Goal: Task Accomplishment & Management: Manage account settings

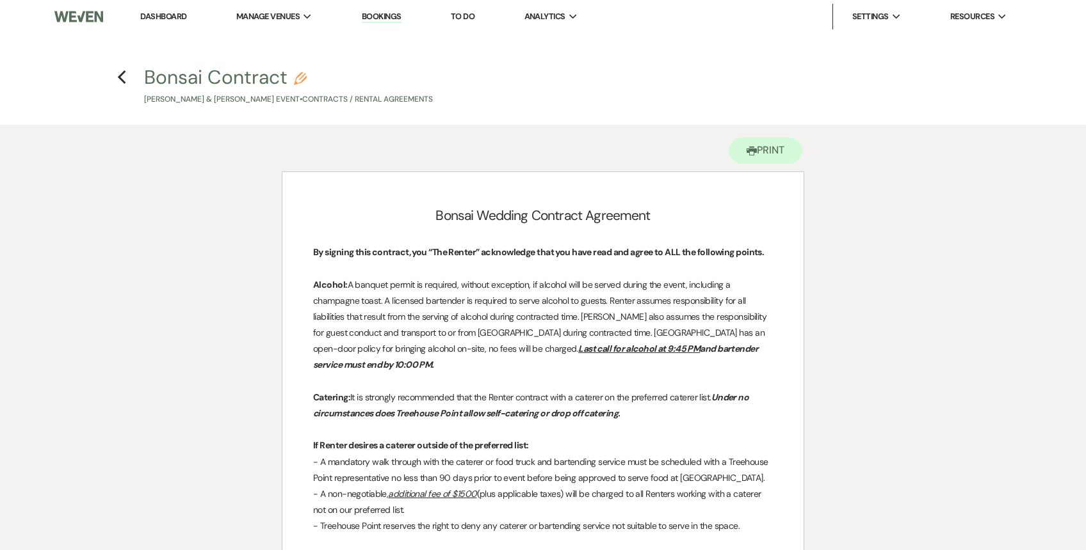
click at [172, 11] on link "Dashboard" at bounding box center [163, 16] width 46 height 11
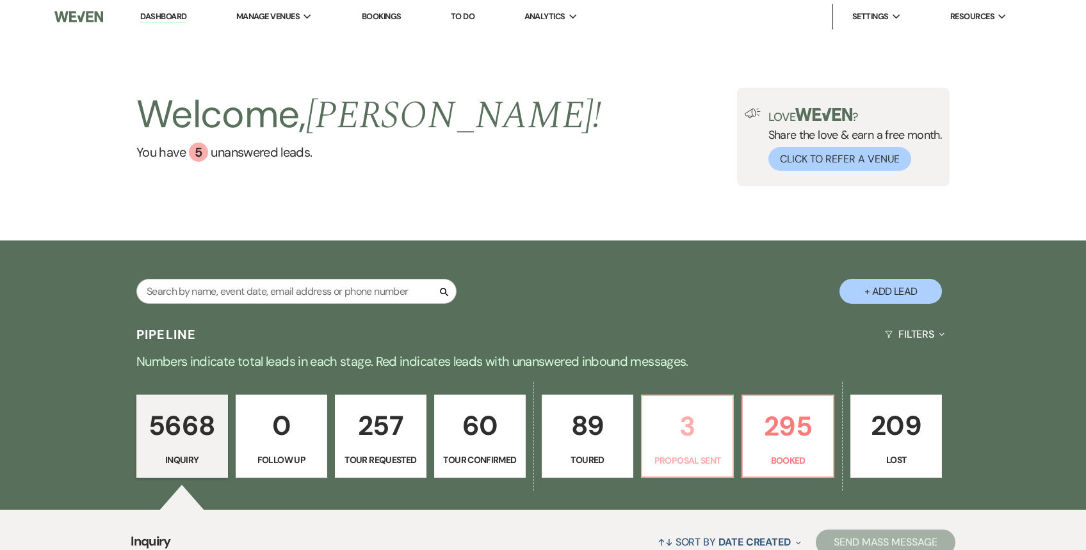
click at [688, 421] on p "3" at bounding box center [687, 426] width 75 height 43
select select "6"
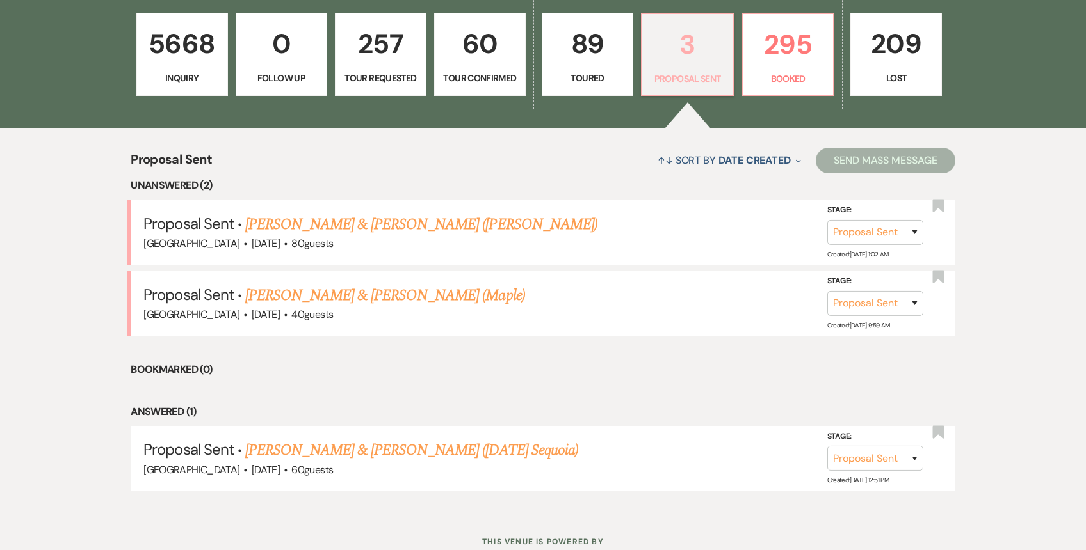
scroll to position [425, 0]
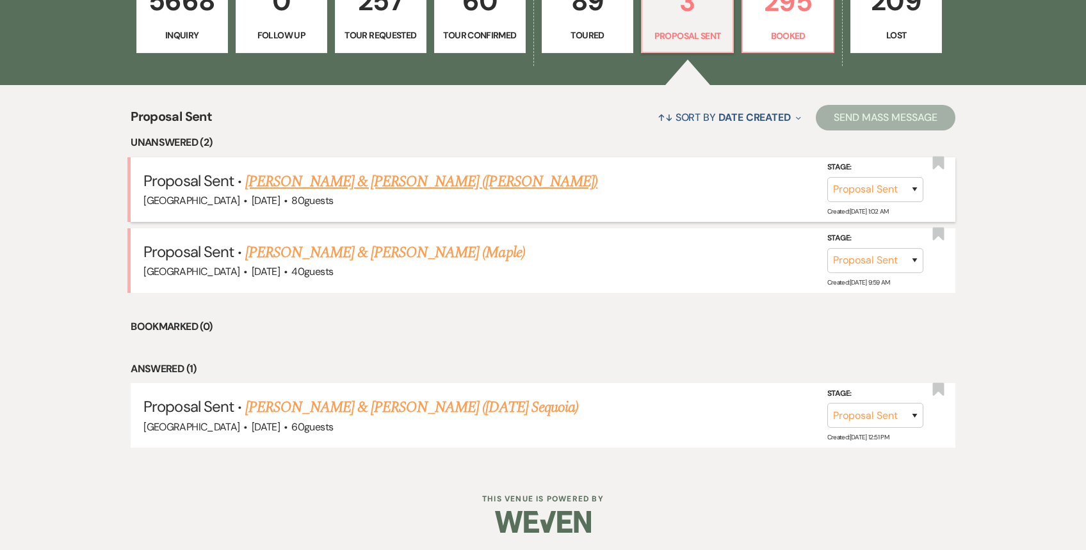
click at [396, 188] on link "[PERSON_NAME] & [PERSON_NAME] ([PERSON_NAME])" at bounding box center [421, 181] width 352 height 23
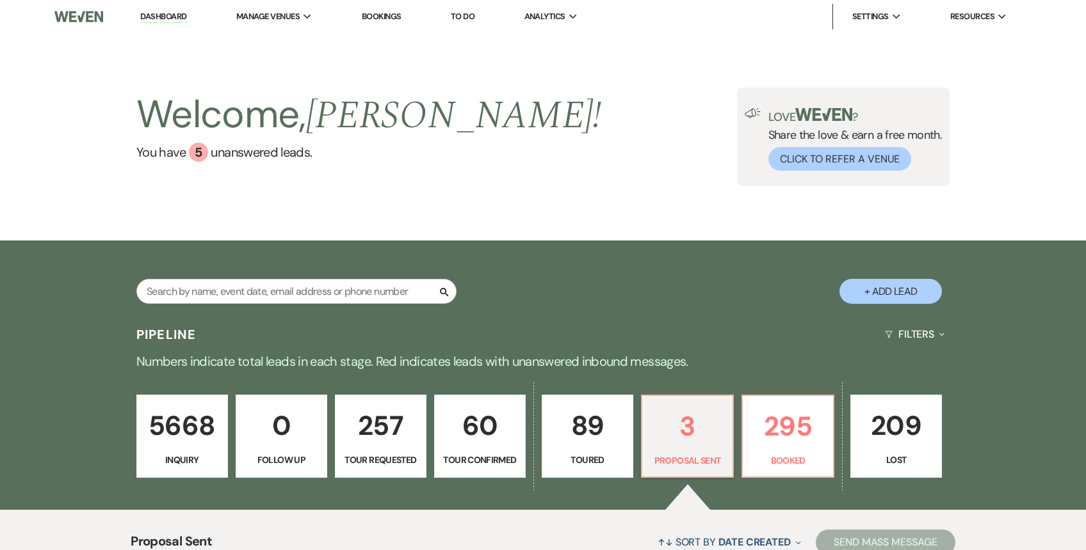
select select "6"
select select "5"
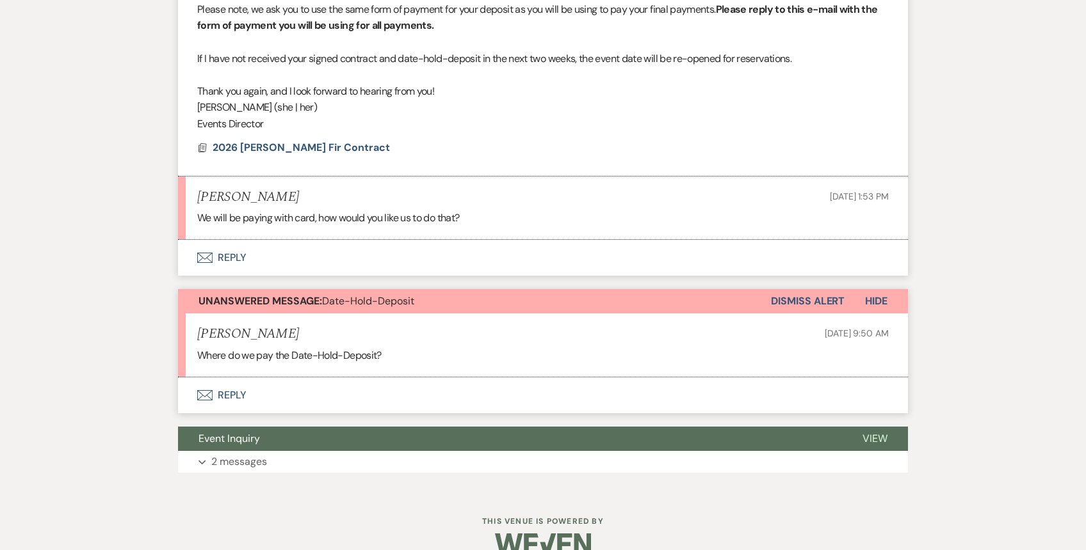
scroll to position [2227, 0]
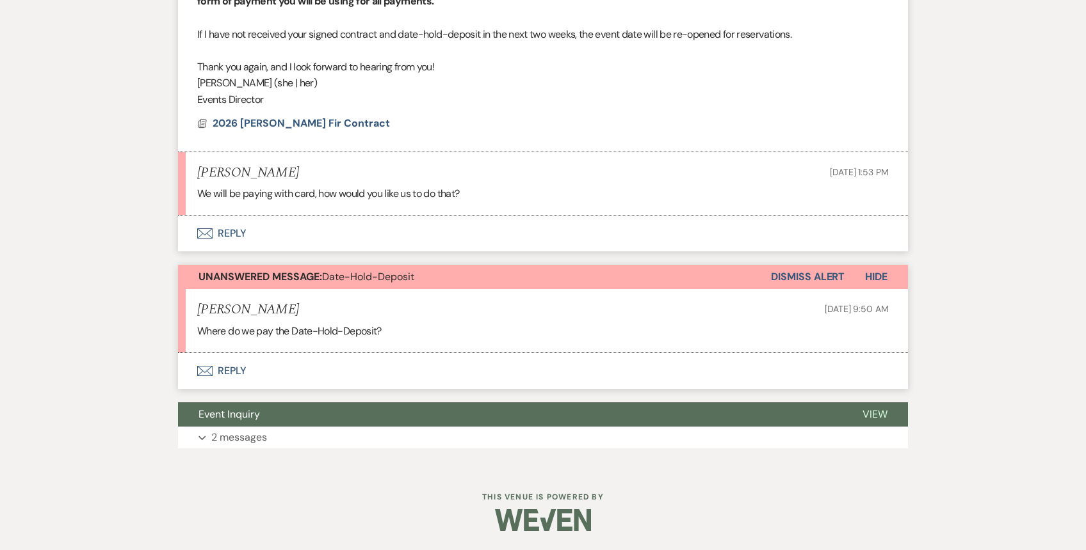
click at [307, 232] on button "Envelope Reply" at bounding box center [543, 234] width 730 height 36
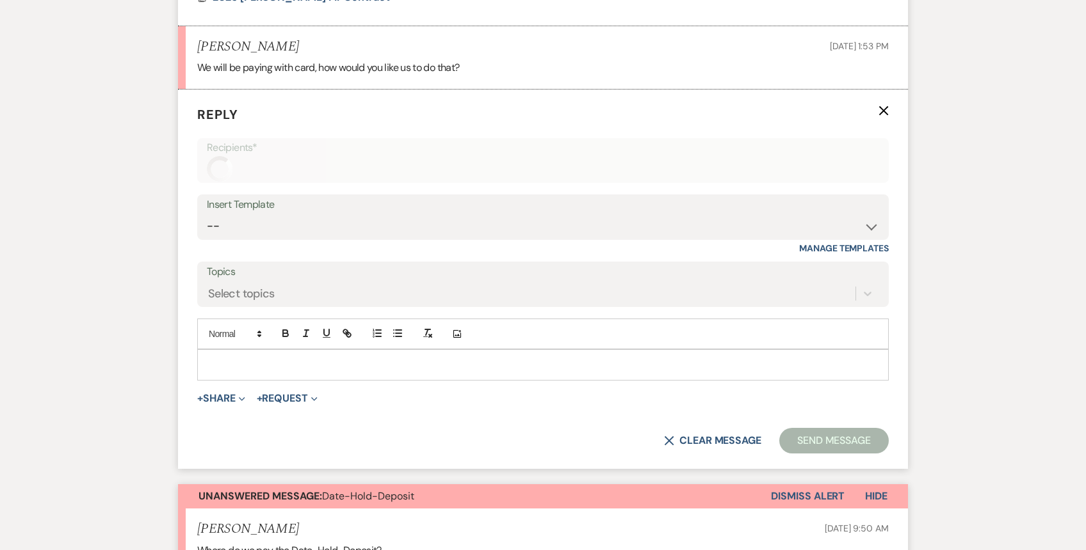
scroll to position [2357, 0]
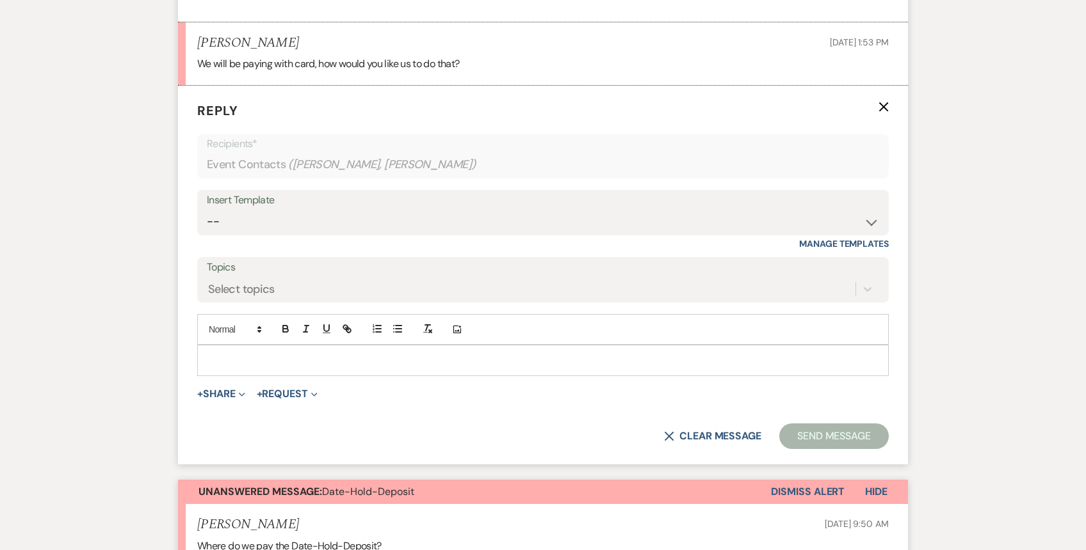
click at [219, 364] on p at bounding box center [542, 360] width 671 height 14
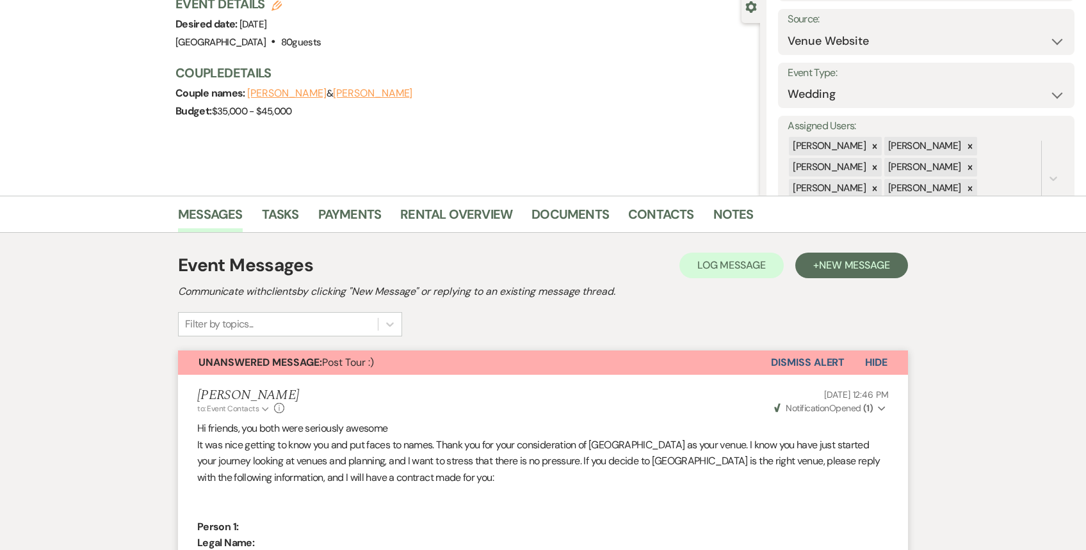
scroll to position [0, 0]
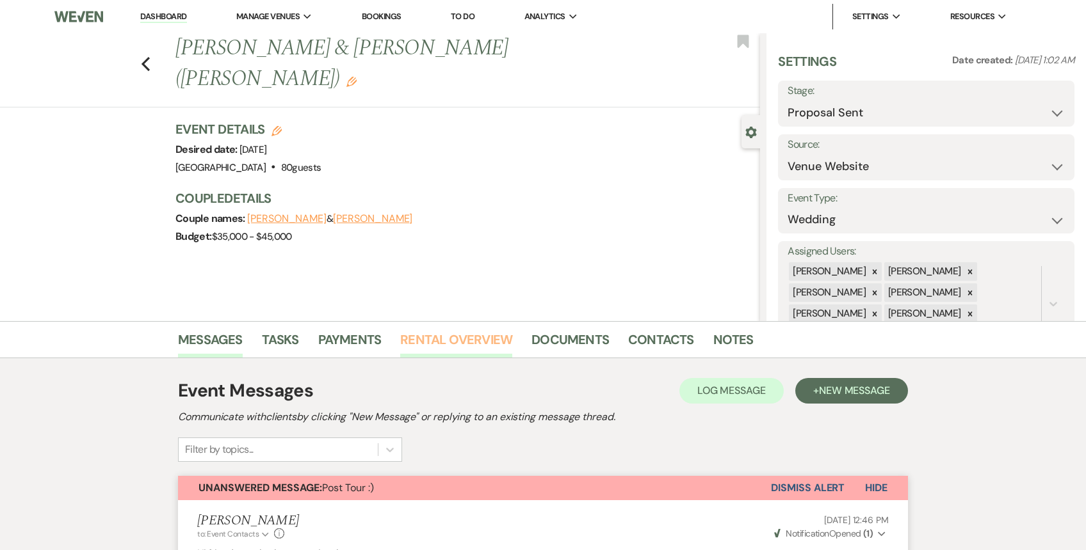
click at [429, 336] on link "Rental Overview" at bounding box center [456, 344] width 112 height 28
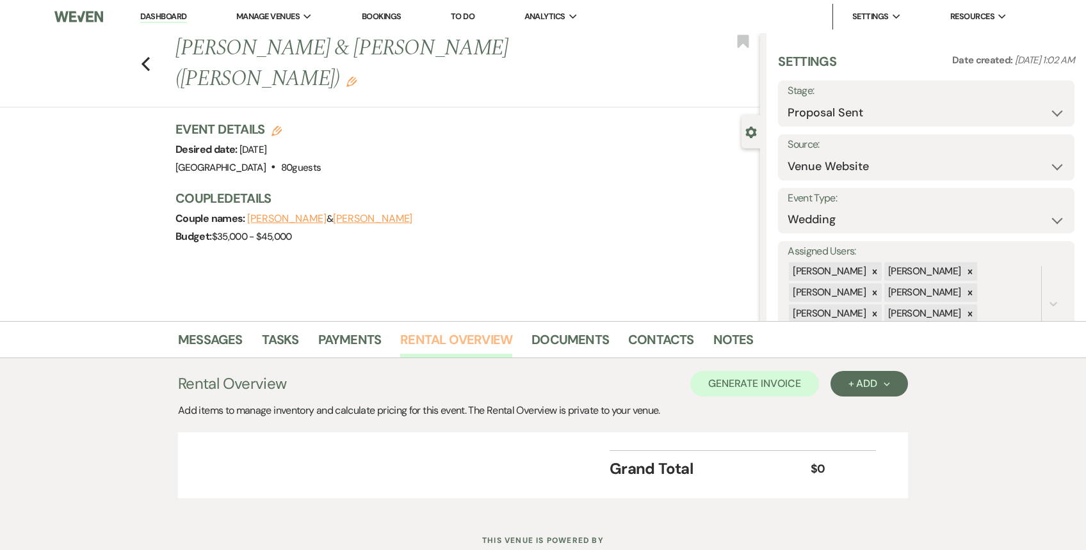
scroll to position [44, 0]
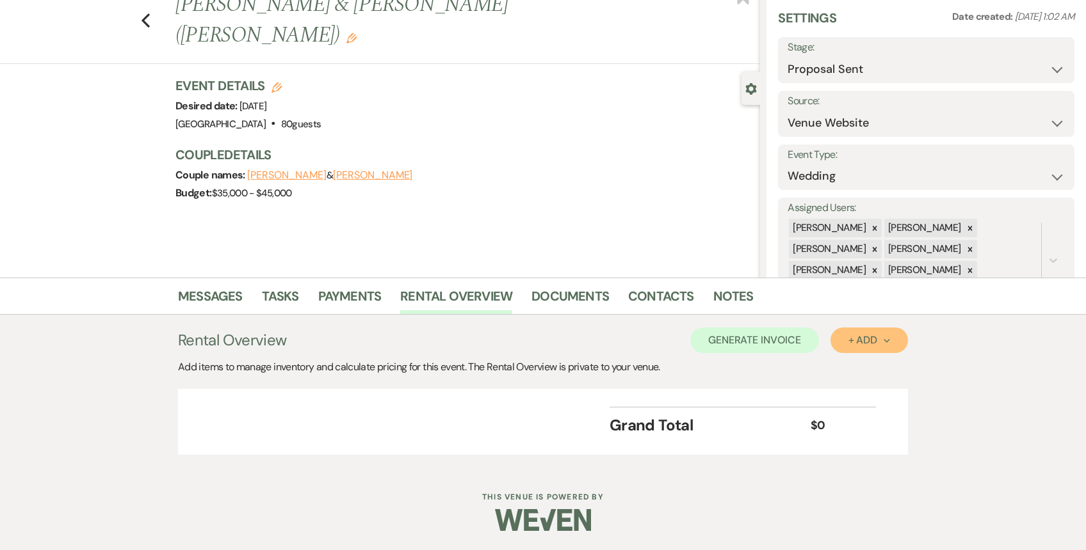
click at [870, 342] on div "+ Add Next" at bounding box center [869, 340] width 42 height 10
click at [851, 374] on button "Item" at bounding box center [862, 370] width 65 height 20
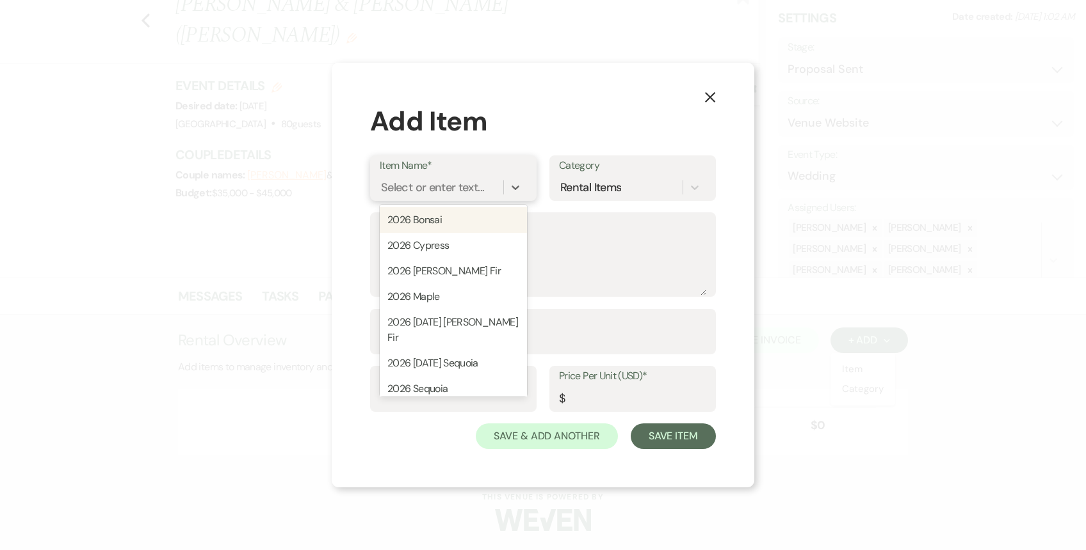
click at [495, 189] on div "Select or enter text..." at bounding box center [442, 187] width 124 height 22
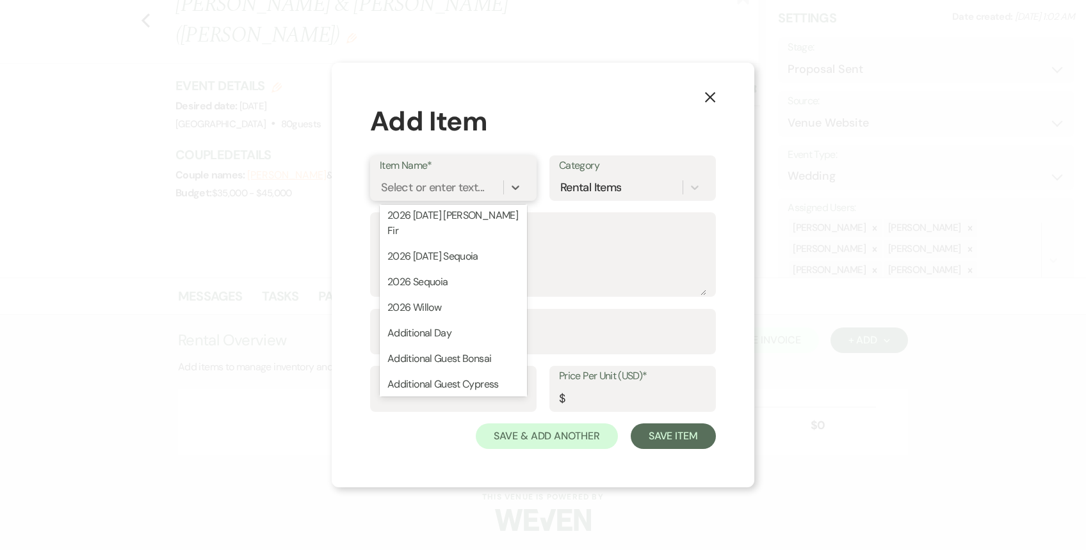
scroll to position [108, 0]
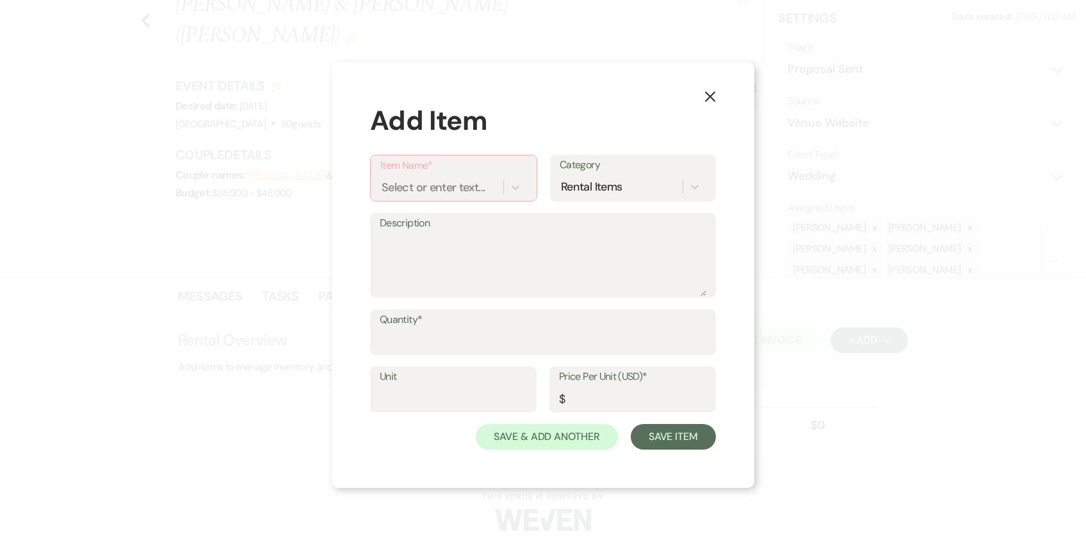
click at [712, 96] on icon "X" at bounding box center [710, 97] width 12 height 12
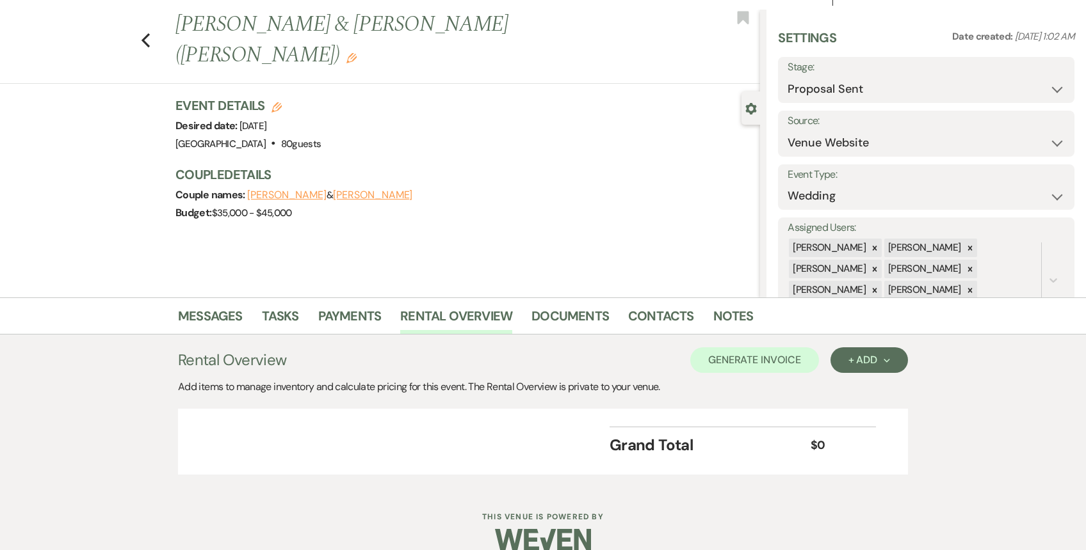
scroll to position [39, 0]
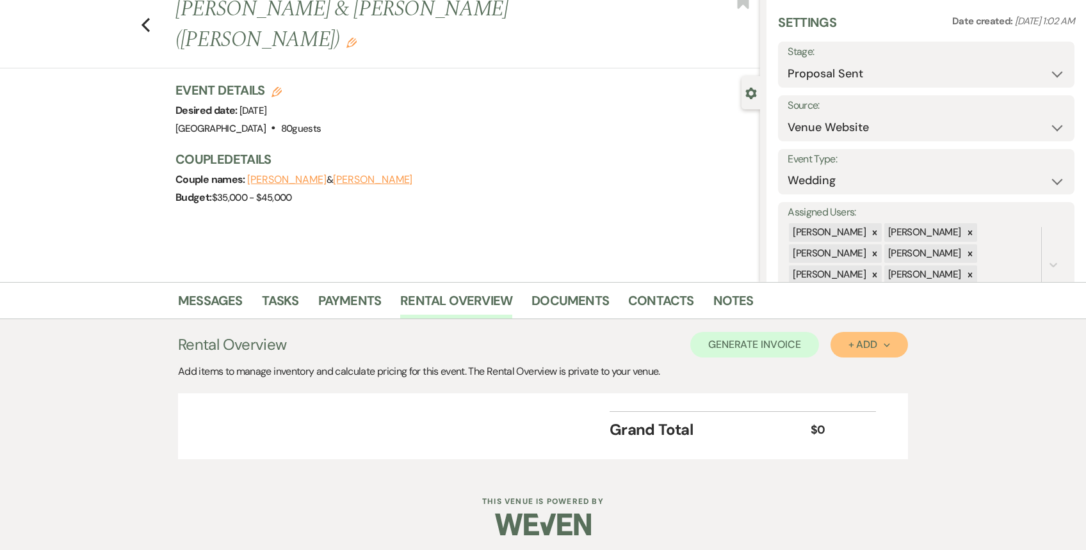
click at [862, 345] on div "+ Add Next" at bounding box center [869, 345] width 42 height 10
click at [862, 372] on button "Item" at bounding box center [862, 374] width 65 height 20
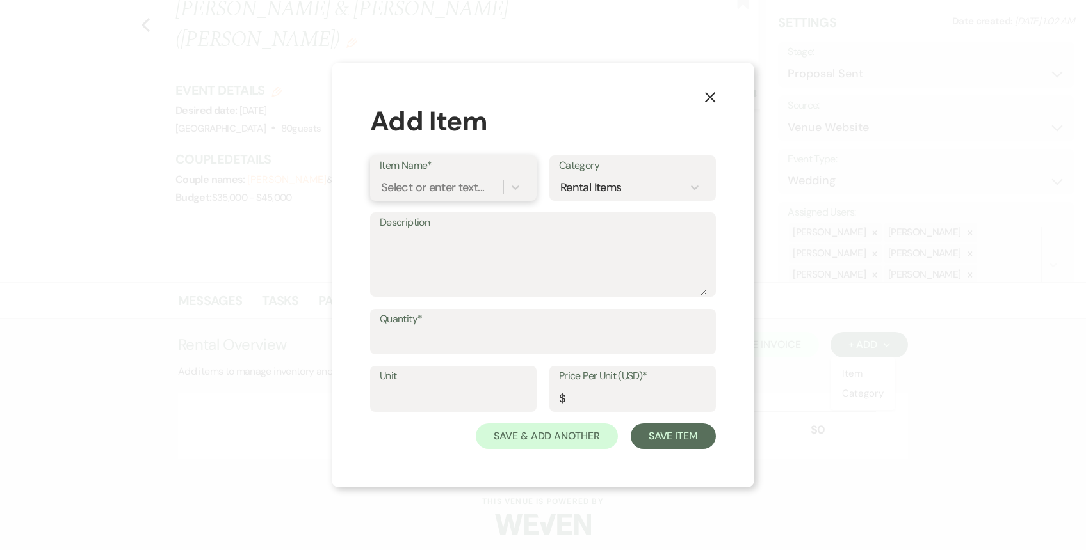
click at [474, 193] on div "Select or enter text..." at bounding box center [432, 187] width 103 height 17
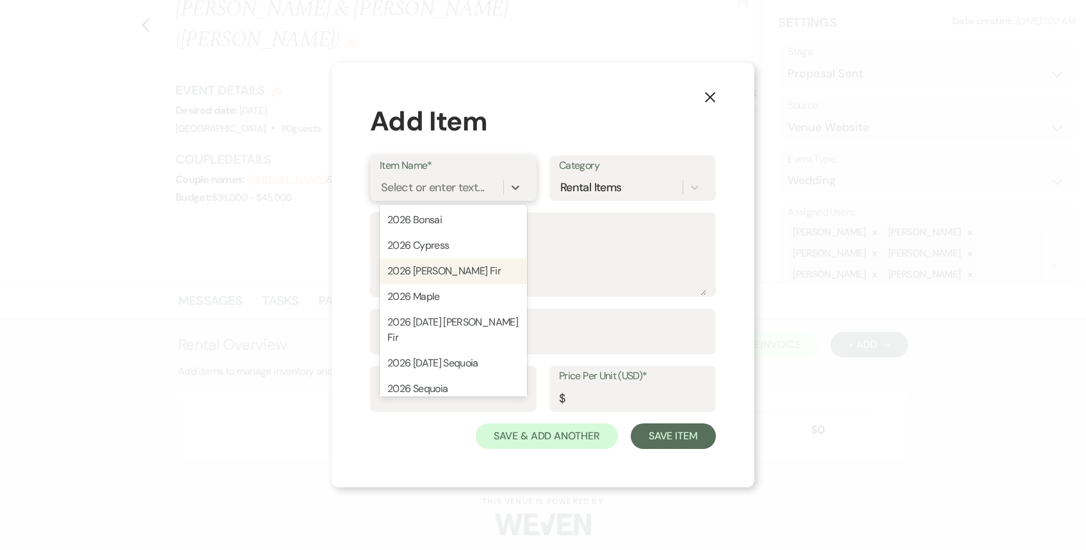
click at [478, 269] on div "2026 [PERSON_NAME] Fir" at bounding box center [453, 272] width 147 height 26
type textarea "up to 80 guests"
type input "1"
type input "23500"
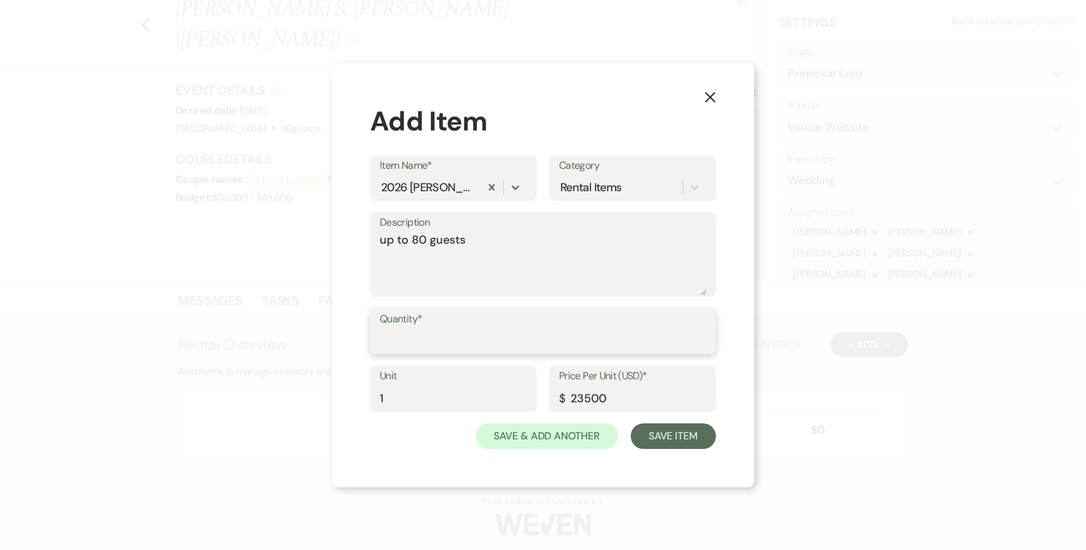
click at [437, 331] on input "Quantity*" at bounding box center [543, 340] width 326 height 25
type input "1.00"
click at [687, 446] on button "Save Item" at bounding box center [672, 437] width 85 height 26
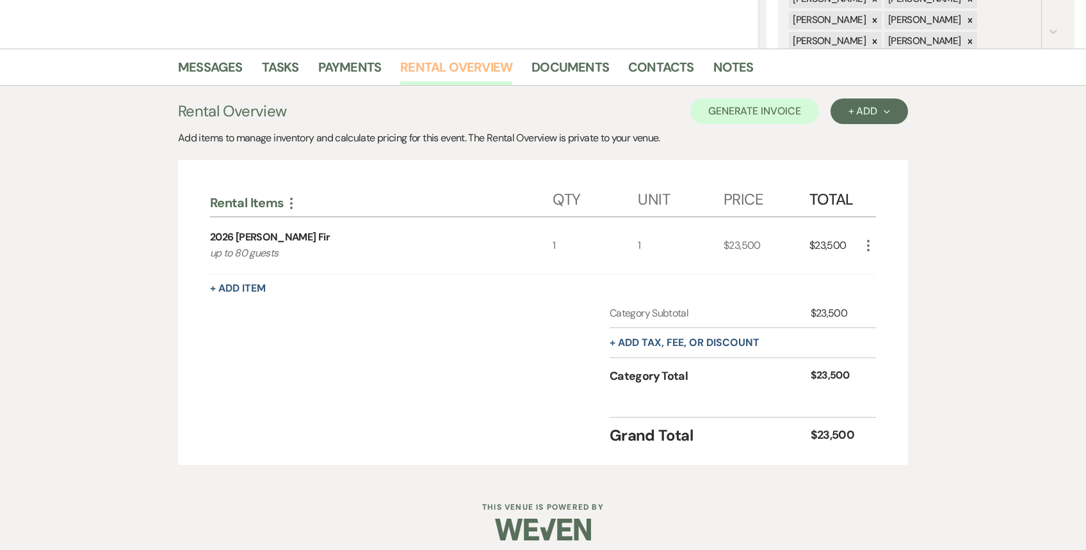
scroll to position [282, 0]
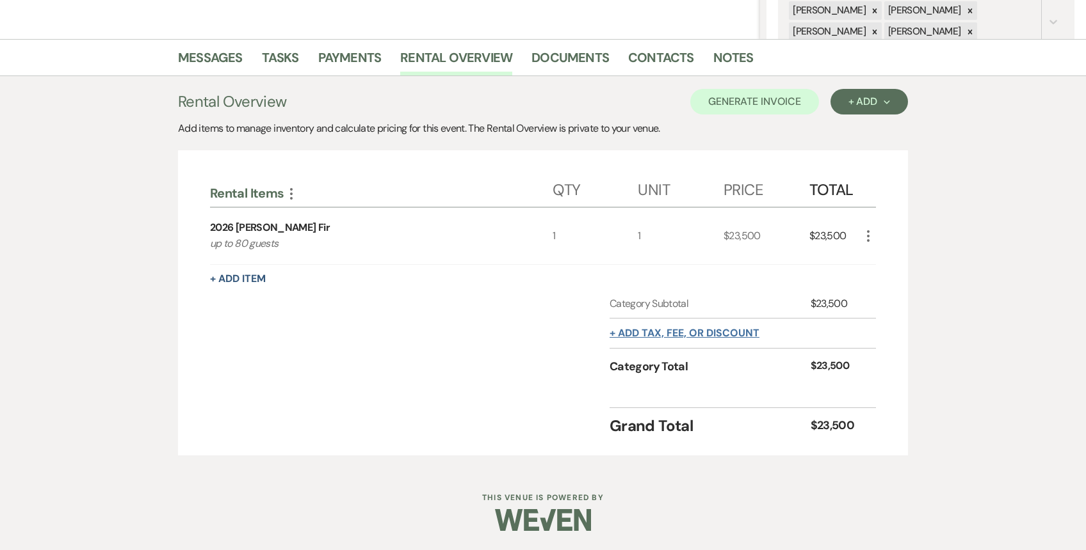
click at [660, 329] on button "+ Add tax, fee, or discount" at bounding box center [684, 333] width 150 height 10
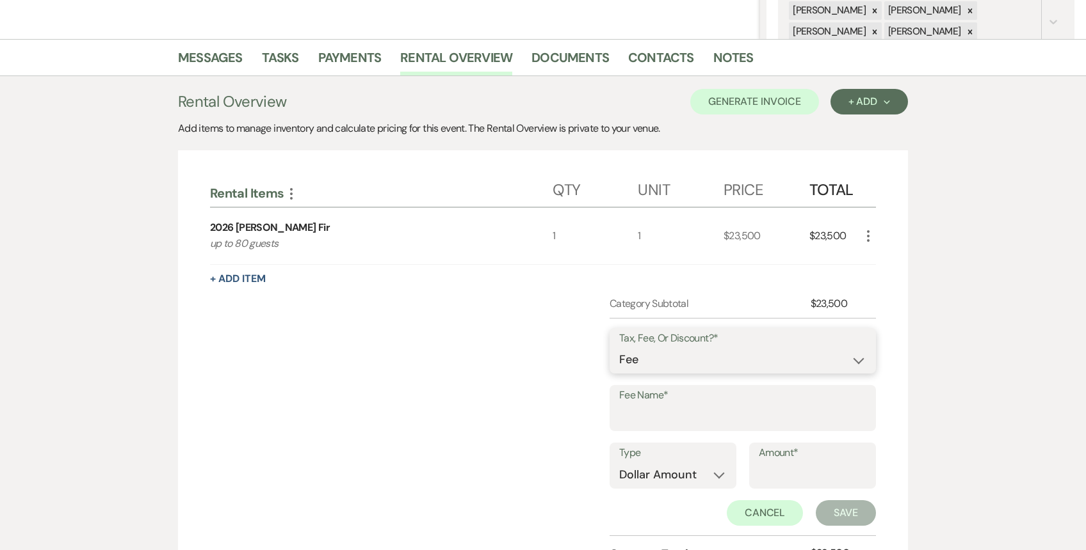
click at [650, 355] on select "Fee Discount Tax" at bounding box center [742, 360] width 247 height 25
click at [619, 348] on select "Fee Discount Tax" at bounding box center [742, 360] width 247 height 25
click at [640, 412] on input "Fee Name*" at bounding box center [742, 417] width 247 height 25
type input "4% Credit Card Fee"
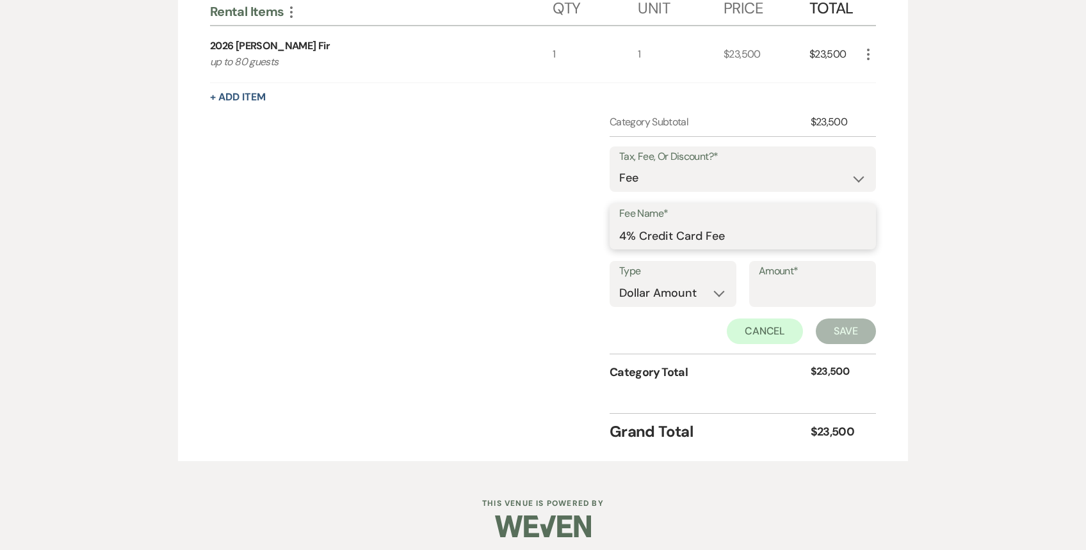
scroll to position [470, 0]
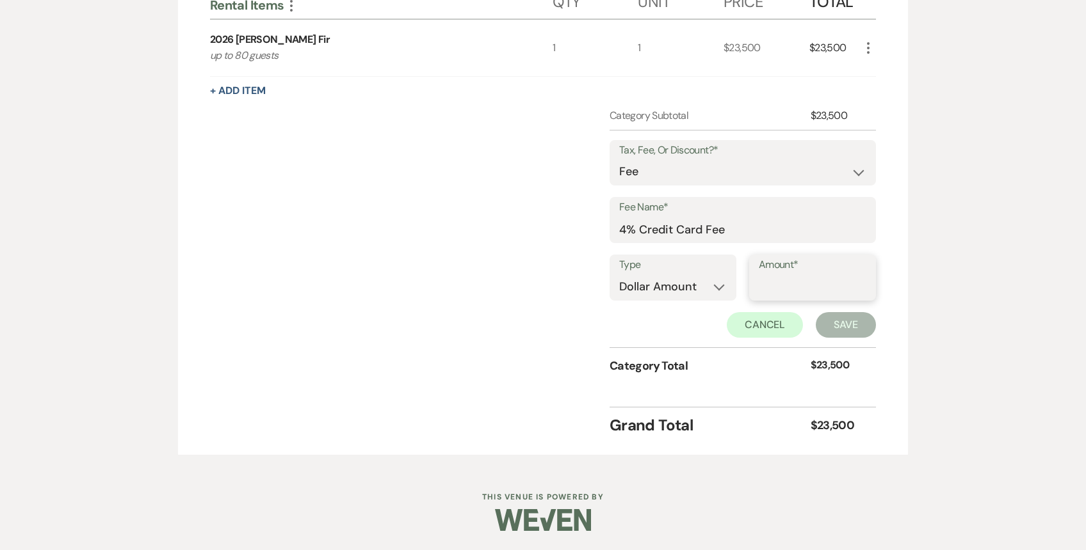
click at [778, 281] on input "Amount*" at bounding box center [812, 287] width 108 height 25
type input "1122.40"
click at [847, 326] on button "Save" at bounding box center [845, 325] width 60 height 26
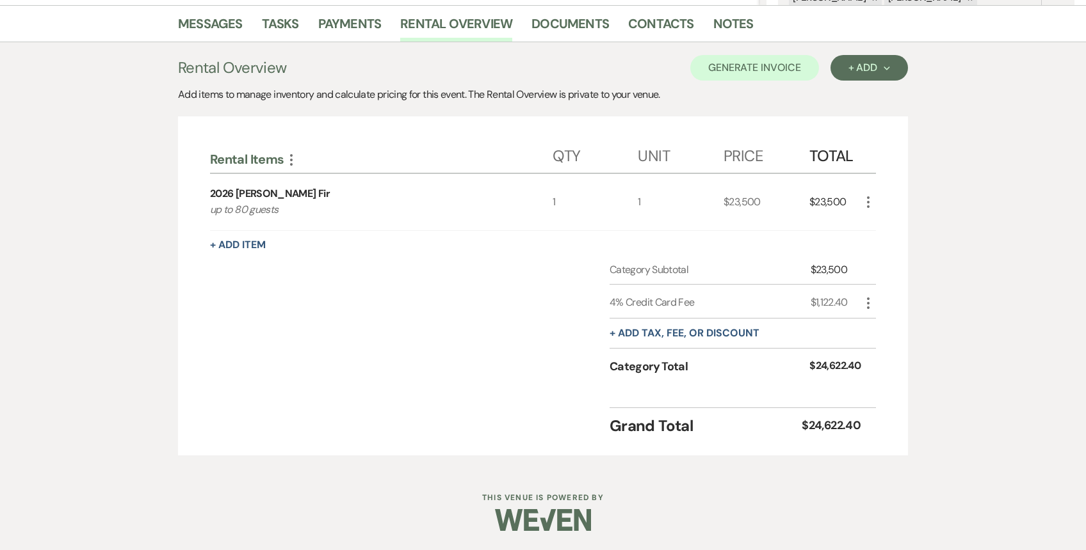
scroll to position [316, 0]
click at [721, 330] on button "+ Add tax, fee, or discount" at bounding box center [684, 333] width 150 height 10
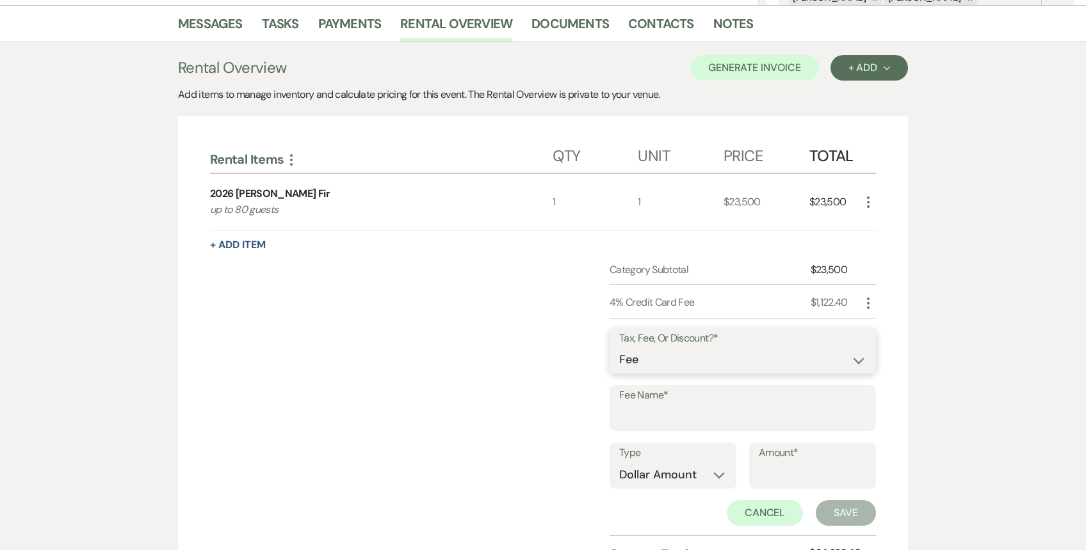
click at [671, 362] on select "Fee Discount Tax" at bounding box center [742, 360] width 247 height 25
select select "3"
click at [619, 348] on select "Fee Discount Tax" at bounding box center [742, 360] width 247 height 25
click at [676, 412] on input "Fee Name*" at bounding box center [742, 417] width 247 height 25
type input "Lodging Tax"
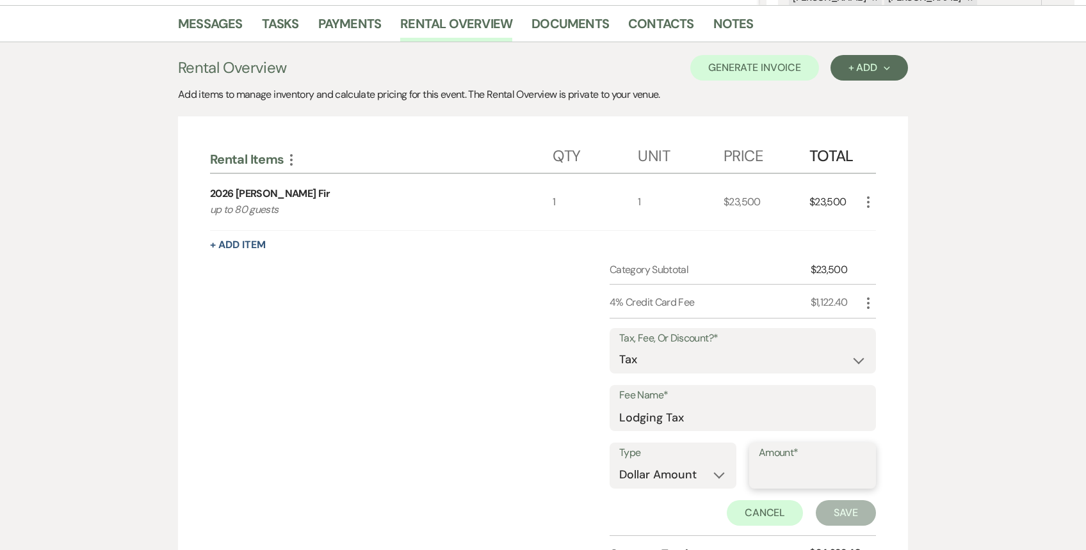
click at [787, 468] on input "Amount*" at bounding box center [812, 475] width 108 height 25
type input "497.20"
click at [691, 419] on input "Lodging Tax" at bounding box center [742, 417] width 247 height 25
type input "Lodging Tax 11.3%"
click at [823, 514] on button "Save" at bounding box center [845, 514] width 60 height 26
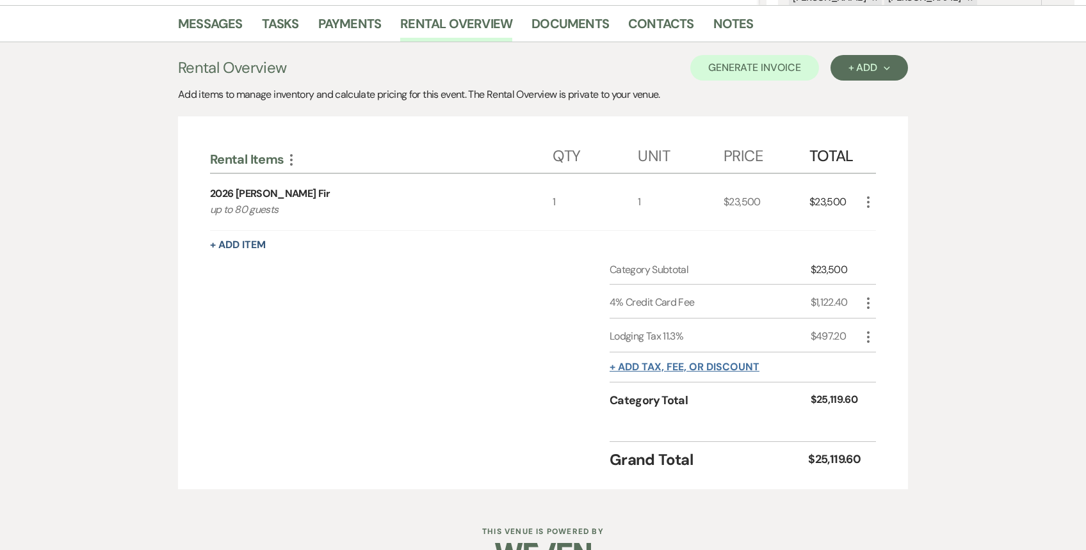
click at [685, 364] on button "+ Add tax, fee, or discount" at bounding box center [684, 367] width 150 height 10
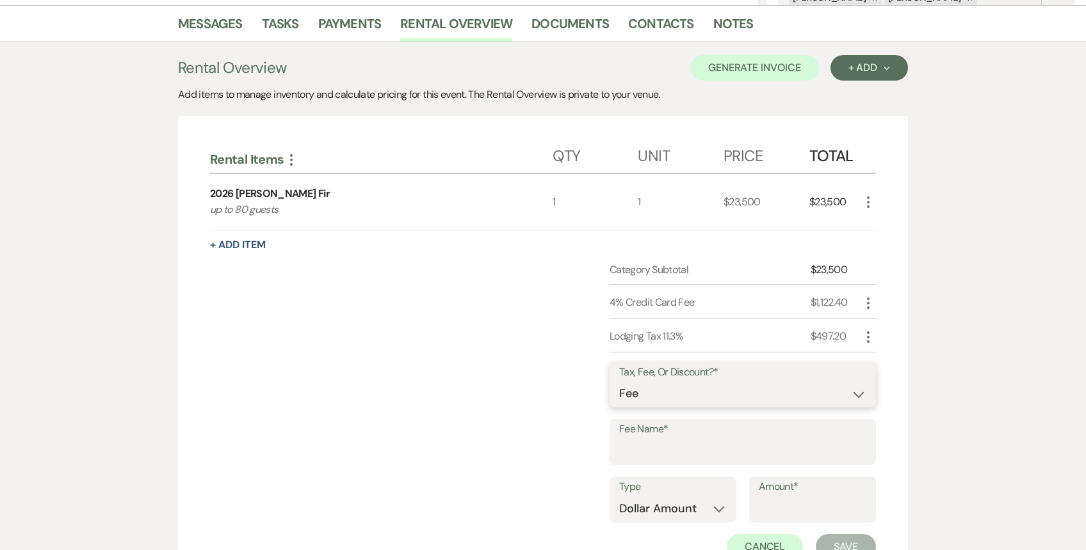
click at [651, 393] on select "Fee Discount Tax" at bounding box center [742, 393] width 247 height 25
select select "3"
click at [619, 381] on select "Fee Discount Tax" at bounding box center [742, 393] width 247 height 25
click at [649, 448] on input "Fee Name*" at bounding box center [742, 451] width 247 height 25
type input "Sales Tax 8.8%"
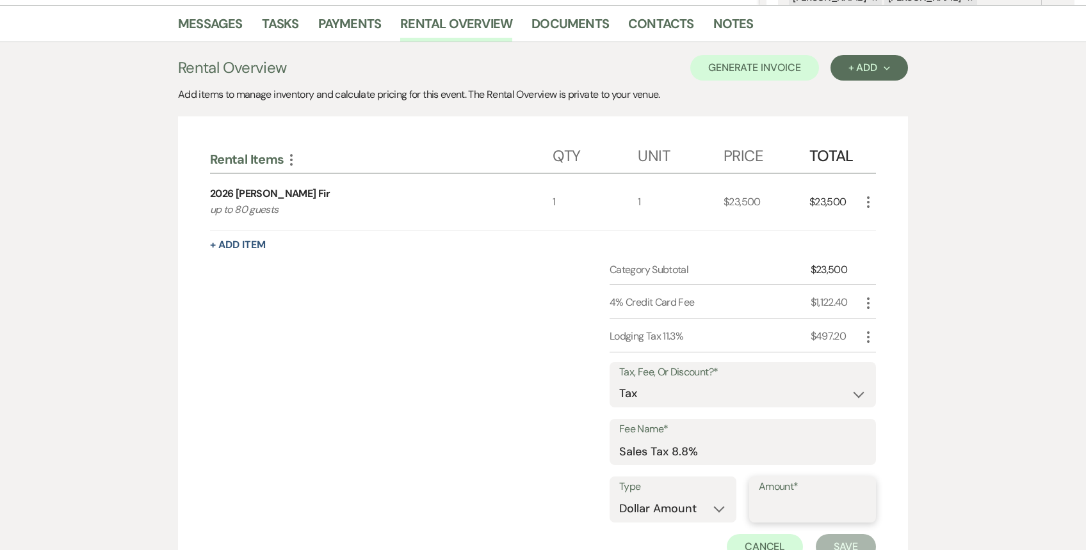
click at [768, 499] on input "Amount*" at bounding box center [812, 509] width 108 height 25
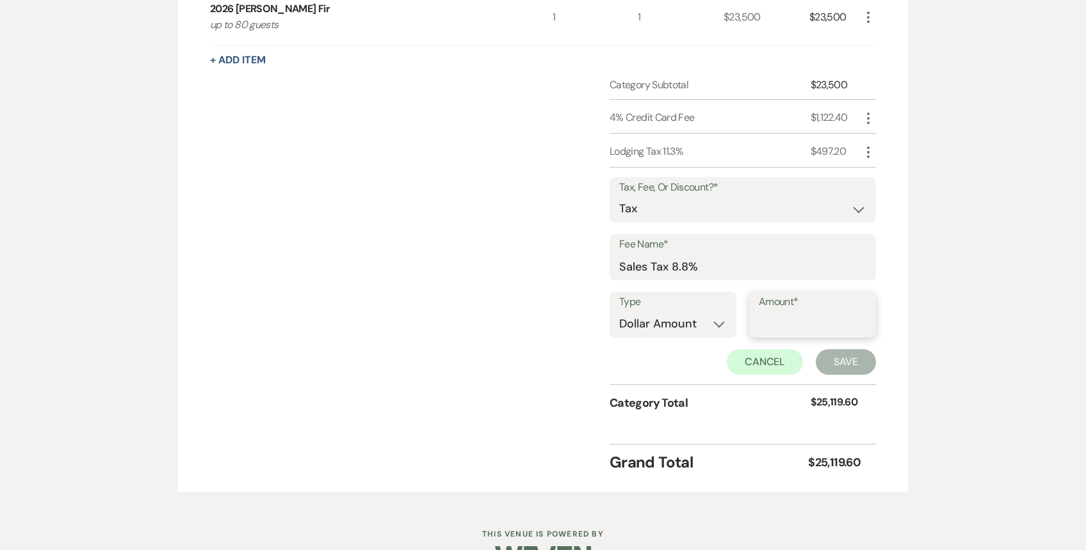
scroll to position [502, 0]
type input "1680.80"
click at [836, 358] on button "Save" at bounding box center [845, 362] width 60 height 26
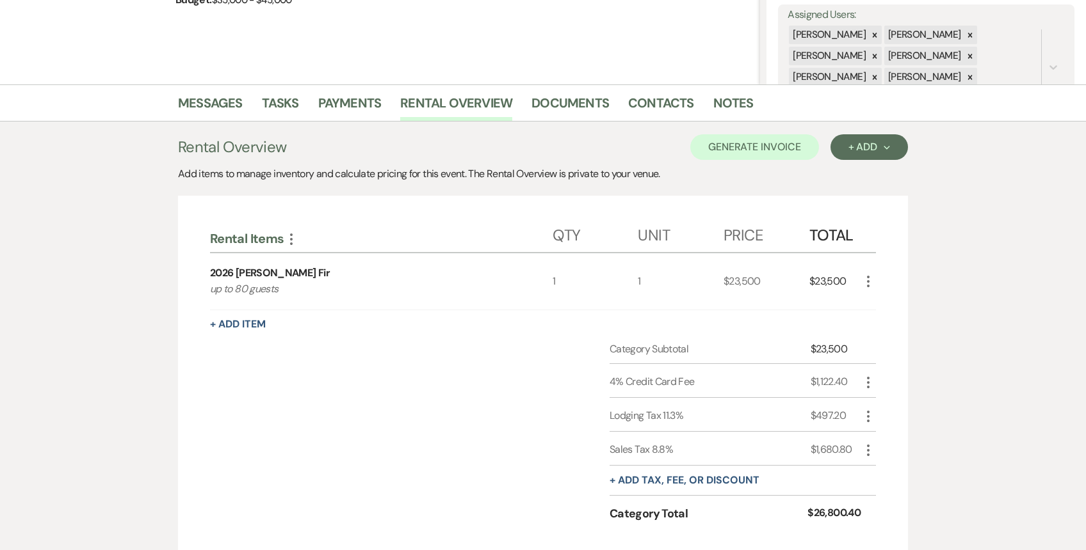
scroll to position [187, 0]
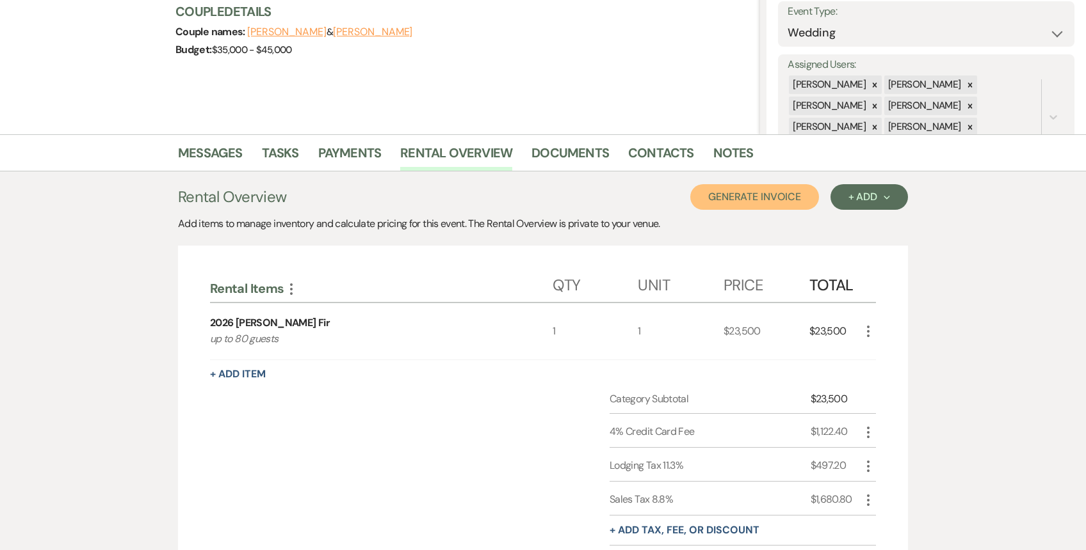
click at [761, 197] on button "Generate Invoice" at bounding box center [754, 197] width 129 height 26
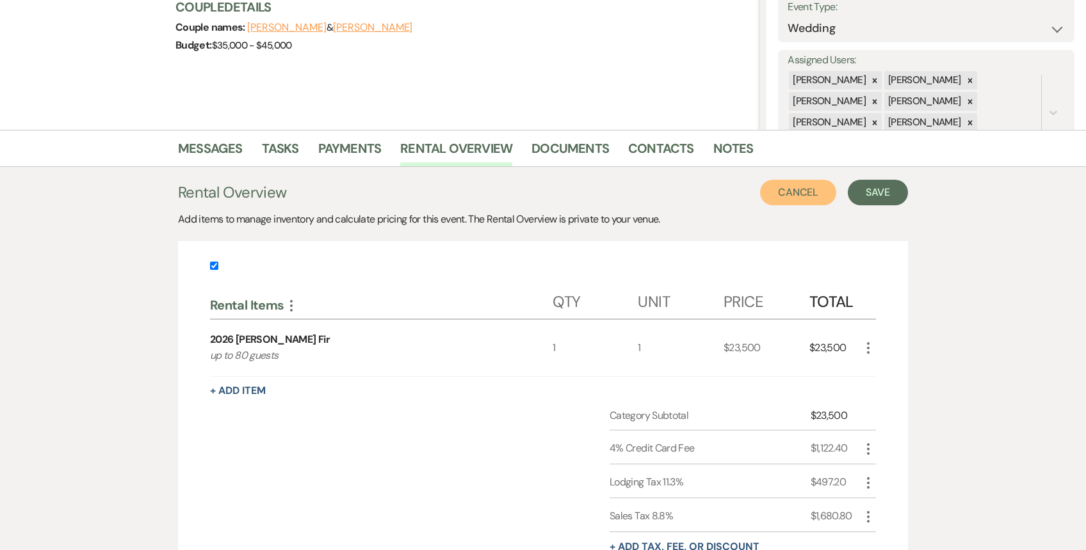
scroll to position [193, 0]
click at [874, 205] on div "Rental Overview Cancel Save Add items to manage inventory and calculate pricing…" at bounding box center [543, 424] width 730 height 490
click at [876, 193] on button "Save" at bounding box center [877, 192] width 60 height 26
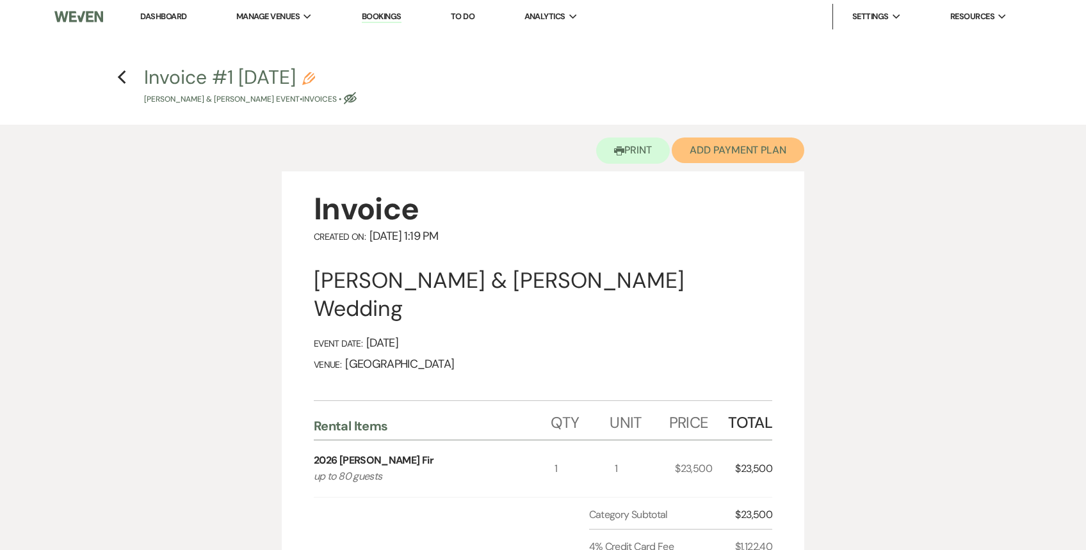
click at [727, 148] on button "Add Payment Plan" at bounding box center [737, 151] width 132 height 26
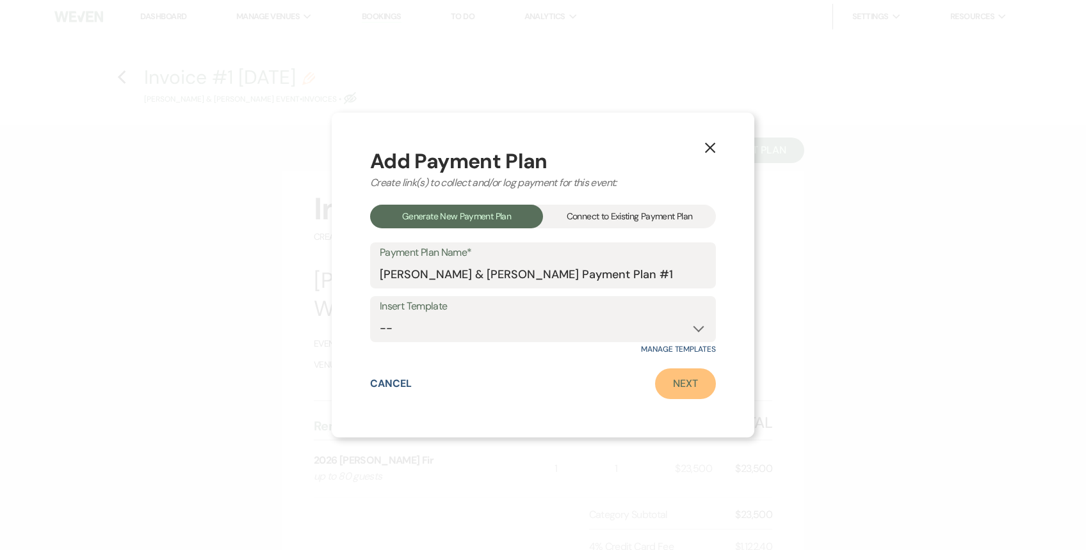
click at [685, 387] on link "Next" at bounding box center [685, 384] width 61 height 31
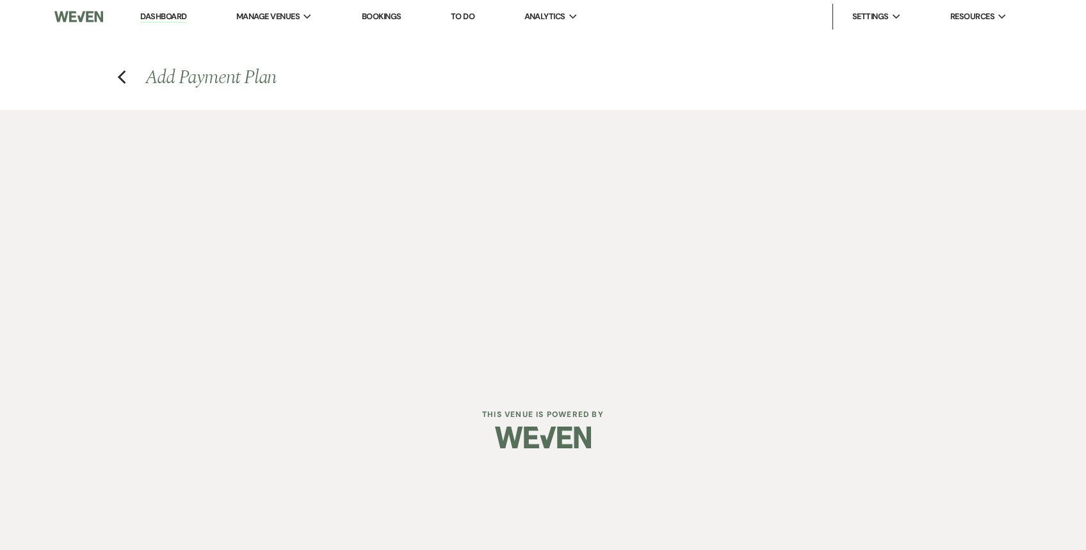
select select "29928"
select select "2"
select select "percentage"
select select "false"
select select "client"
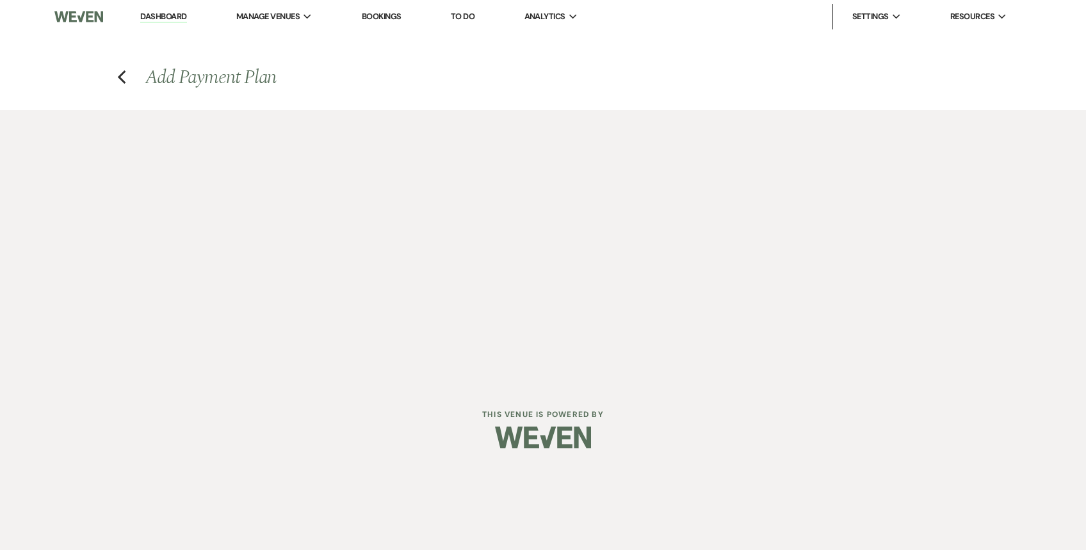
select select "weeks"
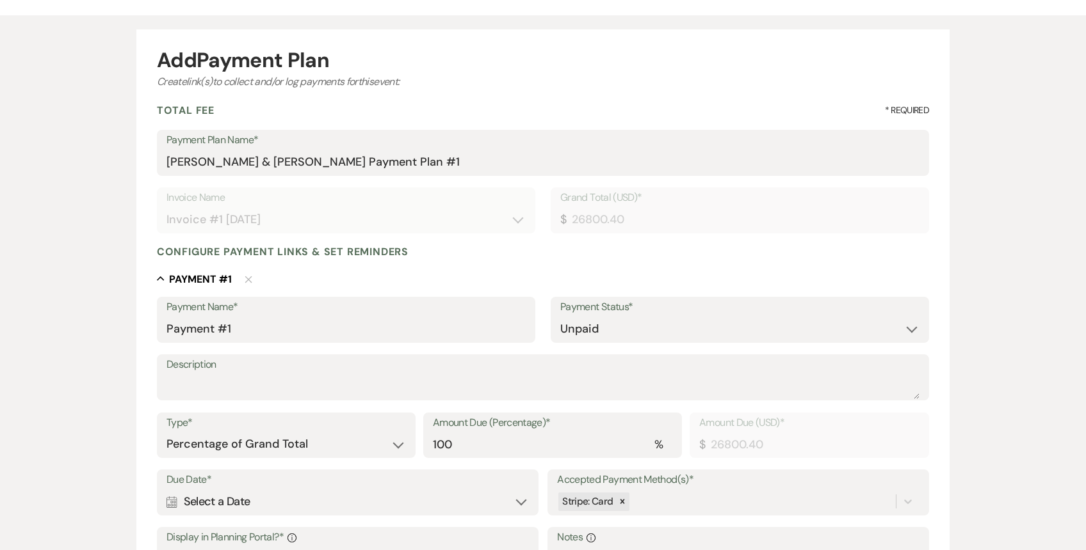
scroll to position [112, 0]
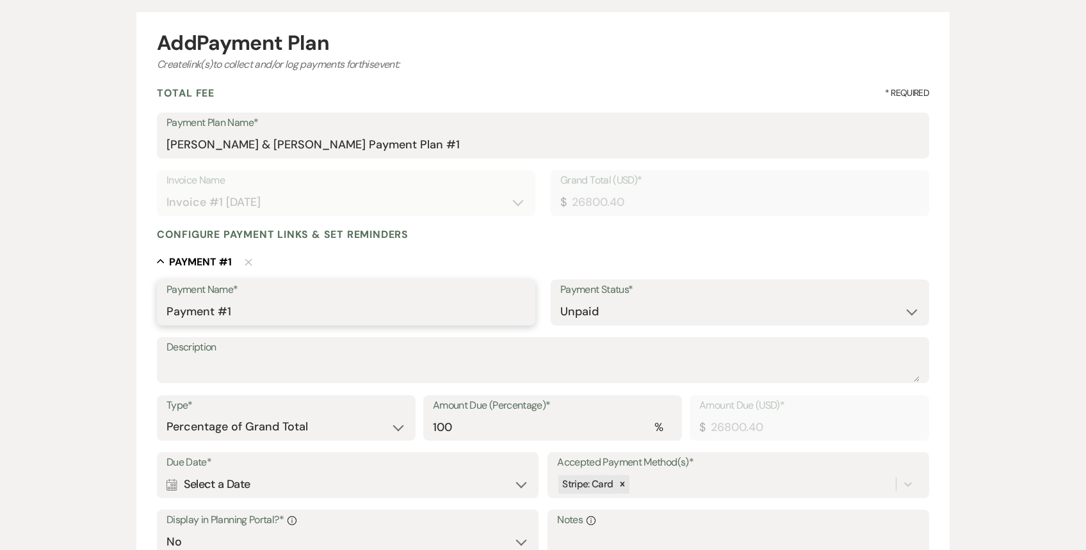
drag, startPoint x: 239, startPoint y: 310, endPoint x: 142, endPoint y: 310, distance: 97.3
click at [143, 310] on form "Add Payment Plan Create link(s) to collect and/or log payments for this event: …" at bounding box center [542, 395] width 813 height 767
type input "30% Non-Refundable Deposit"
drag, startPoint x: 445, startPoint y: 425, endPoint x: 401, endPoint y: 417, distance: 44.8
click at [401, 417] on div "Type* Dollar Amount Percentage of Grand Total Amount Due (Percentage)* % 100 Am…" at bounding box center [543, 425] width 772 height 58
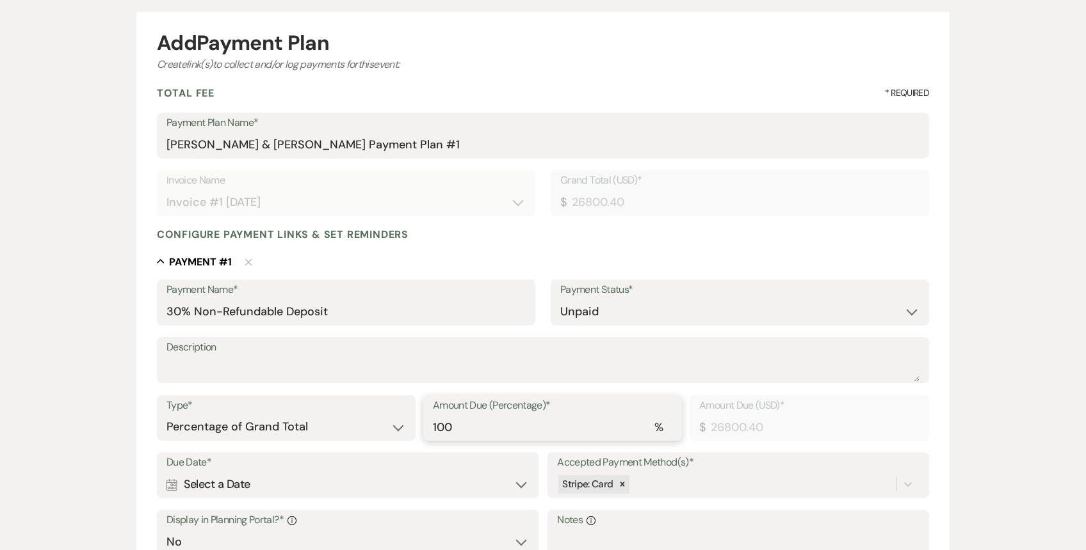
type input "30"
type input "8040.12"
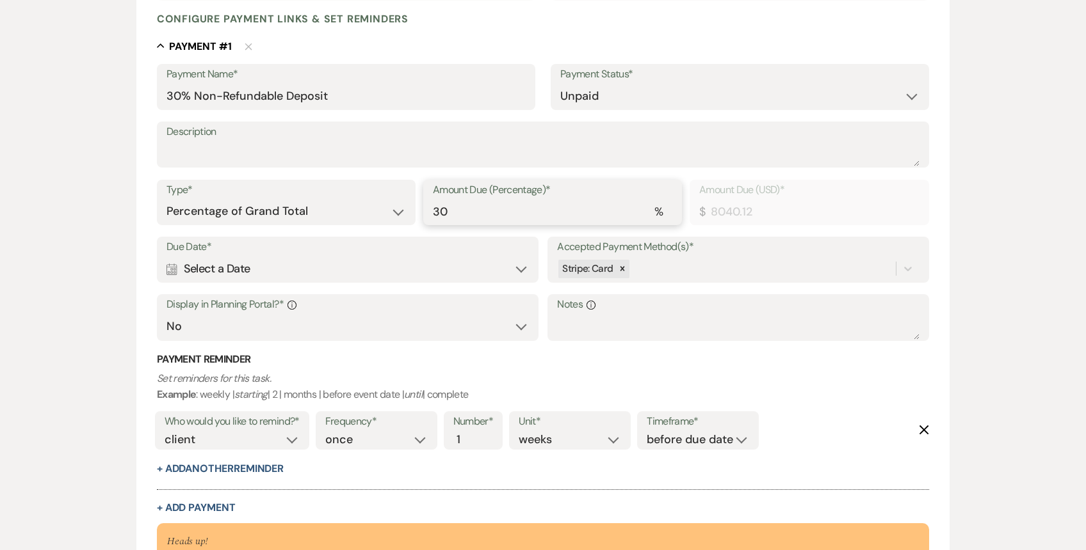
scroll to position [333, 0]
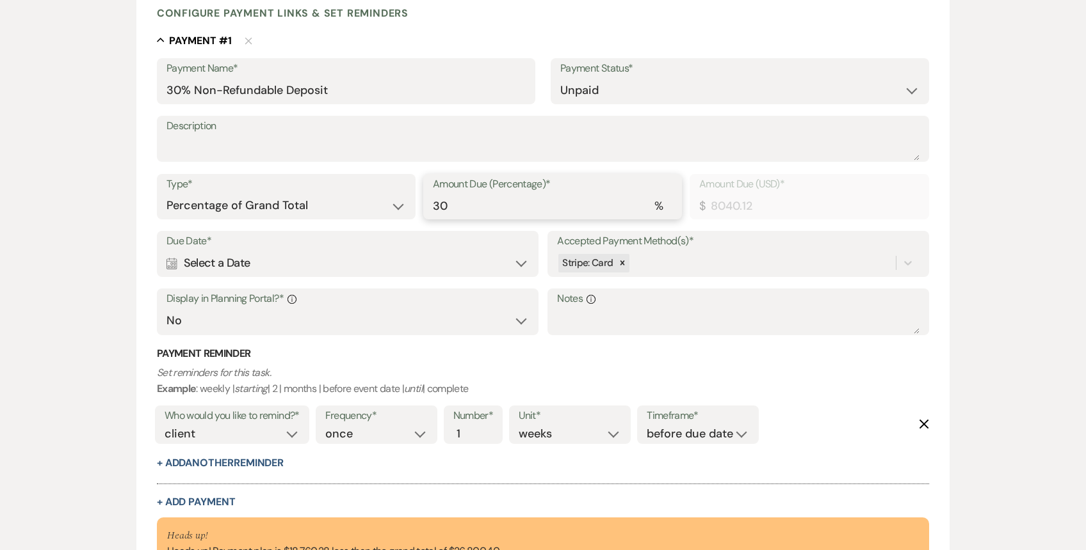
type input "30"
click at [161, 262] on div "Due Date* Calendar Select a Date Expand" at bounding box center [347, 254] width 381 height 46
click at [175, 263] on icon "Calendar" at bounding box center [171, 264] width 11 height 12
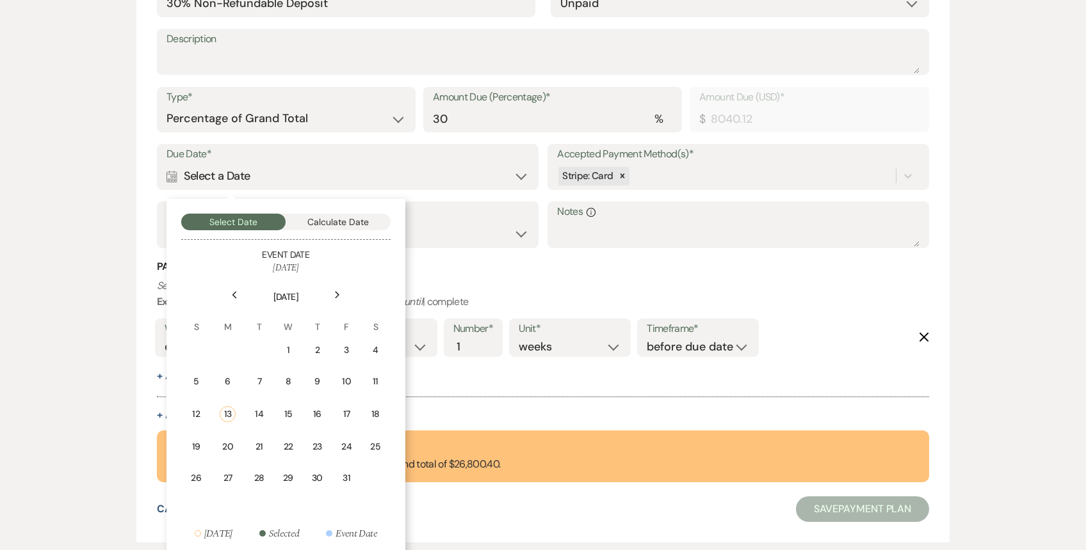
scroll to position [422, 0]
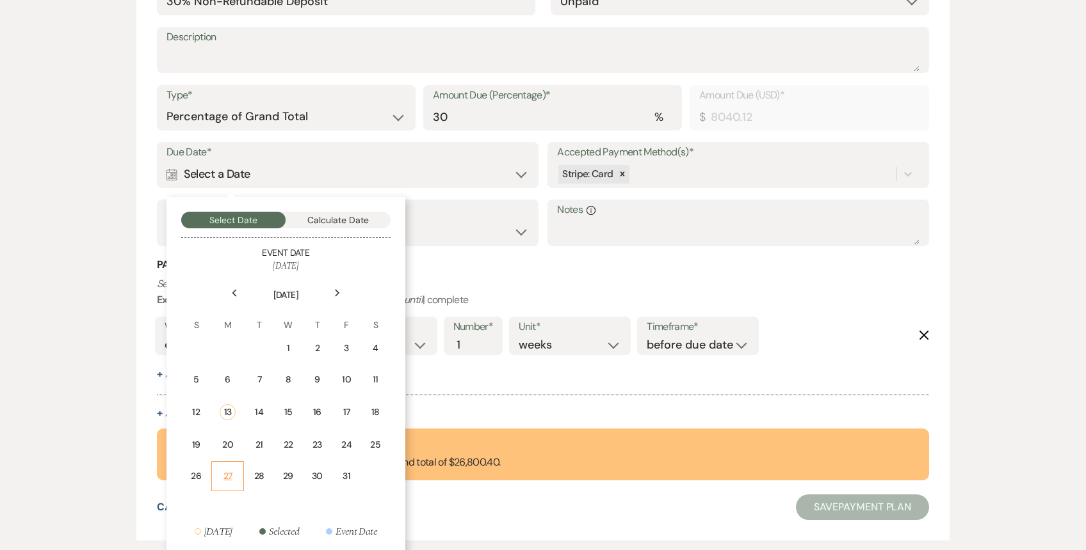
click at [233, 474] on div "27" at bounding box center [228, 476] width 16 height 13
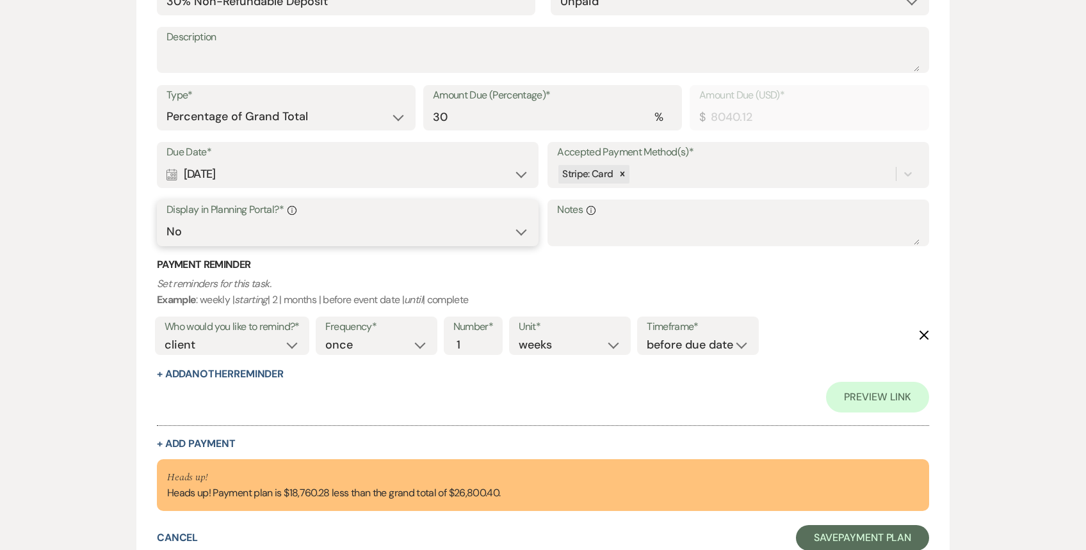
click at [318, 230] on select "Yes No" at bounding box center [347, 232] width 362 height 25
select select "true"
click at [166, 220] on select "Yes No" at bounding box center [347, 232] width 362 height 25
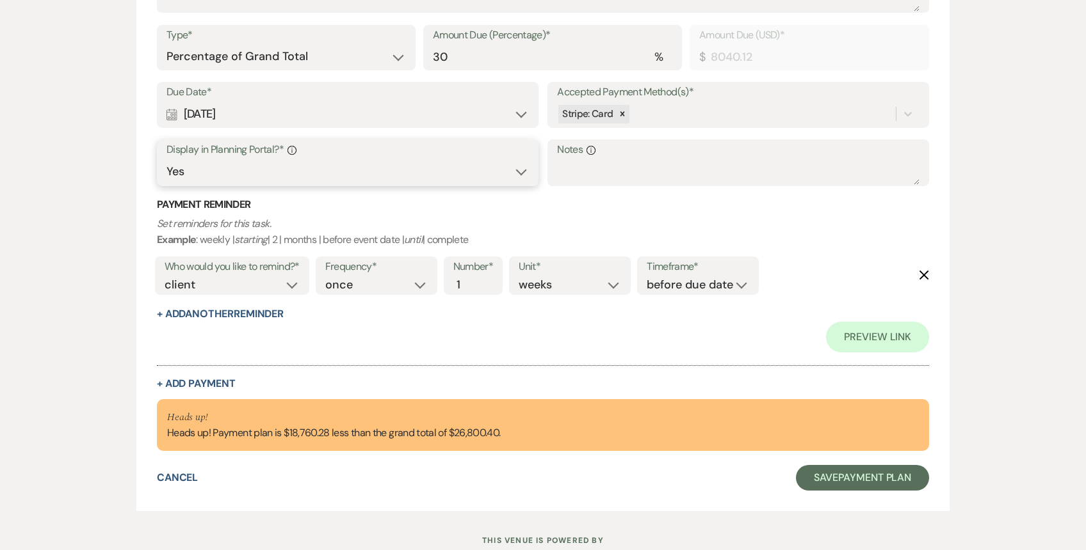
scroll to position [526, 0]
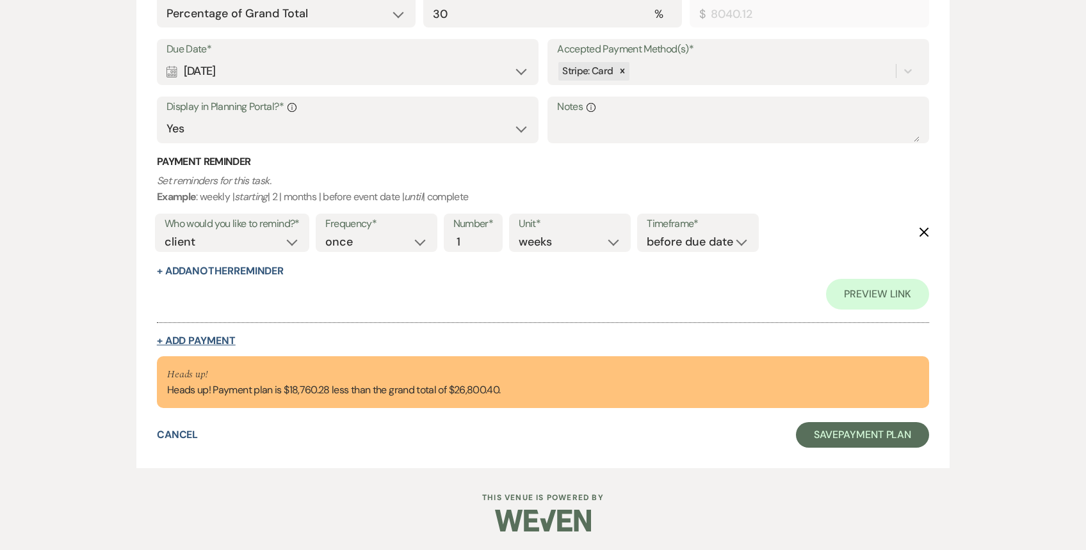
click at [227, 337] on button "+ Add Payment" at bounding box center [196, 341] width 79 height 10
select select "2"
select select "percentage"
select select "false"
select select "client"
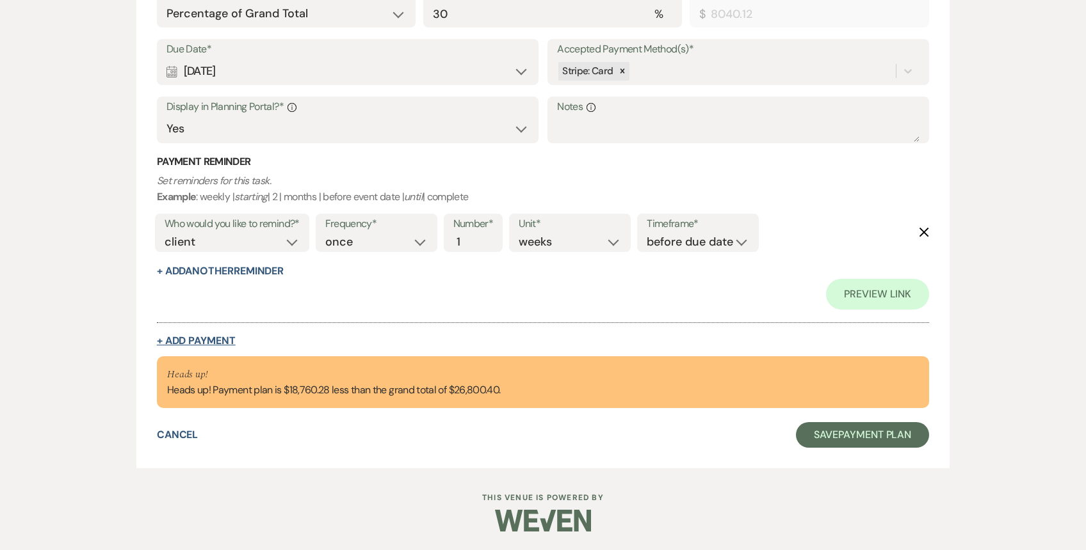
select select "weeks"
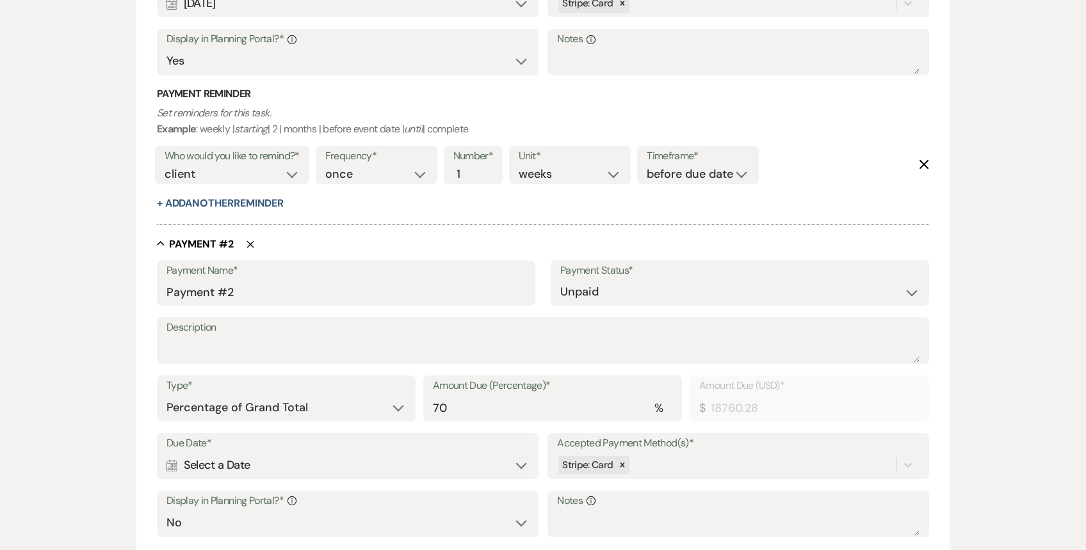
scroll to position [615, 0]
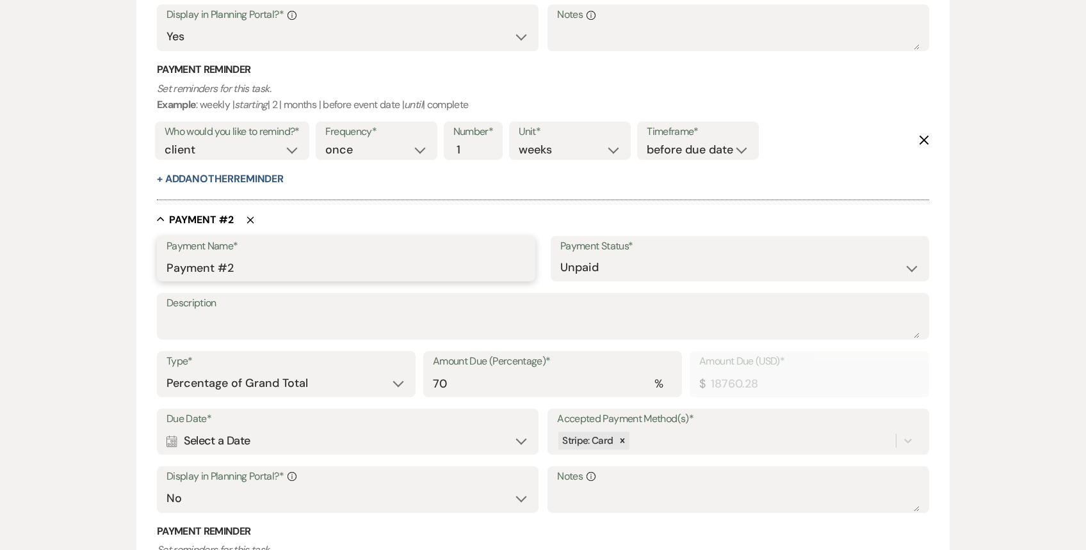
drag, startPoint x: 248, startPoint y: 267, endPoint x: 125, endPoint y: 259, distance: 123.8
click at [125, 261] on div "Add Payment Plan Create link(s) to collect and/or log payments for this event: …" at bounding box center [543, 115] width 922 height 1240
type input "Final Payment"
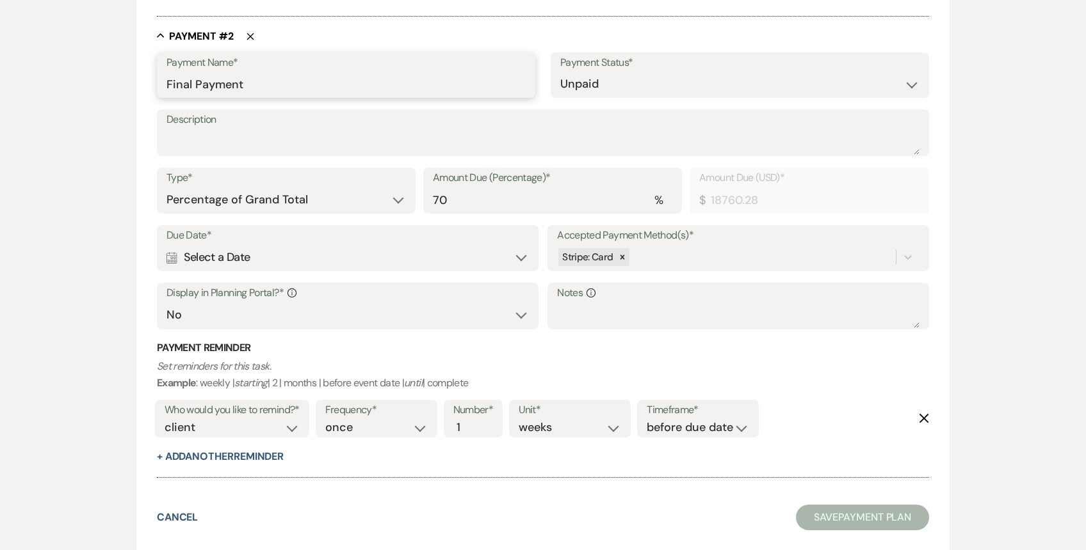
scroll to position [803, 0]
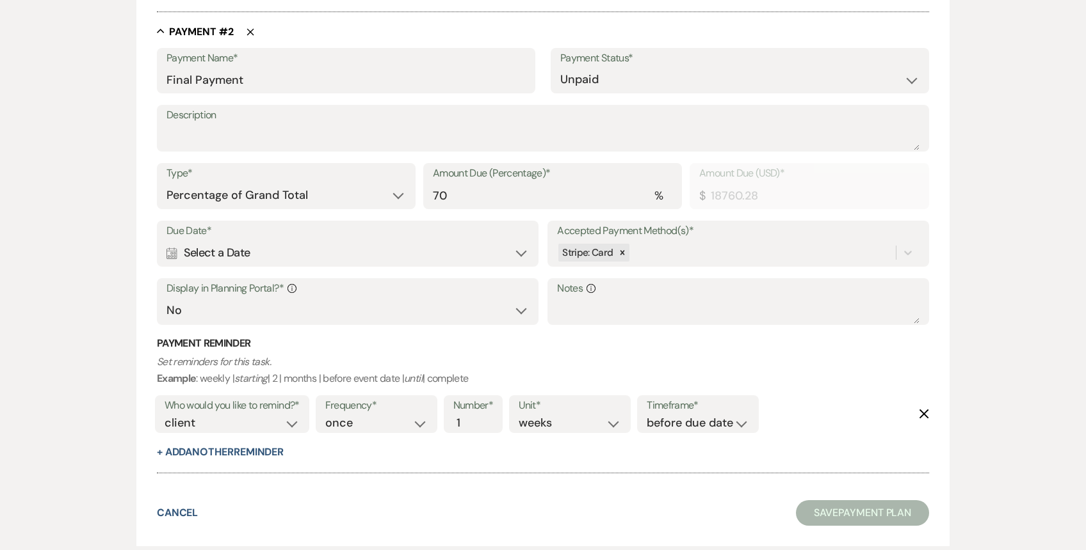
click at [173, 252] on icon "Calendar" at bounding box center [171, 254] width 11 height 12
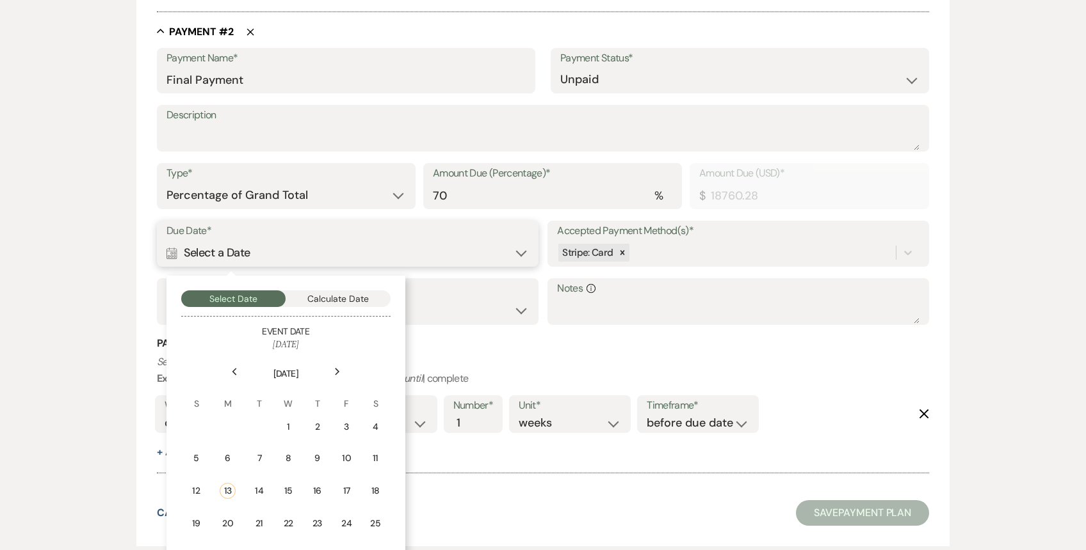
click at [323, 299] on button "Calculate Date" at bounding box center [337, 299] width 105 height 17
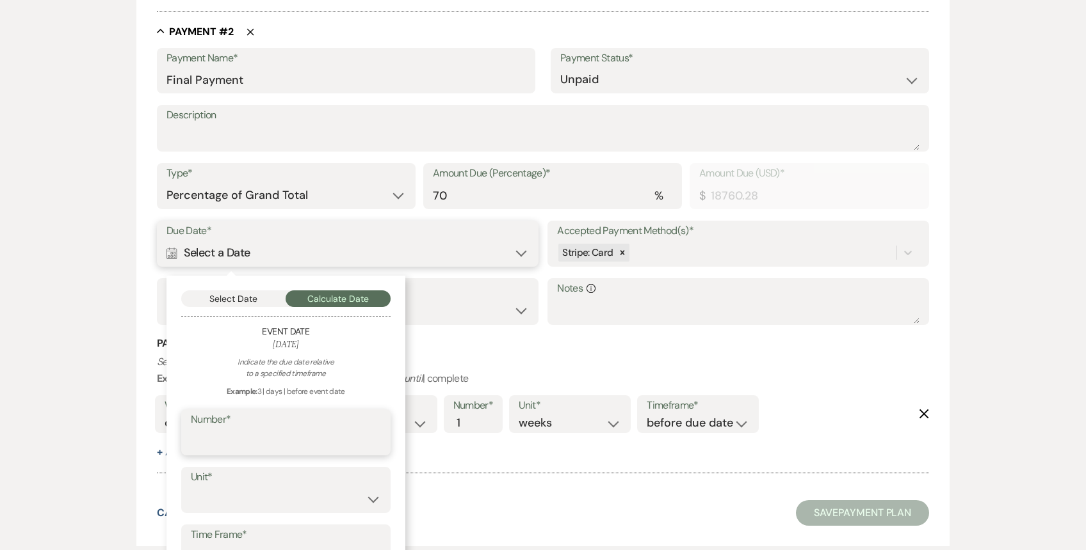
click at [266, 437] on input "Number*" at bounding box center [286, 441] width 190 height 25
type input "6"
click at [257, 496] on select "days weeks months" at bounding box center [286, 499] width 190 height 25
click at [191, 487] on select "days weeks months" at bounding box center [286, 499] width 190 height 25
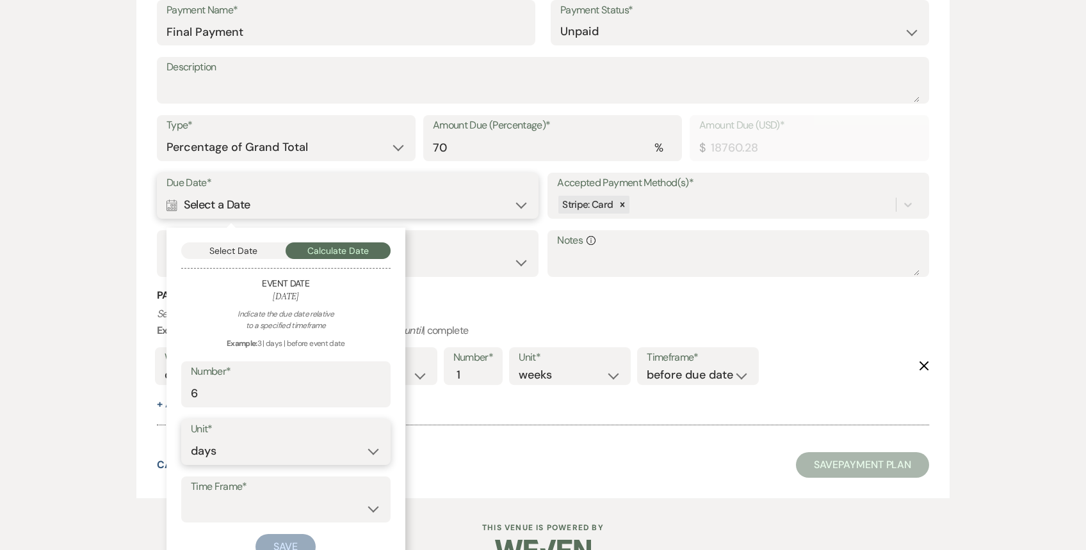
scroll to position [881, 0]
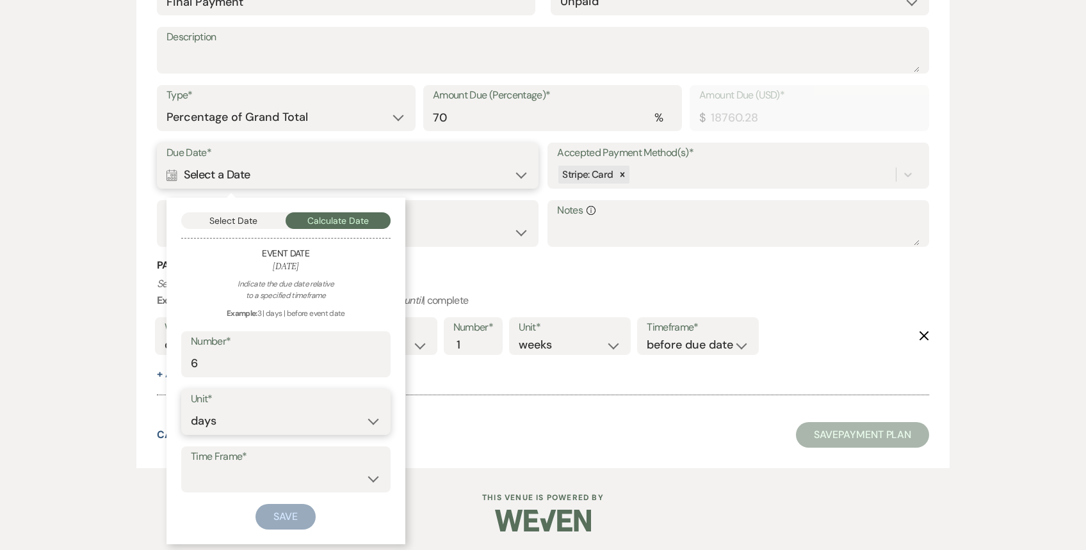
click at [265, 418] on select "days weeks months" at bounding box center [286, 421] width 190 height 25
select select "week"
click at [191, 409] on select "days weeks months" at bounding box center [286, 421] width 190 height 25
click at [257, 475] on select "before event date after event date after [DATE] date" at bounding box center [286, 479] width 190 height 25
select select "beforeEventDate"
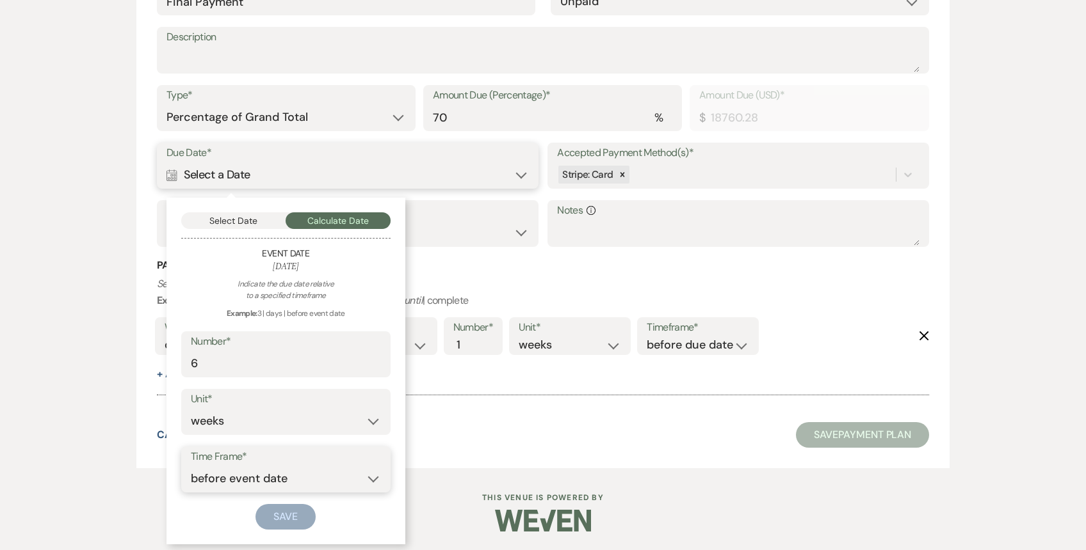
click at [191, 467] on select "before event date after event date after [DATE] date" at bounding box center [286, 479] width 190 height 25
click at [282, 523] on button "Save" at bounding box center [285, 517] width 60 height 26
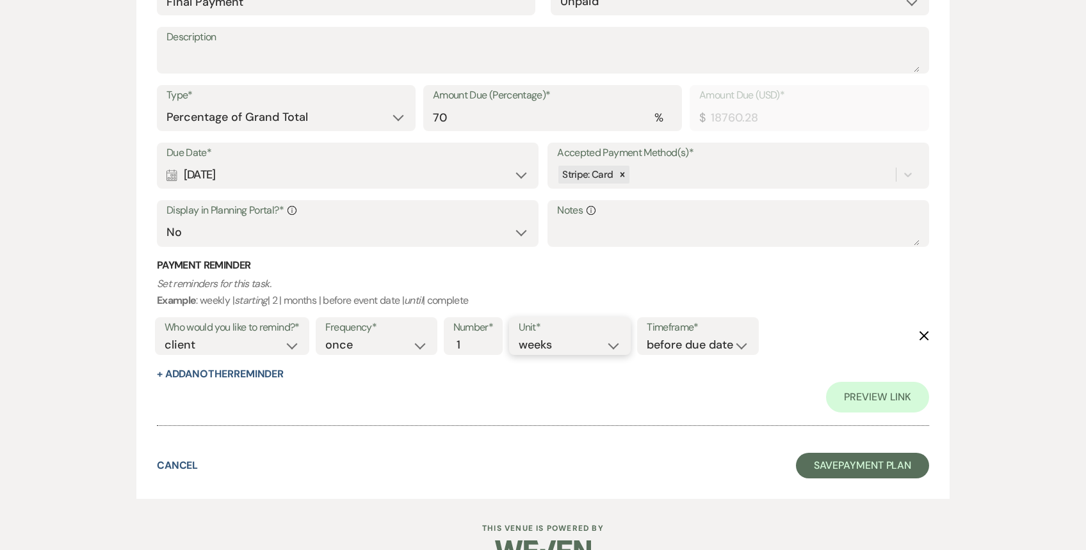
click at [538, 349] on select "days weeks months" at bounding box center [569, 345] width 102 height 17
select select "months"
click at [521, 337] on select "days weeks months" at bounding box center [569, 345] width 102 height 17
click at [217, 377] on button "+ Add Another Reminder" at bounding box center [220, 374] width 127 height 10
select select "client"
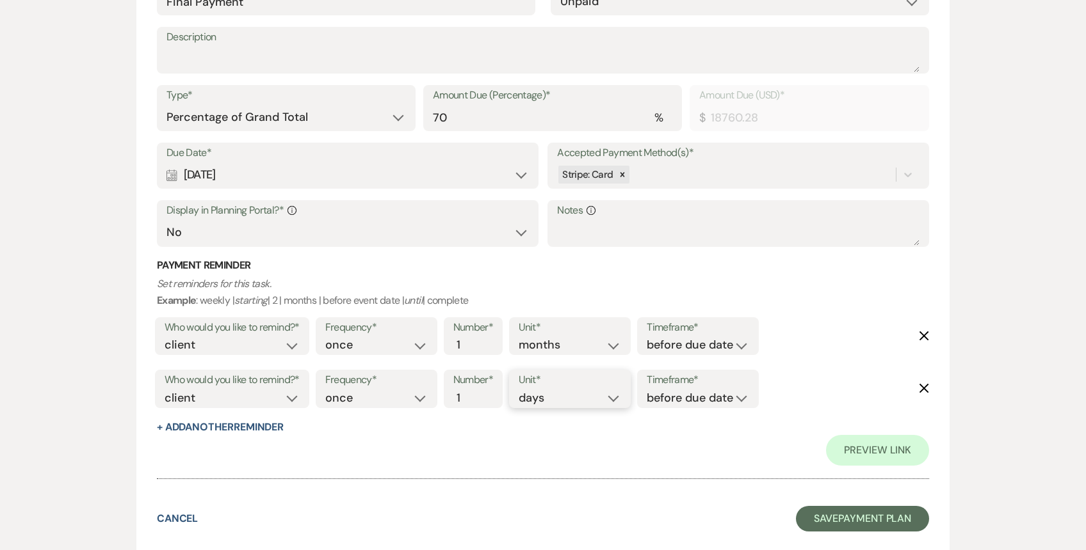
click at [538, 403] on select "days weeks months" at bounding box center [569, 398] width 102 height 17
select select "weeks"
click at [521, 390] on select "days weeks months" at bounding box center [569, 398] width 102 height 17
click at [234, 394] on select "client venue both" at bounding box center [231, 398] width 135 height 17
select select "both"
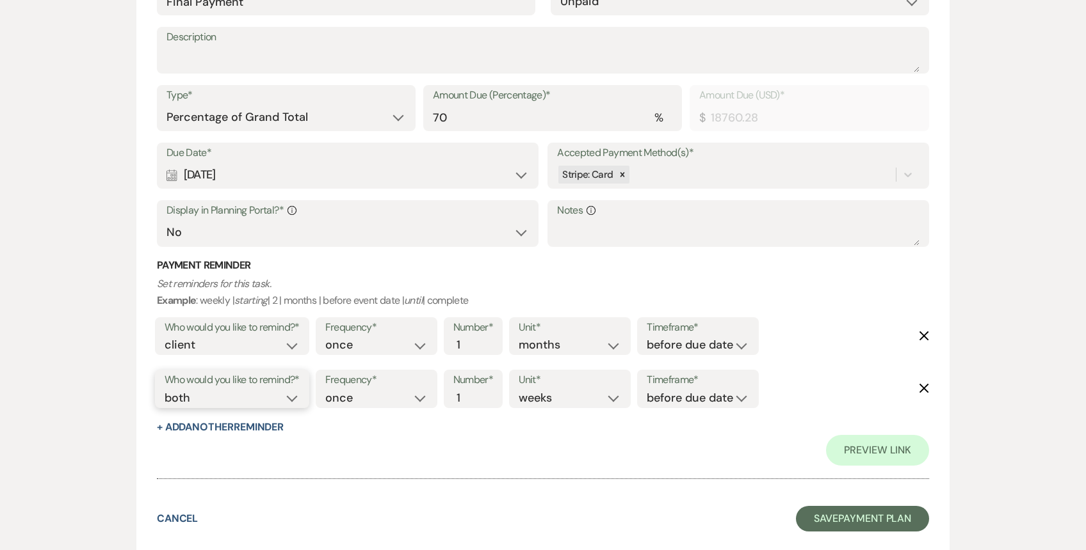
click at [164, 390] on select "client venue both" at bounding box center [231, 398] width 135 height 17
click at [266, 235] on select "Yes No" at bounding box center [347, 232] width 362 height 25
select select "true"
click at [166, 220] on select "Yes No" at bounding box center [347, 232] width 362 height 25
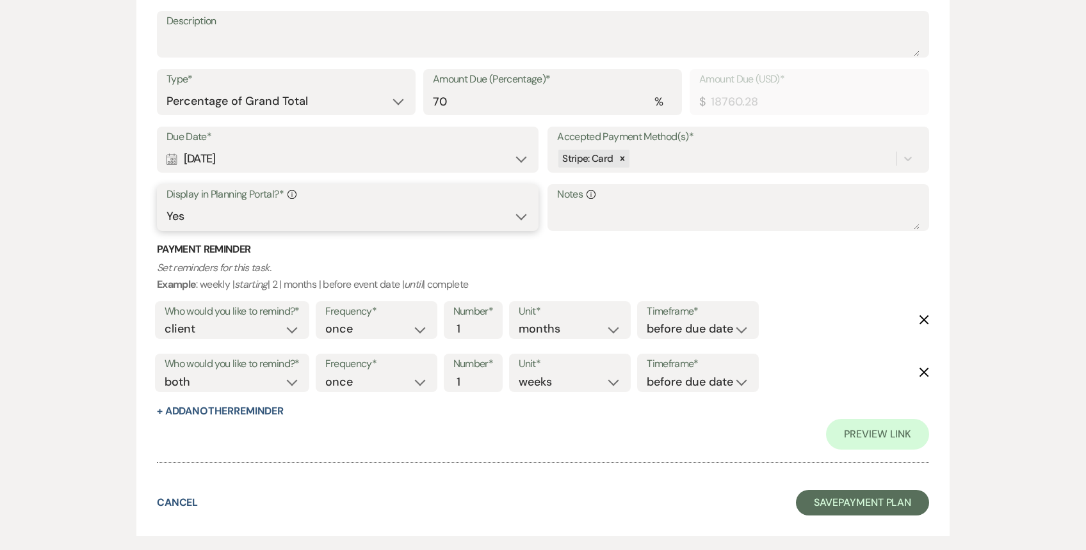
scroll to position [953, 0]
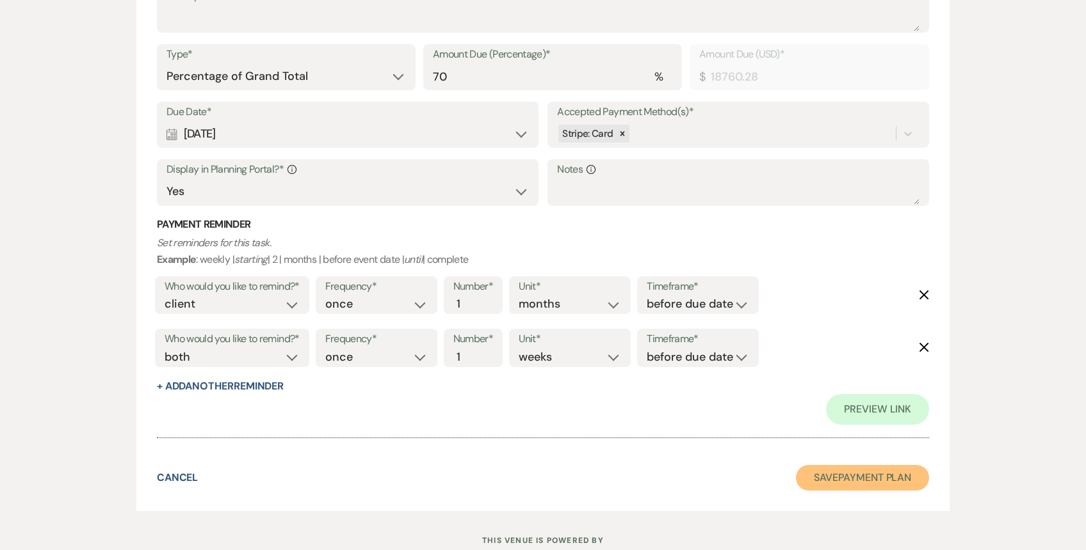
click at [846, 485] on button "Save Payment Plan" at bounding box center [862, 478] width 133 height 26
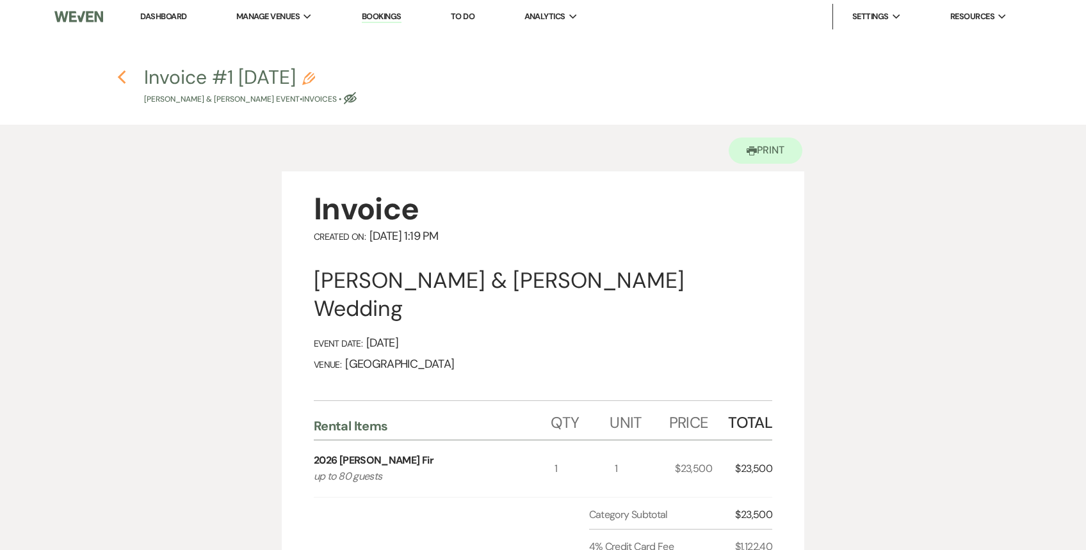
click at [124, 78] on icon "Previous" at bounding box center [122, 77] width 10 height 15
select select "6"
select select "5"
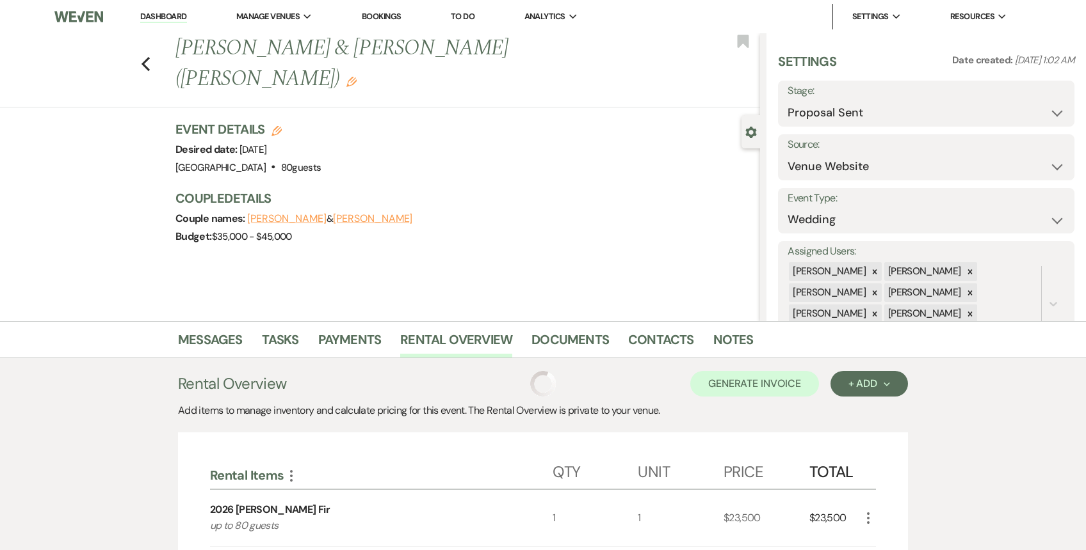
scroll to position [193, 0]
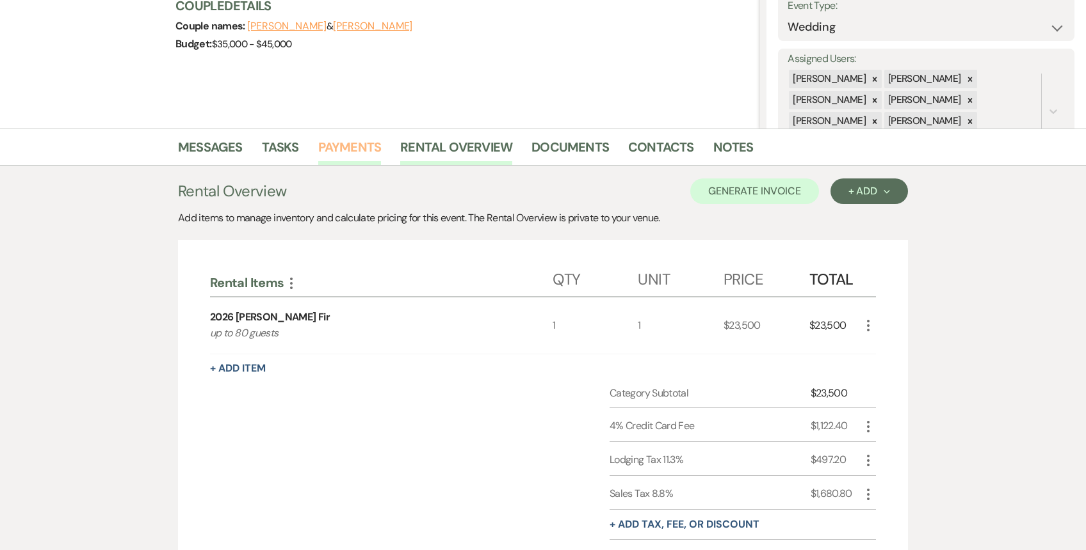
click at [343, 150] on link "Payments" at bounding box center [349, 151] width 63 height 28
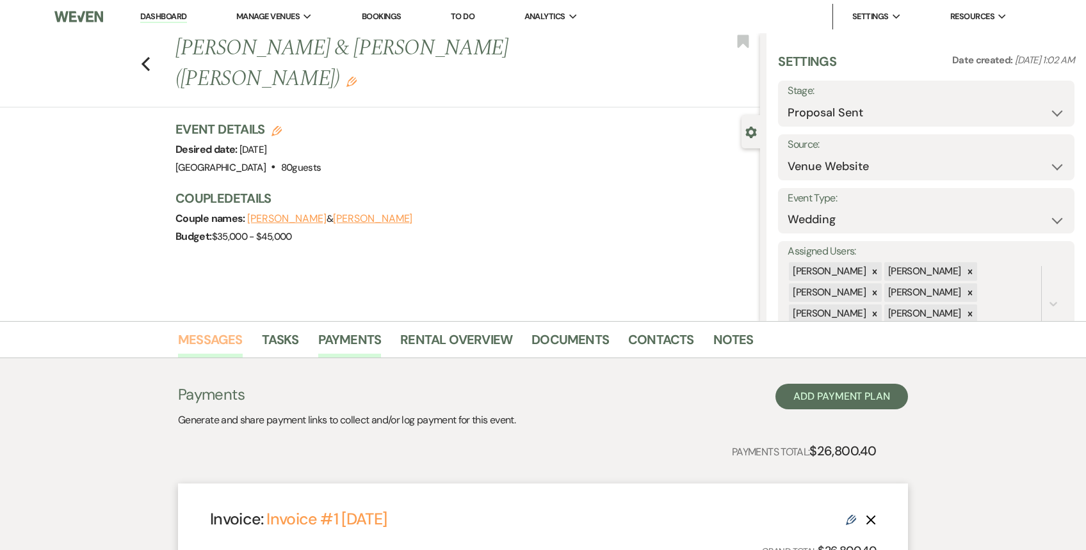
click at [213, 347] on link "Messages" at bounding box center [210, 344] width 65 height 28
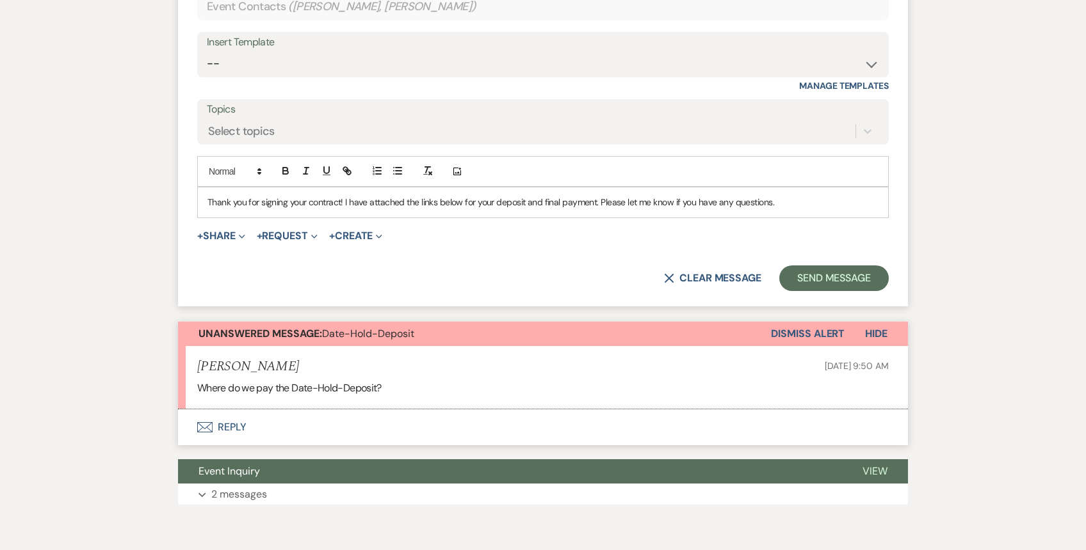
scroll to position [2571, 0]
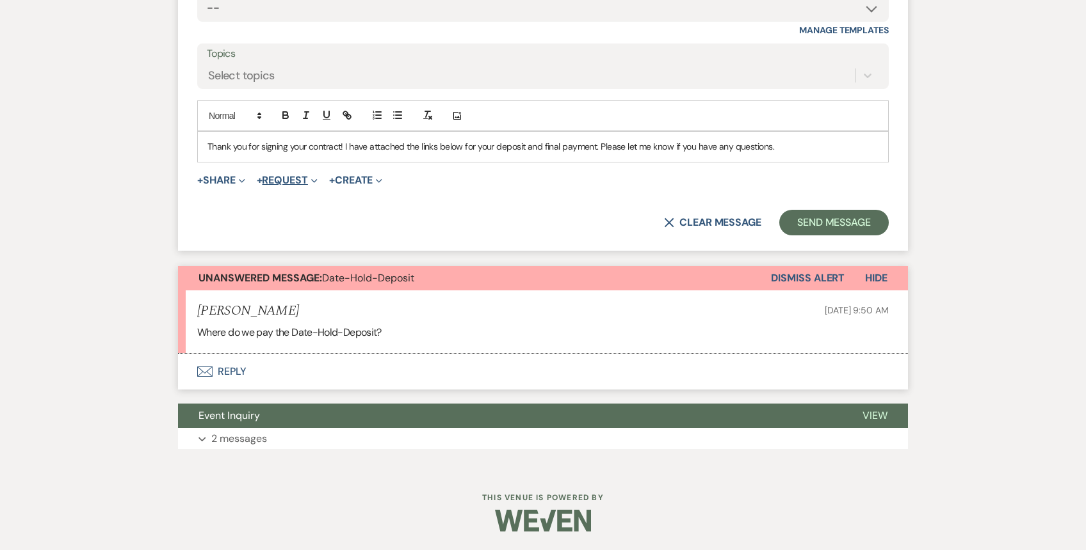
click at [291, 181] on button "+ Request Expand" at bounding box center [287, 180] width 61 height 10
click at [304, 205] on button "Generate Payment Payment" at bounding box center [346, 206] width 179 height 23
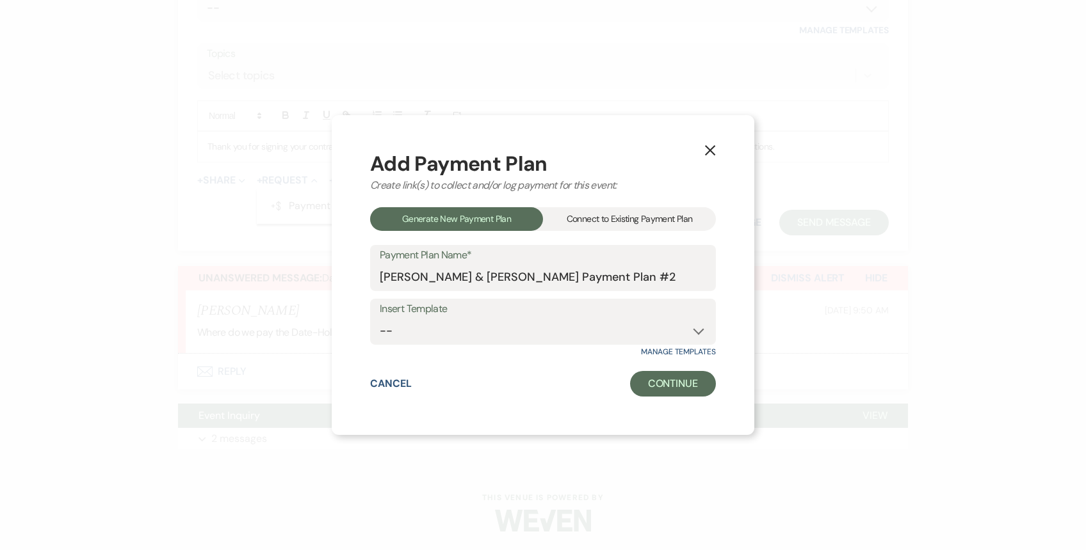
click at [595, 223] on div "Connect to Existing Payment Plan" at bounding box center [629, 219] width 173 height 24
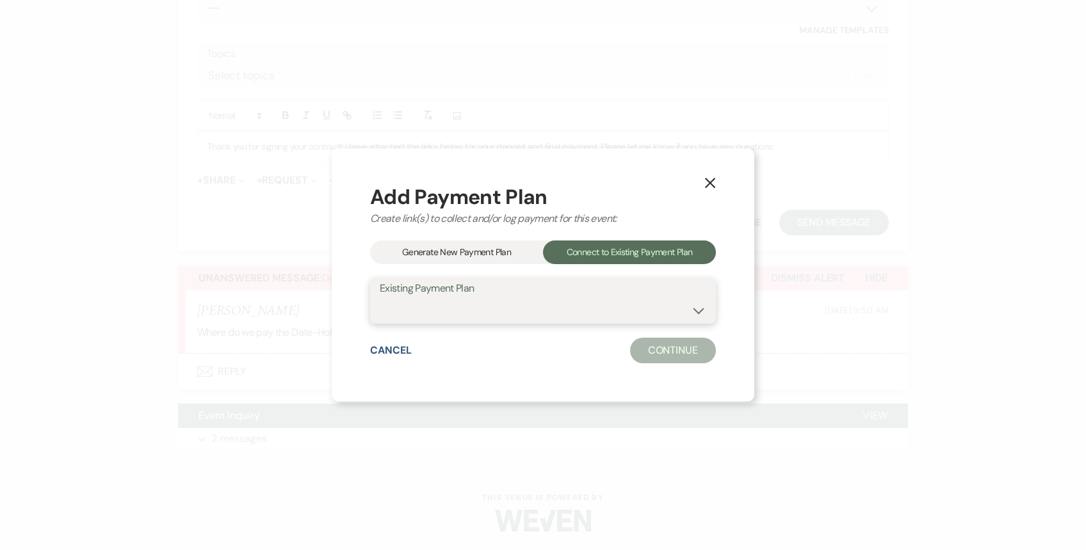
click at [538, 318] on select "[PERSON_NAME] & [PERSON_NAME] Payment Plan #1" at bounding box center [543, 310] width 326 height 25
select select "25993"
click at [380, 298] on select "[PERSON_NAME] & [PERSON_NAME] Payment Plan #1" at bounding box center [543, 310] width 326 height 25
click at [688, 346] on button "Continue" at bounding box center [673, 351] width 86 height 26
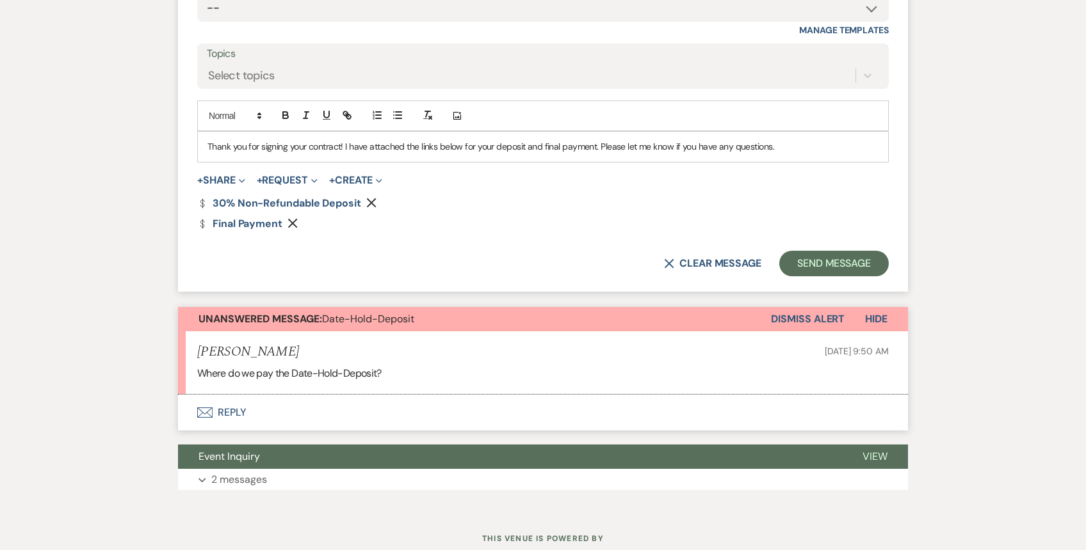
click at [650, 143] on p "Thank you for signing your contract! I have attached the links below for your d…" at bounding box center [542, 147] width 671 height 14
click at [826, 261] on button "Send Message" at bounding box center [833, 264] width 109 height 26
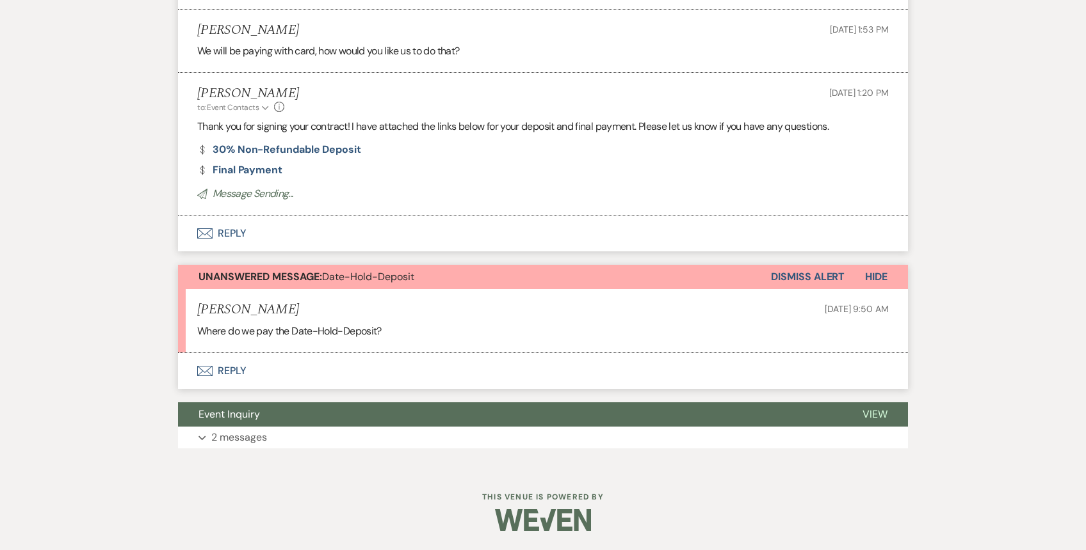
click at [805, 280] on button "Dismiss Alert" at bounding box center [808, 277] width 74 height 24
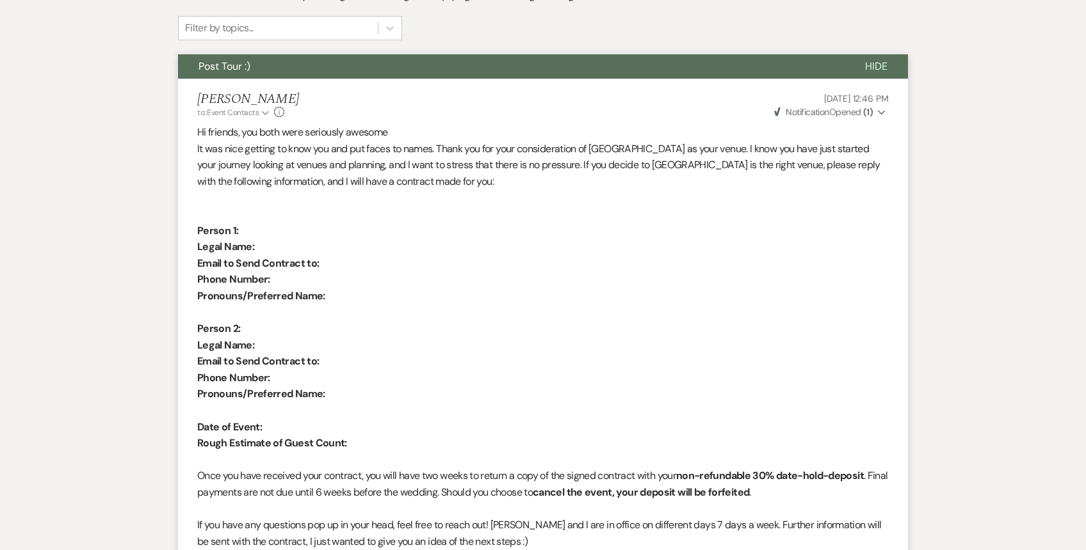
scroll to position [0, 0]
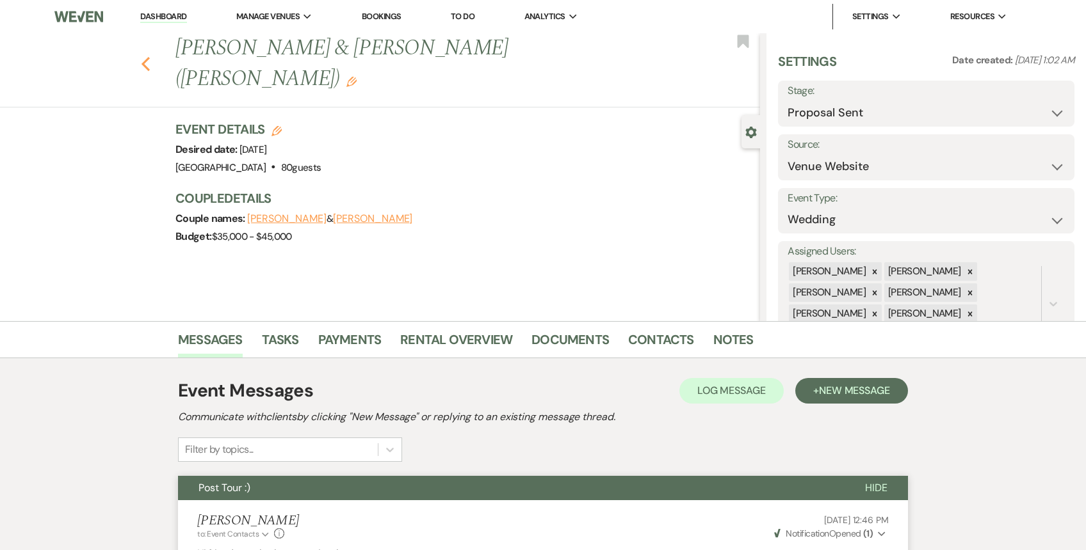
click at [144, 57] on use "button" at bounding box center [145, 64] width 8 height 14
select select "6"
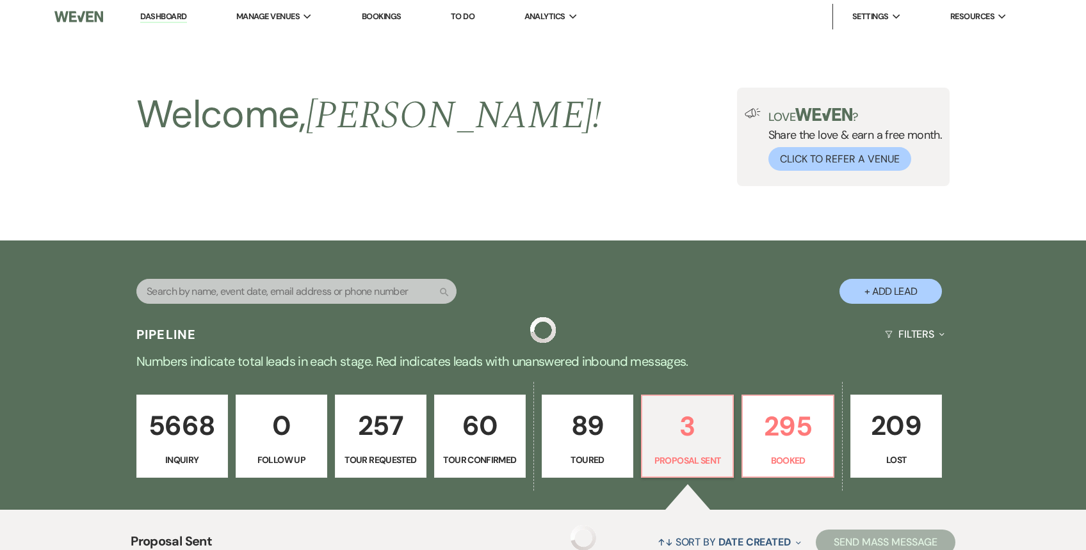
scroll to position [425, 0]
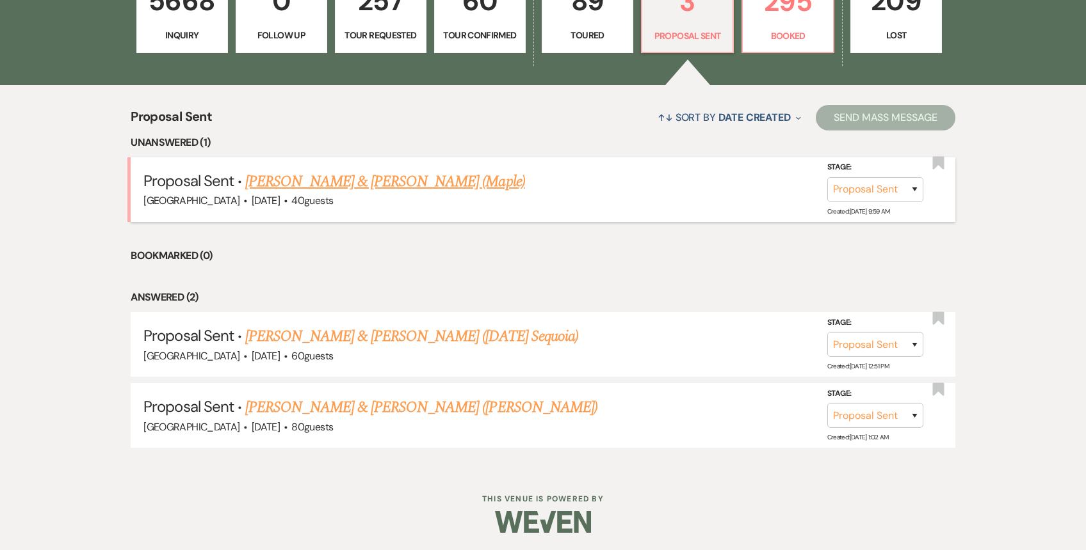
click at [394, 182] on link "[PERSON_NAME] & [PERSON_NAME] (Maple)" at bounding box center [384, 181] width 279 height 23
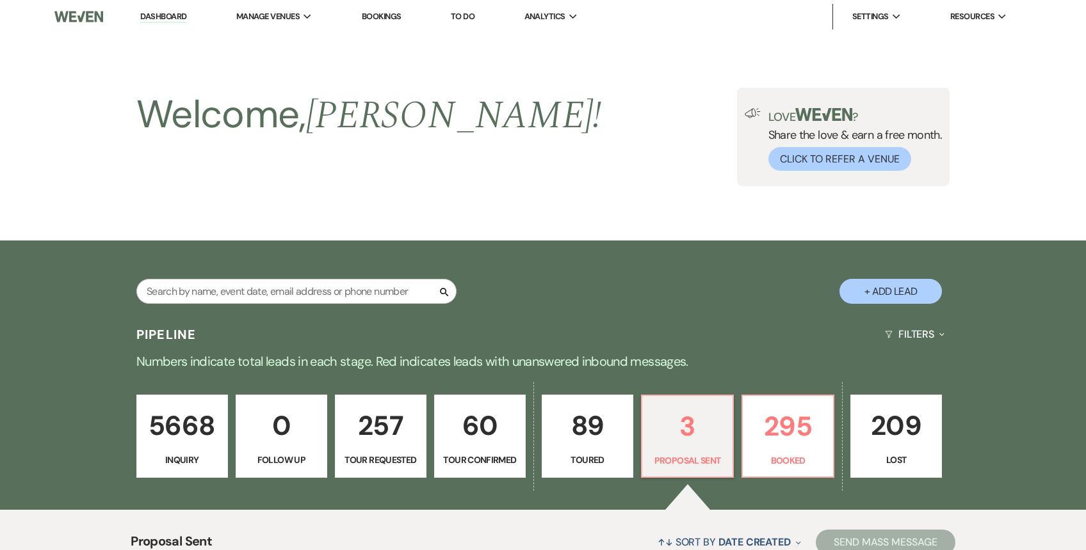
select select "6"
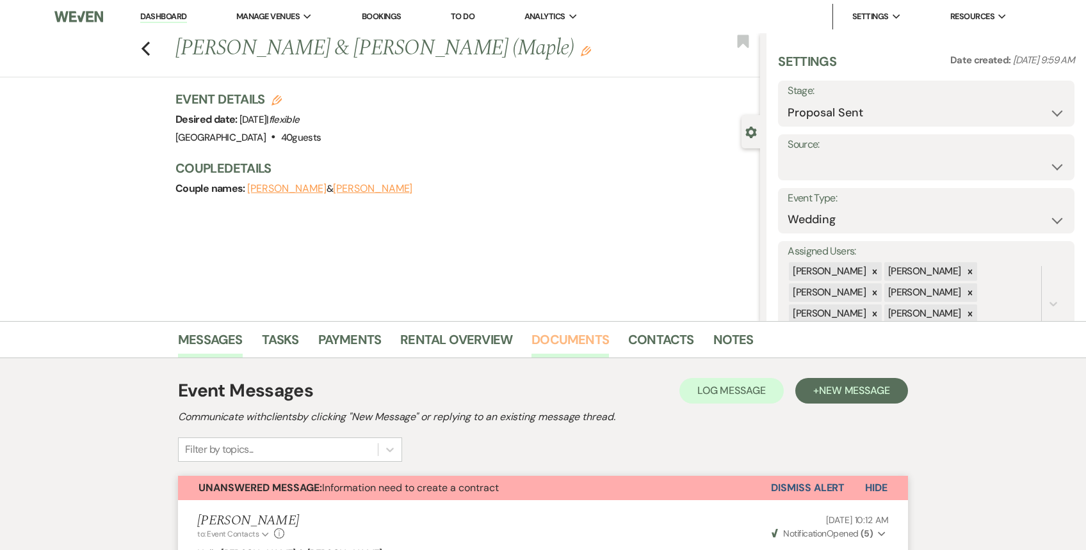
click at [574, 343] on link "Documents" at bounding box center [569, 344] width 77 height 28
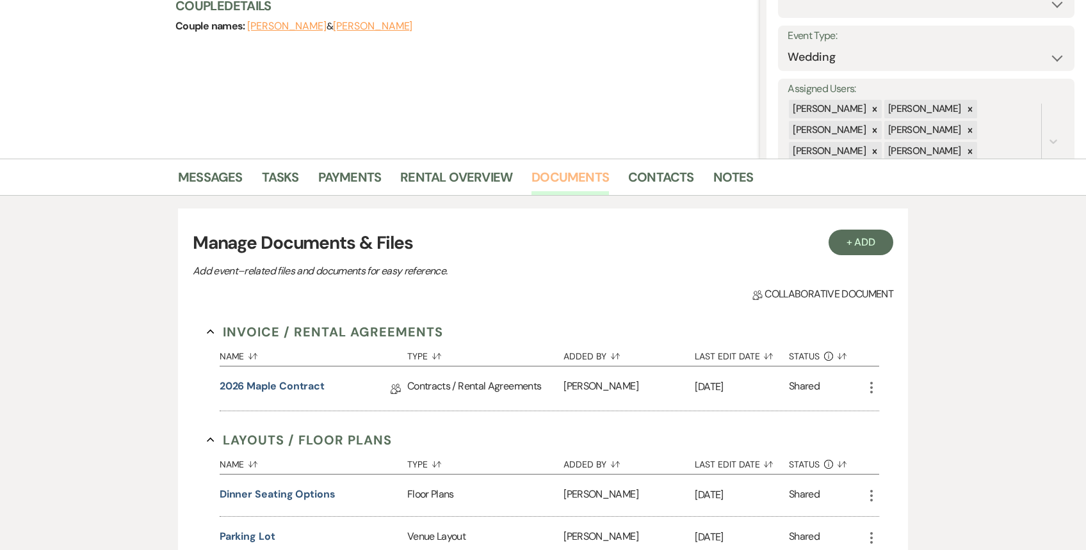
scroll to position [63, 0]
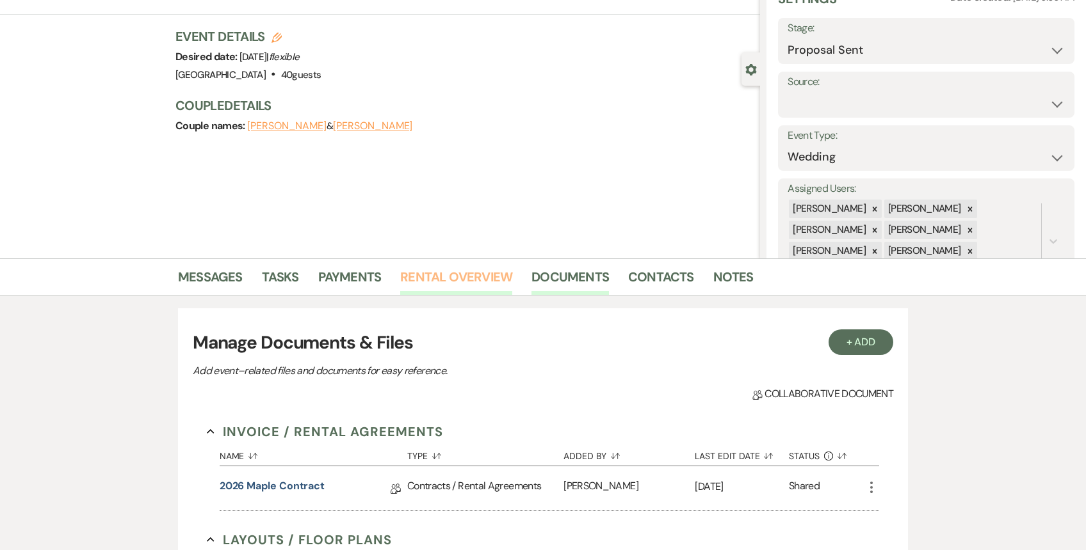
click at [440, 273] on link "Rental Overview" at bounding box center [456, 281] width 112 height 28
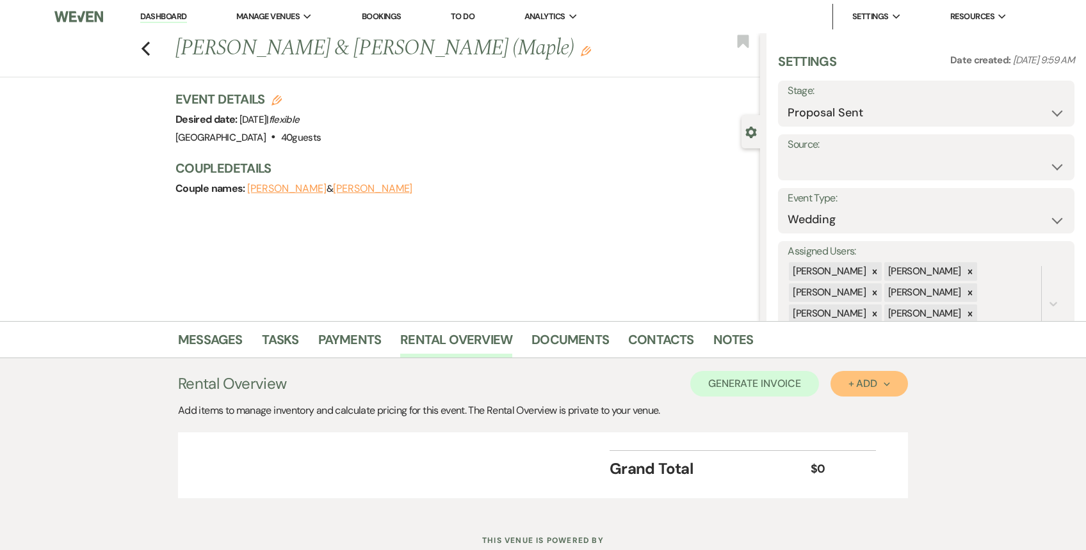
click at [885, 385] on icon "Next" at bounding box center [886, 384] width 6 height 6
click at [872, 413] on button "Item" at bounding box center [862, 413] width 65 height 20
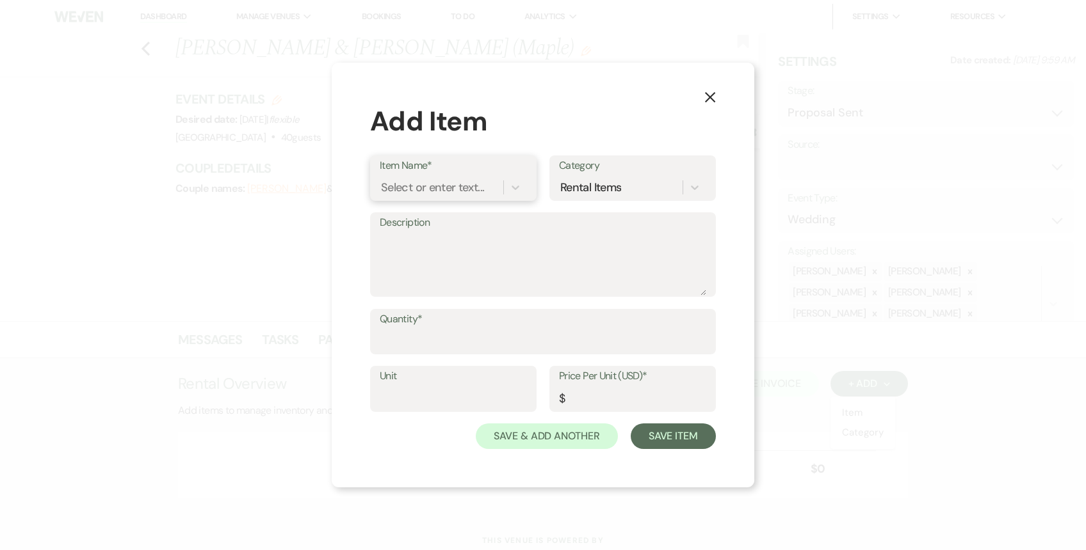
click at [497, 187] on div "Select or enter text..." at bounding box center [442, 187] width 124 height 22
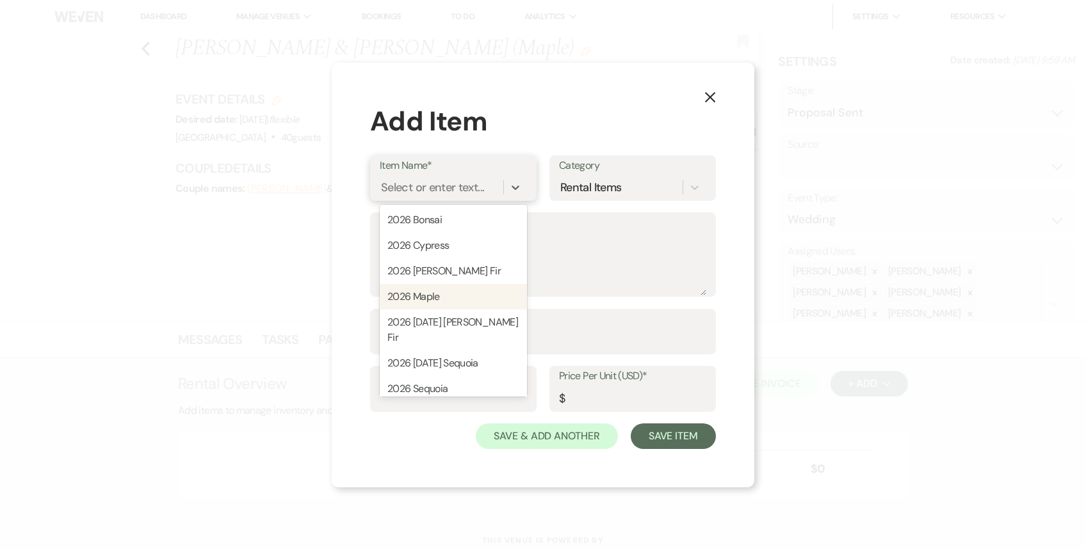
drag, startPoint x: 489, startPoint y: 311, endPoint x: 476, endPoint y: 291, distance: 23.6
click at [476, 291] on div "2026 Bonsai 2026 Cypress 2026 [PERSON_NAME] Fir 2026 Maple 2026 [DATE] [PERSON_…" at bounding box center [453, 301] width 147 height 192
click at [476, 291] on div "2026 Maple" at bounding box center [453, 297] width 147 height 26
type textarea "Up to 40 guests"
type input "1"
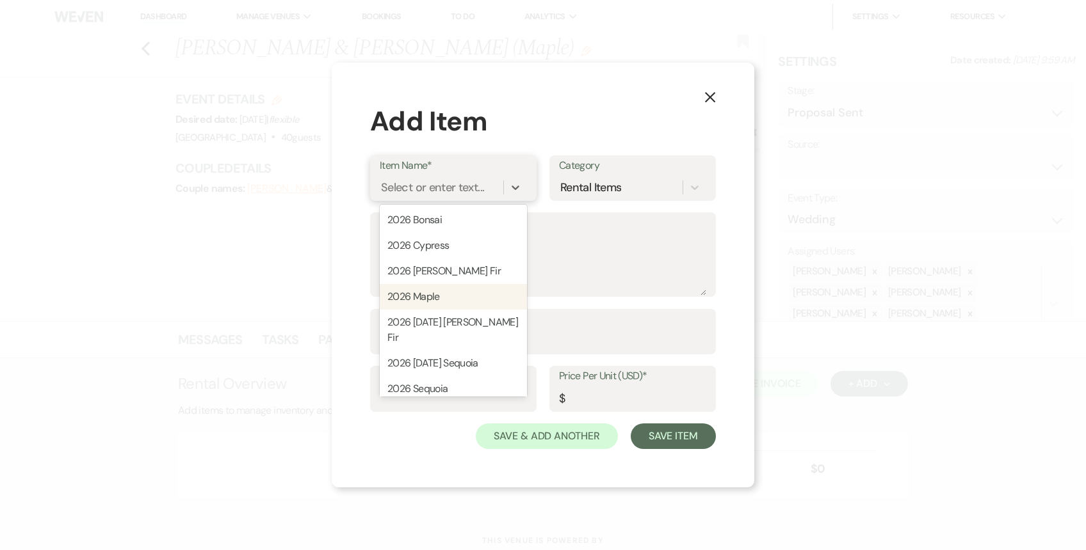
type input "15600"
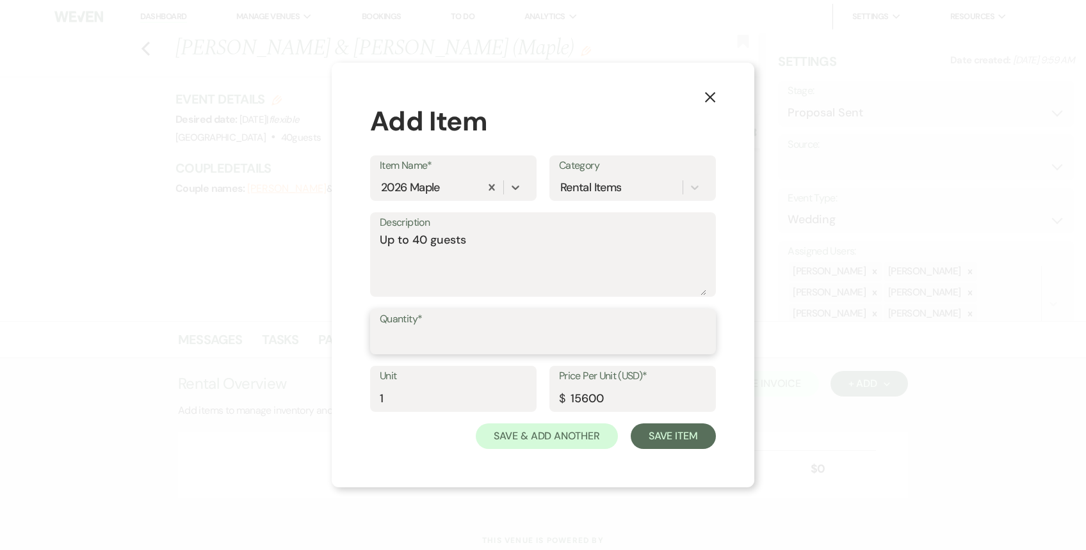
click at [461, 331] on input "Quantity*" at bounding box center [543, 340] width 326 height 25
type input "1.00"
click at [669, 445] on button "Save Item" at bounding box center [672, 437] width 85 height 26
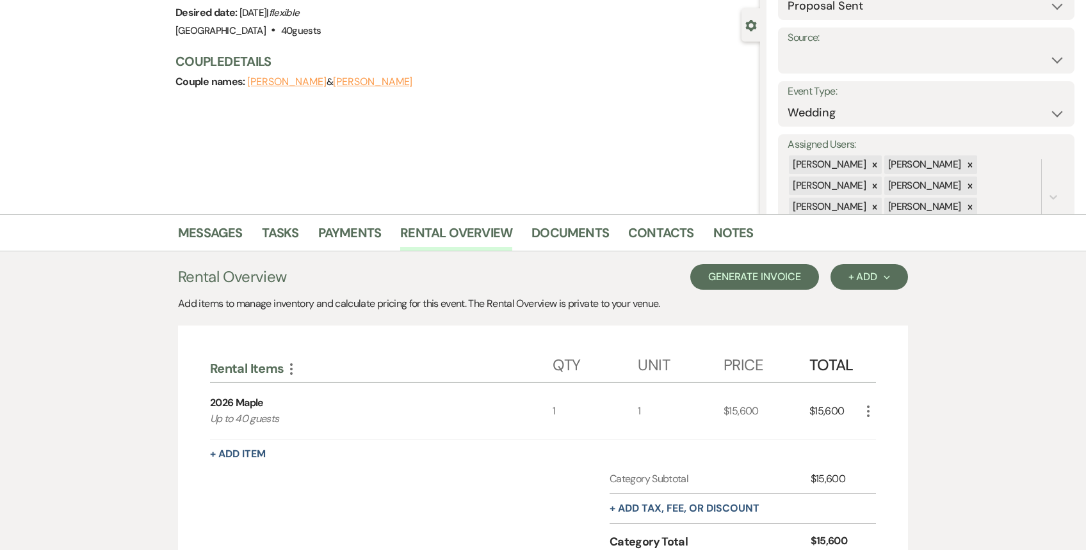
scroll to position [282, 0]
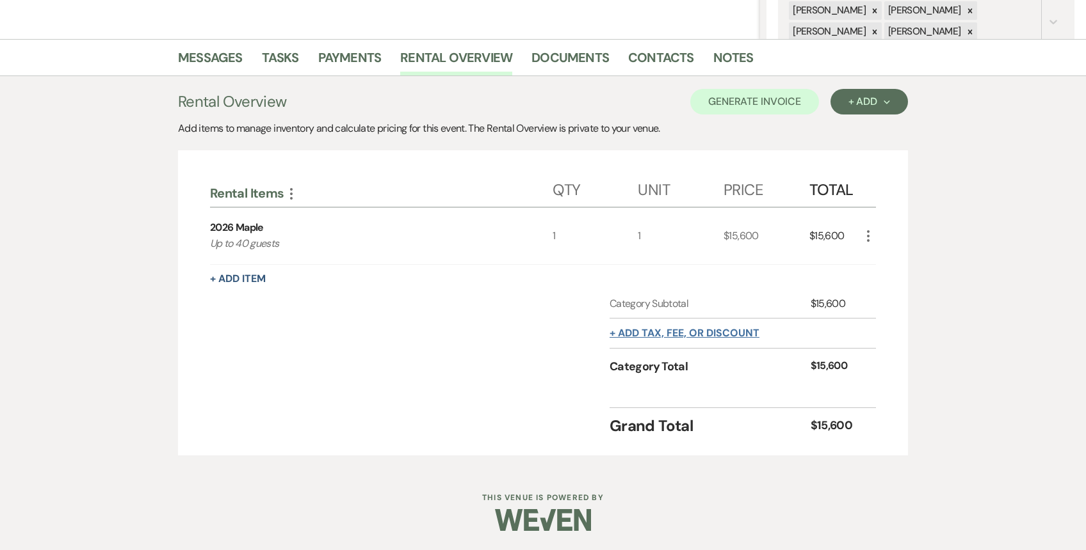
click at [687, 328] on button "+ Add tax, fee, or discount" at bounding box center [684, 333] width 150 height 10
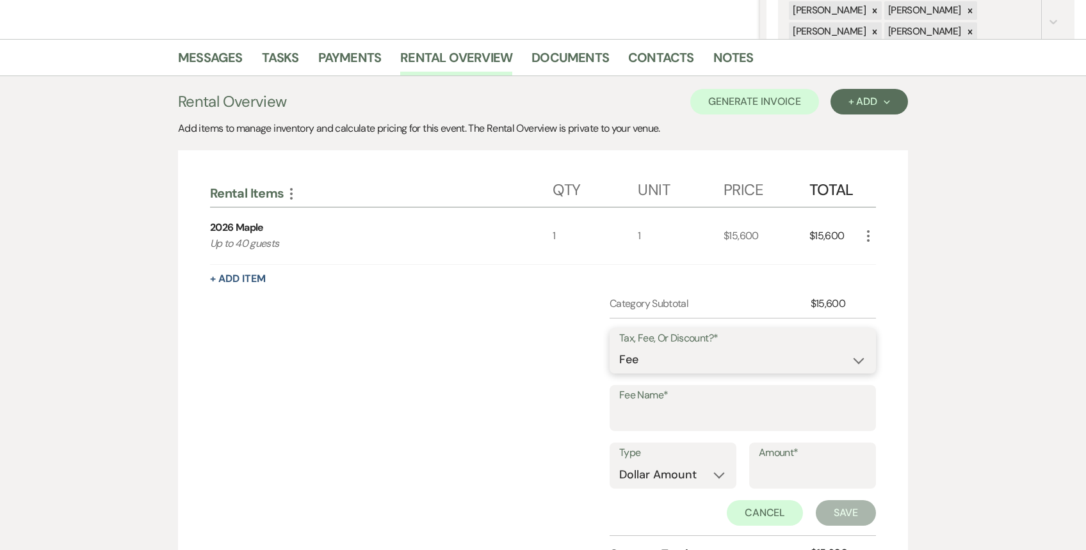
click at [647, 364] on select "Fee Discount Tax" at bounding box center [742, 360] width 247 height 25
select select "3"
click at [619, 348] on select "Fee Discount Tax" at bounding box center [742, 360] width 247 height 25
click at [642, 410] on input "Fee Name*" at bounding box center [742, 417] width 247 height 25
click at [704, 420] on input "Lodging Tax" at bounding box center [742, 417] width 247 height 25
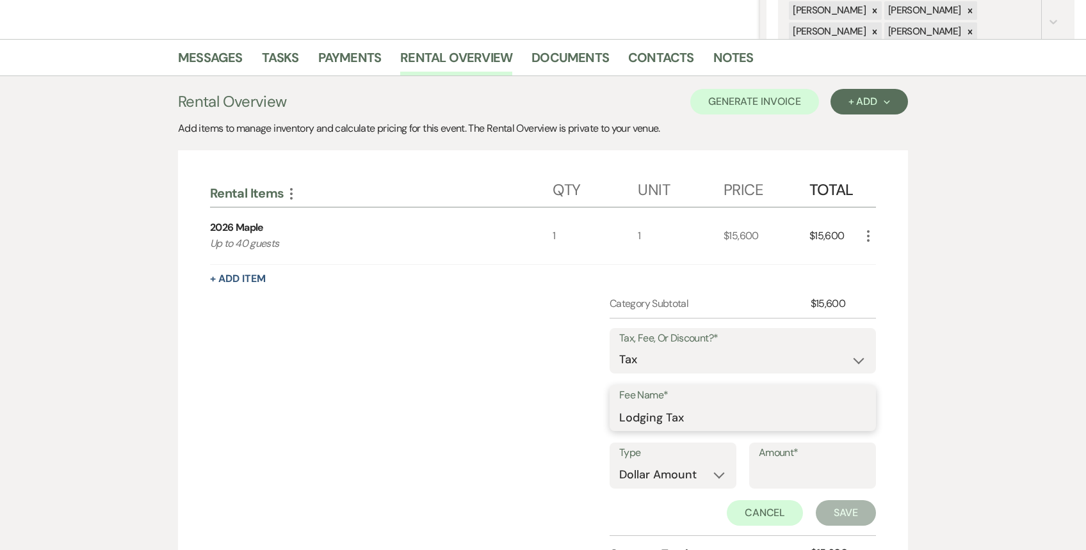
type input "Lodging Tax 11.3%"
click at [769, 472] on input "Amount*" at bounding box center [812, 475] width 108 height 25
type input "497.20"
click at [838, 516] on button "Save" at bounding box center [845, 514] width 60 height 26
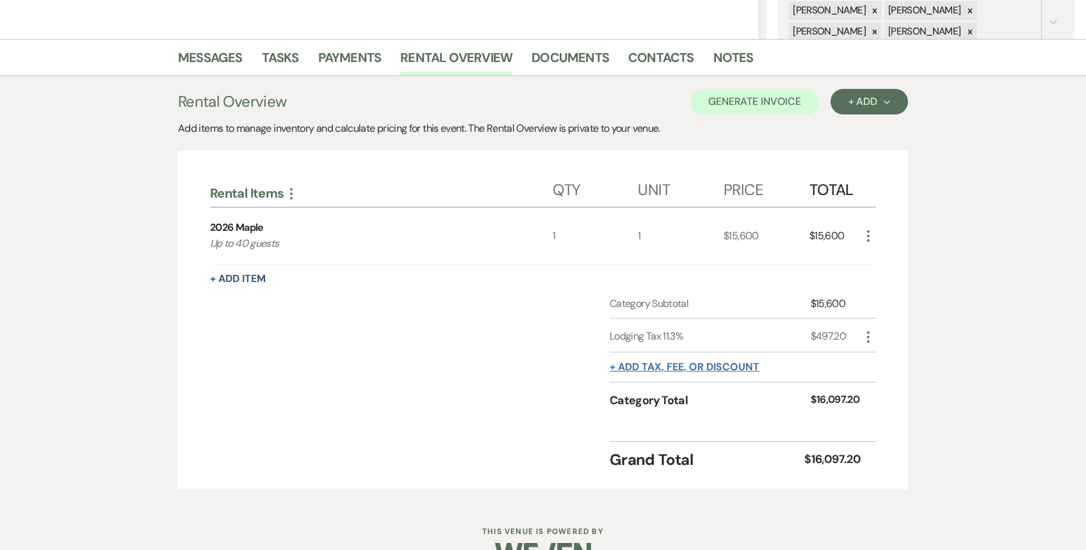
click at [703, 363] on button "+ Add tax, fee, or discount" at bounding box center [684, 367] width 150 height 10
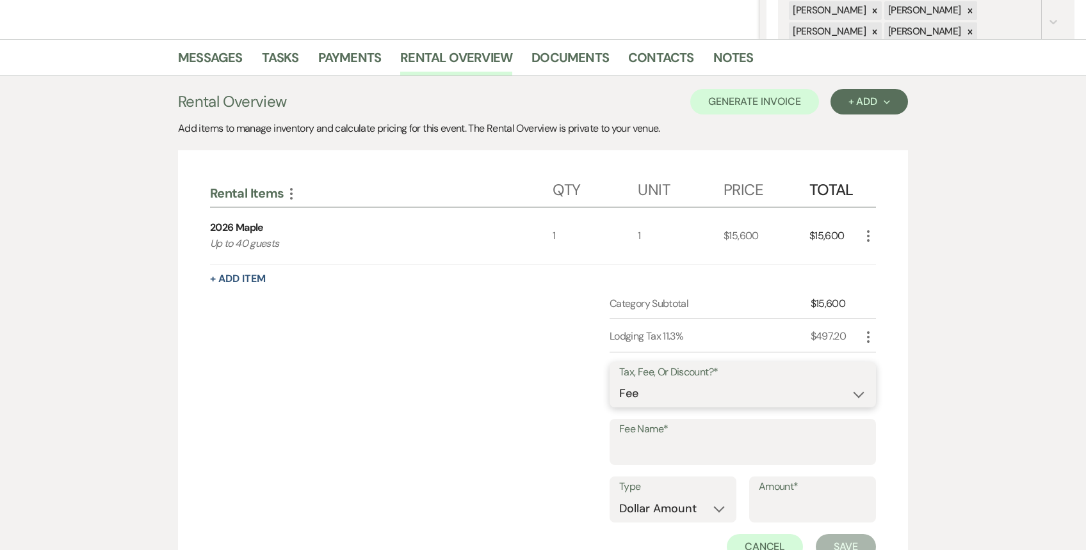
click at [680, 387] on select "Fee Discount Tax" at bounding box center [742, 393] width 247 height 25
select select "3"
click at [619, 381] on select "Fee Discount Tax" at bounding box center [742, 393] width 247 height 25
click at [663, 453] on input "Fee Name*" at bounding box center [742, 451] width 247 height 25
click at [699, 457] on input "Sales Tax" at bounding box center [742, 451] width 247 height 25
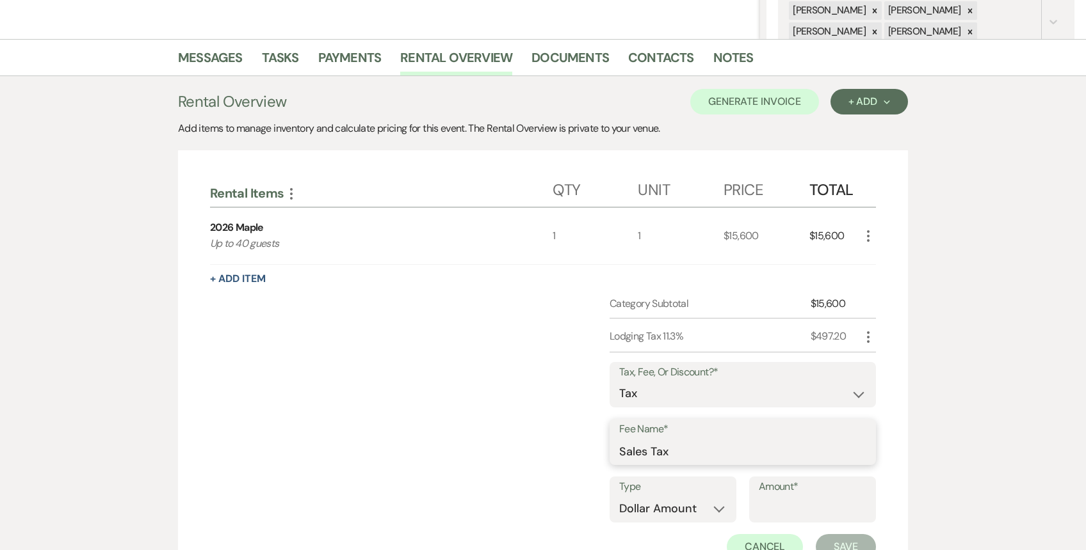
type input "Sales Tax 8.8%"
click at [788, 507] on input "Amount*" at bounding box center [812, 509] width 108 height 25
type input "985.60"
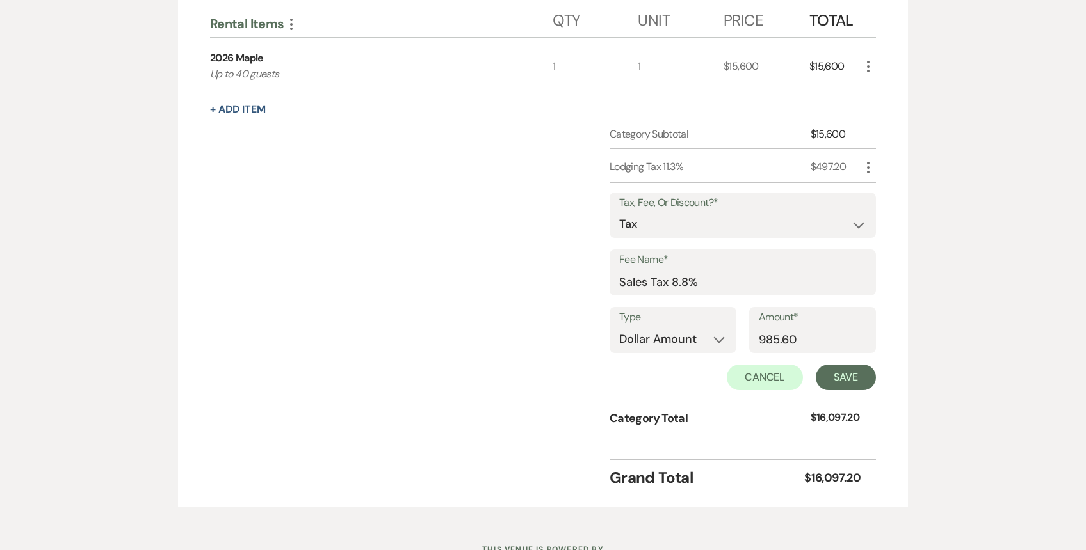
scroll to position [488, 0]
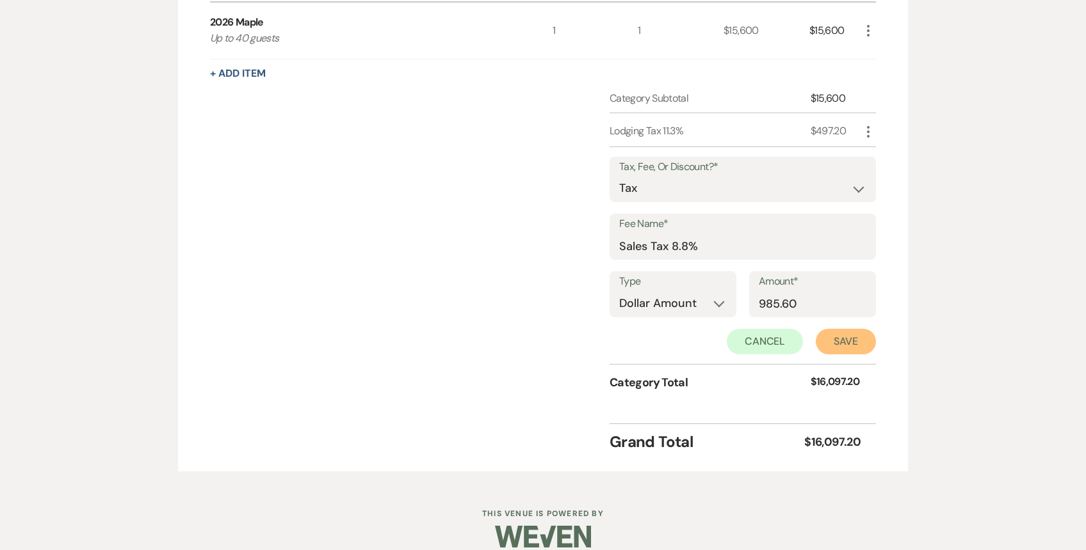
click at [850, 339] on button "Save" at bounding box center [845, 342] width 60 height 26
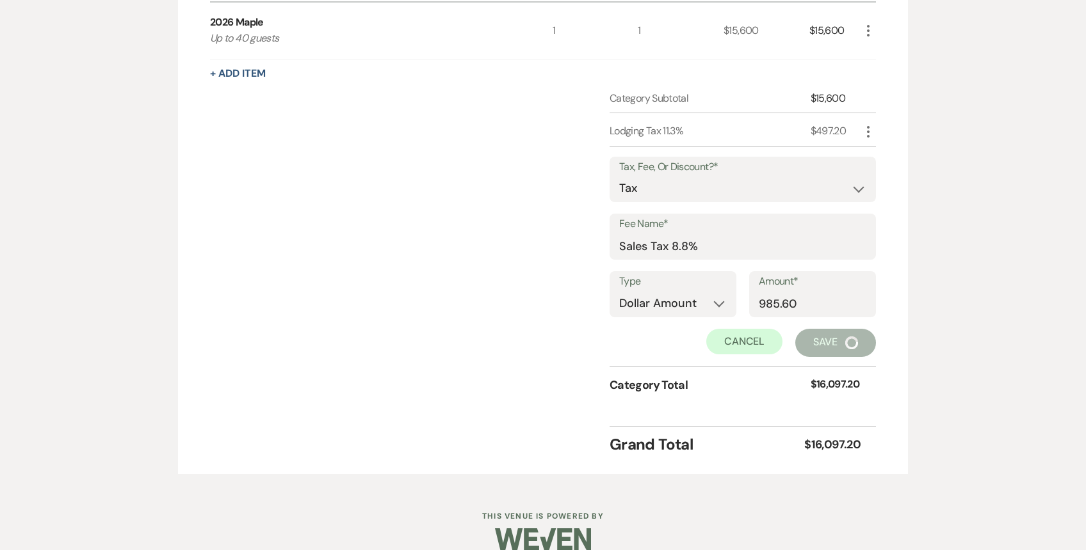
scroll to position [349, 0]
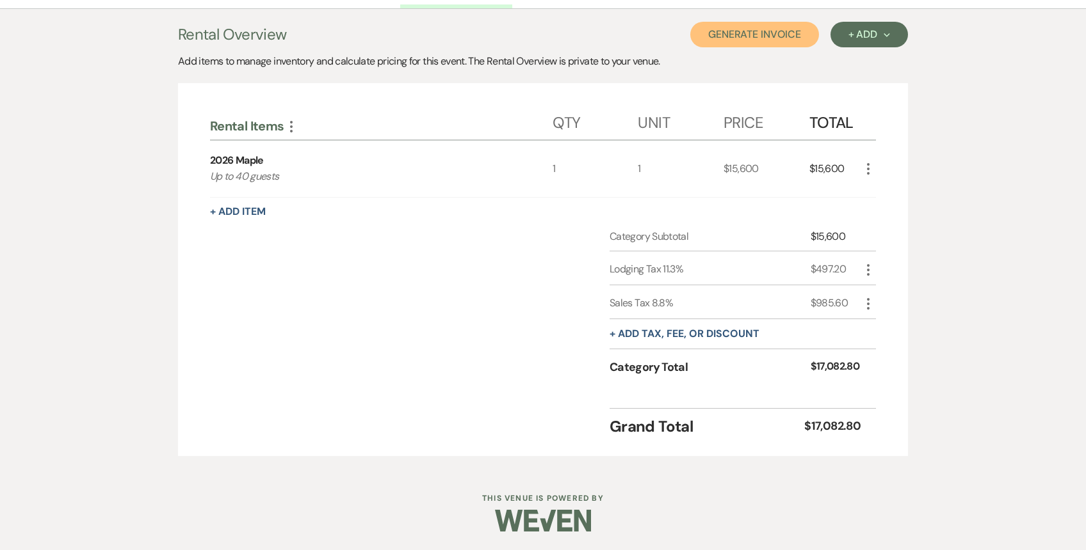
click at [772, 33] on button "Generate Invoice" at bounding box center [754, 35] width 129 height 26
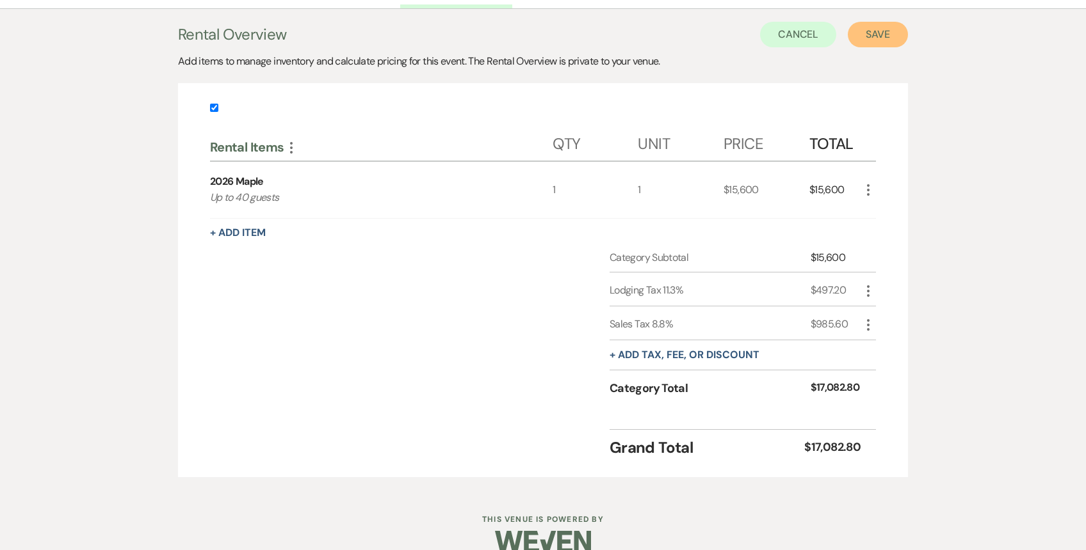
click at [880, 35] on button "Save" at bounding box center [877, 35] width 60 height 26
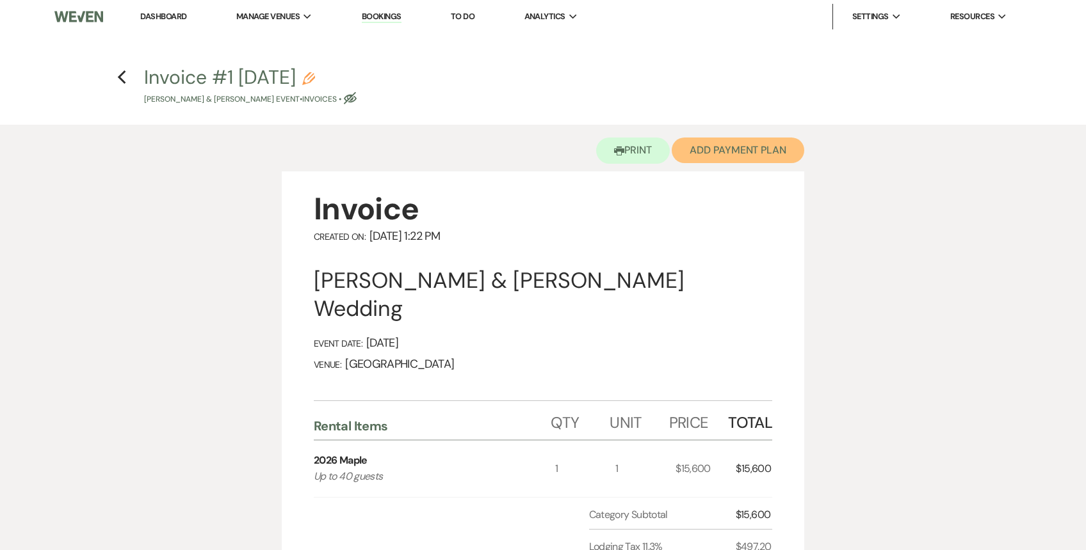
click at [748, 148] on button "Add Payment Plan" at bounding box center [737, 151] width 132 height 26
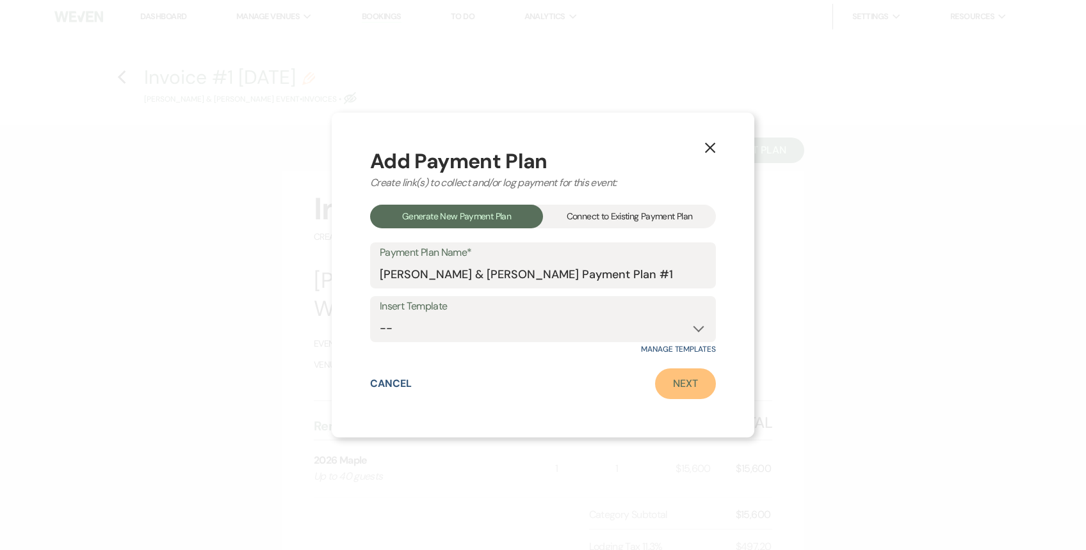
click at [675, 392] on link "Next" at bounding box center [685, 384] width 61 height 31
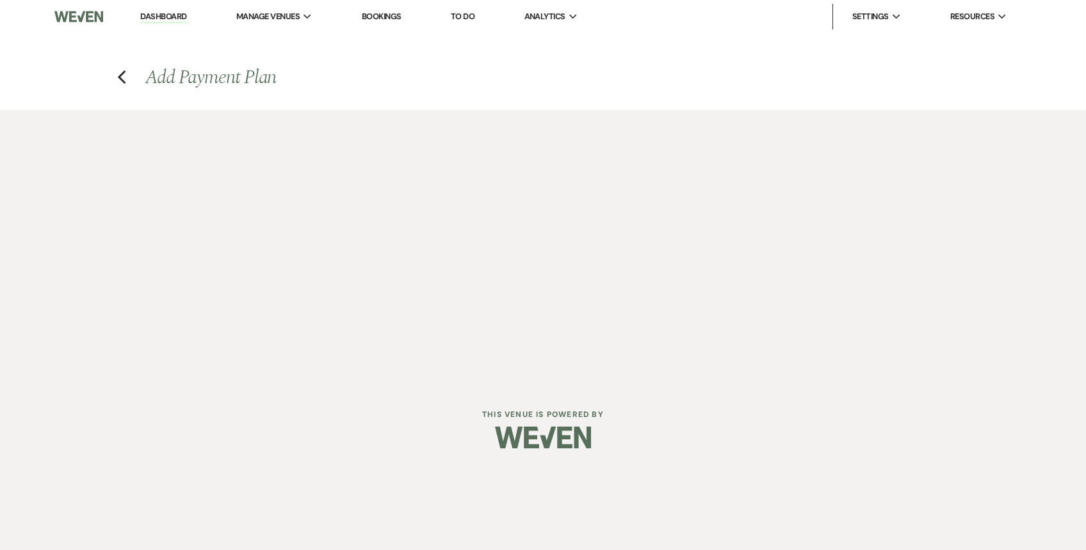
select select "29931"
select select "2"
select select "percentage"
select select "false"
select select "client"
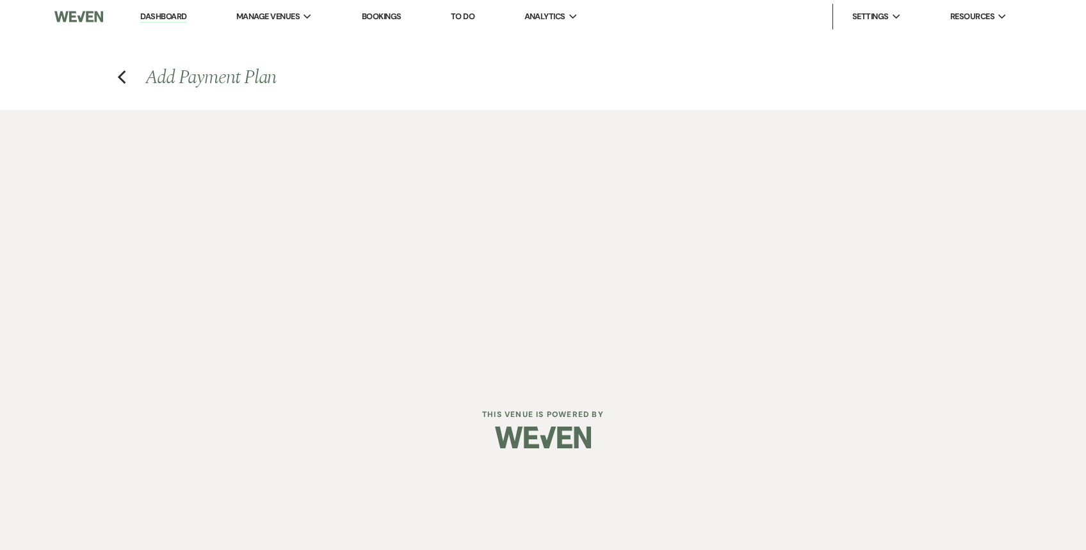
select select "weeks"
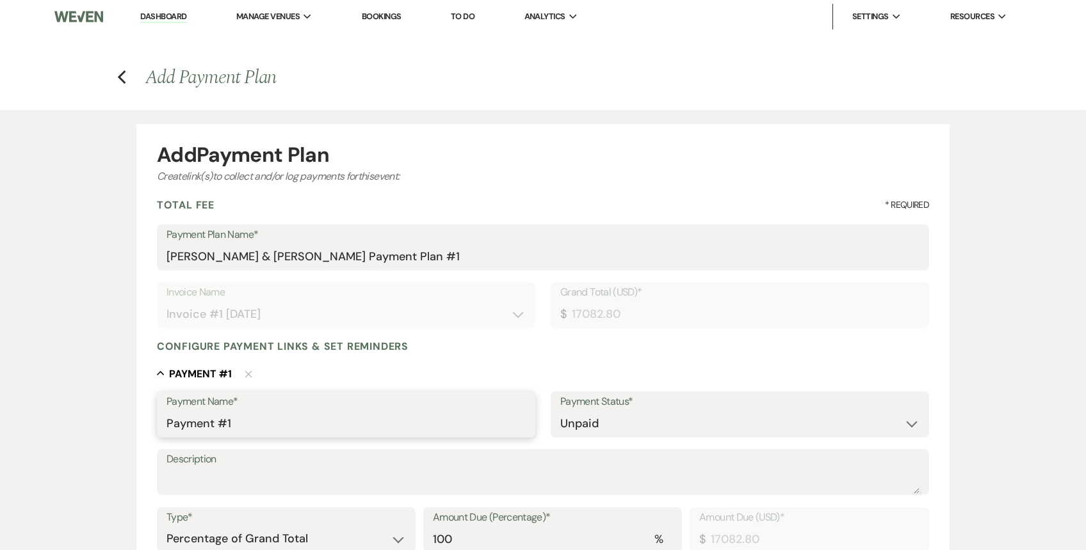
drag, startPoint x: 255, startPoint y: 424, endPoint x: 31, endPoint y: 424, distance: 223.4
click at [31, 424] on div "Add Payment Plan Create link(s) to collect and/or log payments for this event: …" at bounding box center [543, 500] width 1086 height 781
type input "30% Non-Refundable Deposit"
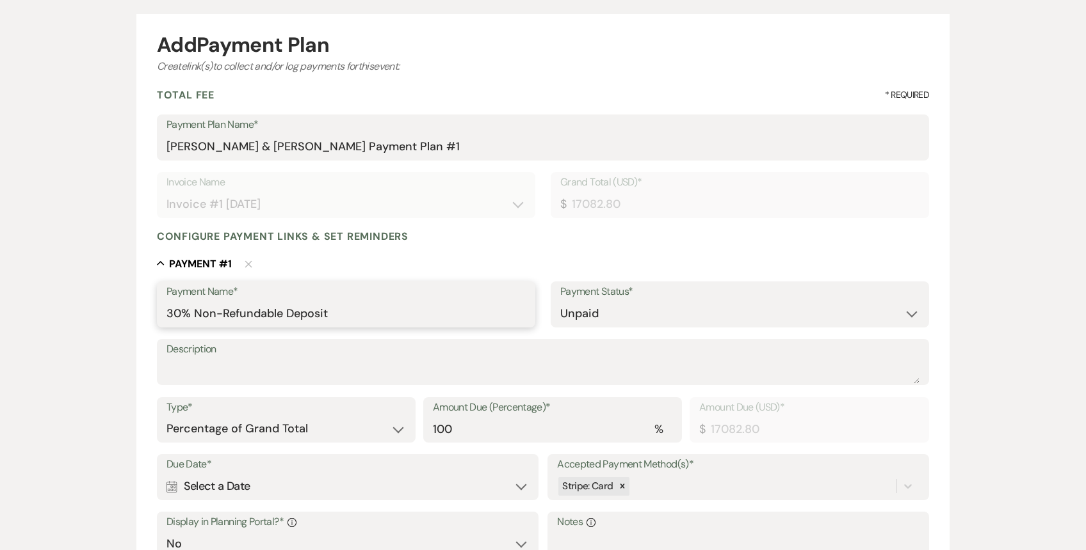
scroll to position [191, 0]
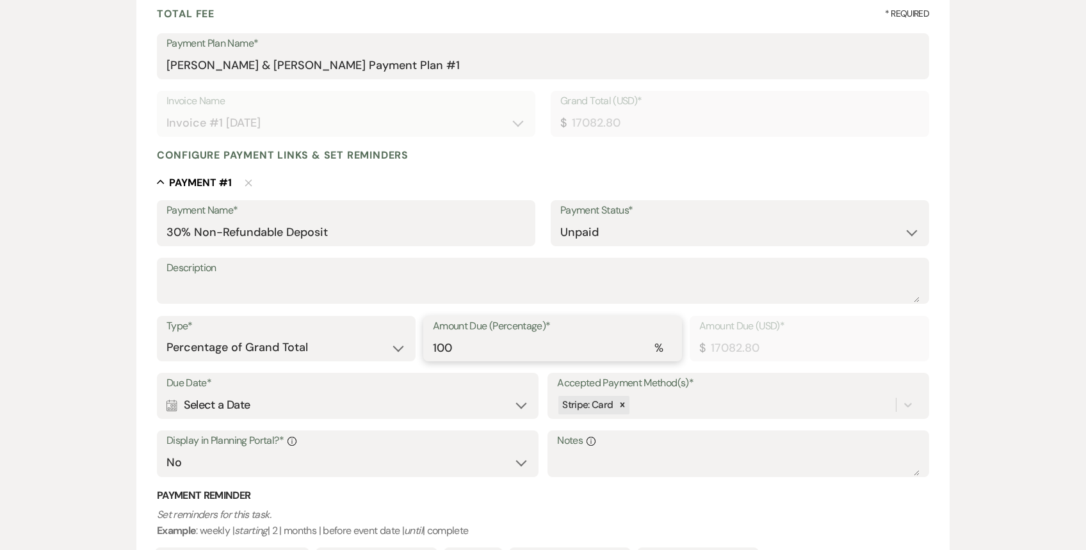
click at [444, 344] on input "100" at bounding box center [552, 347] width 239 height 25
drag, startPoint x: 444, startPoint y: 351, endPoint x: 396, endPoint y: 348, distance: 47.4
click at [396, 348] on div "Type* Dollar Amount Percentage of Grand Total Amount Due (Percentage)* % 100 Am…" at bounding box center [543, 345] width 772 height 58
type input "30"
type input "5124.84"
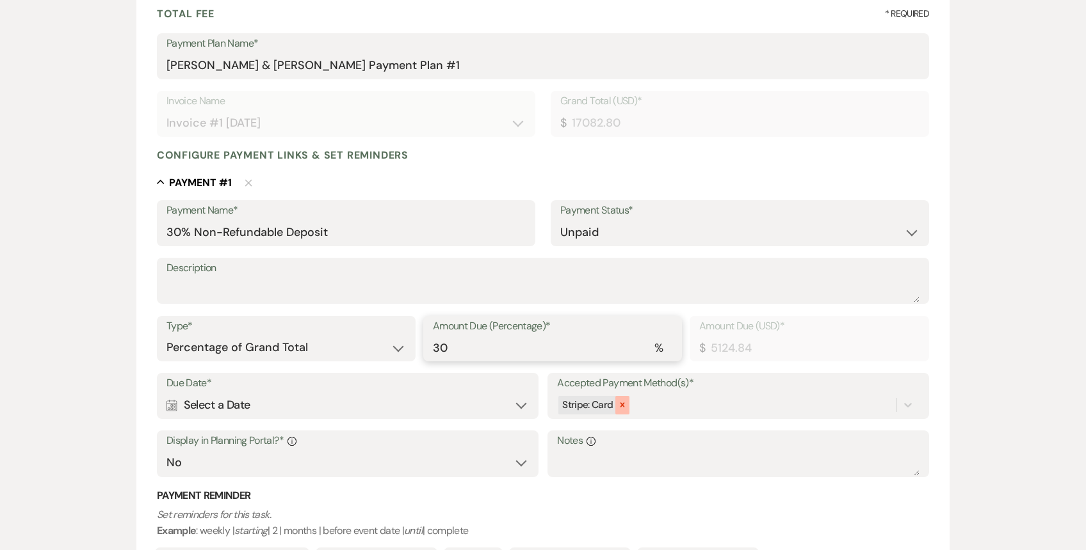
click at [622, 405] on icon at bounding box center [622, 405] width 9 height 9
type input "30"
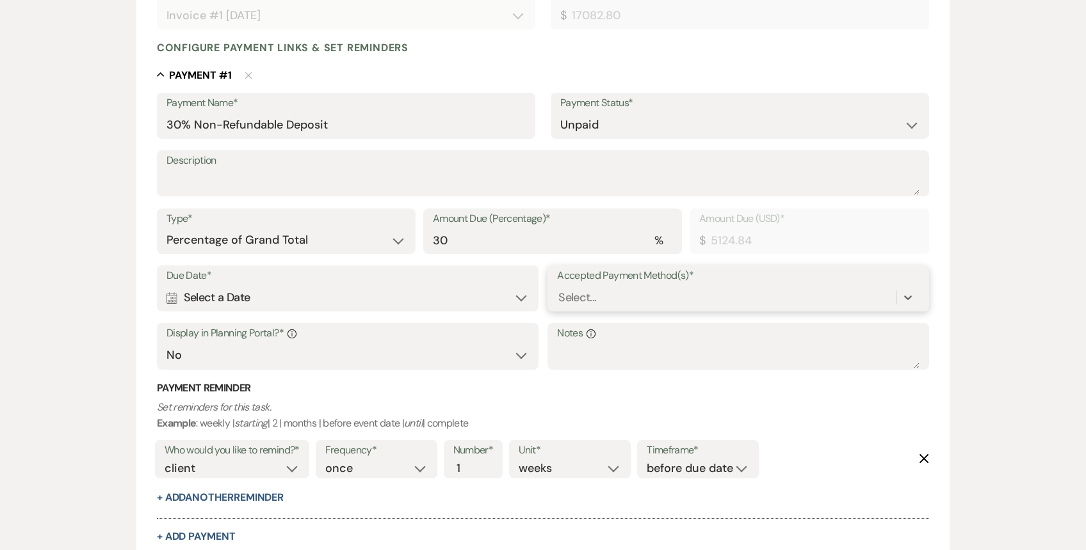
click at [622, 310] on div "option [object Object], deselected. 0 results available. Select is focused ,typ…" at bounding box center [738, 297] width 362 height 24
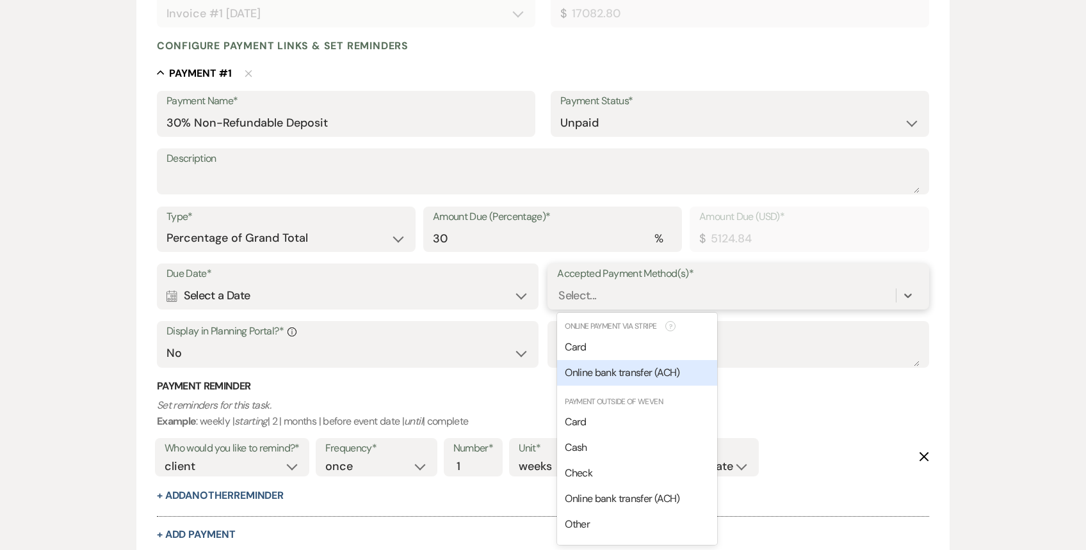
click at [628, 374] on span "Online bank transfer (ACH)" at bounding box center [622, 372] width 115 height 13
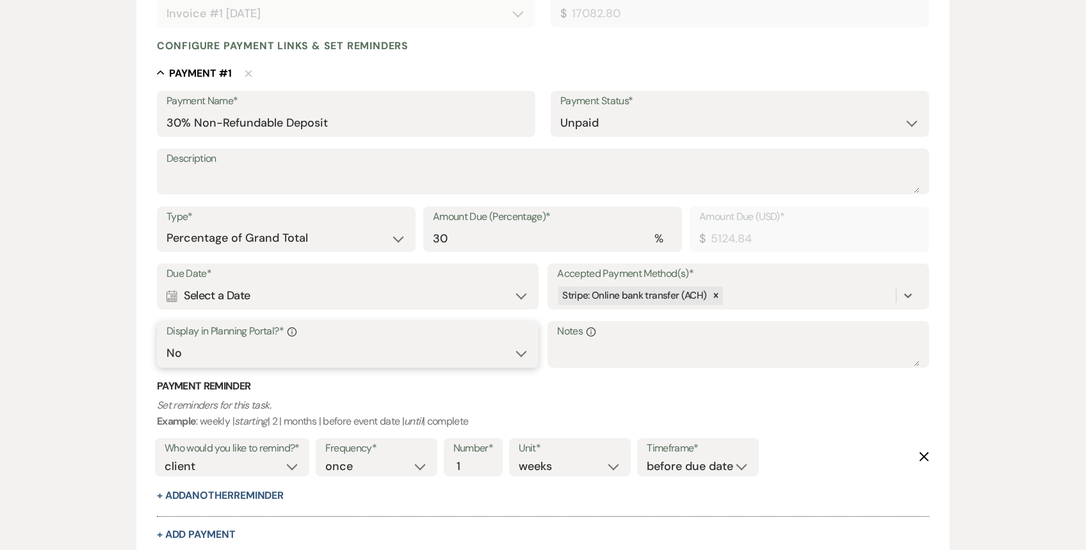
click at [296, 349] on select "Yes No" at bounding box center [347, 353] width 362 height 25
select select "true"
click at [166, 341] on select "Yes No" at bounding box center [347, 353] width 362 height 25
click at [290, 304] on div "Calendar Select a Date Expand" at bounding box center [347, 296] width 362 height 25
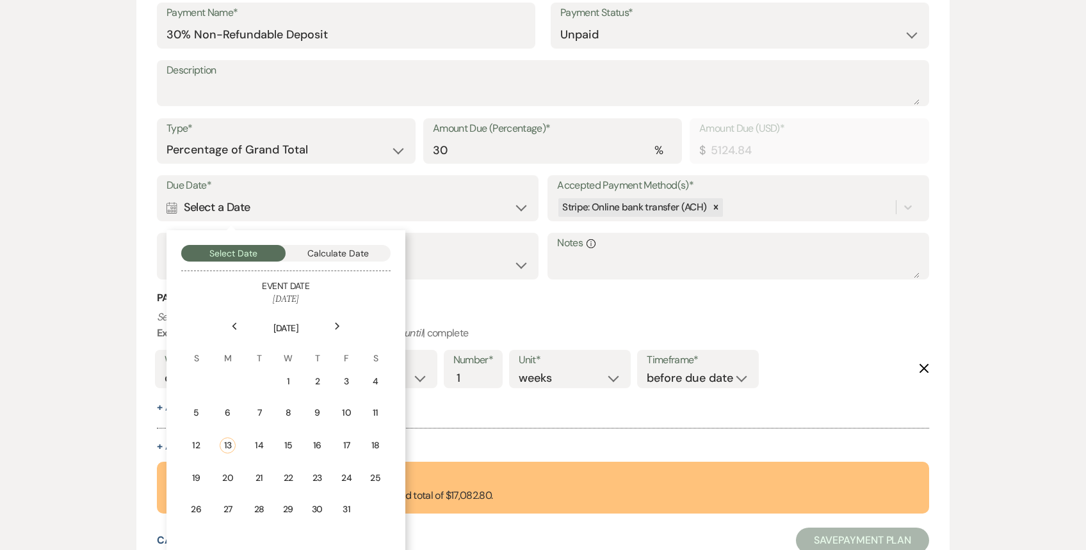
scroll to position [484, 0]
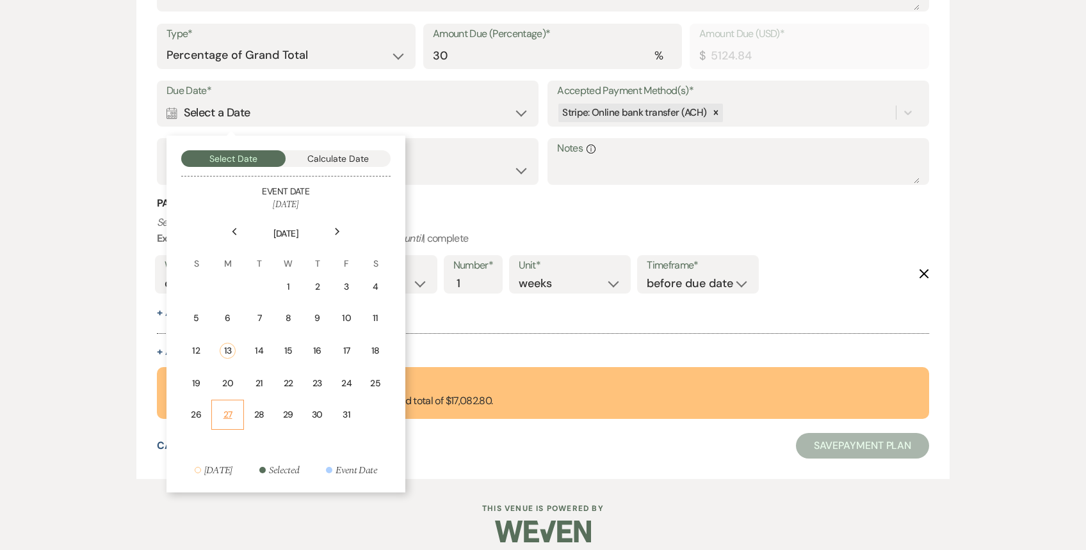
click at [235, 417] on div "27" at bounding box center [228, 414] width 16 height 13
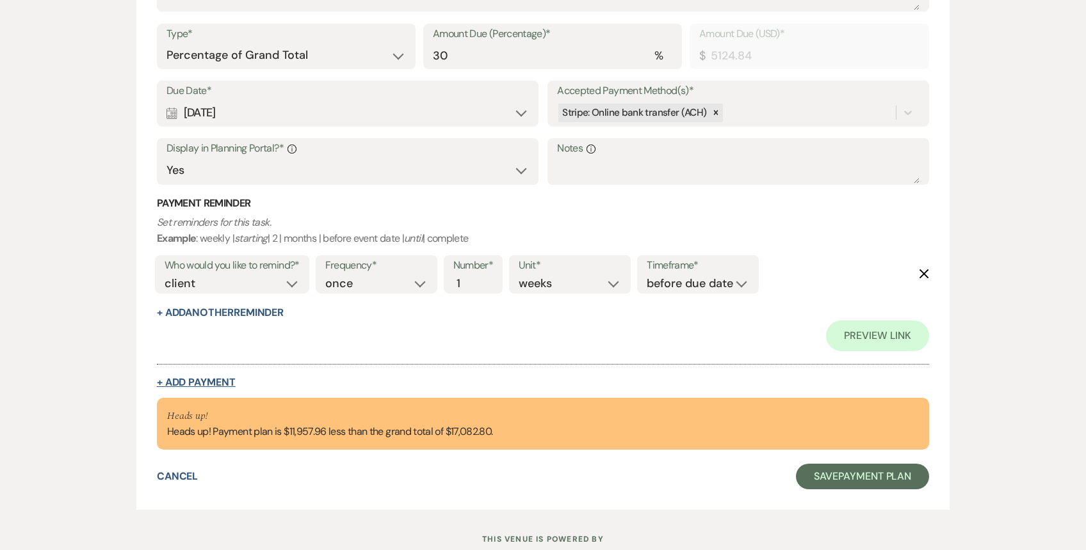
click at [220, 378] on button "+ Add Payment" at bounding box center [196, 383] width 79 height 10
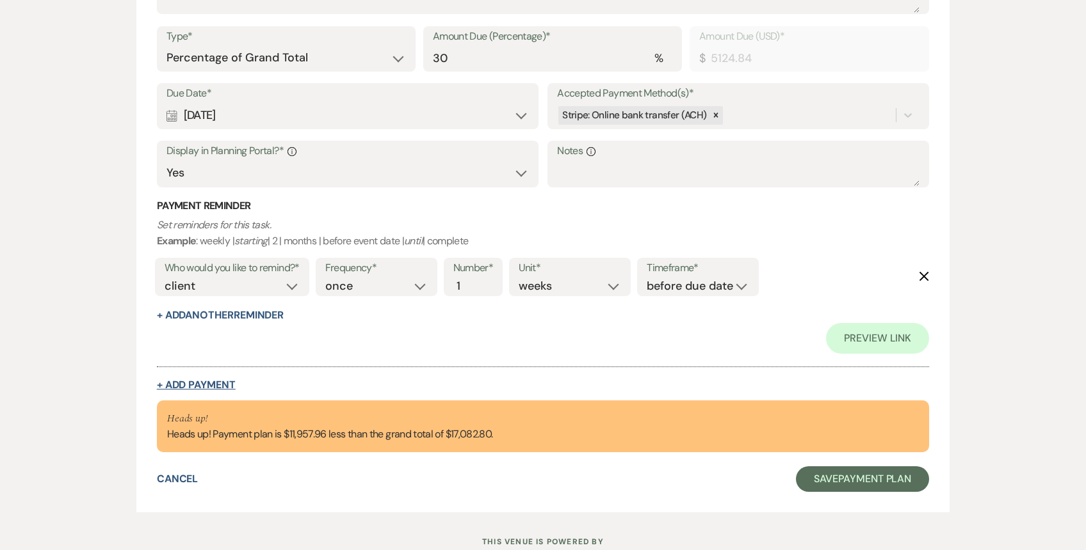
select select "2"
select select "percentage"
select select "false"
select select "client"
select select "weeks"
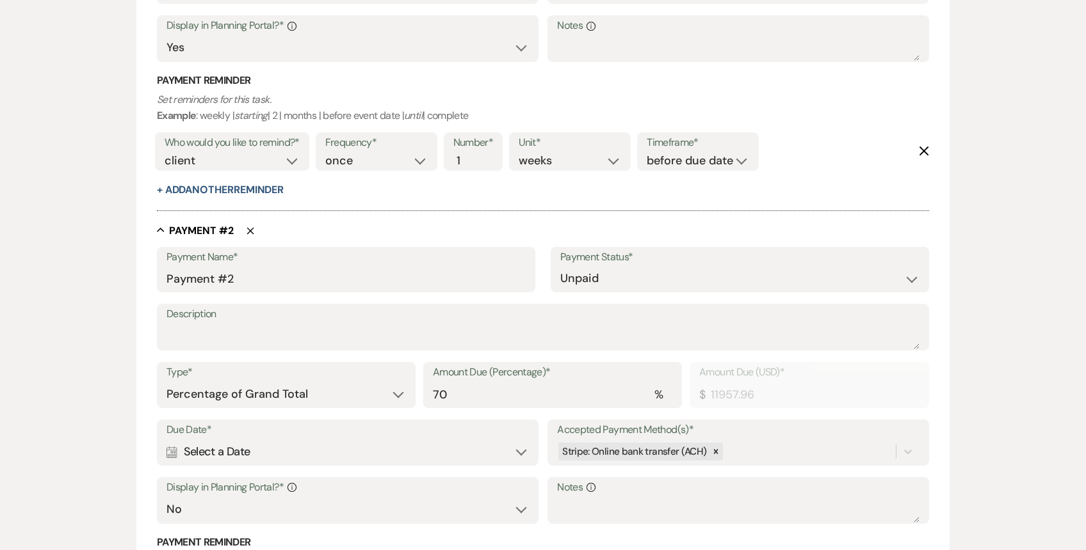
scroll to position [606, 0]
drag, startPoint x: 234, startPoint y: 270, endPoint x: 104, endPoint y: 261, distance: 130.9
click at [104, 261] on div "Add Payment Plan Create link(s) to collect and/or log payments for this event: …" at bounding box center [543, 124] width 922 height 1240
type input "Final Payment"
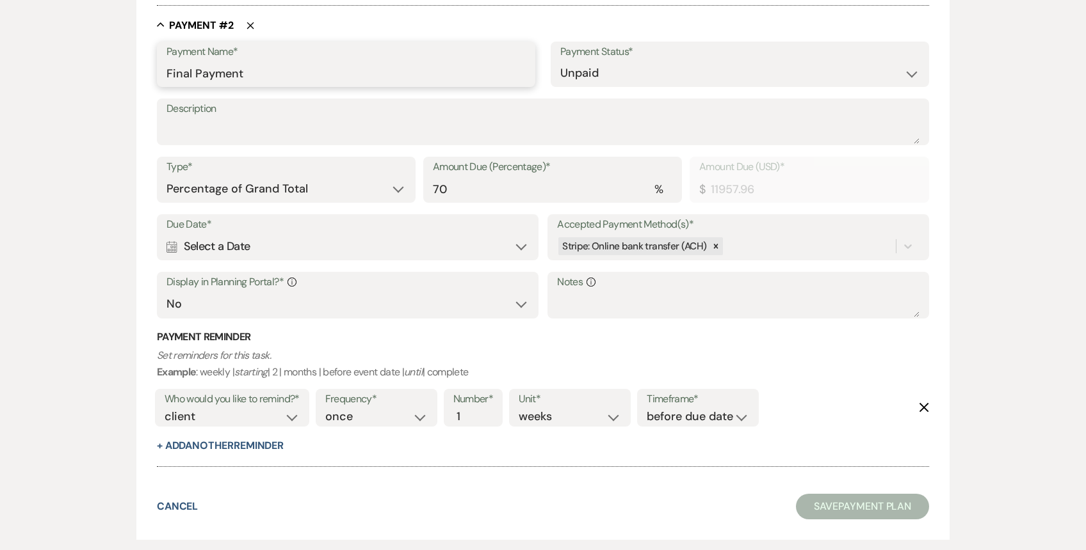
scroll to position [810, 0]
click at [240, 244] on div "Calendar Select a Date Expand" at bounding box center [347, 246] width 362 height 25
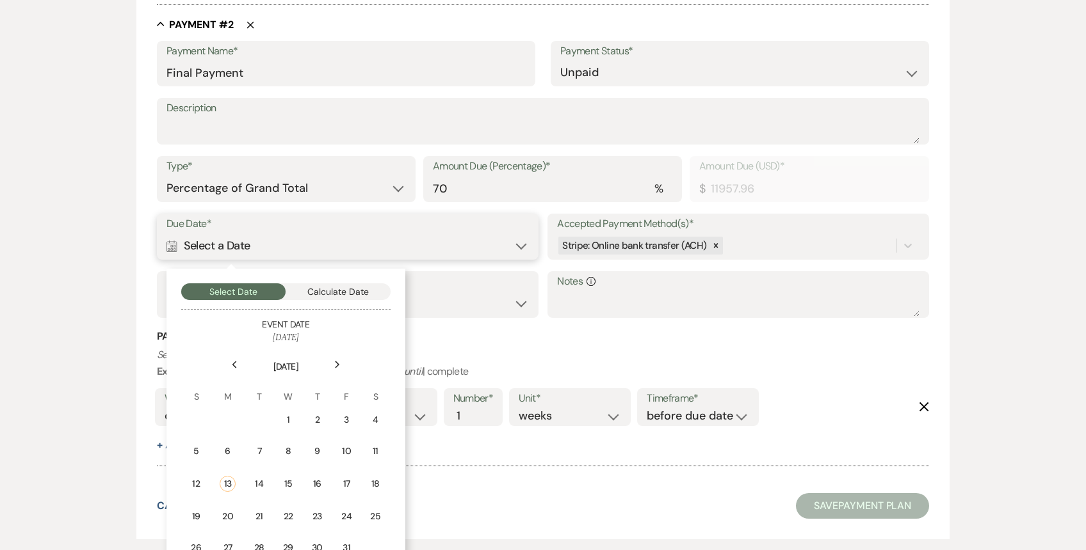
click at [341, 291] on button "Calculate Date" at bounding box center [337, 292] width 105 height 17
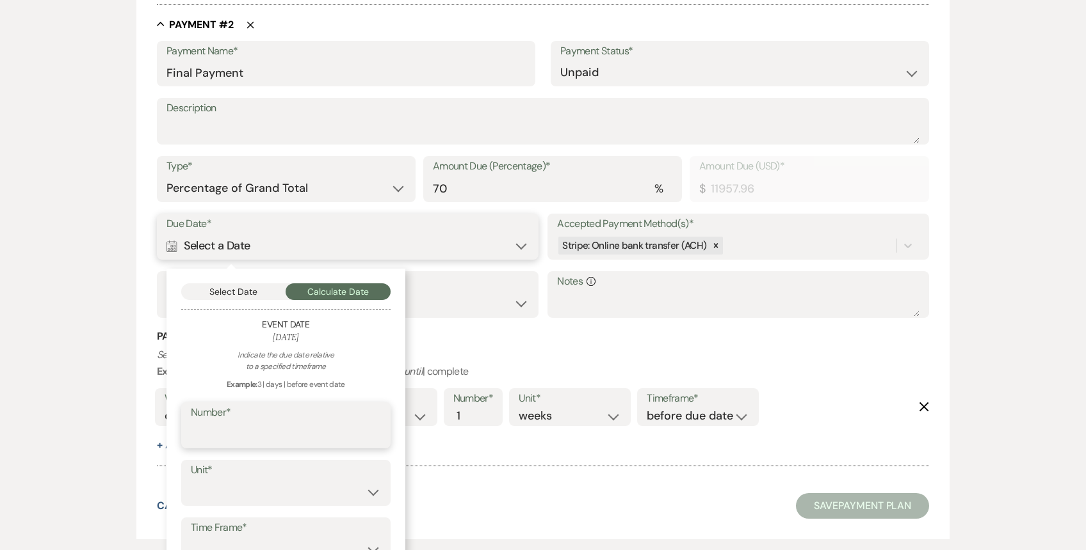
click at [267, 431] on input "Number*" at bounding box center [286, 434] width 190 height 25
type input "6"
click at [255, 498] on select "days weeks months" at bounding box center [286, 492] width 190 height 25
select select "week"
click at [191, 480] on select "days weeks months" at bounding box center [286, 492] width 190 height 25
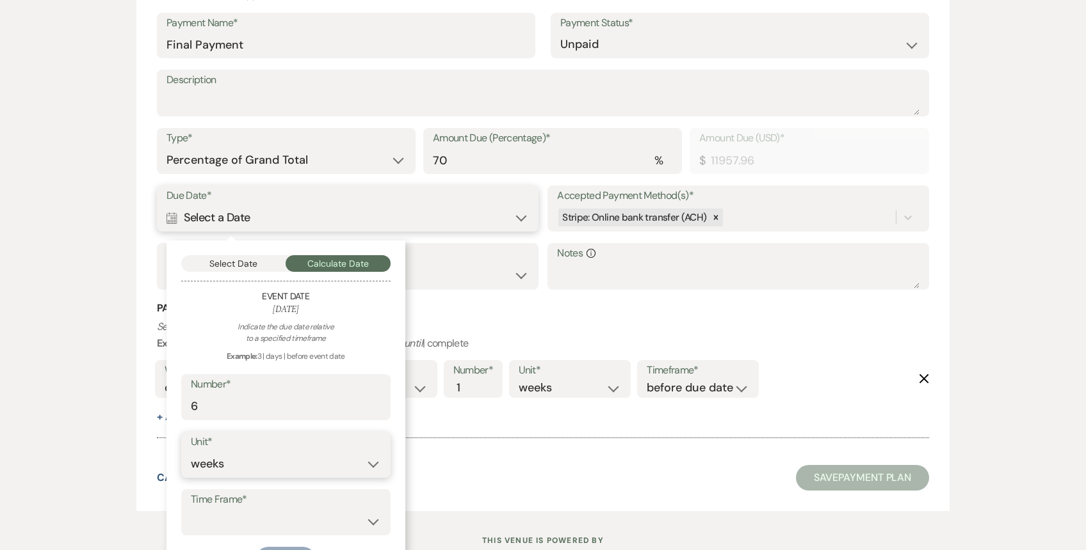
scroll to position [881, 0]
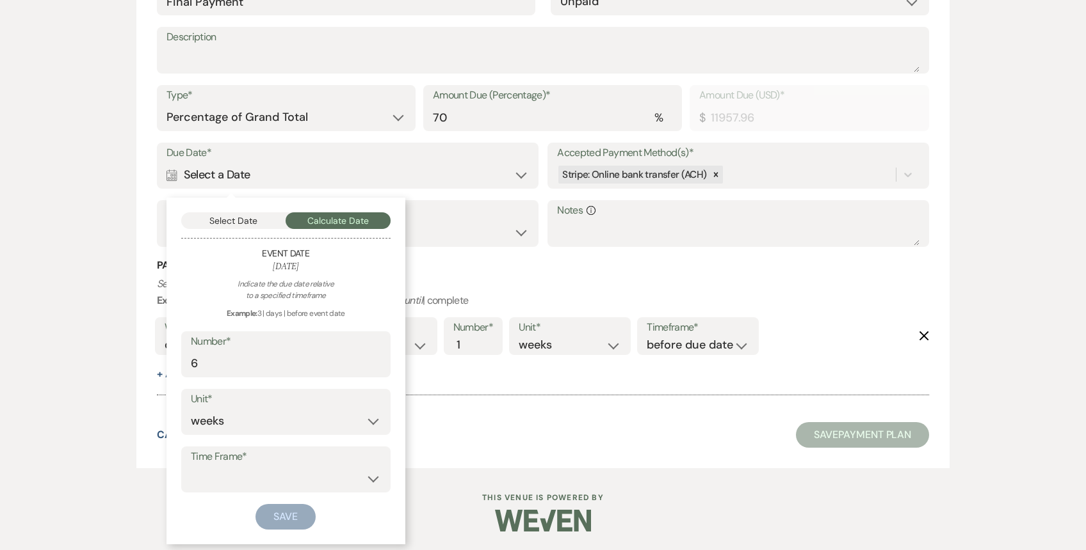
click at [268, 465] on label "Time Frame*" at bounding box center [286, 457] width 190 height 19
click at [262, 488] on select "before event date after event date after [DATE] date" at bounding box center [286, 479] width 190 height 25
select select "beforeEventDate"
click at [191, 467] on select "before event date after event date after [DATE] date" at bounding box center [286, 479] width 190 height 25
click at [289, 524] on button "Save" at bounding box center [285, 517] width 60 height 26
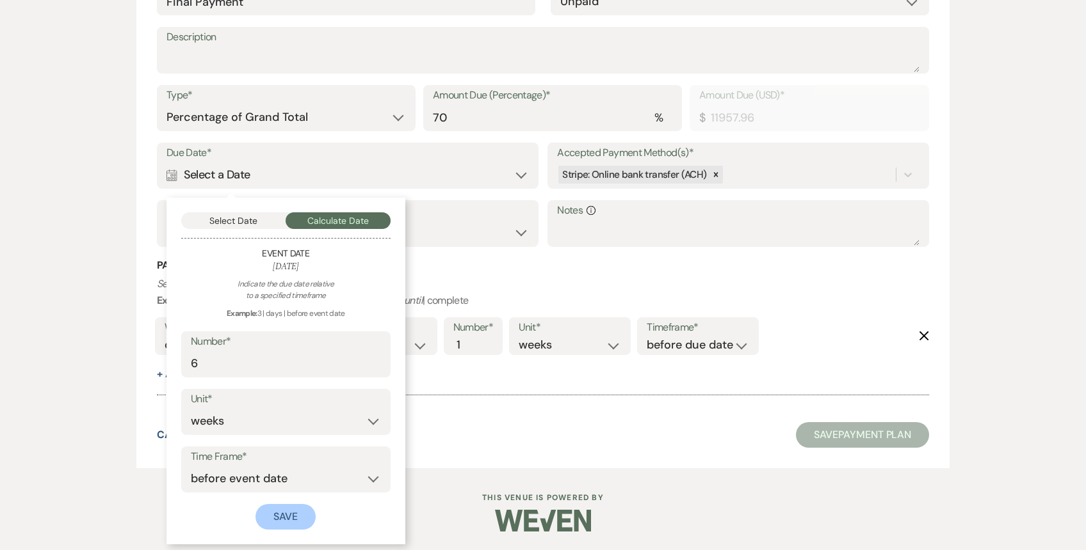
scroll to position [912, 0]
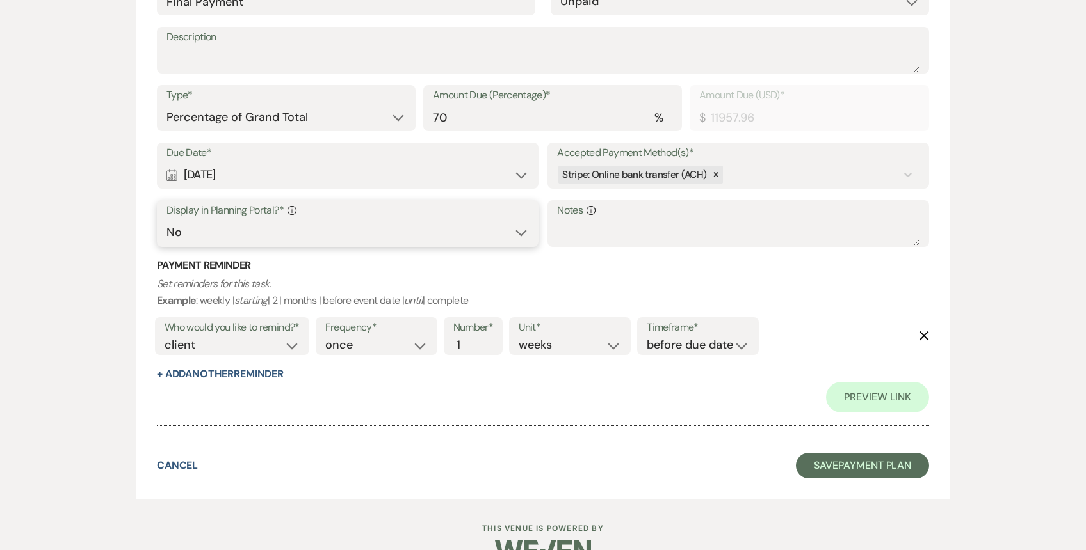
click at [404, 235] on select "Yes No" at bounding box center [347, 232] width 362 height 25
select select "true"
click at [166, 220] on select "Yes No" at bounding box center [347, 232] width 362 height 25
click at [223, 376] on button "+ Add Another Reminder" at bounding box center [220, 374] width 127 height 10
select select "client"
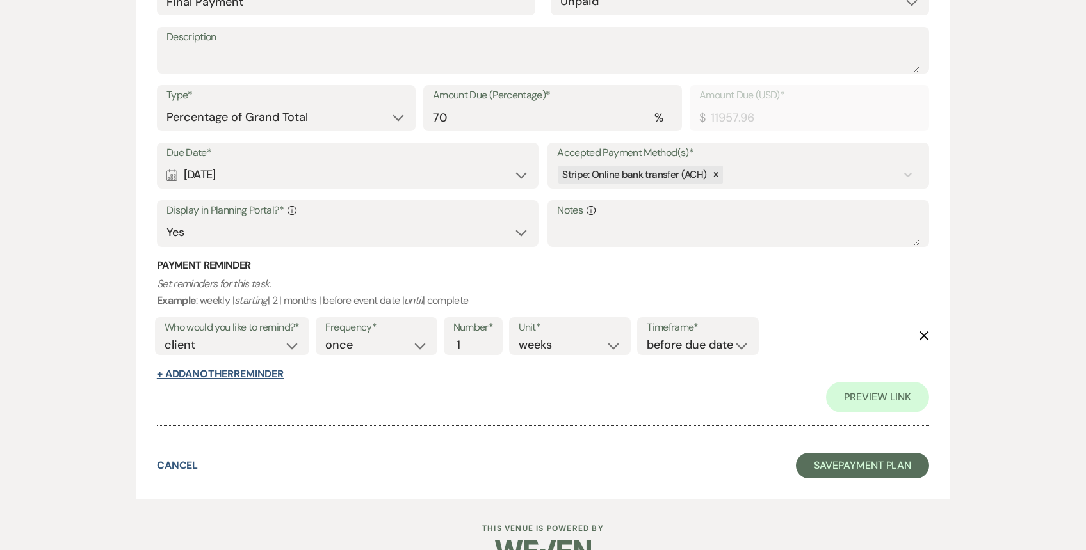
select select "days"
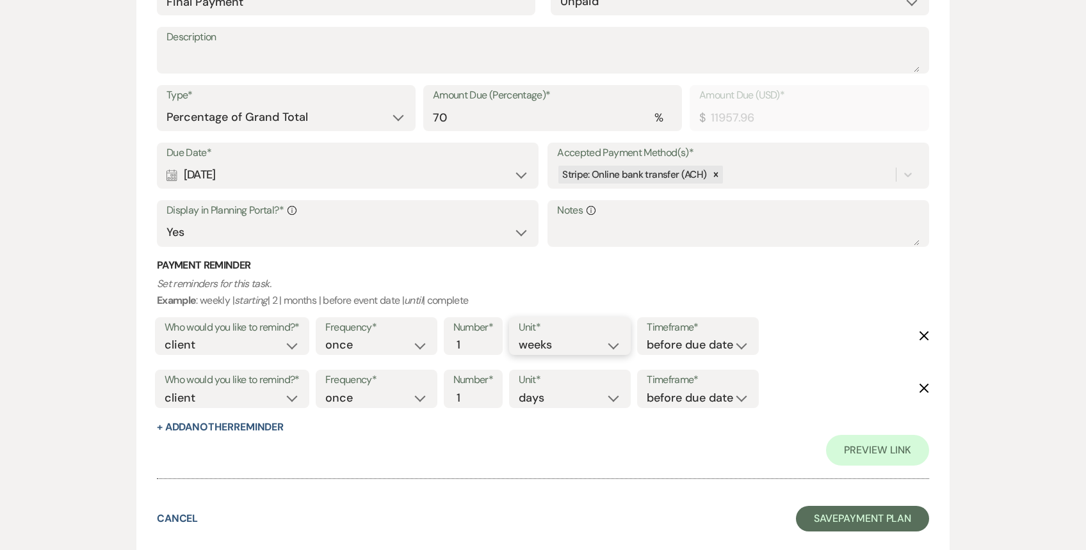
click at [552, 348] on select "days weeks months" at bounding box center [569, 345] width 102 height 17
select select "months"
click at [521, 337] on select "days weeks months" at bounding box center [569, 345] width 102 height 17
click at [548, 400] on select "days weeks months" at bounding box center [569, 398] width 102 height 17
select select "weeks"
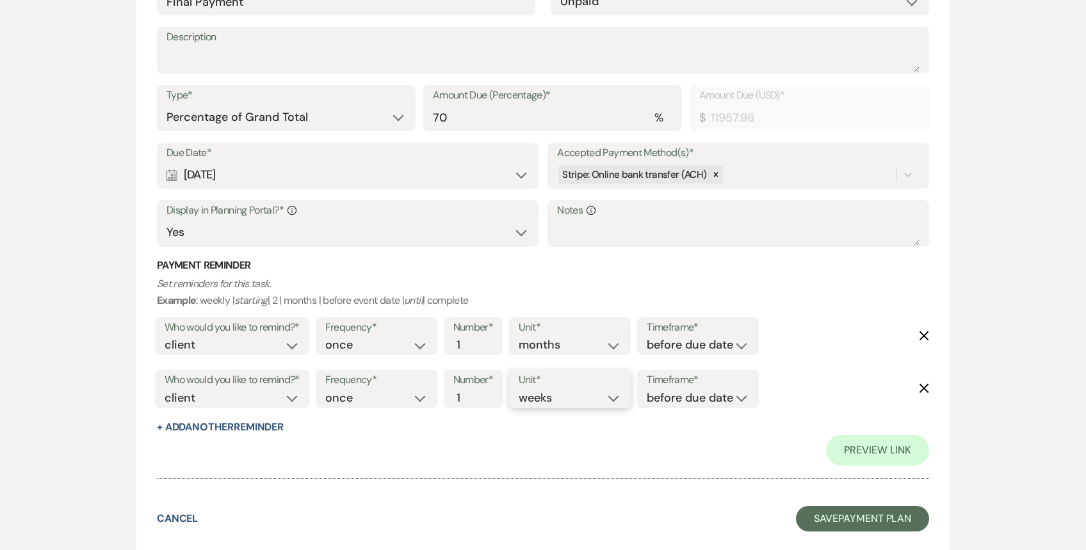
click at [521, 390] on select "days weeks months" at bounding box center [569, 398] width 102 height 17
click at [211, 406] on select "client venue both" at bounding box center [231, 398] width 135 height 17
select select "both"
click at [164, 390] on select "client venue both" at bounding box center [231, 398] width 135 height 17
click at [870, 515] on button "Save Payment Plan" at bounding box center [862, 519] width 133 height 26
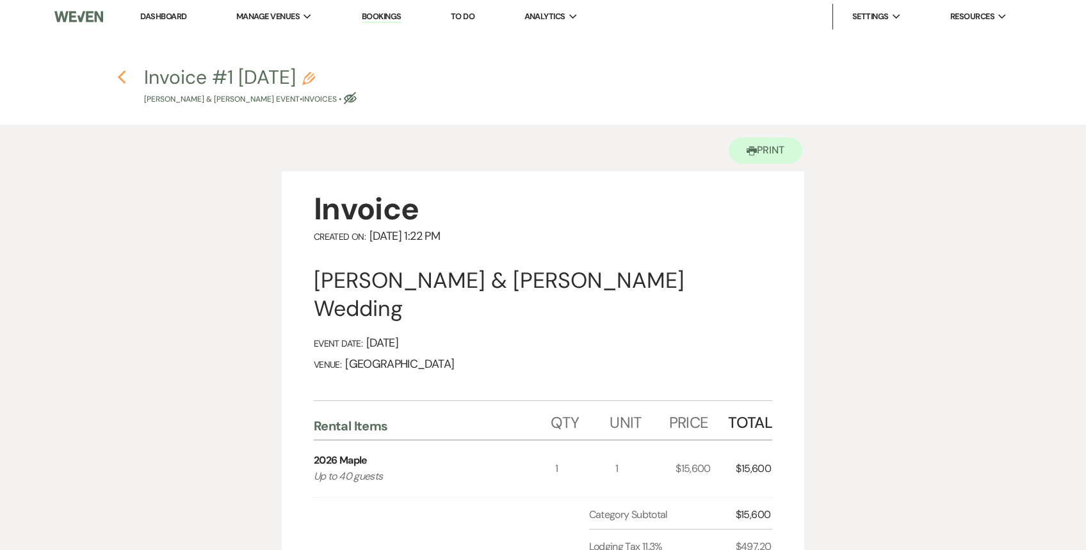
click at [123, 70] on icon "Previous" at bounding box center [122, 77] width 10 height 15
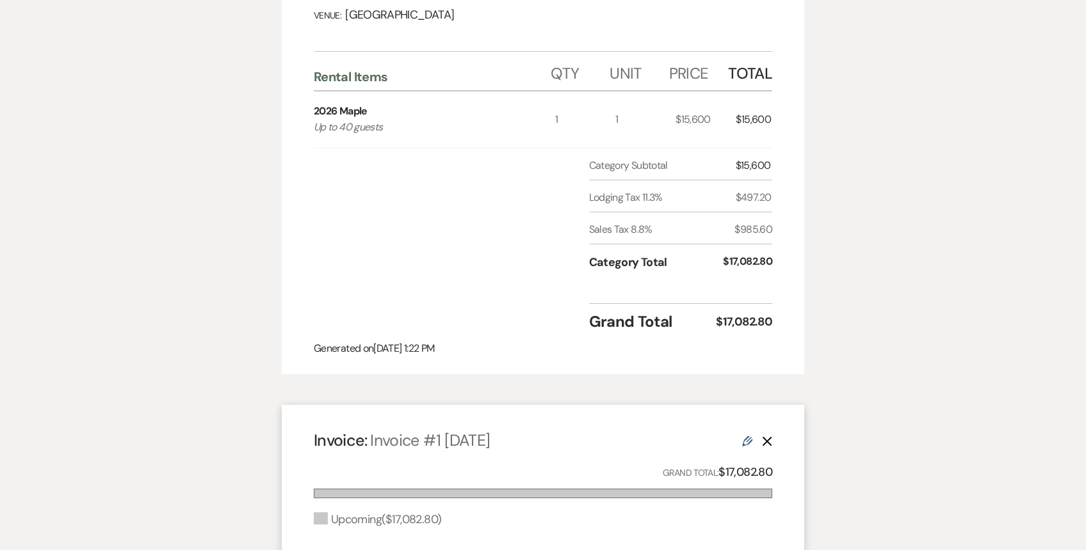
select select "6"
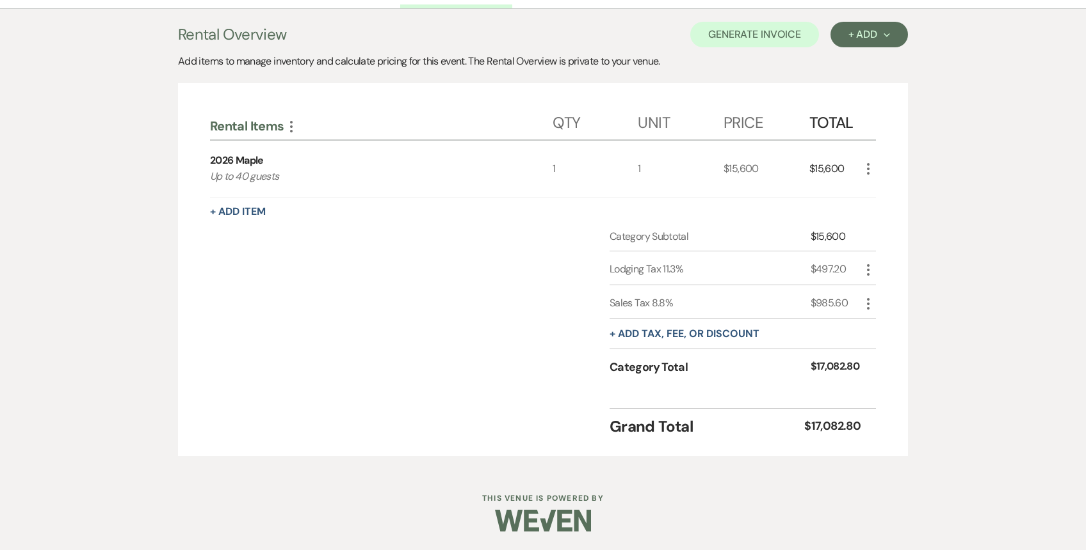
scroll to position [0, 0]
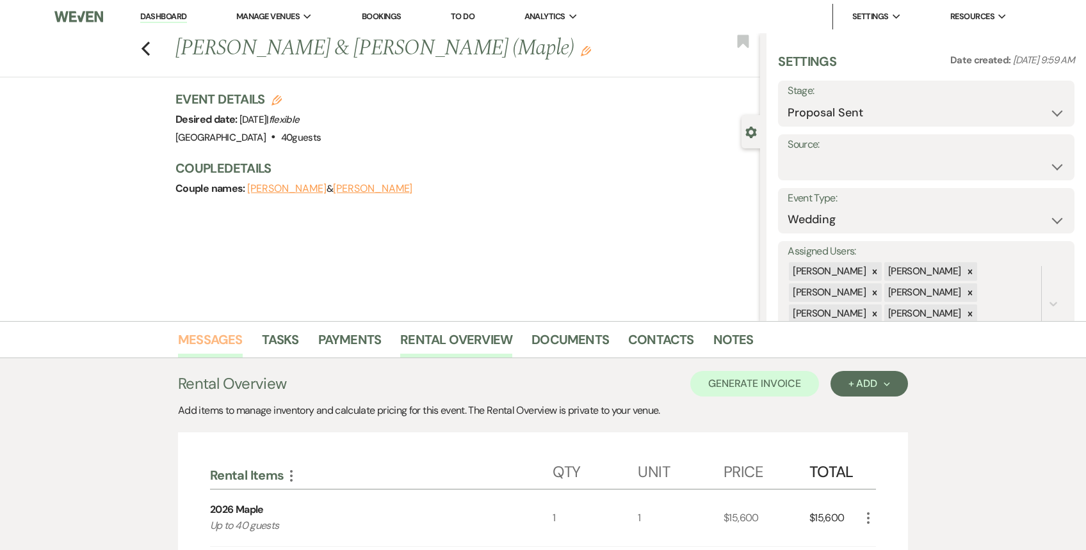
click at [228, 339] on link "Messages" at bounding box center [210, 344] width 65 height 28
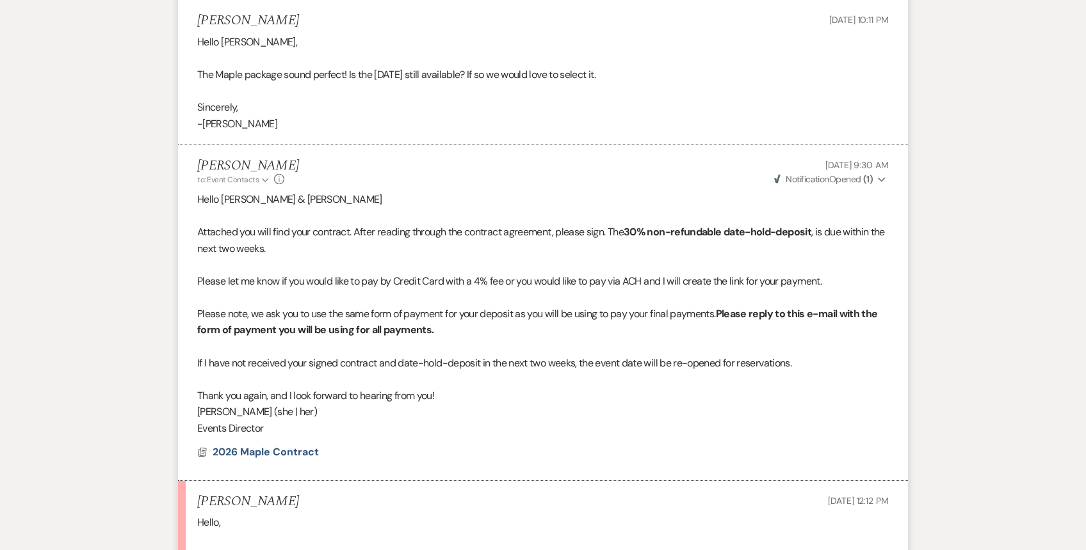
scroll to position [2350, 0]
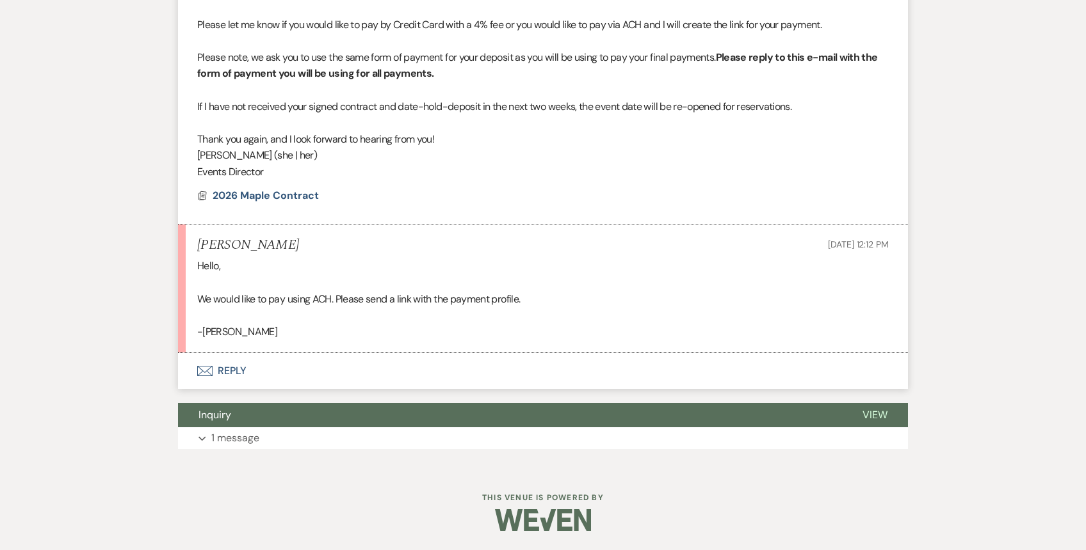
click at [230, 373] on button "Envelope Reply" at bounding box center [543, 371] width 730 height 36
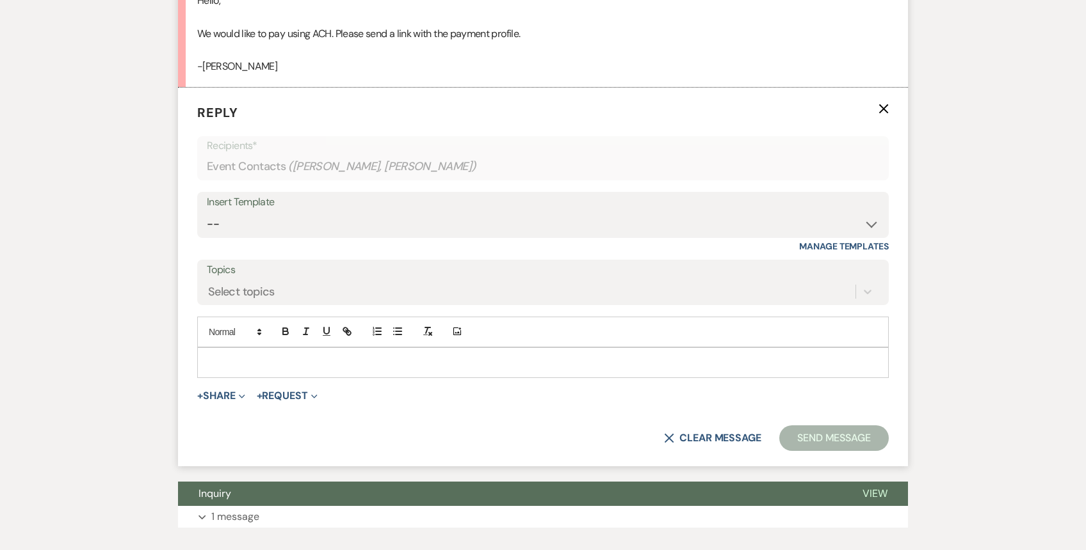
scroll to position [2617, 0]
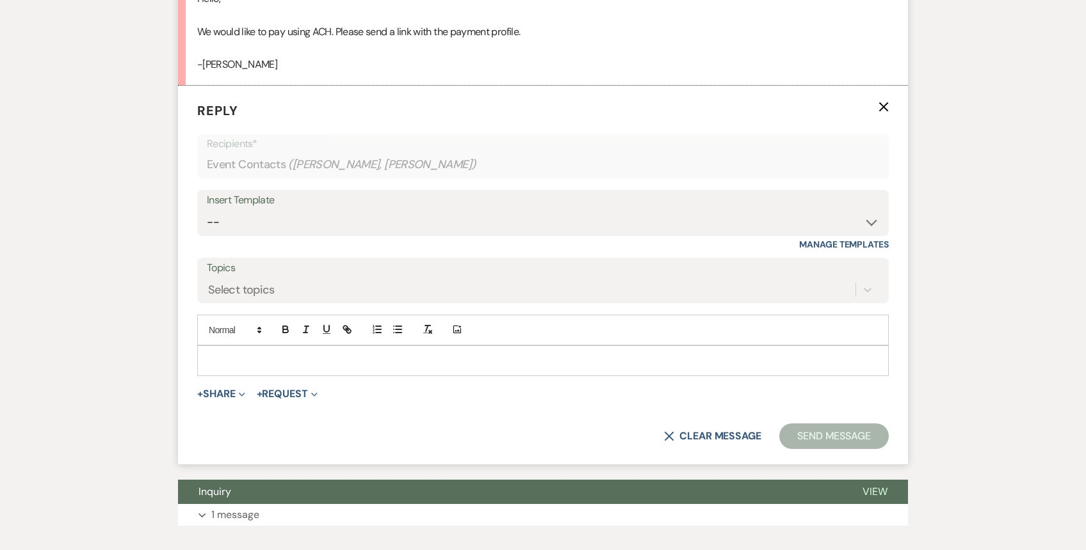
click at [233, 357] on p at bounding box center [542, 361] width 671 height 14
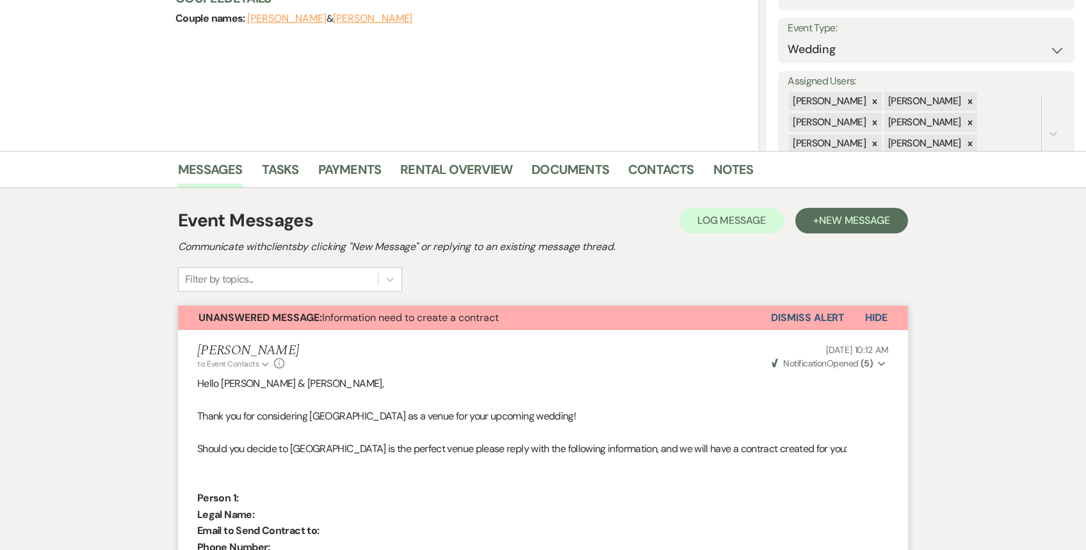
scroll to position [0, 0]
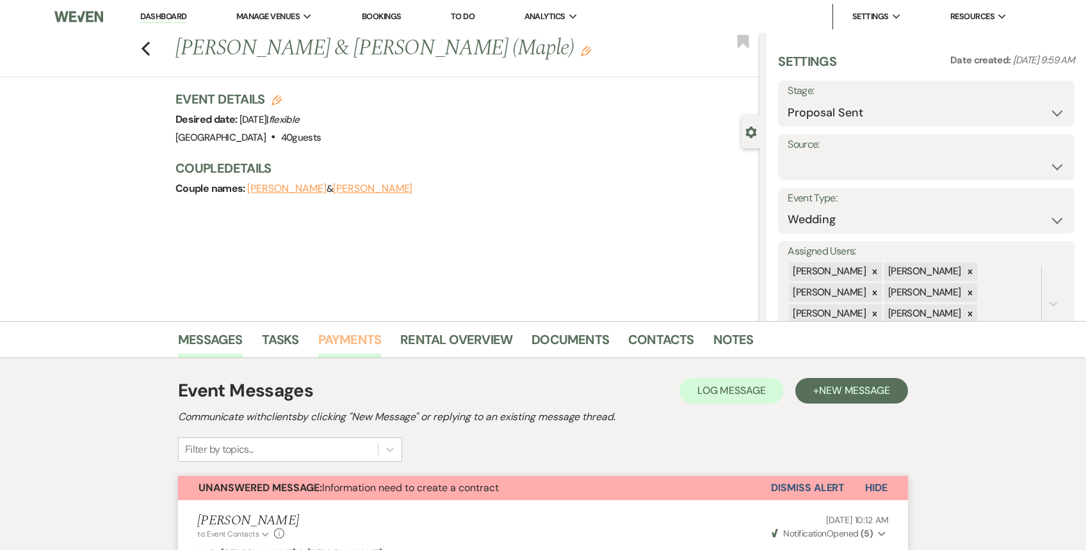
click at [344, 347] on link "Payments" at bounding box center [349, 344] width 63 height 28
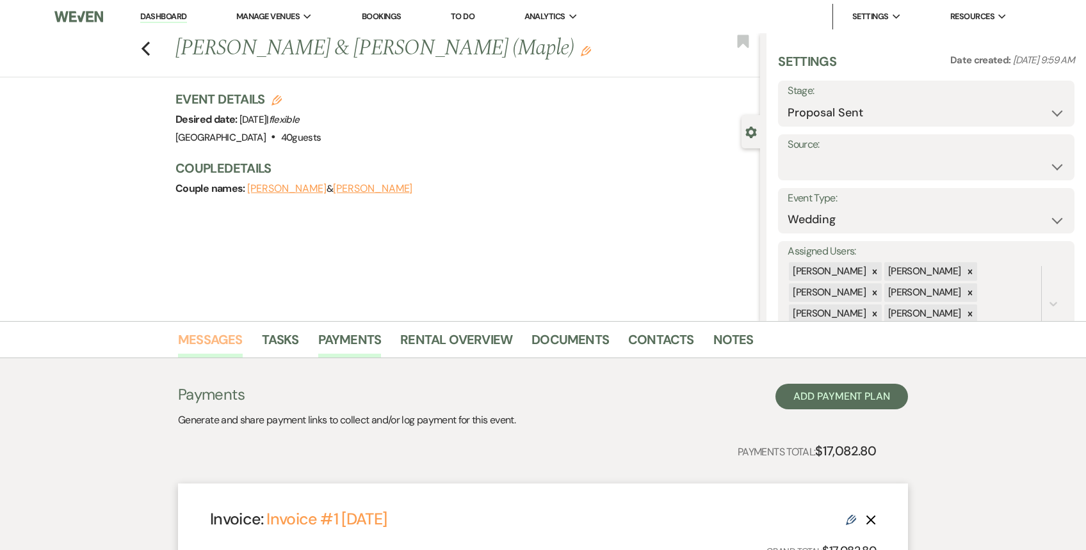
click at [202, 349] on link "Messages" at bounding box center [210, 344] width 65 height 28
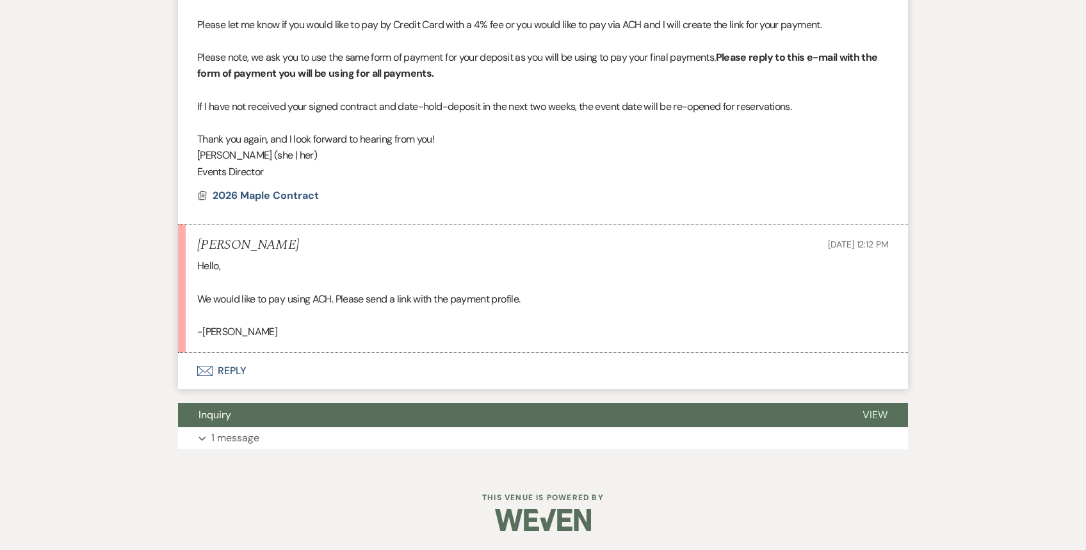
click at [218, 363] on button "Envelope Reply" at bounding box center [543, 371] width 730 height 36
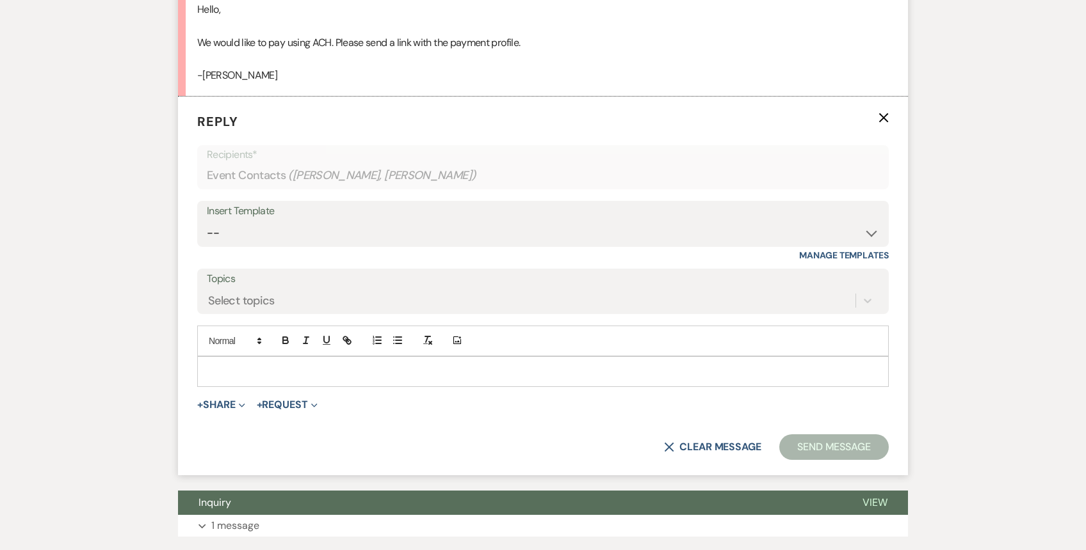
scroll to position [2617, 0]
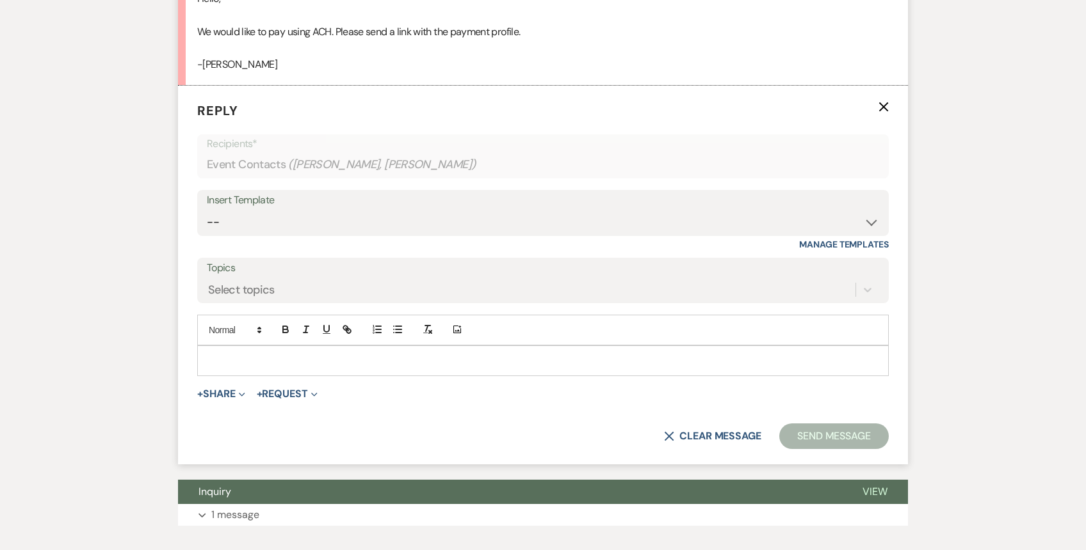
click at [216, 369] on div at bounding box center [543, 360] width 690 height 29
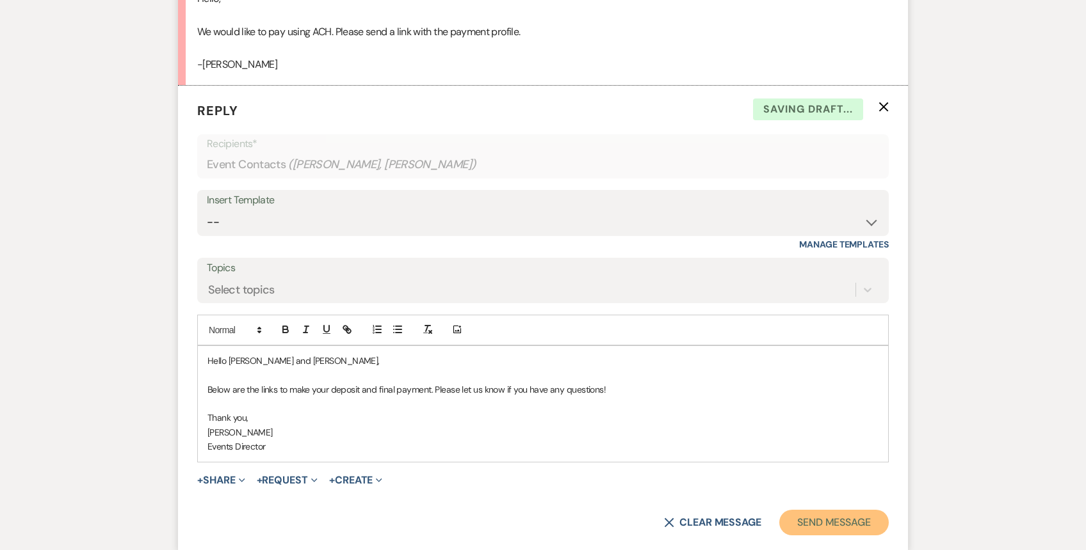
click at [819, 515] on button "Send Message" at bounding box center [833, 523] width 109 height 26
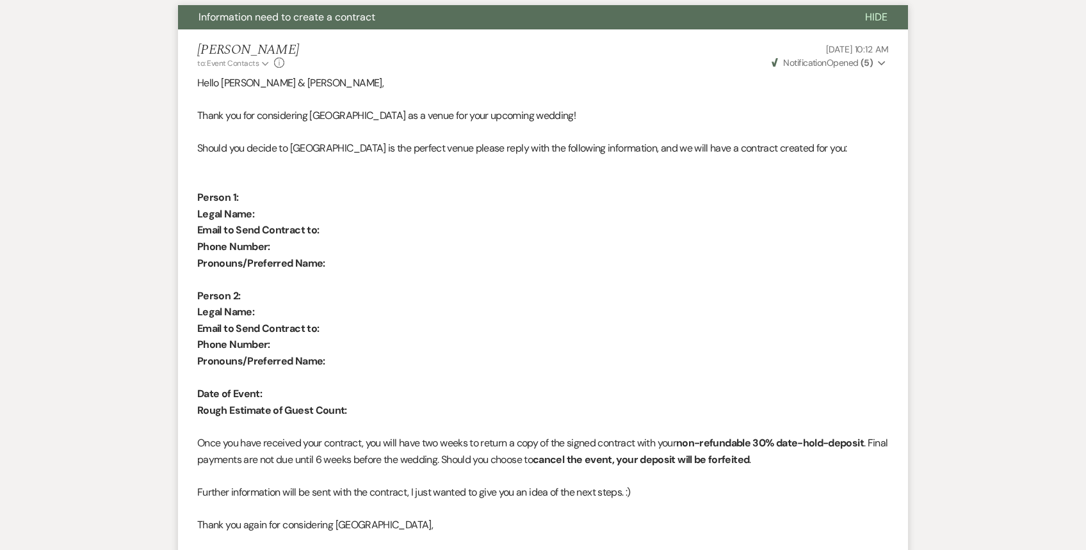
scroll to position [0, 0]
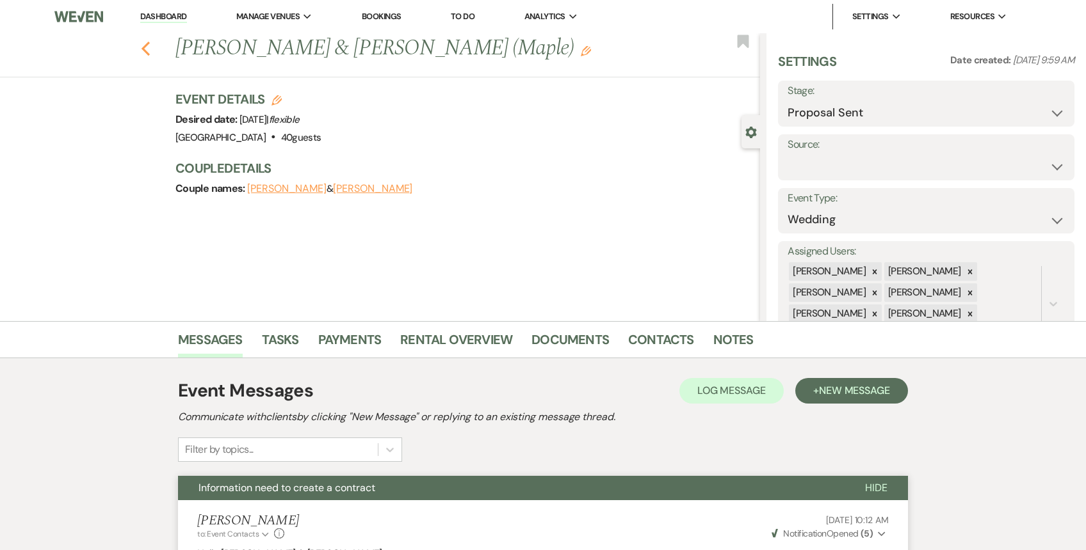
click at [147, 53] on use "button" at bounding box center [145, 49] width 8 height 14
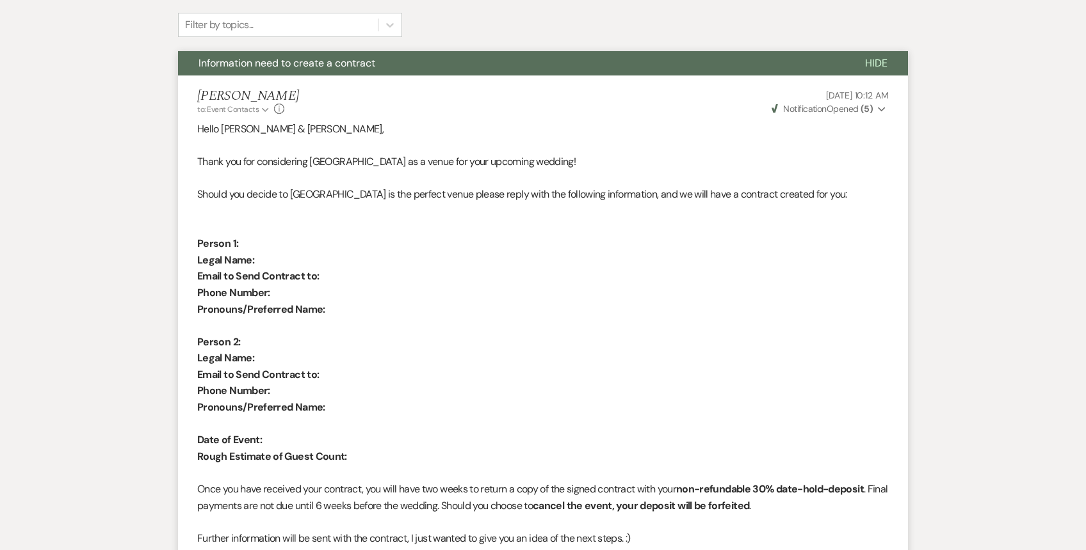
select select "6"
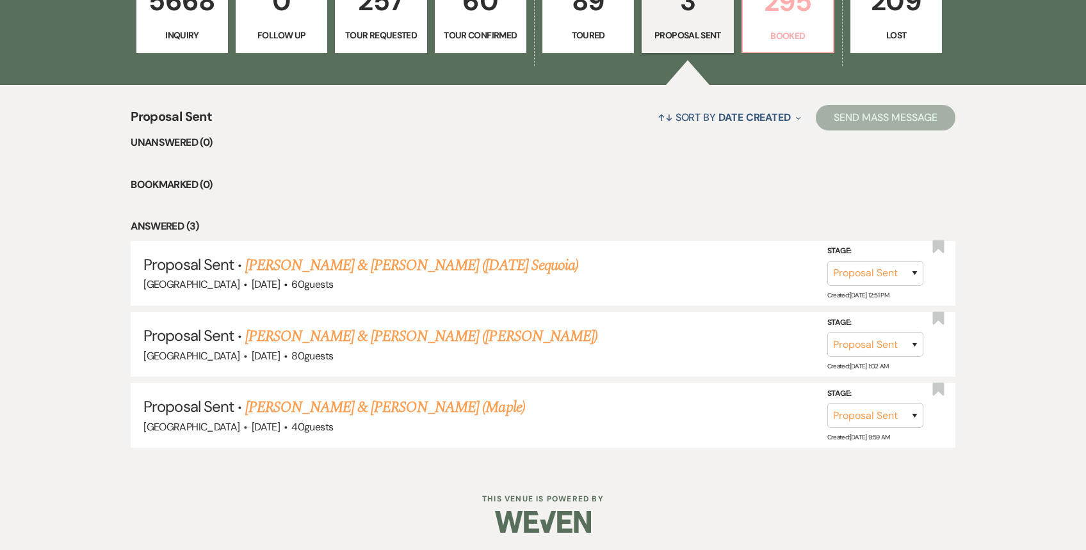
click at [786, 16] on p "295" at bounding box center [787, 1] width 75 height 43
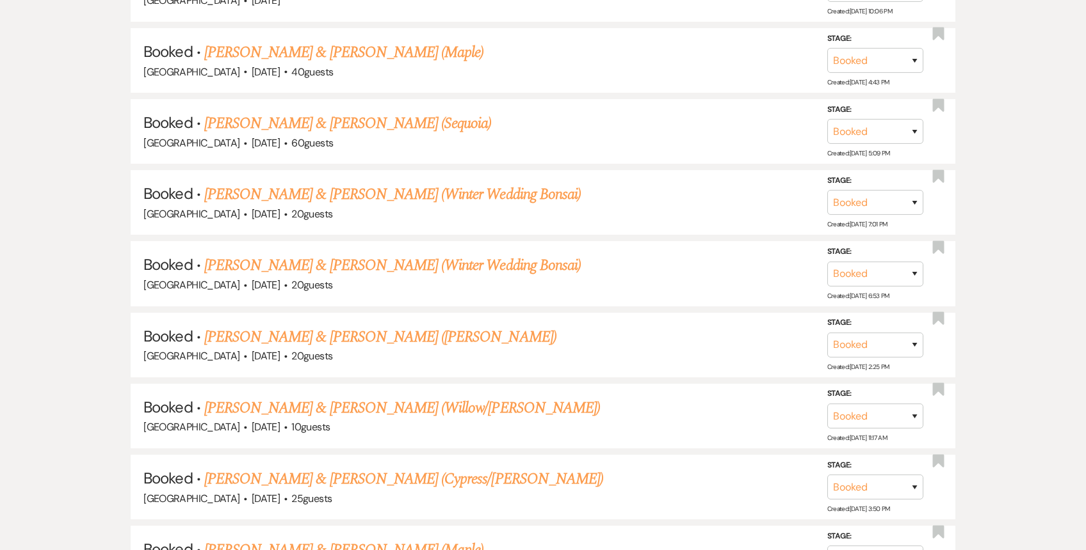
scroll to position [1053, 0]
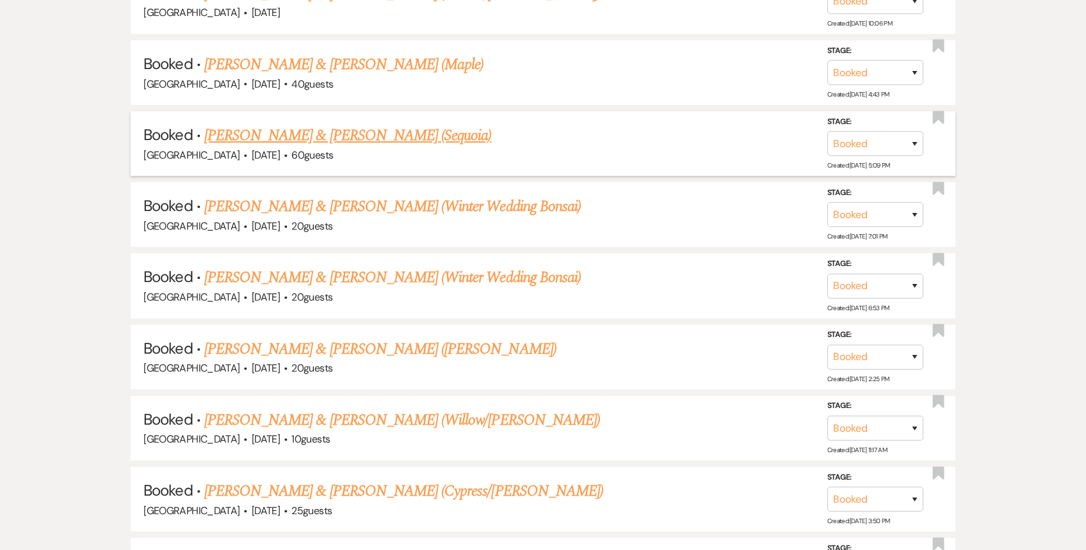
click at [412, 124] on link "[PERSON_NAME] & [PERSON_NAME] (Sequoia)" at bounding box center [347, 135] width 287 height 23
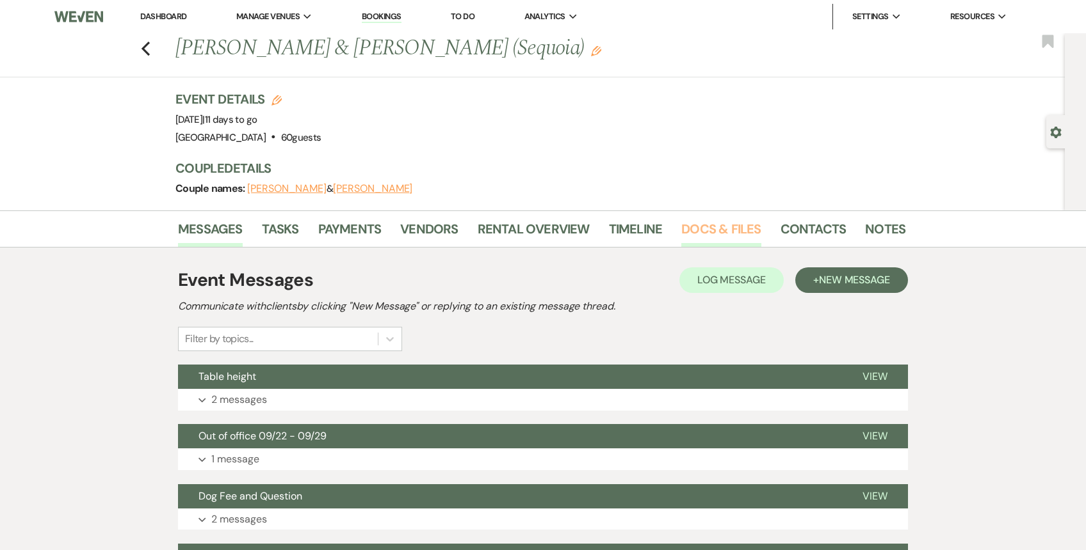
click at [717, 233] on link "Docs & Files" at bounding box center [720, 233] width 79 height 28
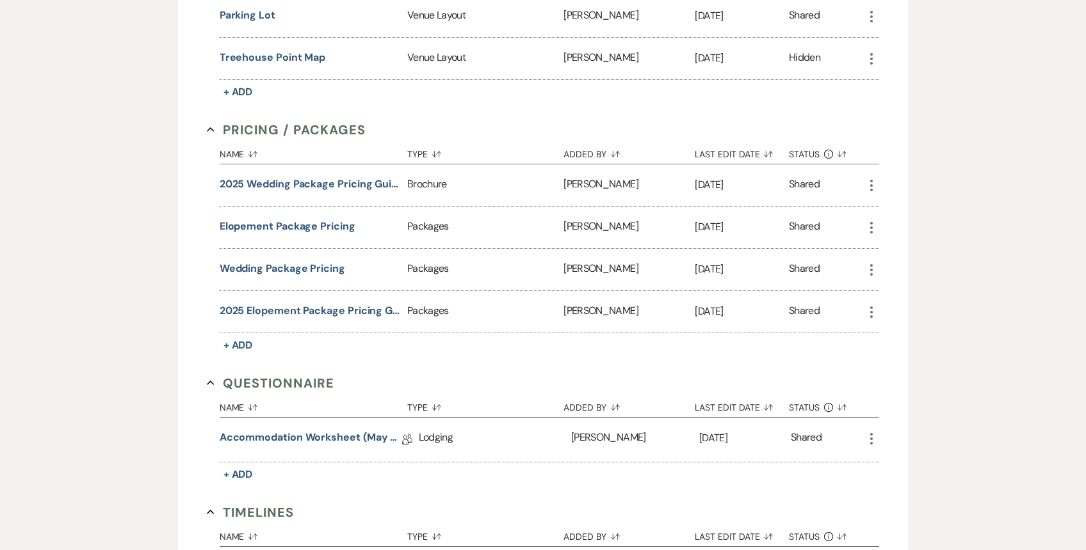
scroll to position [1002, 0]
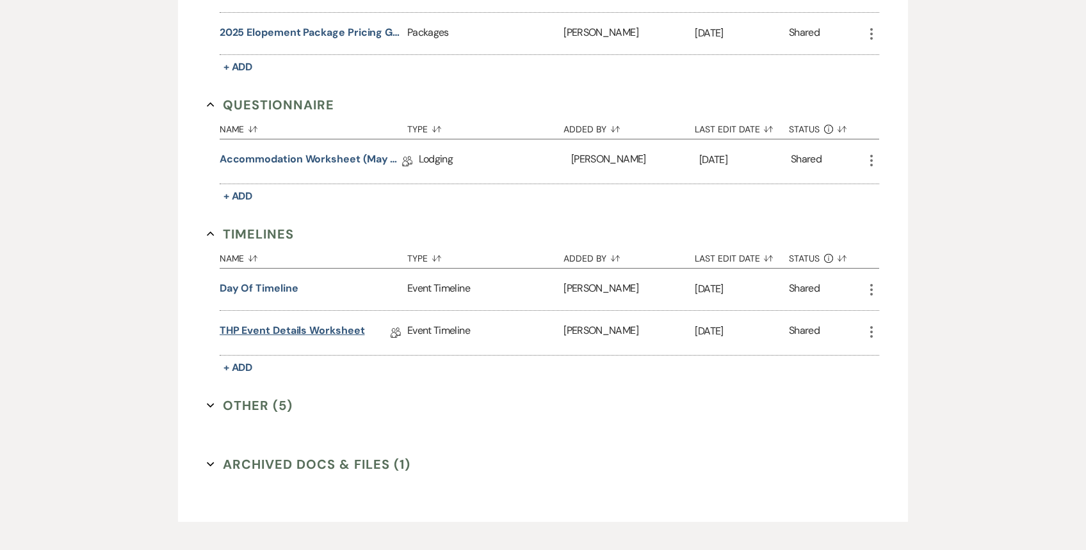
click at [277, 328] on link "THP Event Details Worksheet" at bounding box center [292, 333] width 145 height 20
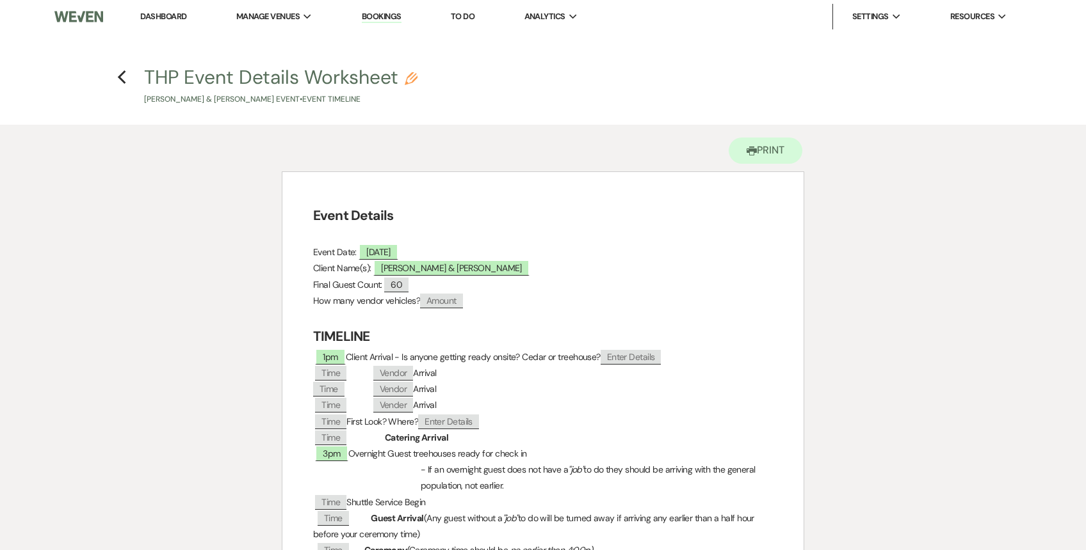
click at [165, 15] on link "Dashboard" at bounding box center [163, 16] width 46 height 11
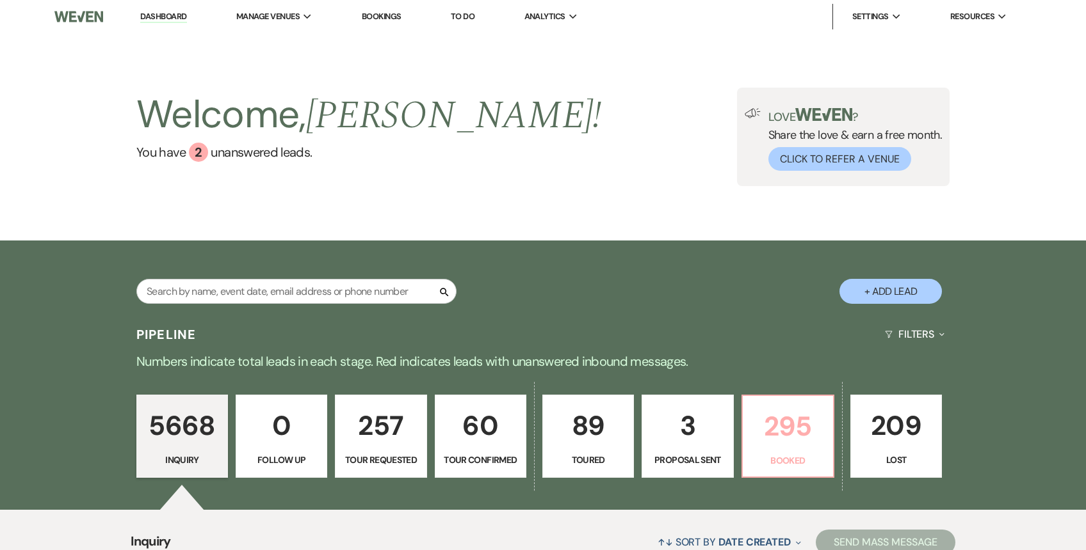
click at [766, 426] on p "295" at bounding box center [787, 426] width 75 height 43
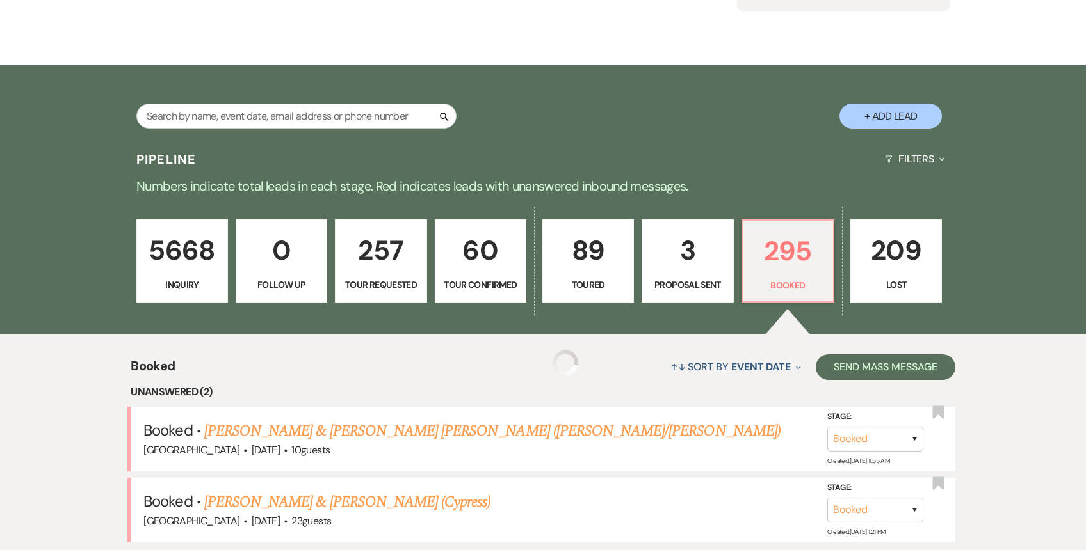
scroll to position [321, 0]
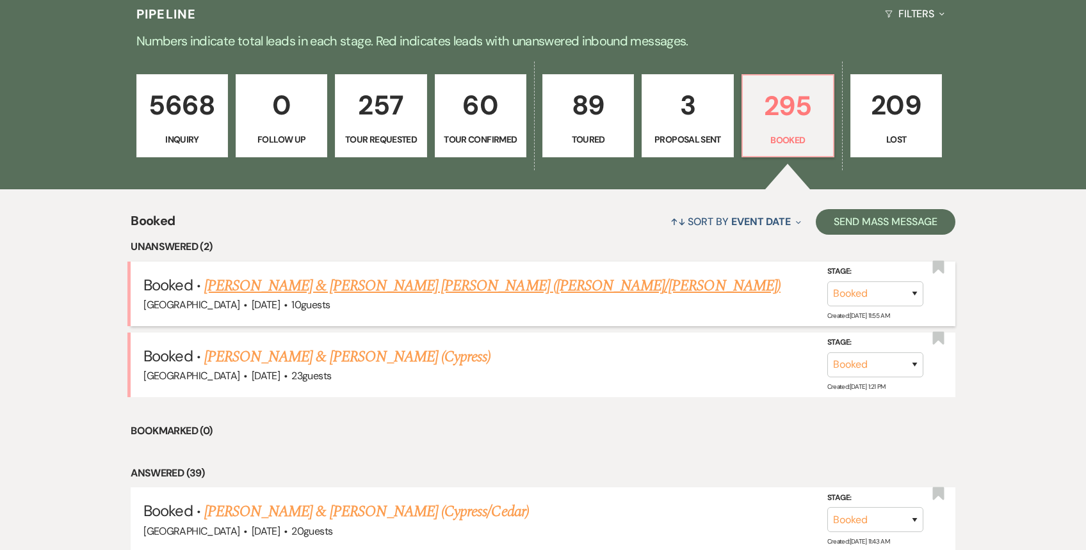
click at [413, 285] on link "[PERSON_NAME] & [PERSON_NAME] [PERSON_NAME] ([PERSON_NAME]/[PERSON_NAME])" at bounding box center [492, 286] width 576 height 23
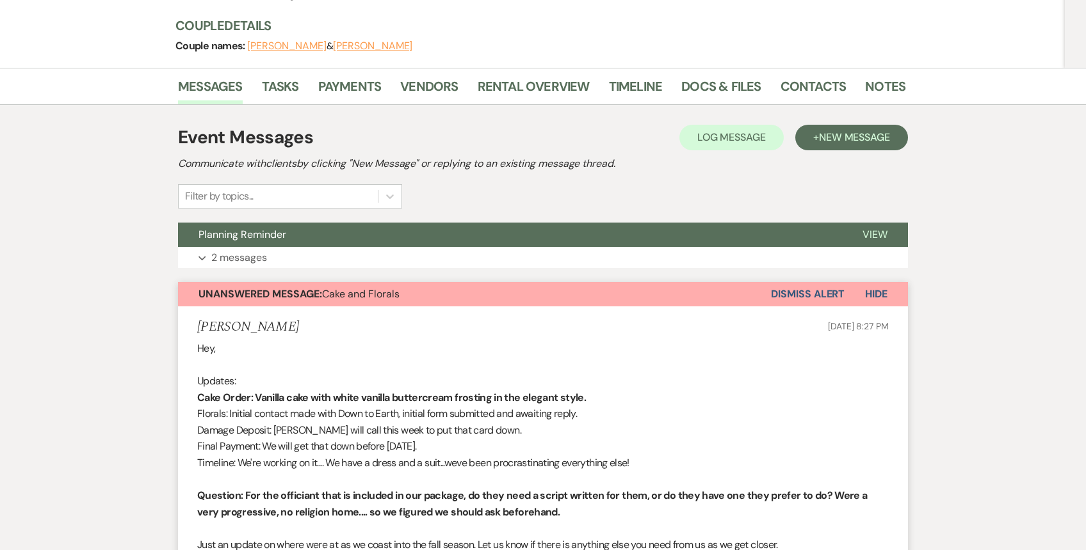
scroll to position [161, 0]
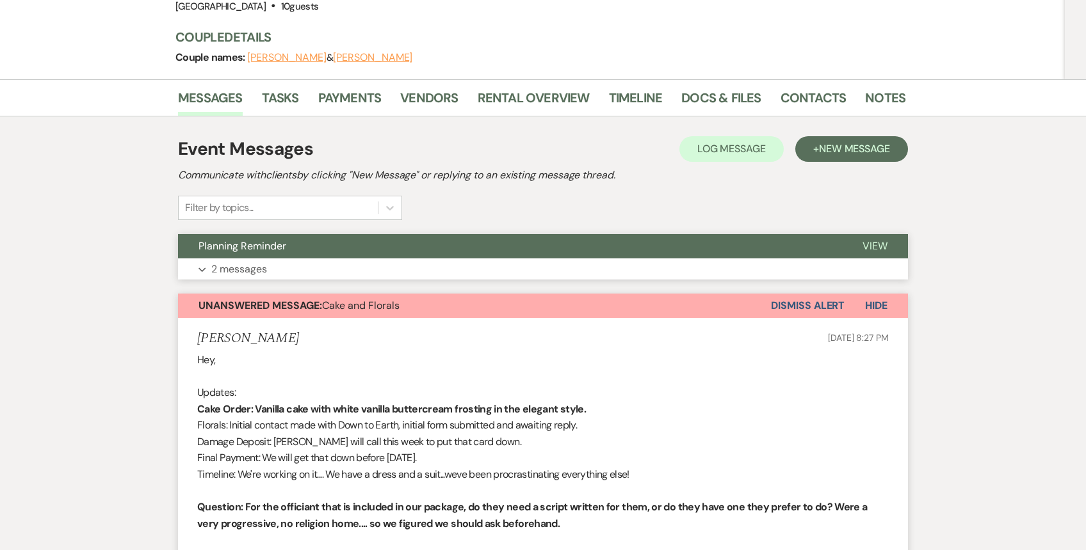
click at [407, 259] on button "Expand 2 messages" at bounding box center [543, 270] width 730 height 22
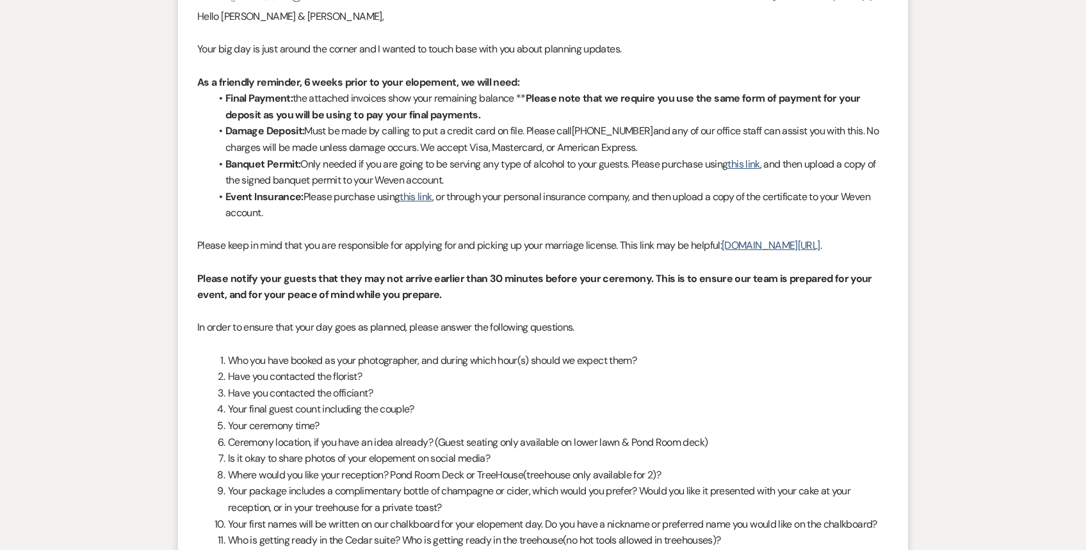
scroll to position [0, 0]
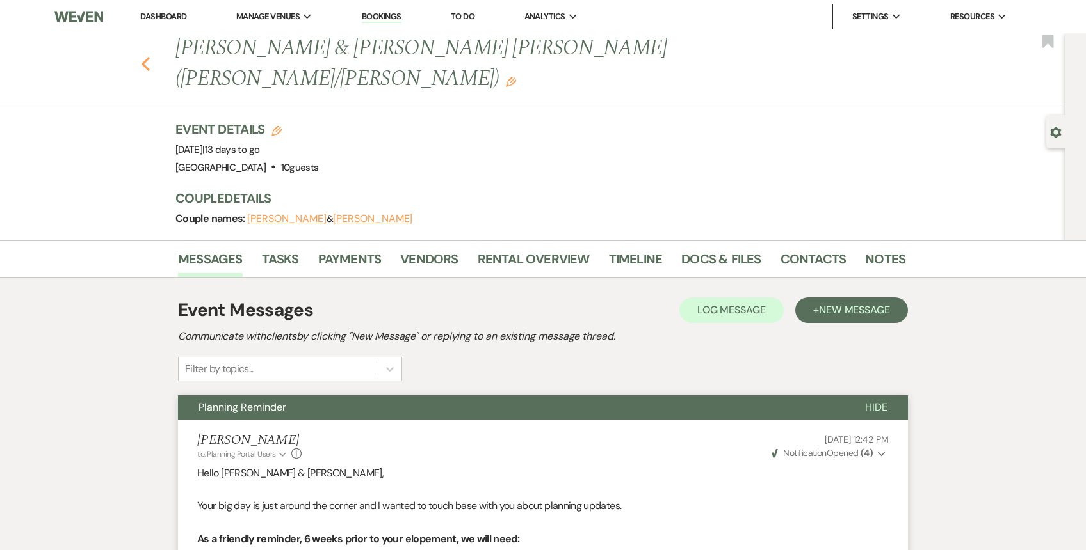
click at [147, 57] on use "button" at bounding box center [145, 64] width 8 height 14
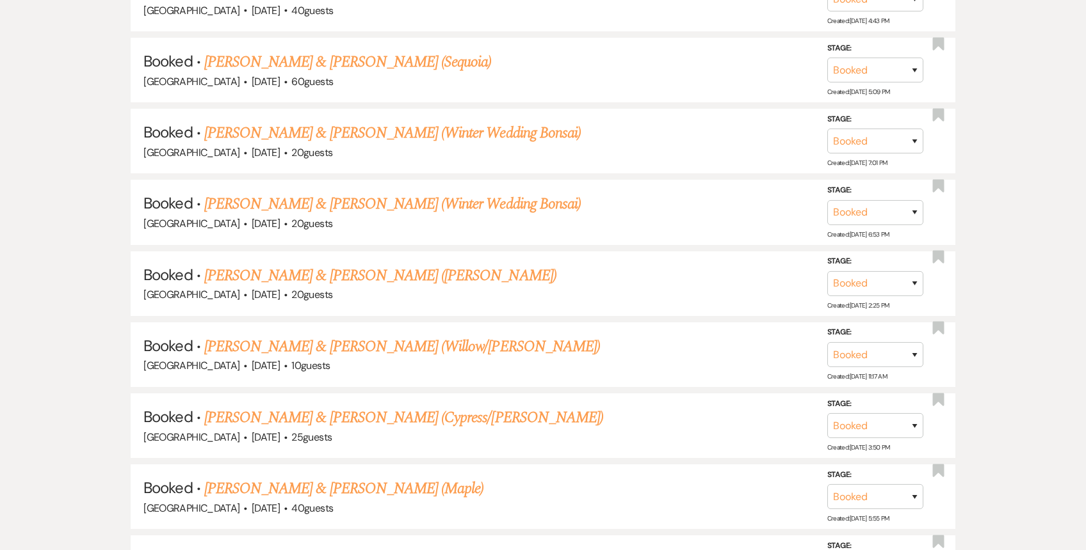
scroll to position [1132, 0]
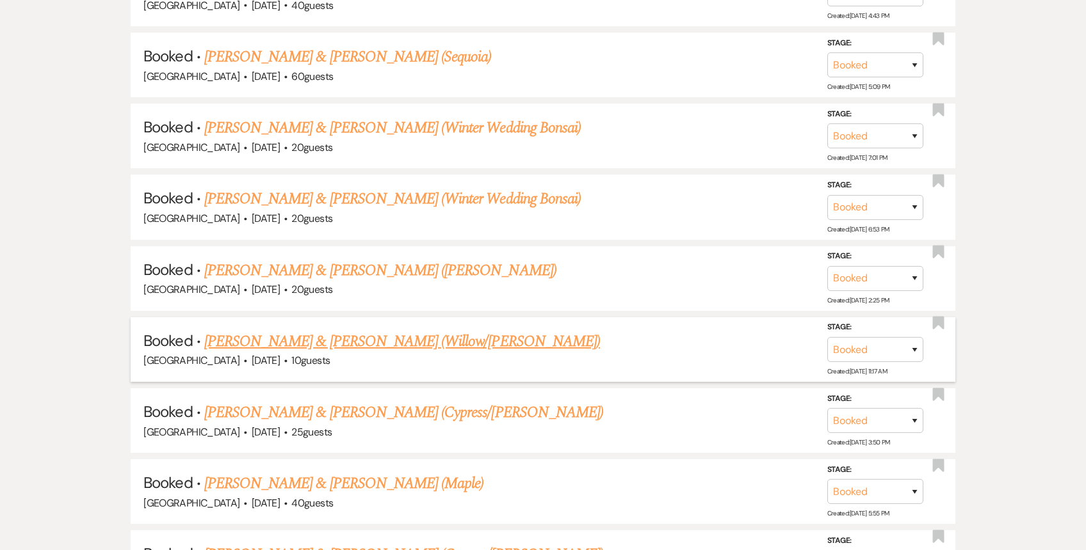
click at [453, 344] on link "[PERSON_NAME] & [PERSON_NAME] (Willow/[PERSON_NAME])" at bounding box center [402, 341] width 396 height 23
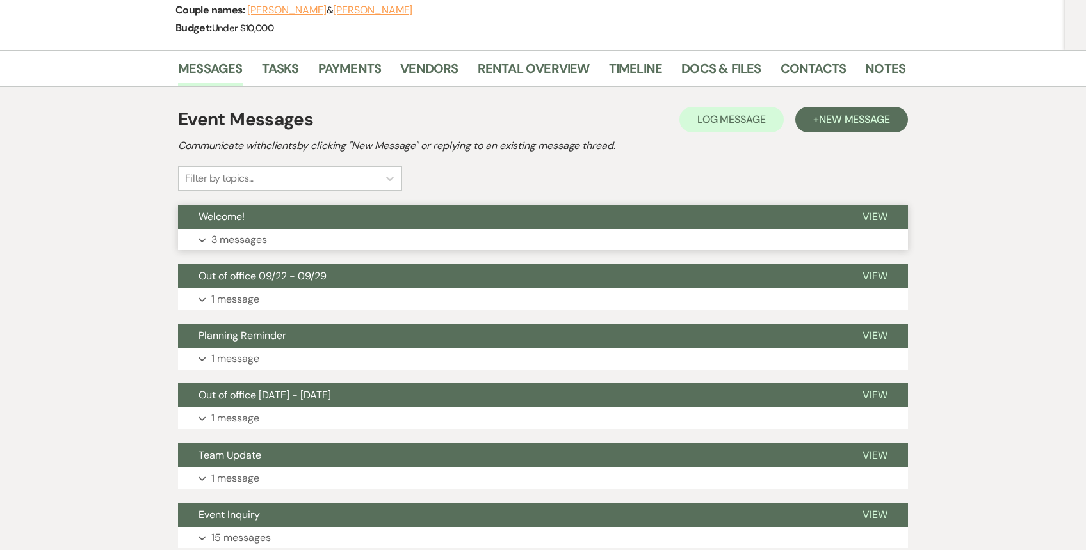
scroll to position [278, 0]
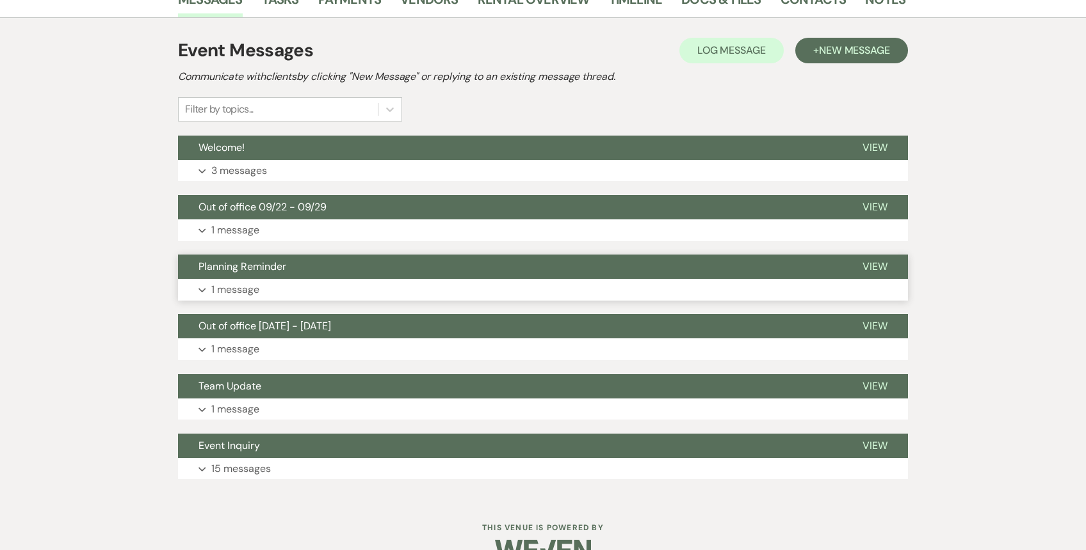
click at [418, 279] on button "Expand 1 message" at bounding box center [543, 290] width 730 height 22
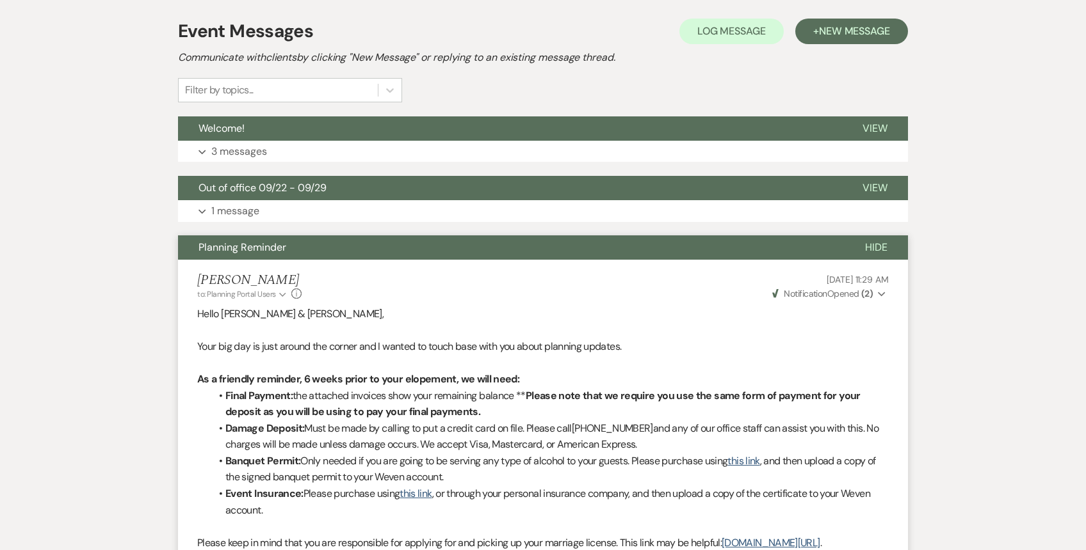
scroll to position [0, 0]
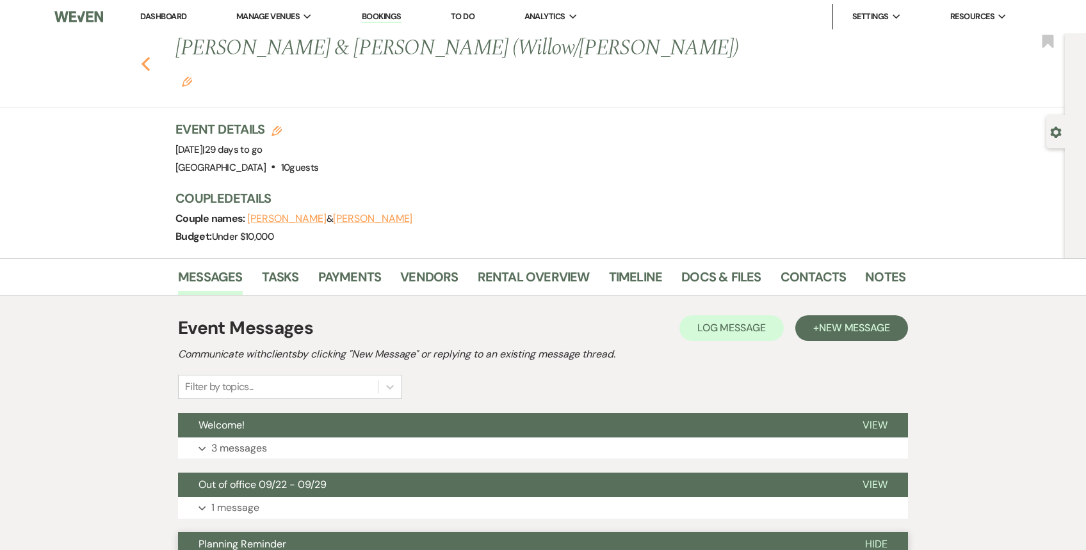
click at [146, 56] on icon "Previous" at bounding box center [146, 63] width 10 height 15
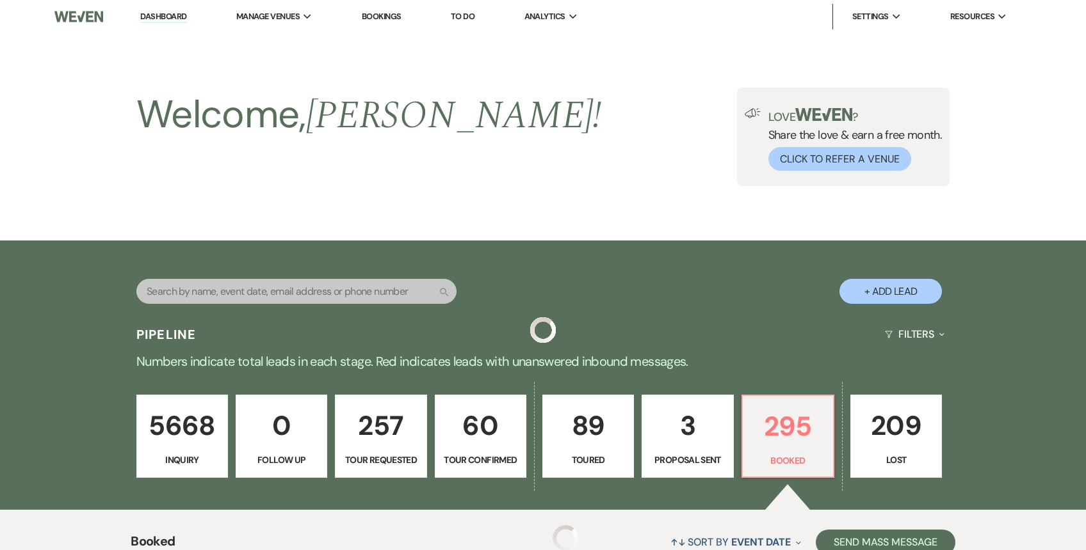
scroll to position [1132, 0]
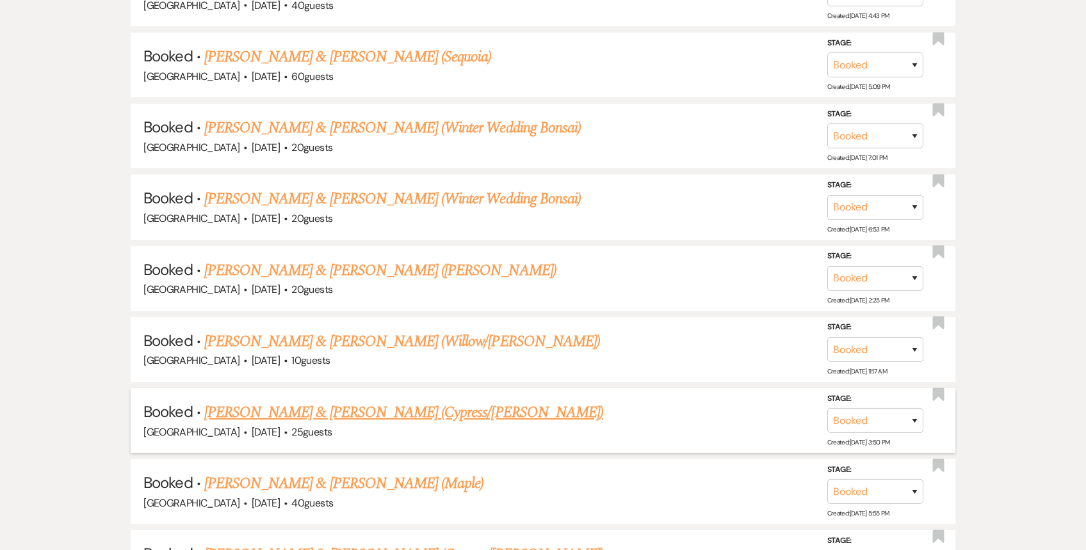
click at [358, 402] on link "[PERSON_NAME] & [PERSON_NAME] (Cypress/[PERSON_NAME])" at bounding box center [403, 412] width 399 height 23
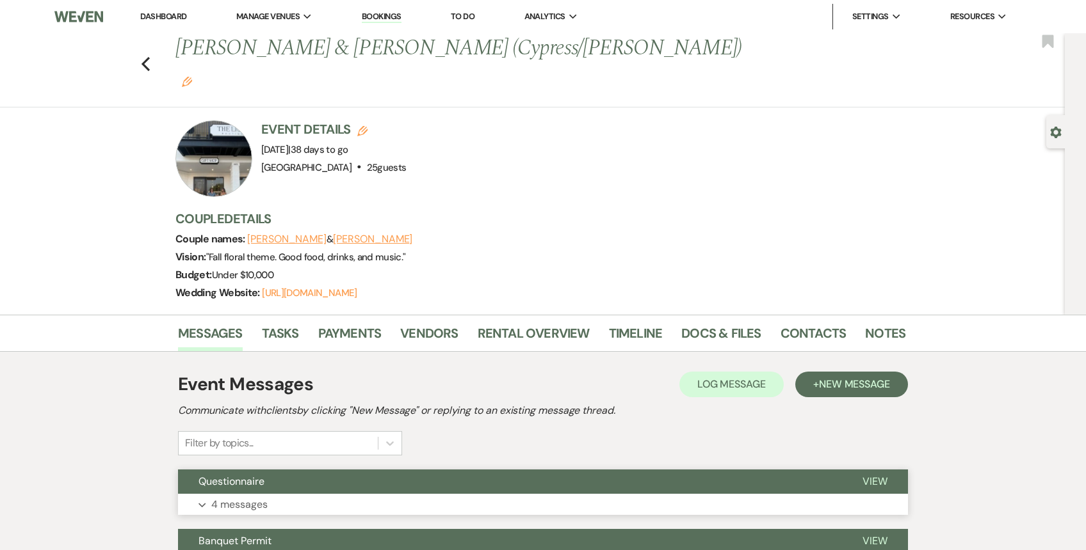
click at [342, 494] on button "Expand 4 messages" at bounding box center [543, 505] width 730 height 22
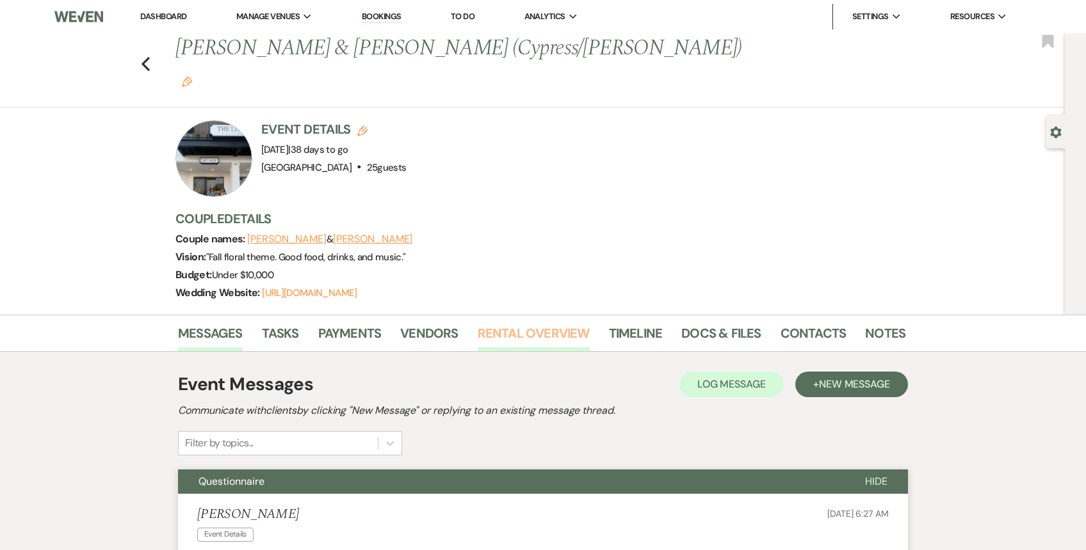
click at [501, 323] on link "Rental Overview" at bounding box center [533, 337] width 112 height 28
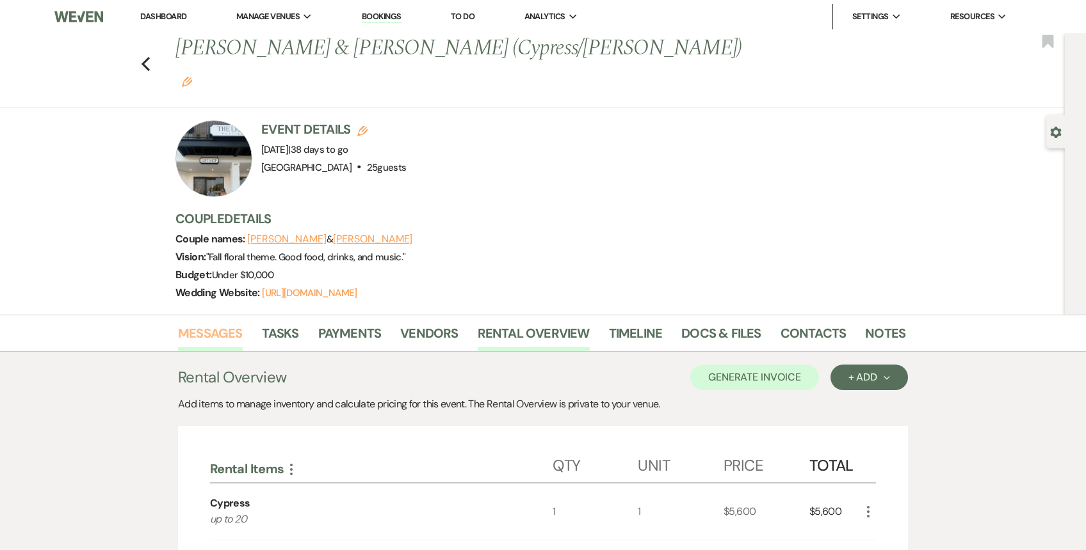
click at [219, 323] on link "Messages" at bounding box center [210, 337] width 65 height 28
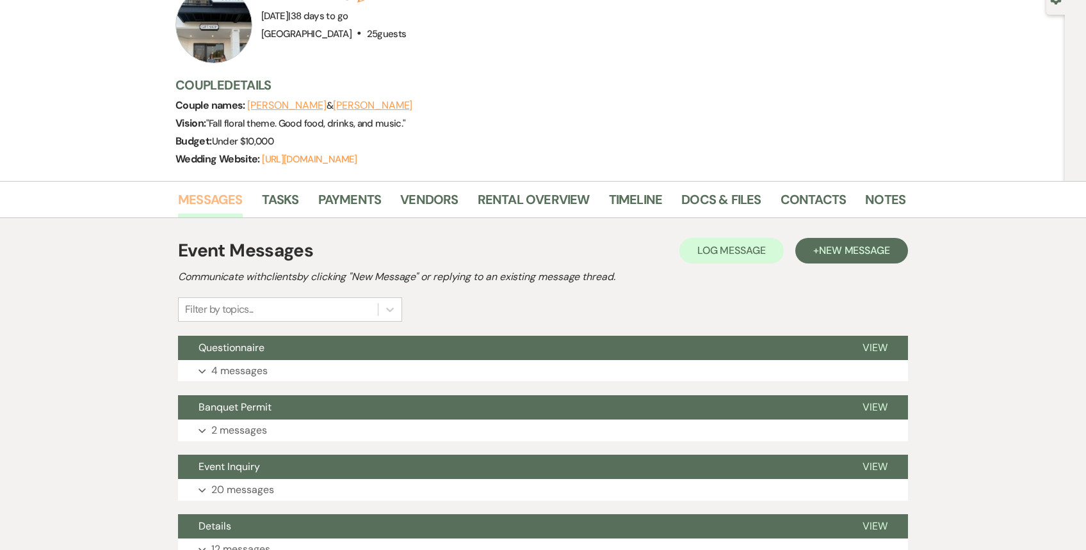
scroll to position [184, 0]
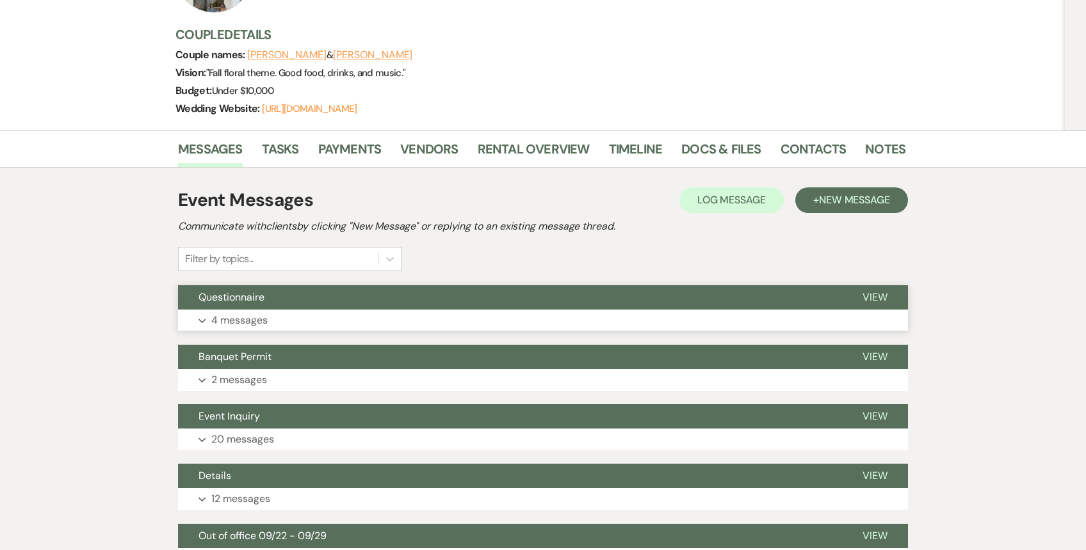
click at [360, 310] on button "Expand 4 messages" at bounding box center [543, 321] width 730 height 22
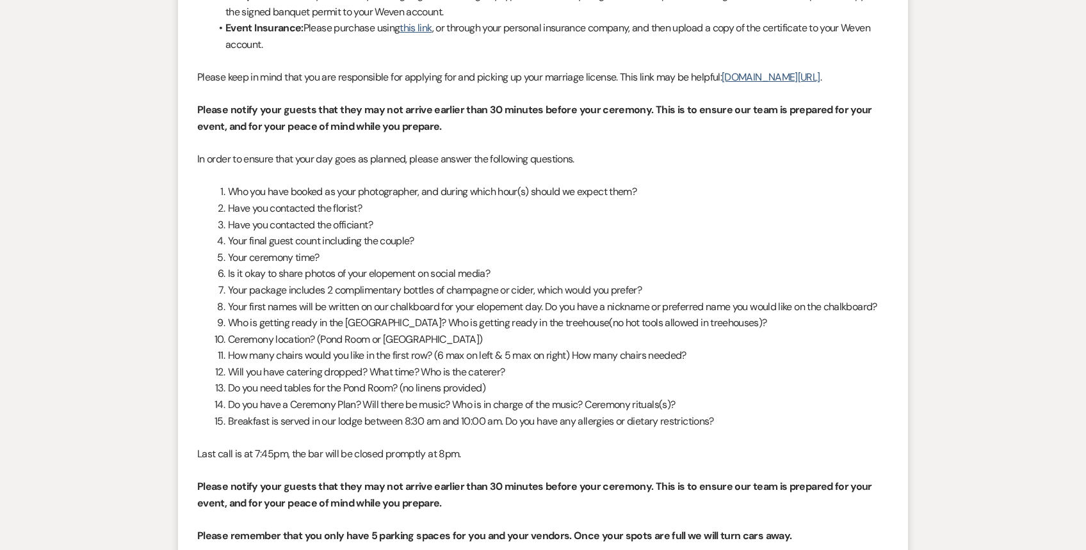
scroll to position [0, 0]
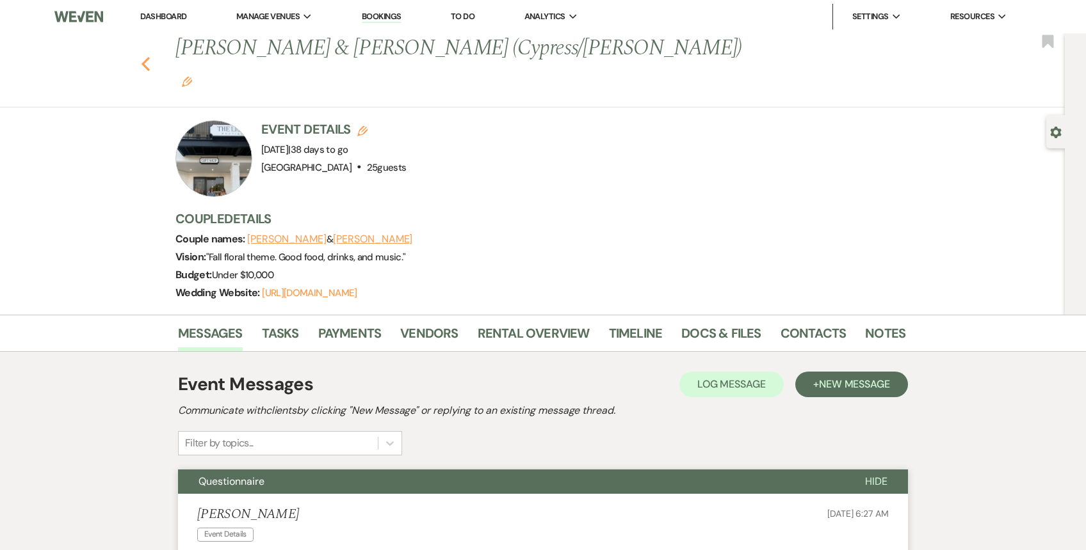
click at [147, 56] on icon "Previous" at bounding box center [146, 63] width 10 height 15
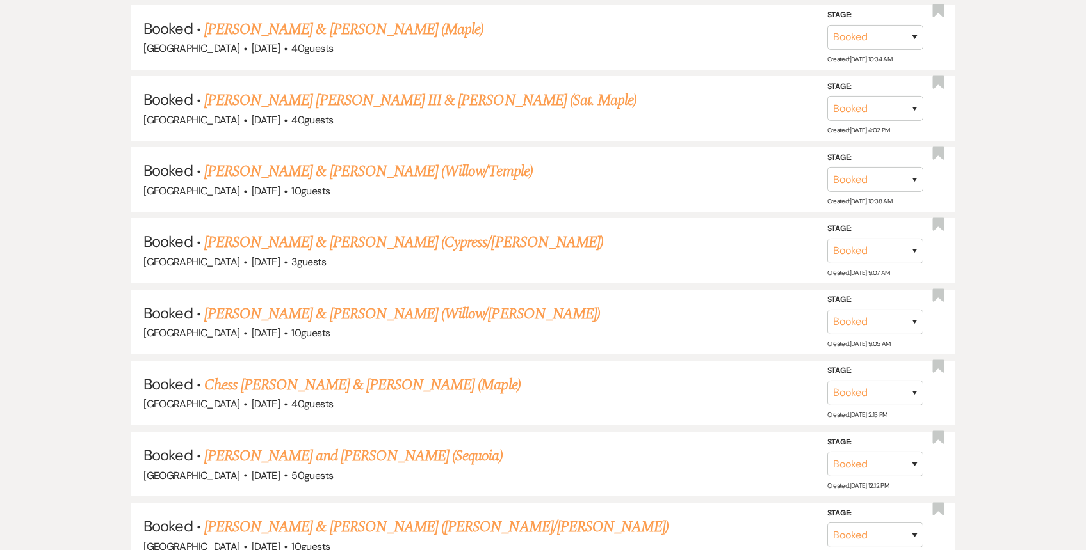
scroll to position [13342, 0]
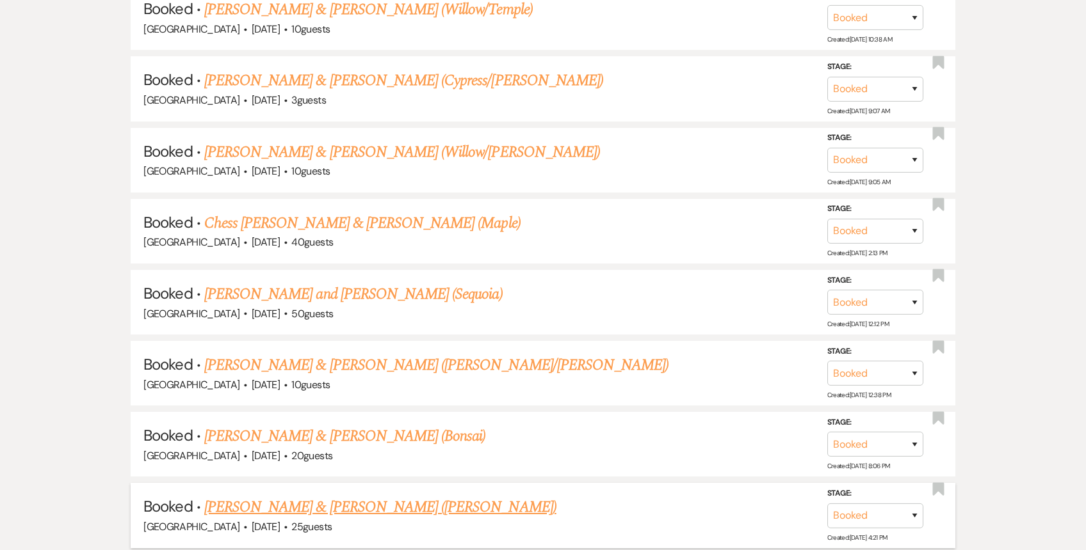
click at [333, 496] on link "[PERSON_NAME] & [PERSON_NAME] ([PERSON_NAME])" at bounding box center [380, 507] width 352 height 23
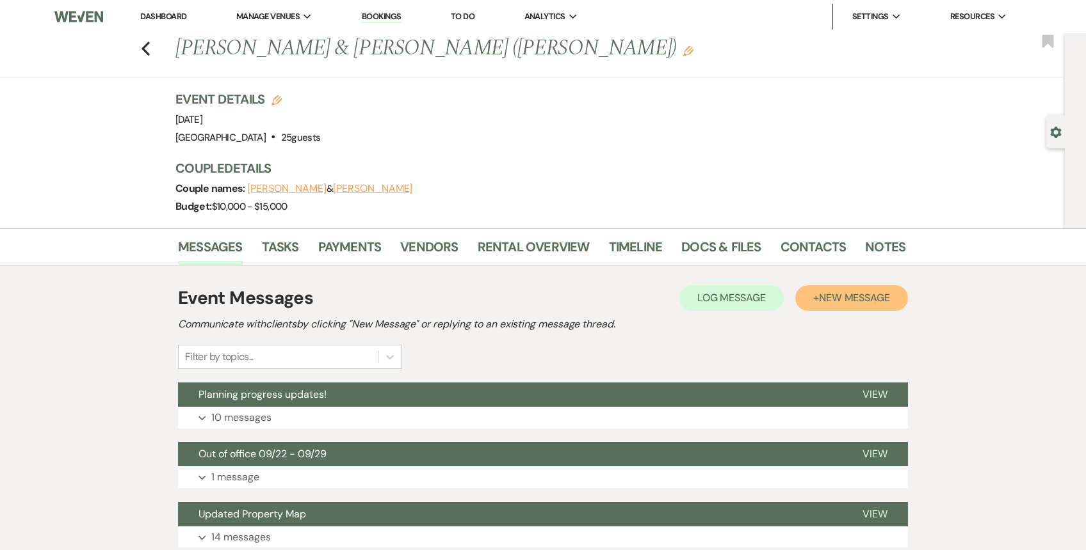
click at [842, 309] on button "+ New Message" at bounding box center [851, 298] width 113 height 26
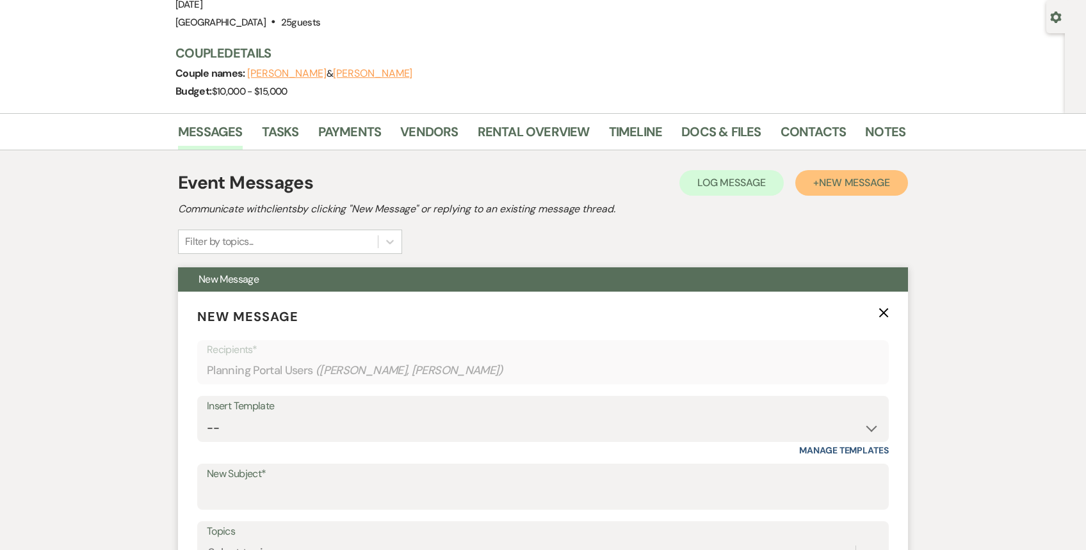
scroll to position [238, 0]
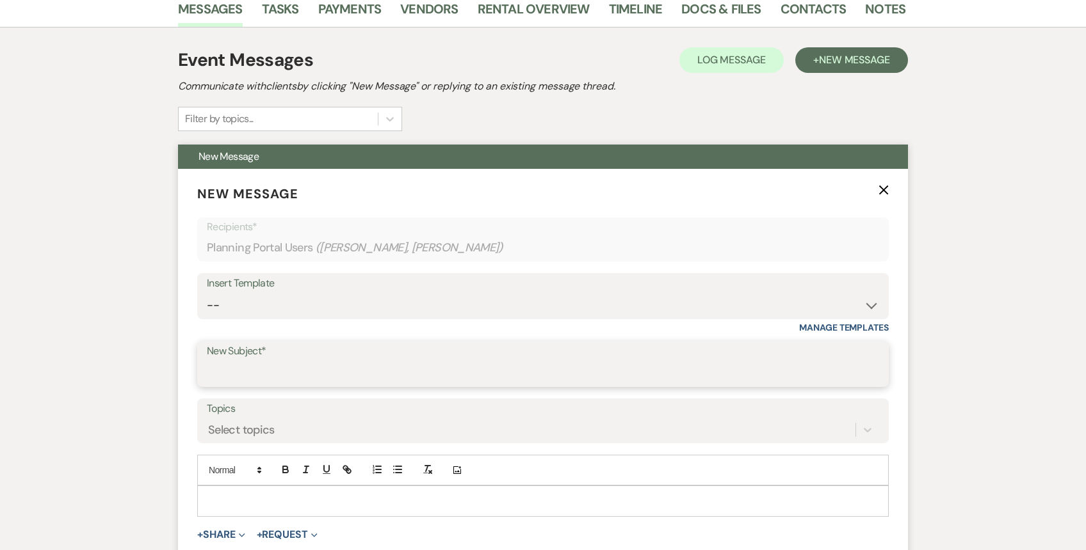
click at [373, 365] on input "New Subject*" at bounding box center [543, 373] width 672 height 25
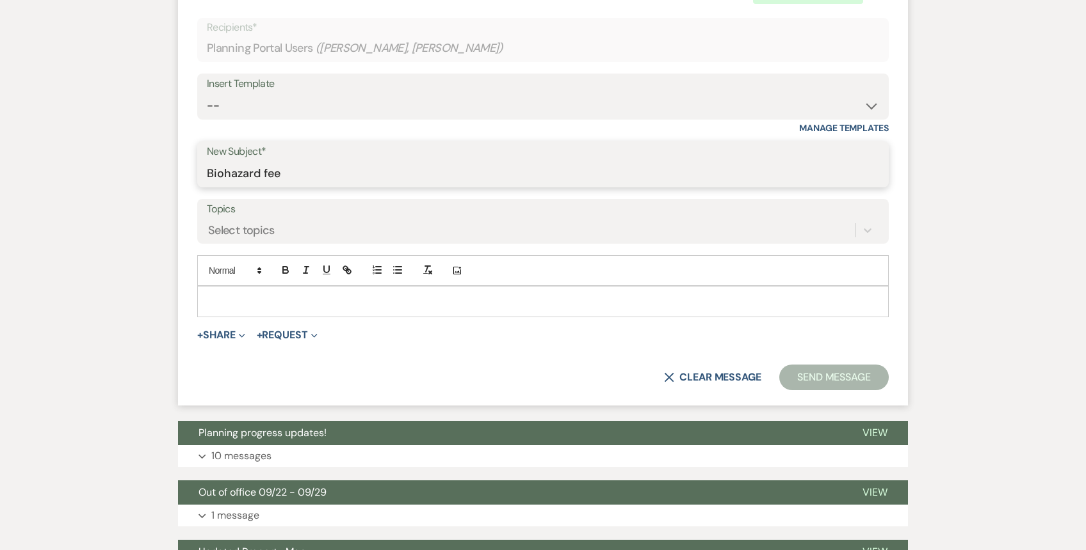
scroll to position [452, 0]
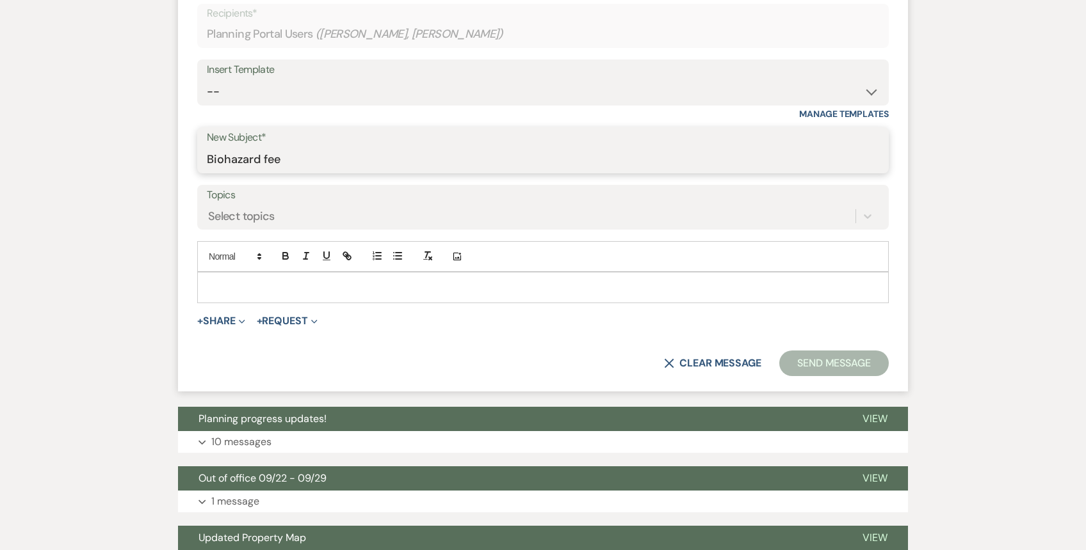
type input "Biohazard fee"
click at [264, 300] on div at bounding box center [543, 287] width 690 height 29
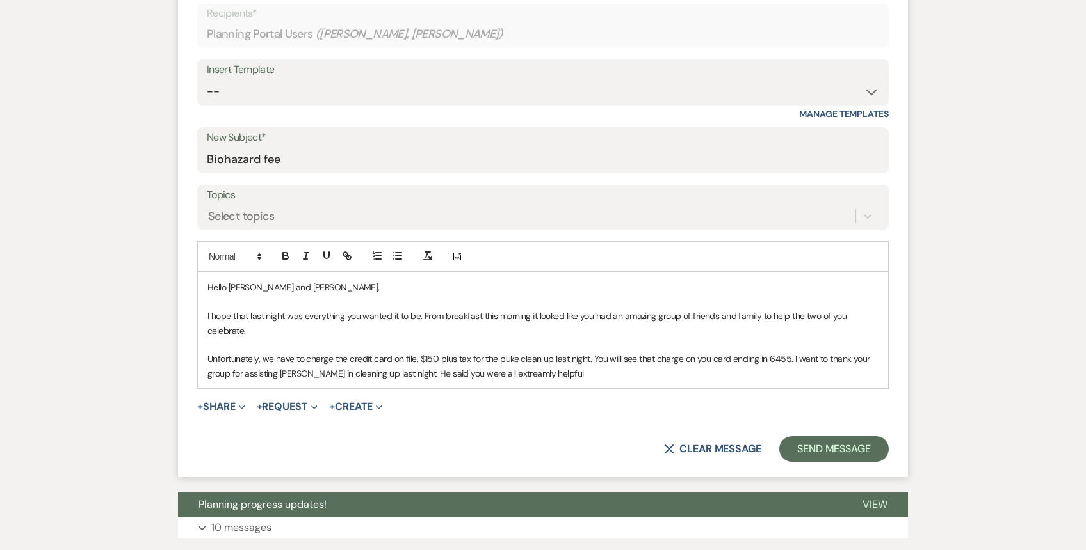
click at [504, 371] on p "Unfortunately, we have to charge the credit card on file, $150 plus tax for the…" at bounding box center [542, 366] width 671 height 29
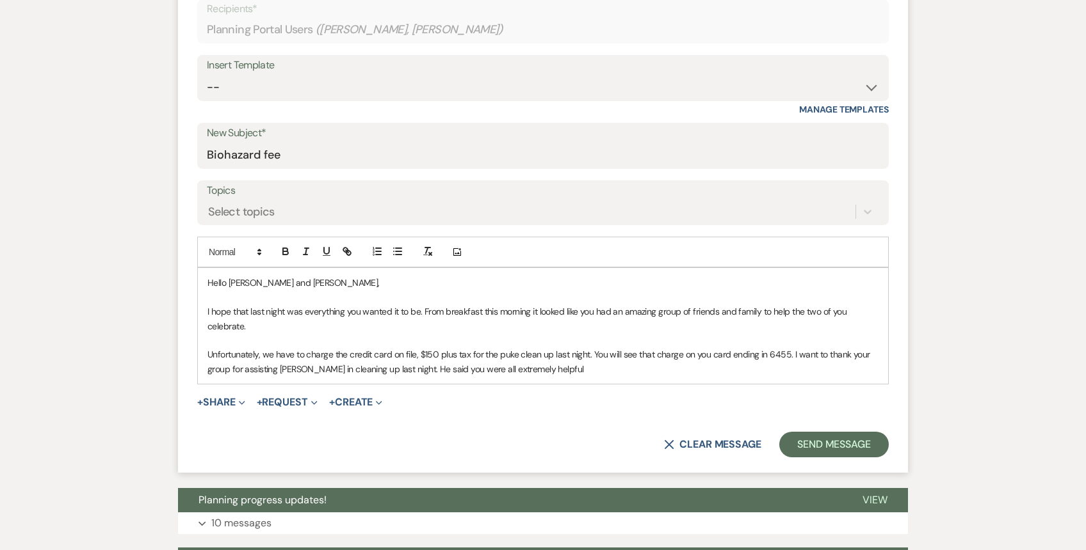
click at [550, 369] on p "Unfortunately, we have to charge the credit card on file, $150 plus tax for the…" at bounding box center [542, 362] width 671 height 29
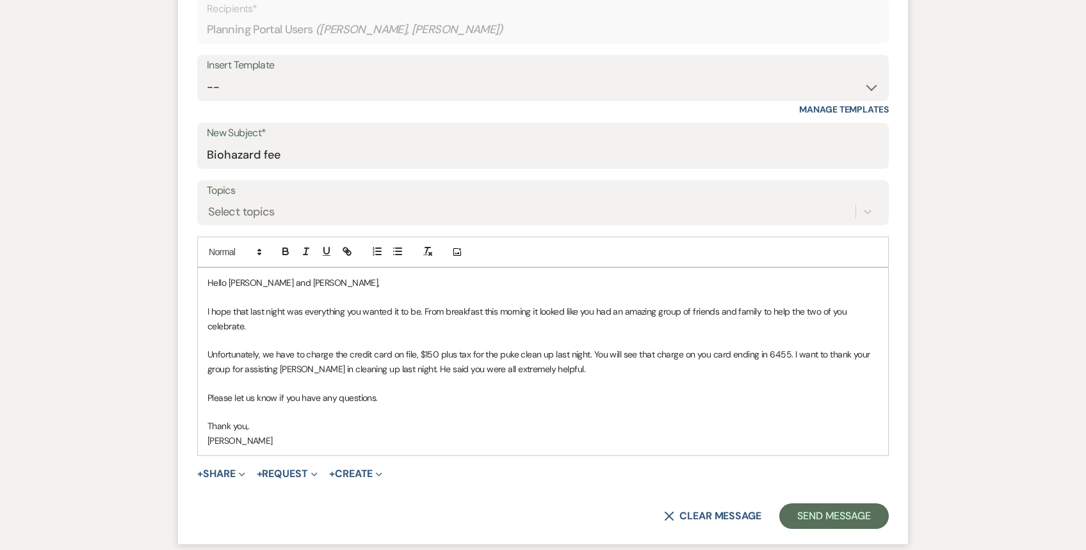
click at [259, 428] on p "Thank you,." at bounding box center [542, 426] width 671 height 14
click at [268, 323] on p "I hope that last night was everything you wanted it to be. From breakfast this …" at bounding box center [542, 319] width 671 height 29
drag, startPoint x: 515, startPoint y: 355, endPoint x: 498, endPoint y: 355, distance: 17.3
click at [498, 355] on p "Unfortunately, we have to charge the credit card on file, $150 plus tax for the…" at bounding box center [542, 362] width 671 height 29
click at [516, 358] on p "Unfortunately, we have to charge the credit card on file, $150 plus tax for the…" at bounding box center [542, 362] width 671 height 29
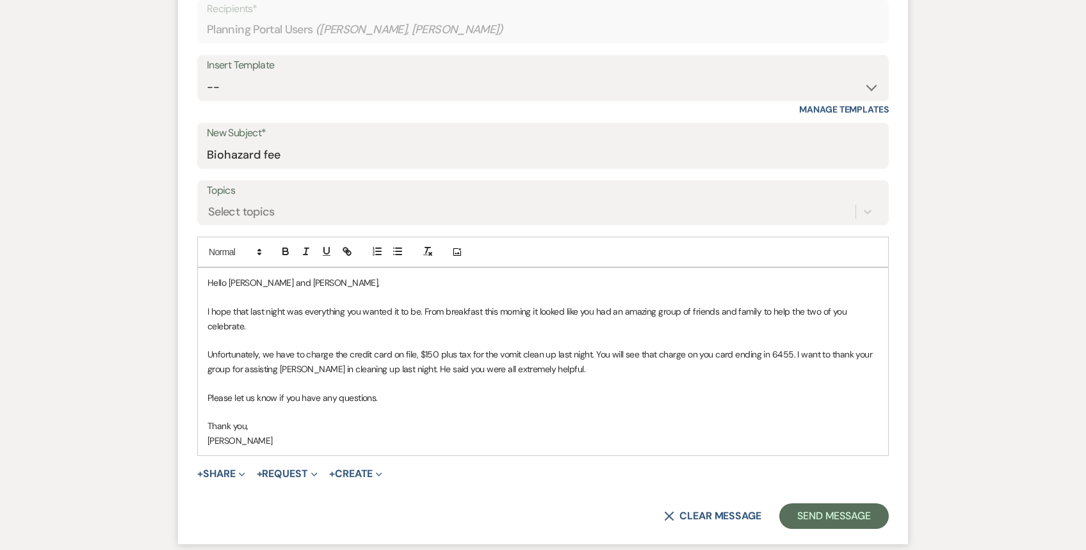
click at [570, 371] on p "Unfortunately, we have to charge the credit card on file, $150 plus tax for the…" at bounding box center [542, 362] width 671 height 29
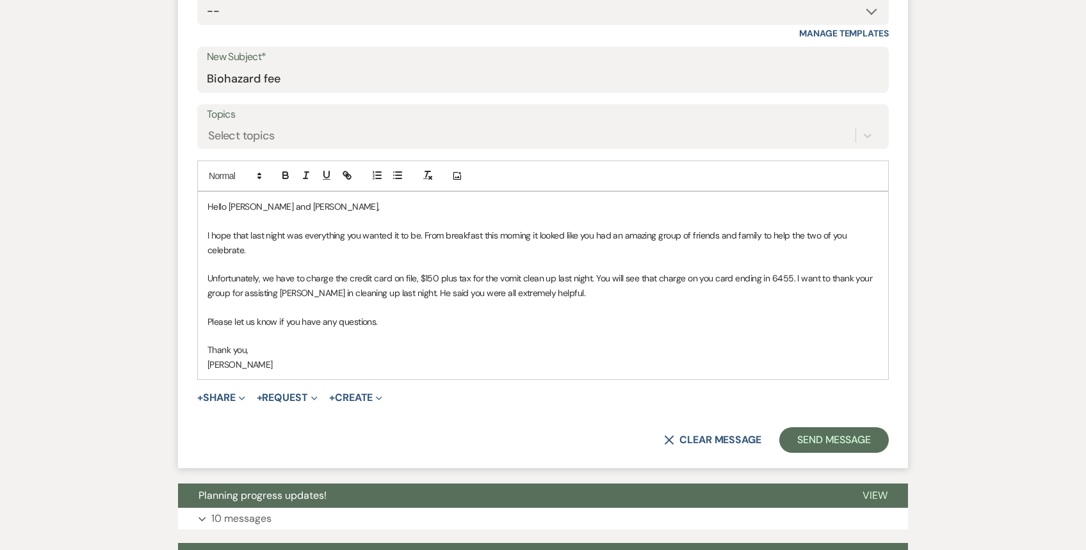
scroll to position [538, 0]
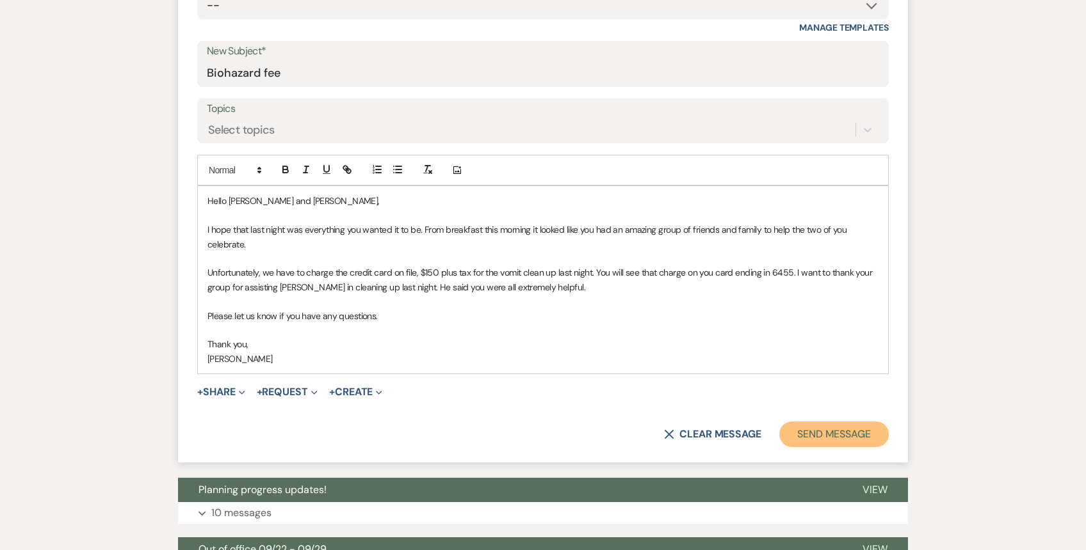
click at [830, 440] on button "Send Message" at bounding box center [833, 435] width 109 height 26
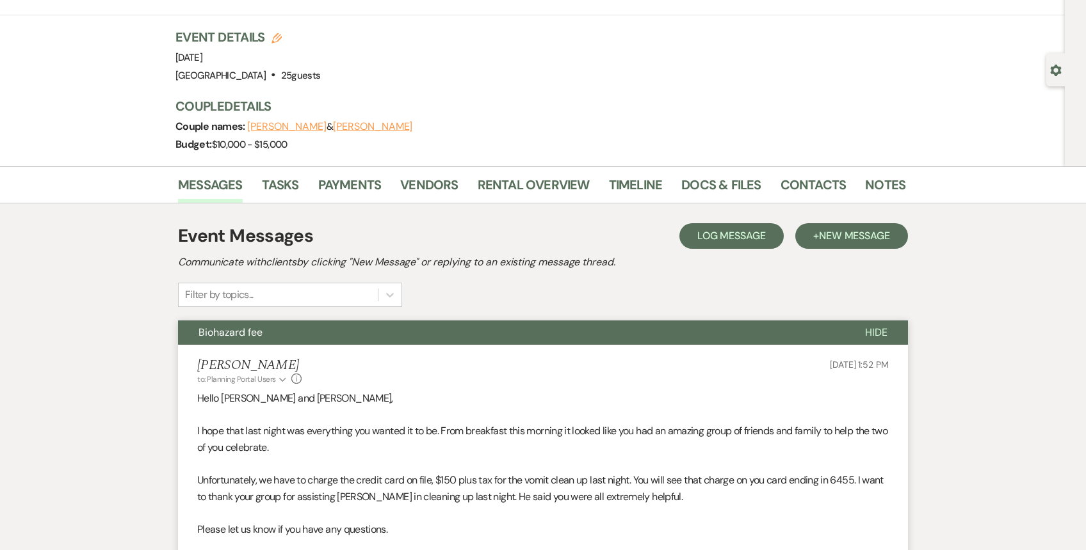
scroll to position [0, 0]
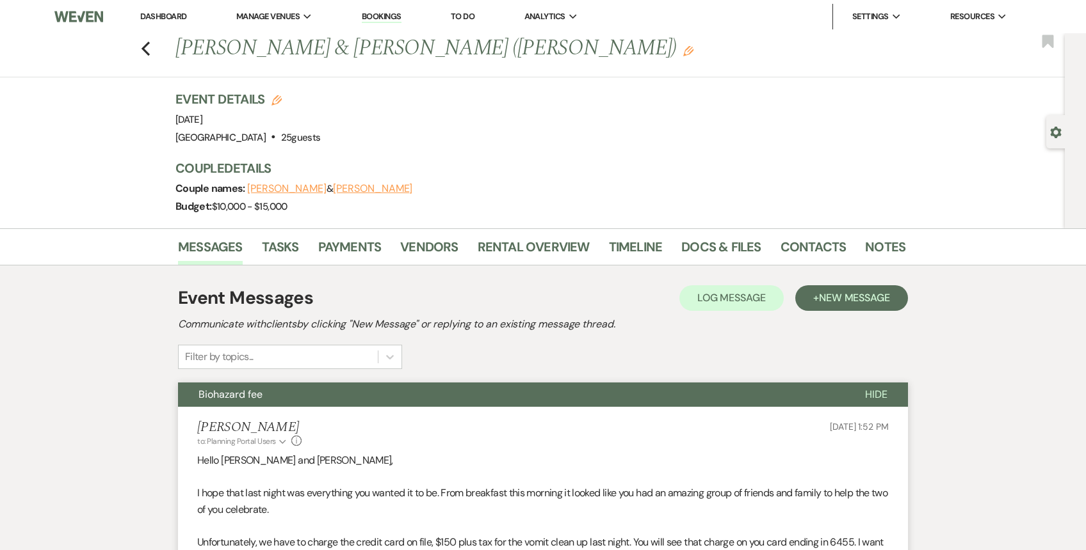
click at [169, 12] on link "Dashboard" at bounding box center [163, 16] width 46 height 11
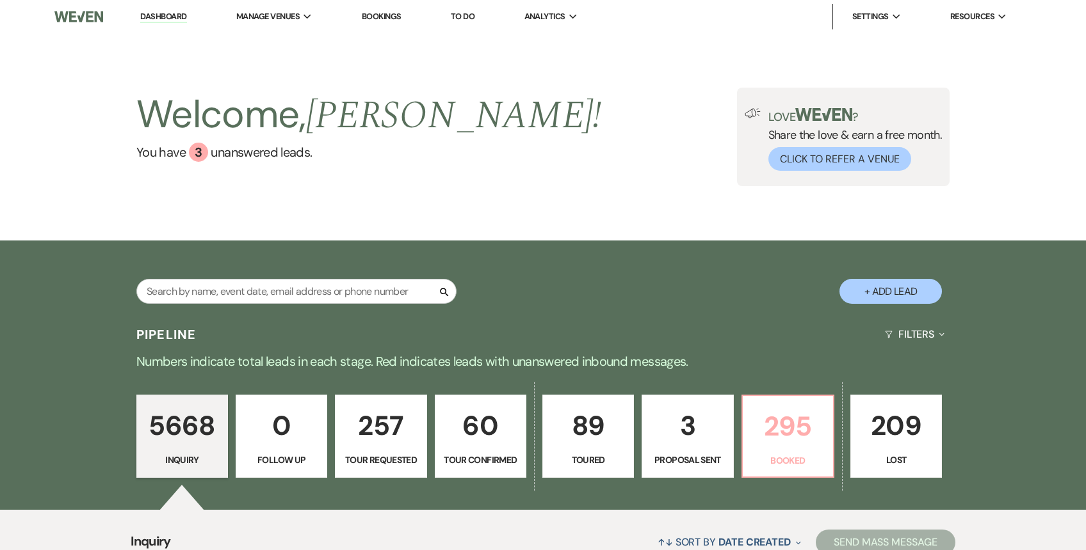
click at [785, 428] on p "295" at bounding box center [787, 426] width 75 height 43
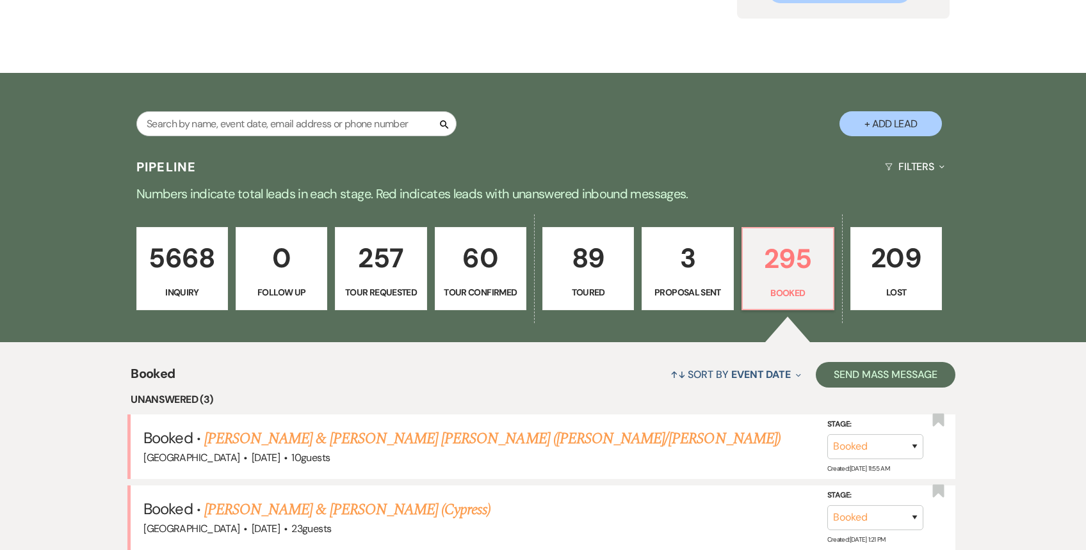
scroll to position [337, 0]
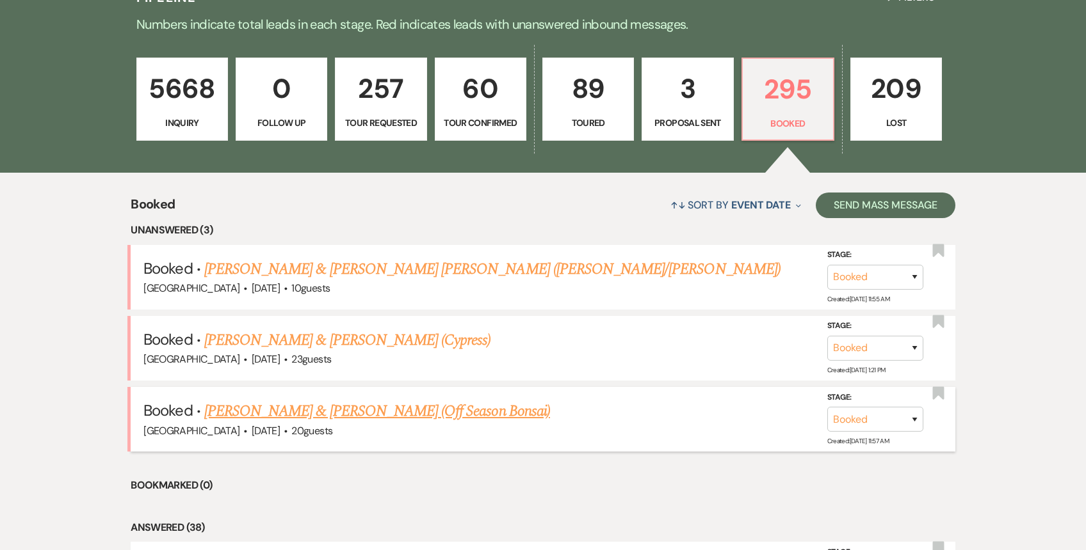
click at [347, 416] on link "[PERSON_NAME] & [PERSON_NAME] (Off Season Bonsai)" at bounding box center [377, 411] width 346 height 23
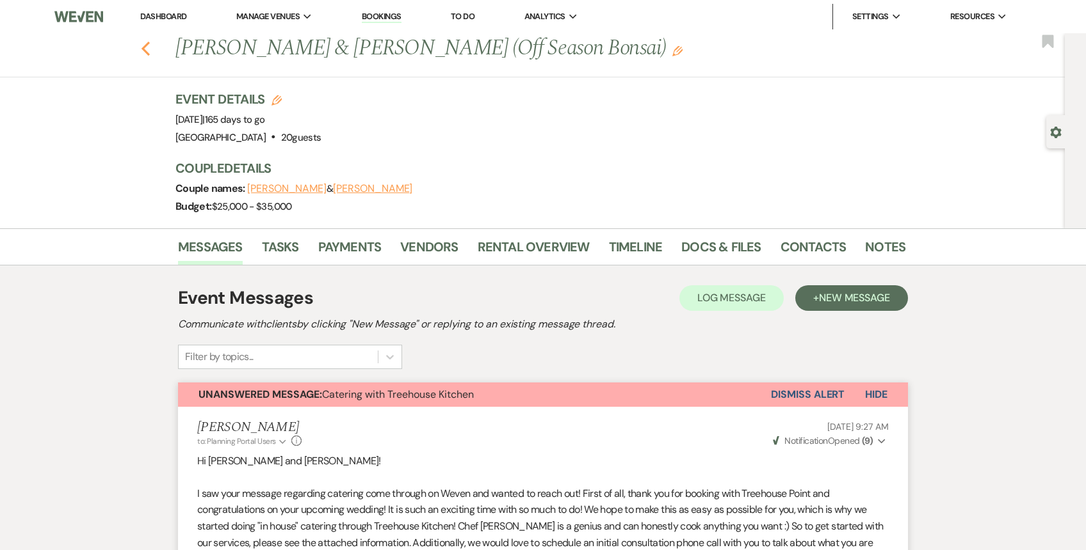
click at [146, 47] on icon "Previous" at bounding box center [146, 48] width 10 height 15
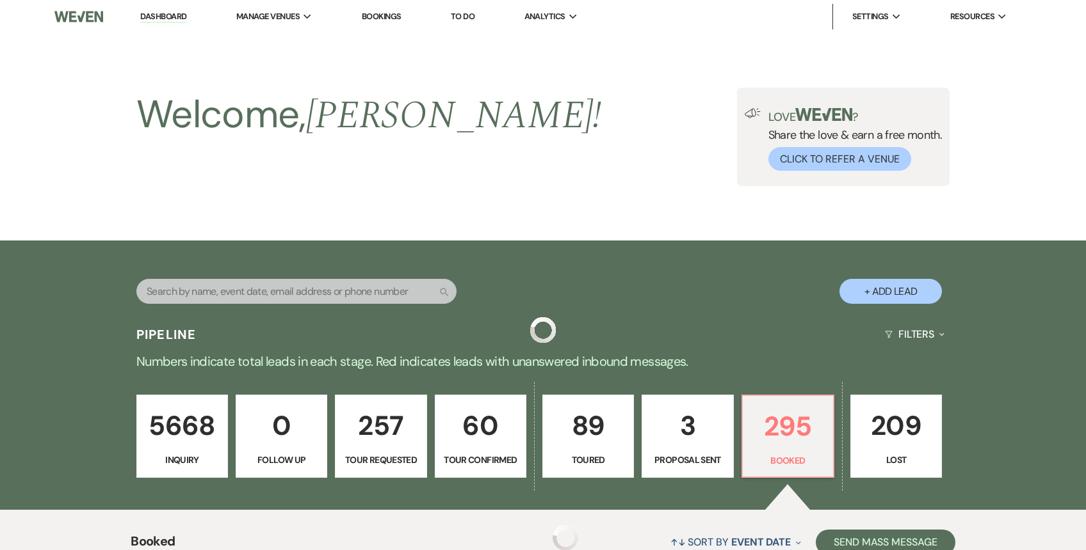
scroll to position [337, 0]
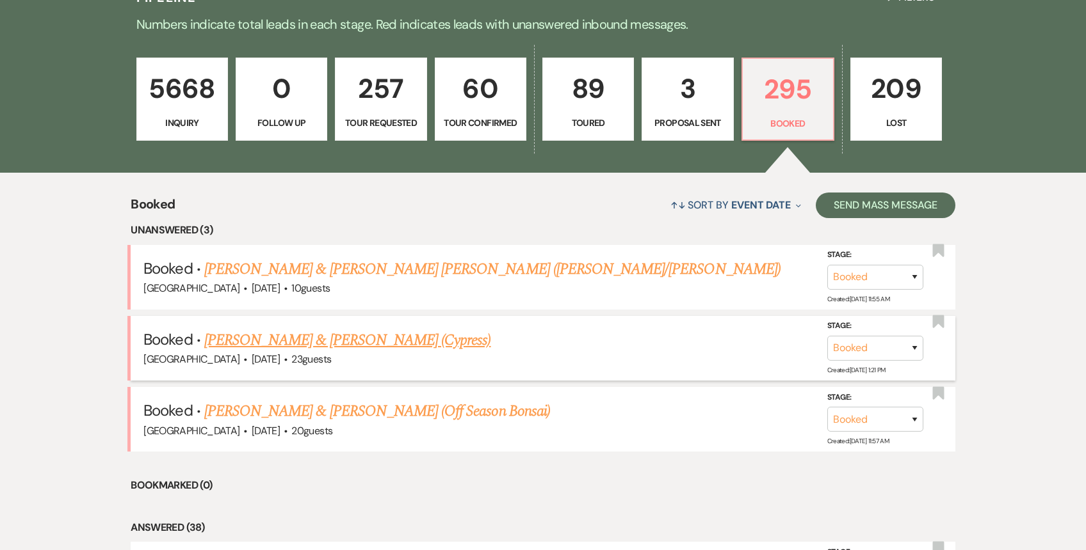
click at [303, 345] on link "[PERSON_NAME] & [PERSON_NAME] (Cypress)" at bounding box center [347, 340] width 287 height 23
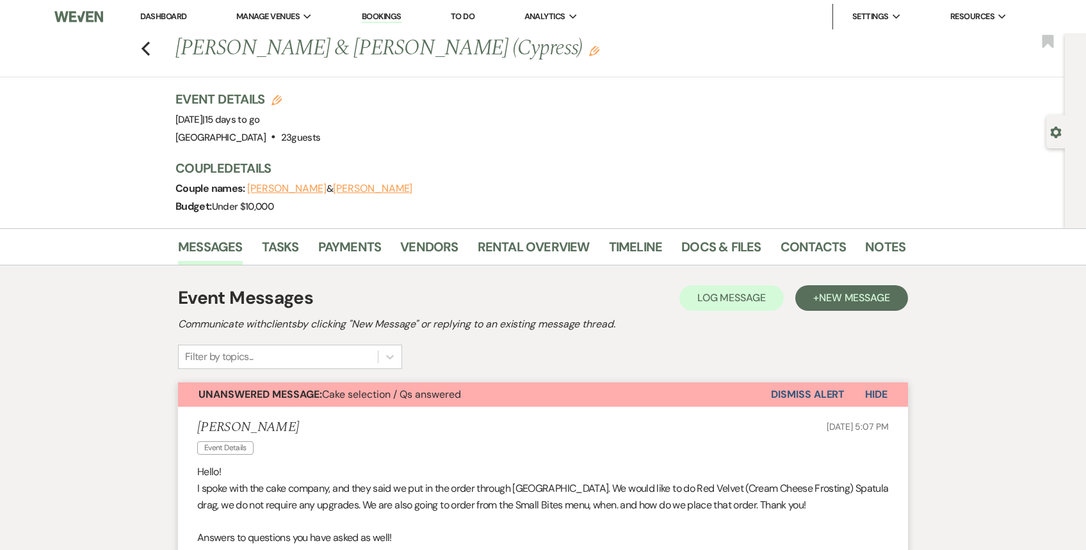
click at [165, 17] on link "Dashboard" at bounding box center [163, 16] width 46 height 11
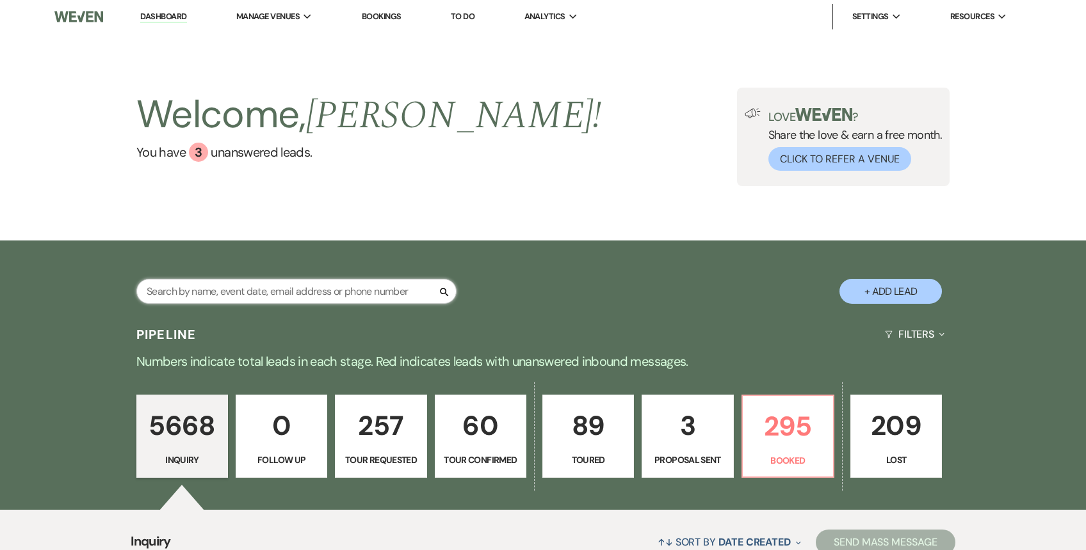
click at [275, 292] on input "text" at bounding box center [296, 291] width 320 height 25
paste input "[EMAIL_ADDRESS][DOMAIN_NAME]"
type input "[EMAIL_ADDRESS][DOMAIN_NAME]"
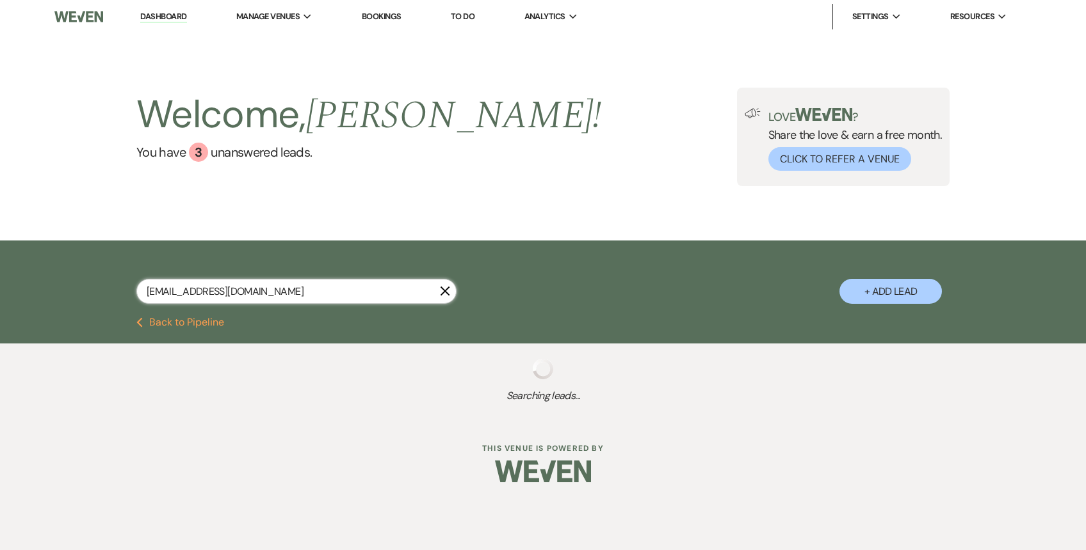
select select "4"
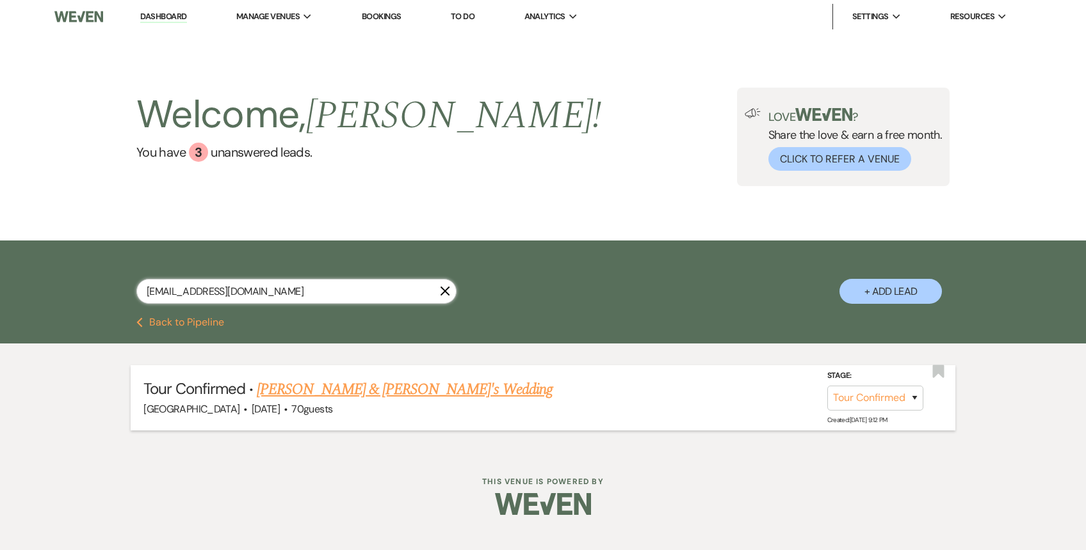
type input "[EMAIL_ADDRESS][DOMAIN_NAME]"
click at [875, 397] on select "Inquiry Follow Up Tour Requested Tour Confirmed Toured Proposal Sent Booked Lost" at bounding box center [875, 398] width 96 height 25
select select "8"
click at [827, 386] on select "Inquiry Follow Up Tour Requested Tour Confirmed Toured Proposal Sent Booked Lost" at bounding box center [875, 398] width 96 height 25
click at [735, 401] on select "Booked Elsewhere Budget Date Unavailable No Response Not a Good Match Capacity …" at bounding box center [695, 398] width 110 height 25
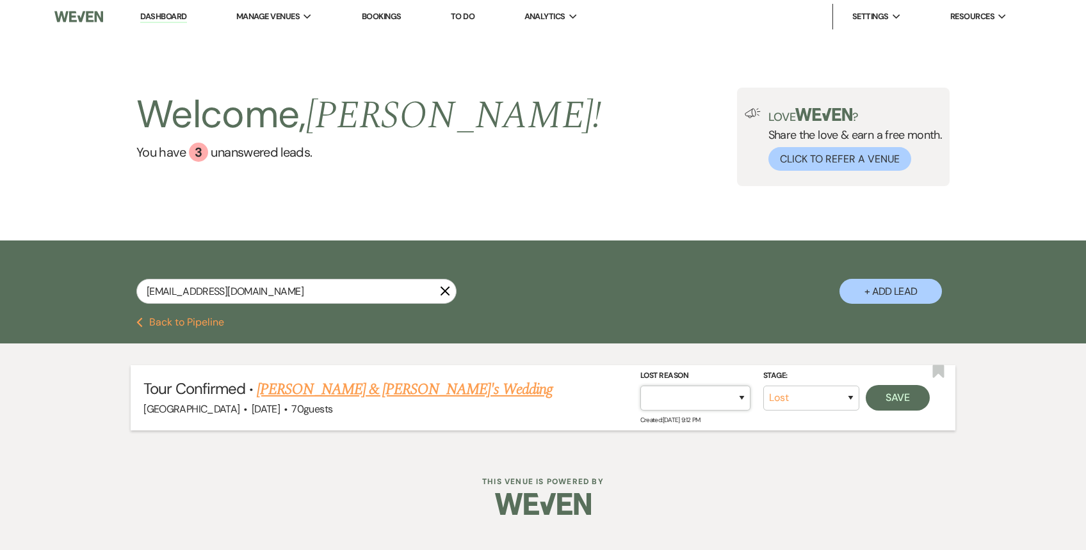
select select "8"
click at [640, 386] on select "Booked Elsewhere Budget Date Unavailable No Response Not a Good Match Capacity …" at bounding box center [695, 398] width 110 height 25
click at [899, 396] on button "Save" at bounding box center [897, 398] width 64 height 26
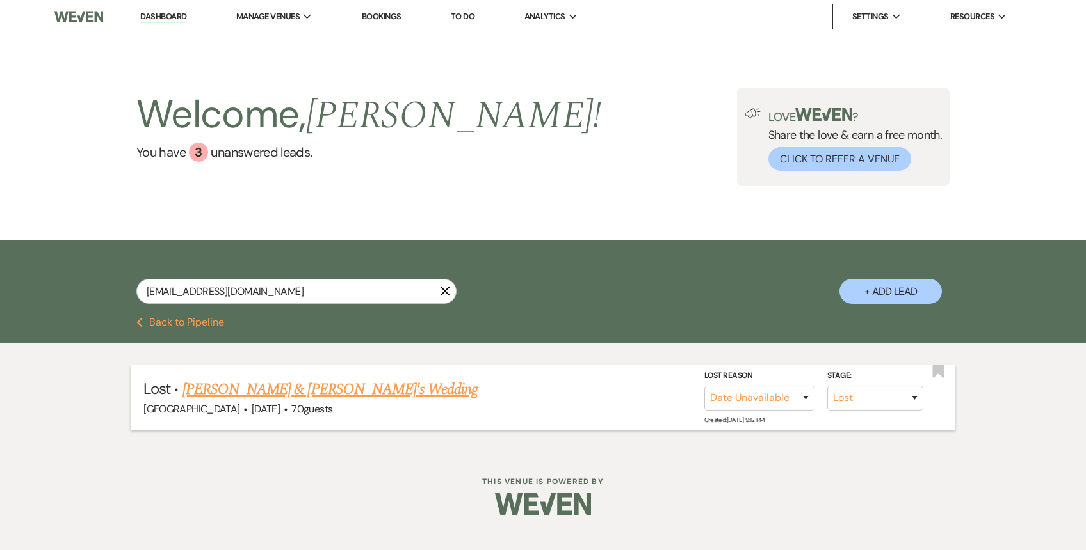
click at [165, 15] on link "Dashboard" at bounding box center [163, 17] width 46 height 12
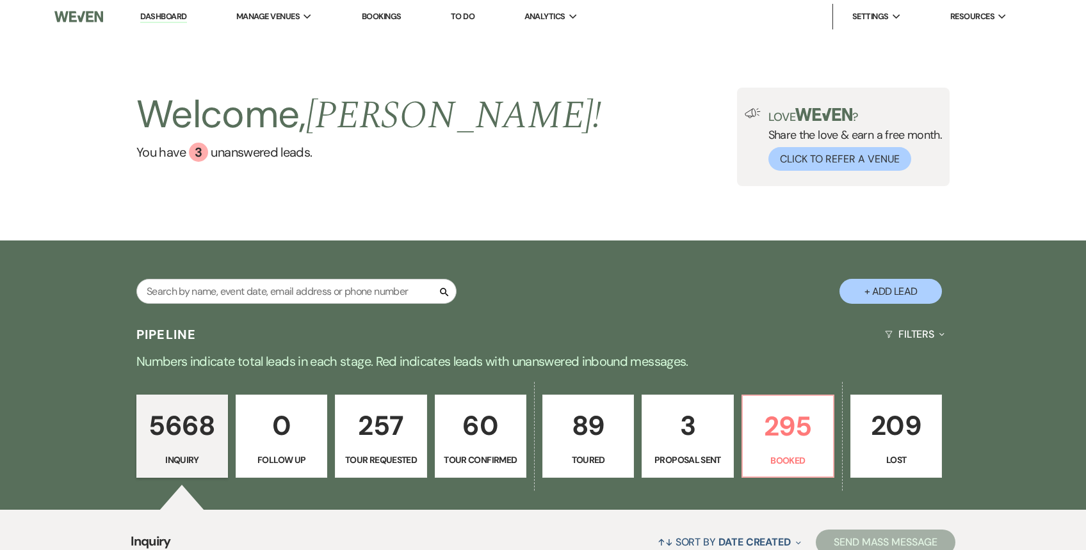
scroll to position [8, 0]
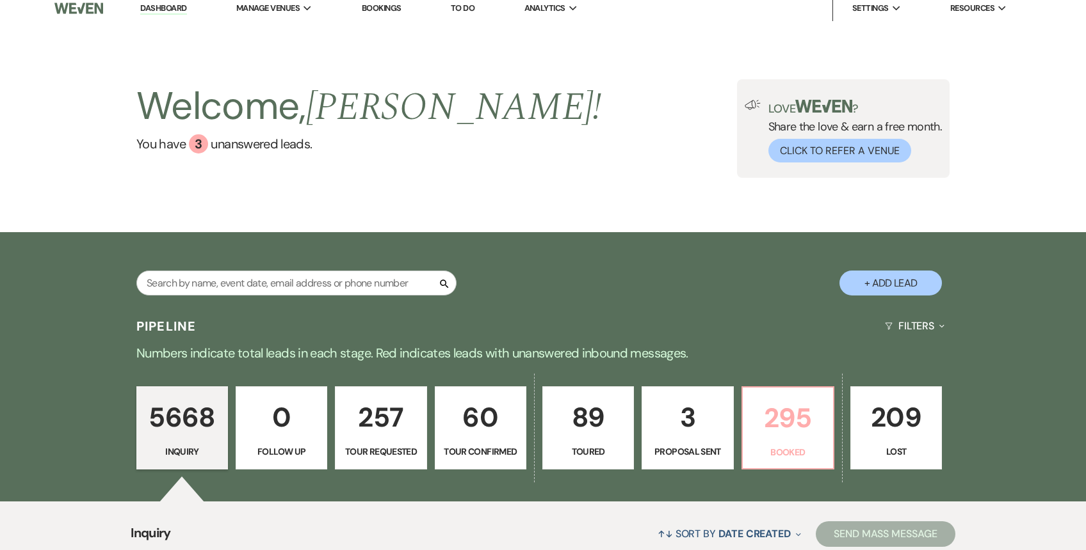
click at [806, 435] on p "295" at bounding box center [787, 418] width 75 height 43
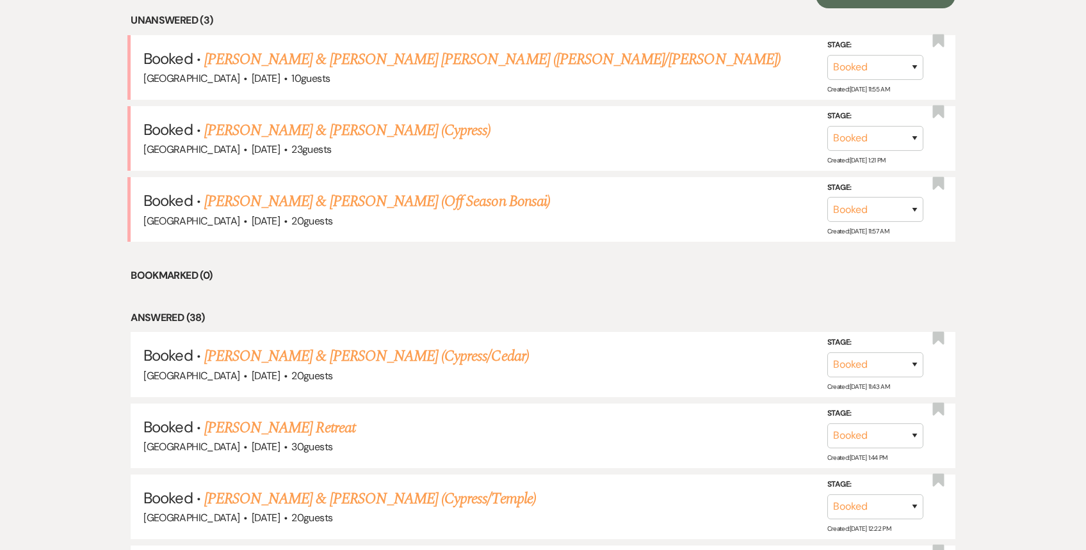
scroll to position [550, 0]
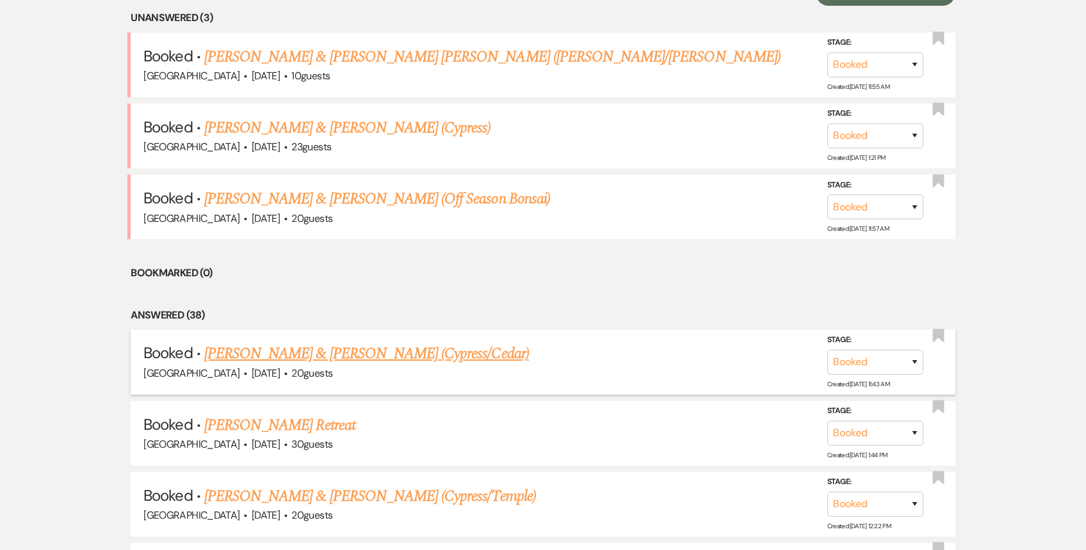
click at [429, 357] on link "[PERSON_NAME] & [PERSON_NAME] (Cypress/Cedar)" at bounding box center [366, 353] width 325 height 23
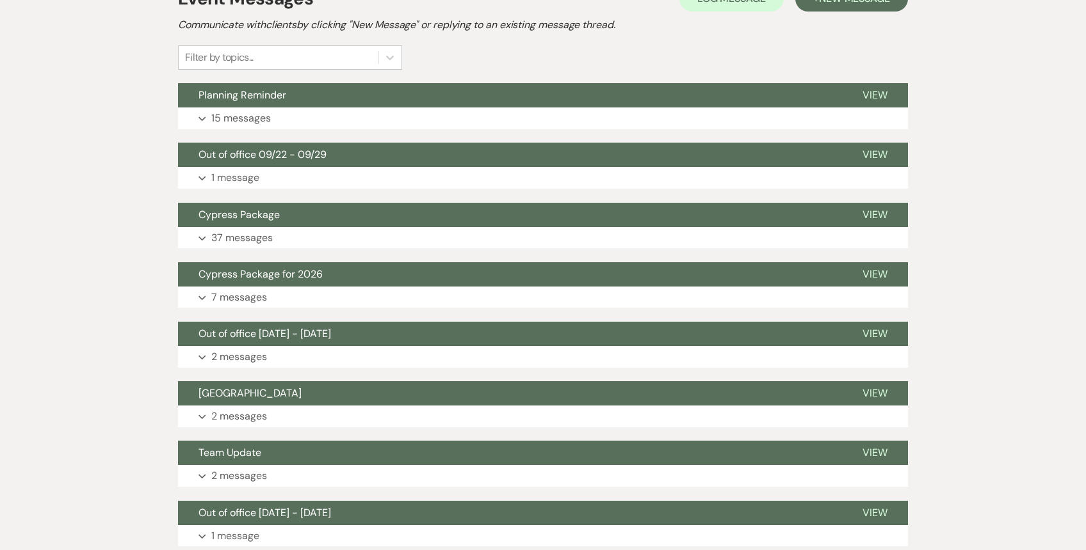
scroll to position [376, 0]
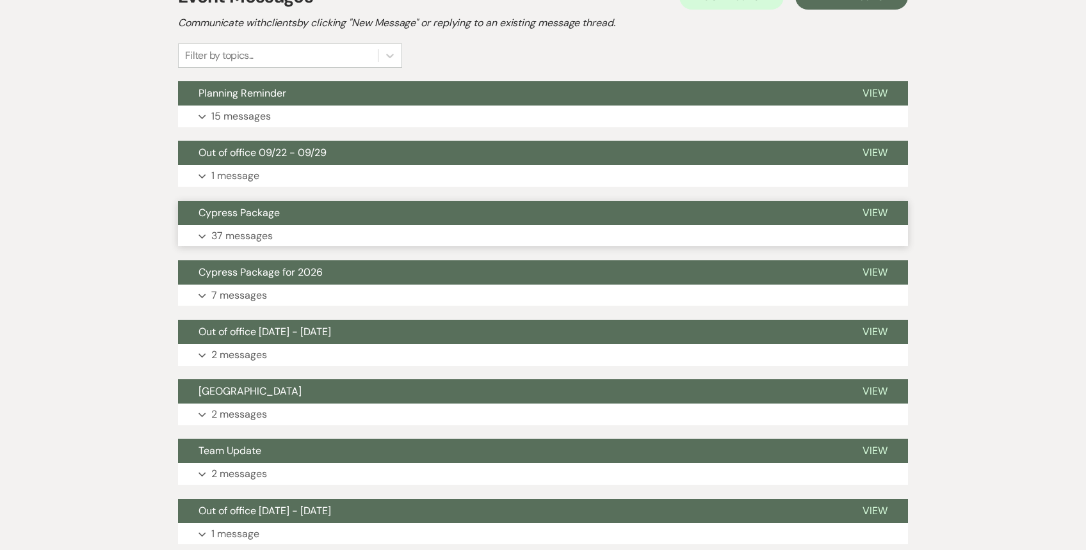
click at [417, 225] on button "Expand 37 messages" at bounding box center [543, 236] width 730 height 22
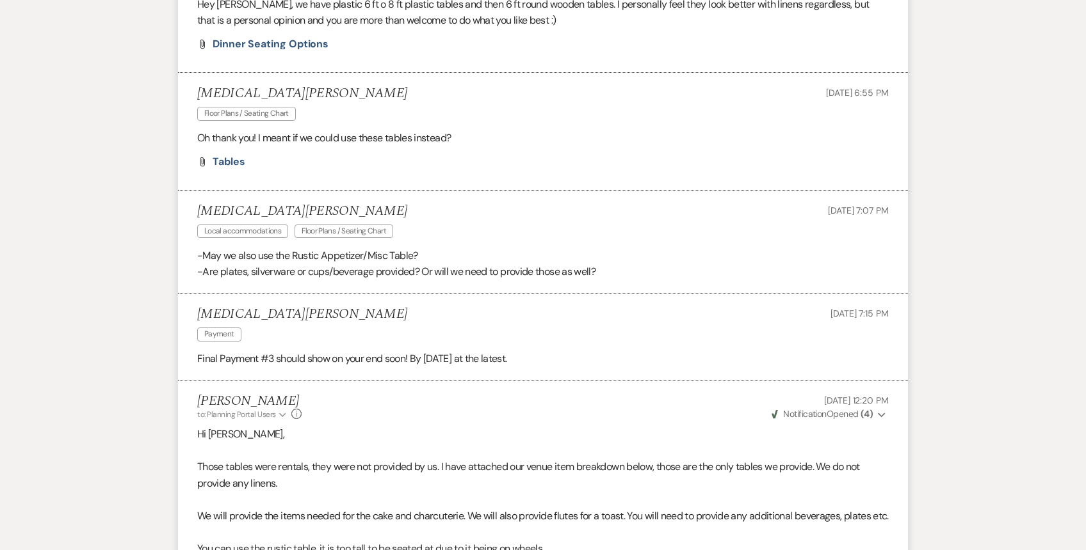
scroll to position [4057, 0]
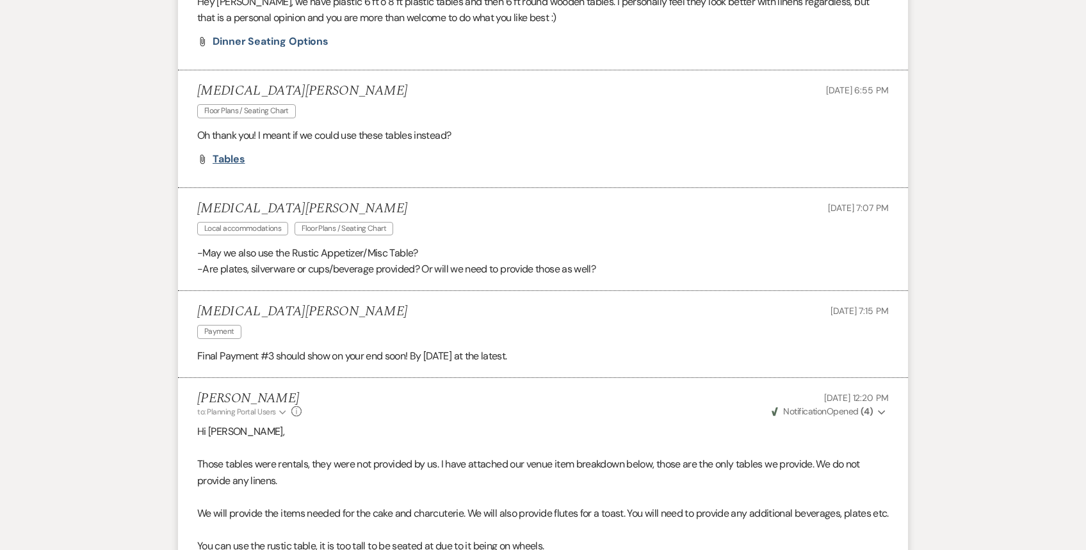
click at [233, 166] on span "Tables" at bounding box center [229, 158] width 33 height 13
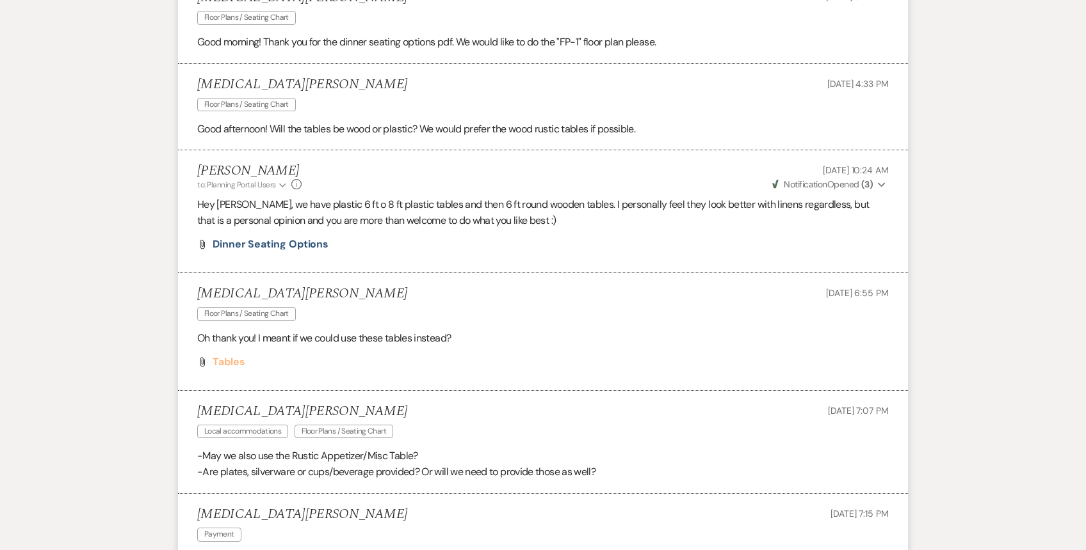
scroll to position [3851, 0]
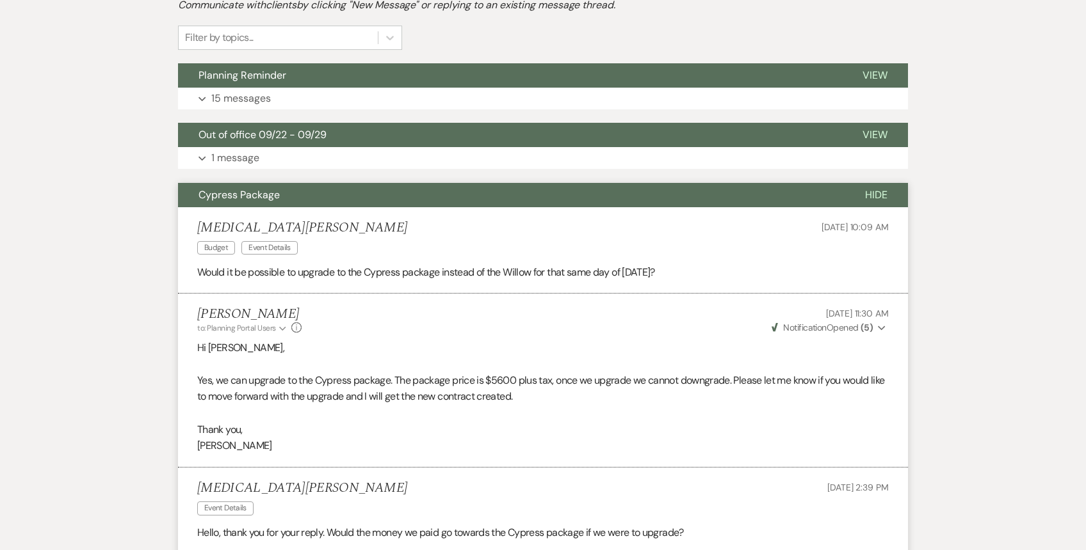
scroll to position [386, 0]
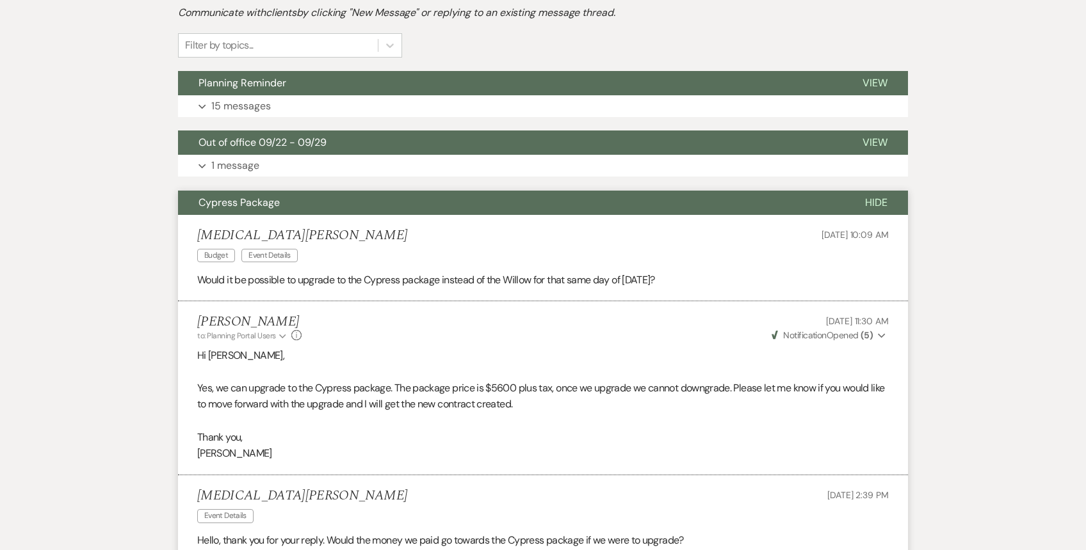
click at [455, 198] on button "Cypress Package" at bounding box center [511, 203] width 666 height 24
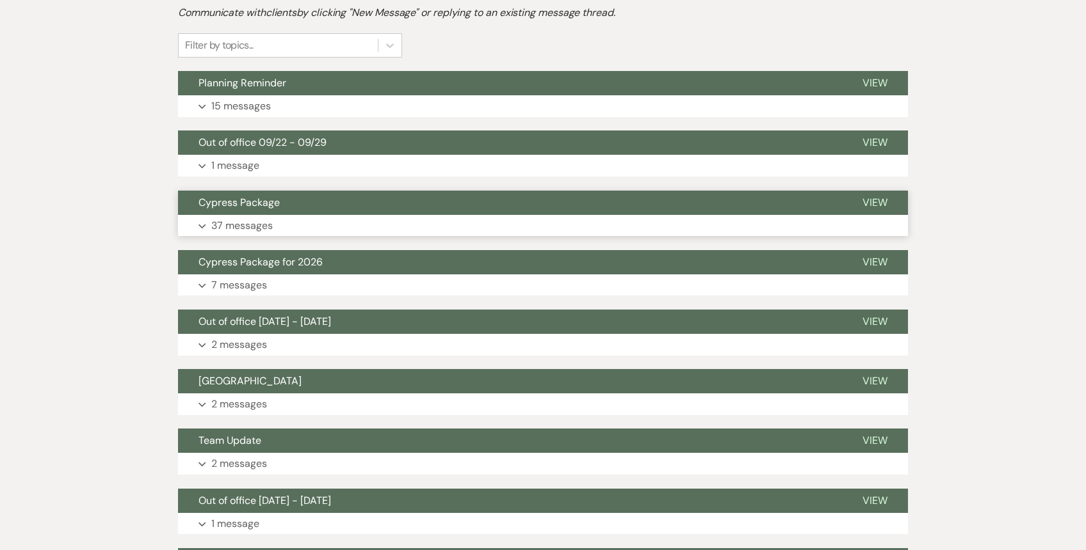
click at [439, 217] on button "Expand 37 messages" at bounding box center [543, 226] width 730 height 22
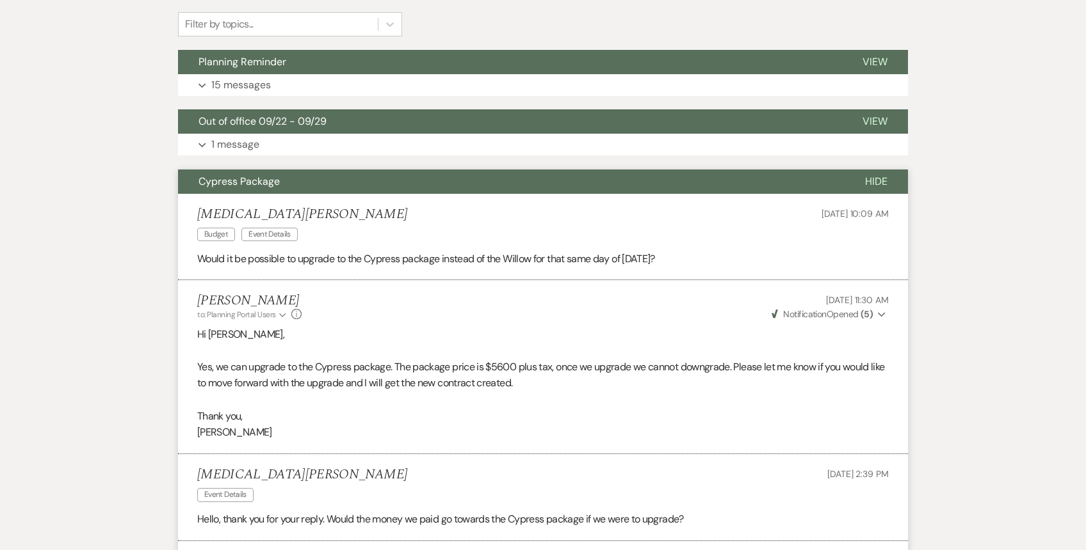
scroll to position [0, 0]
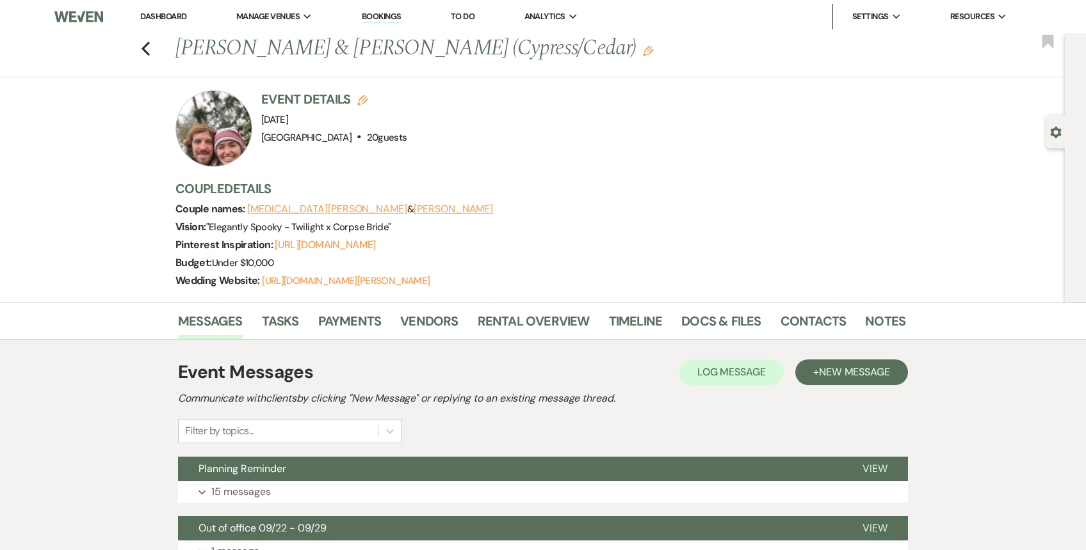
click at [174, 18] on link "Dashboard" at bounding box center [163, 16] width 46 height 11
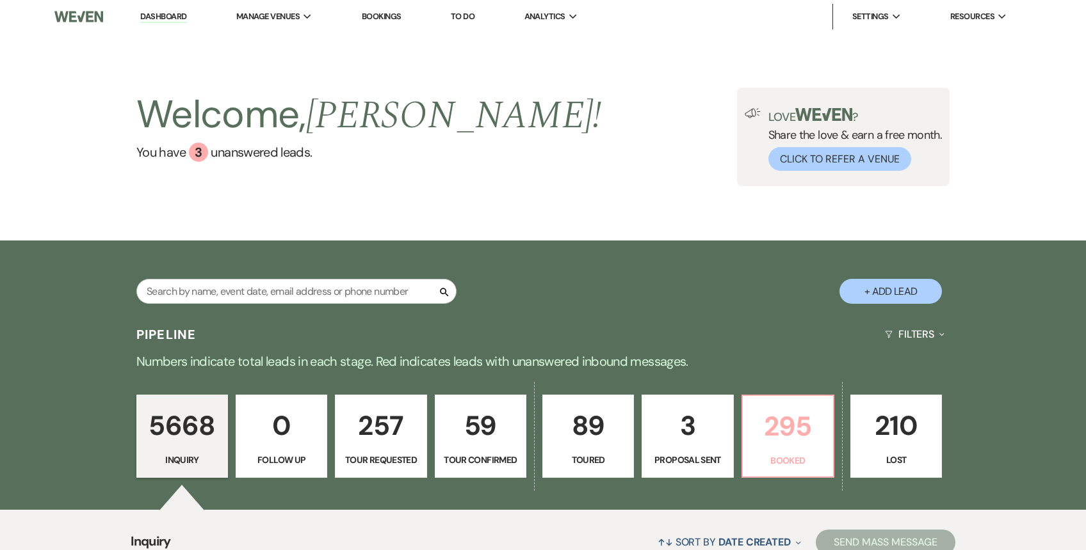
click at [782, 412] on p "295" at bounding box center [787, 426] width 75 height 43
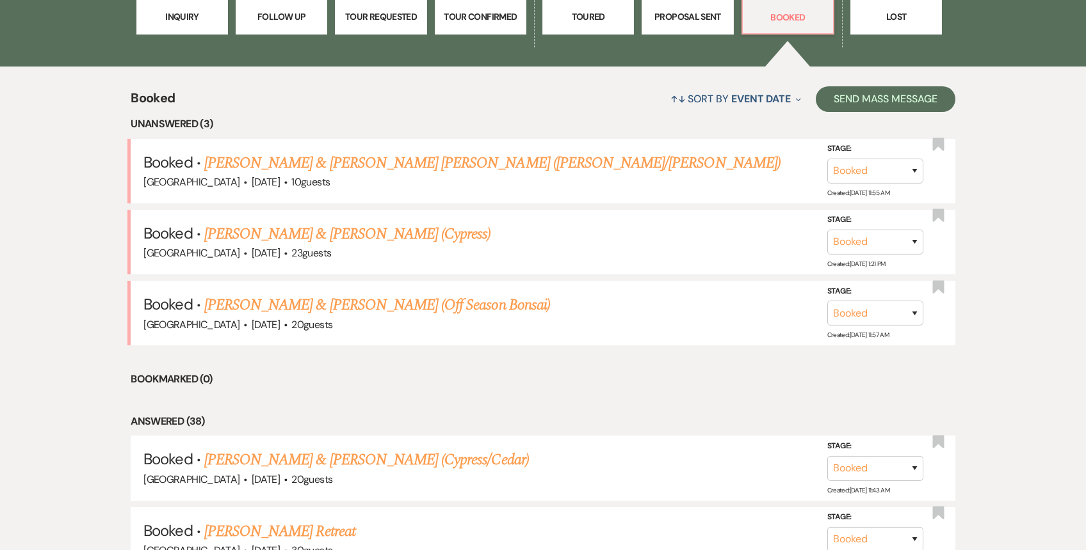
scroll to position [471, 0]
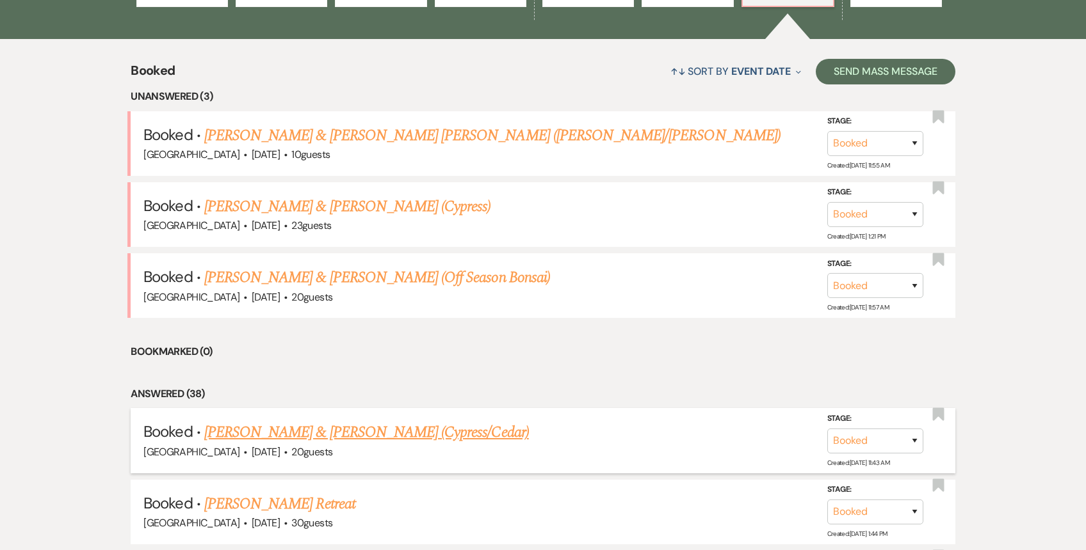
click at [380, 421] on link "[PERSON_NAME] & [PERSON_NAME] (Cypress/Cedar)" at bounding box center [366, 432] width 325 height 23
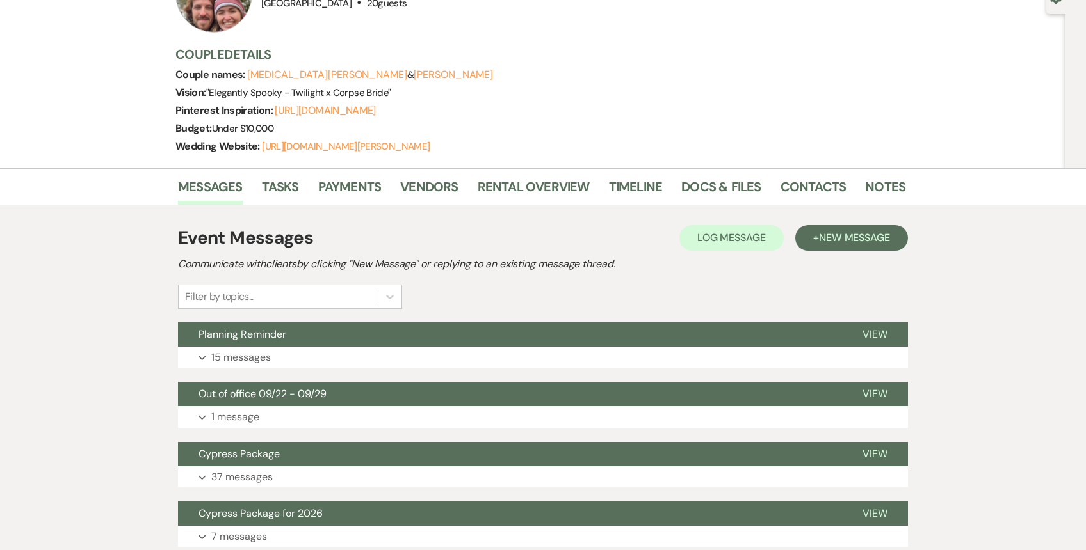
scroll to position [132, 0]
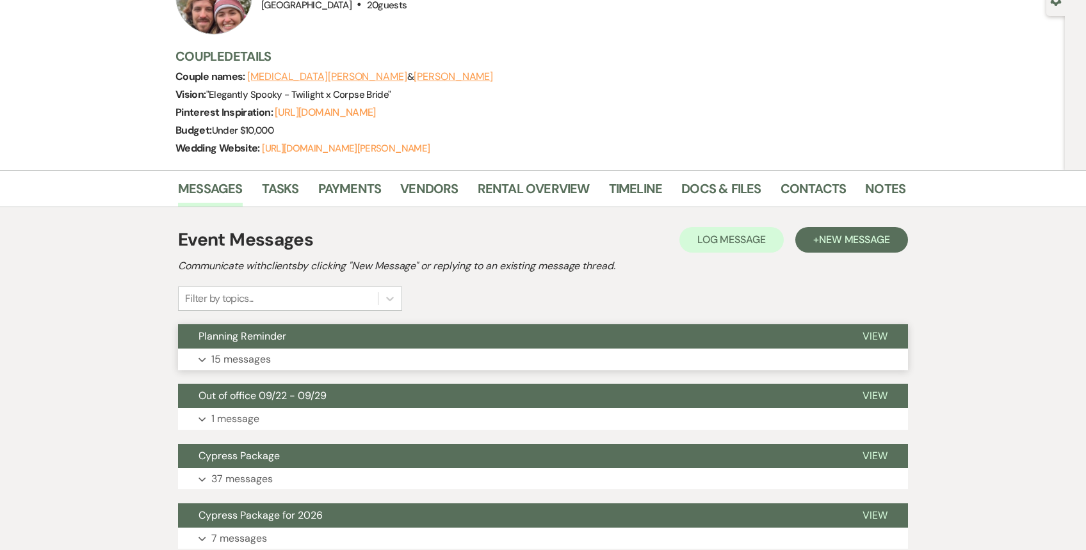
click at [399, 364] on button "Expand 15 messages" at bounding box center [543, 360] width 730 height 22
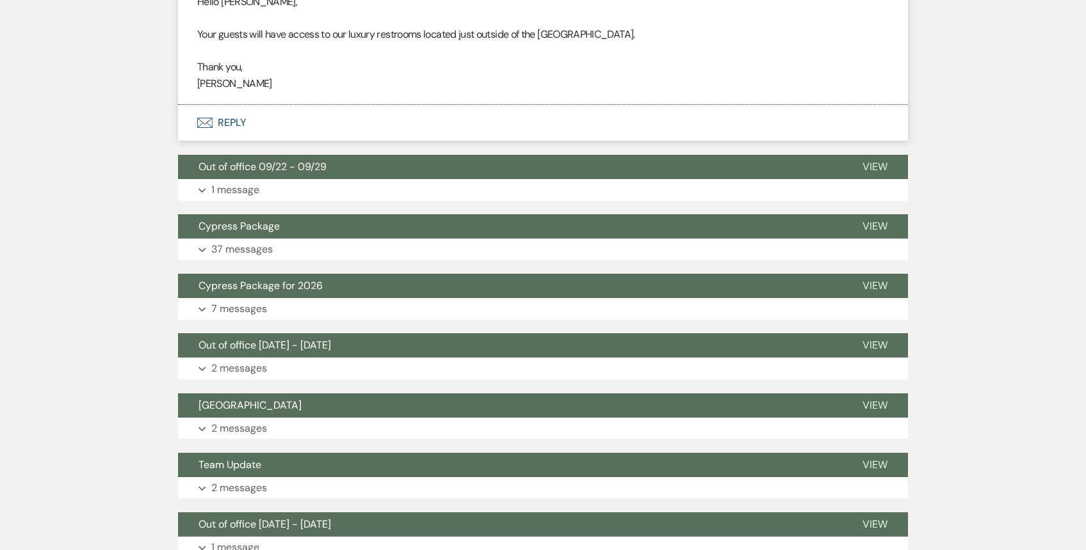
scroll to position [2745, 0]
click at [342, 260] on button "Expand 37 messages" at bounding box center [543, 249] width 730 height 22
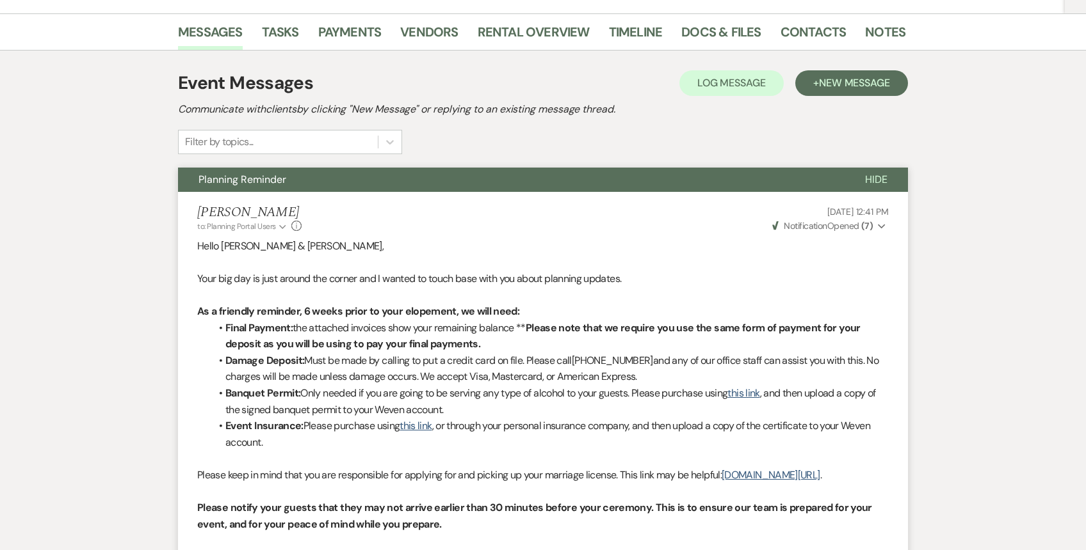
scroll to position [0, 0]
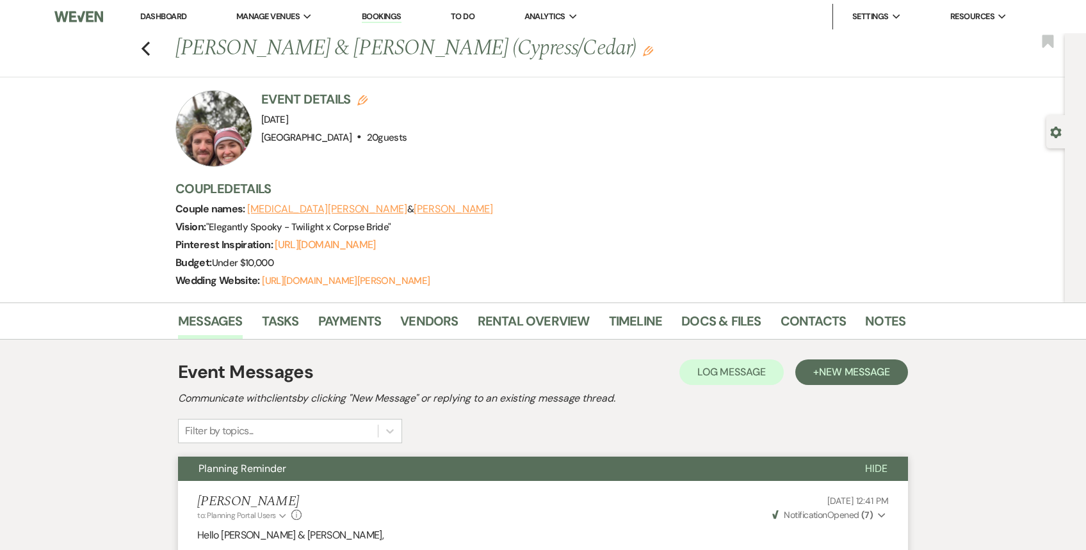
click at [158, 16] on link "Dashboard" at bounding box center [163, 16] width 46 height 11
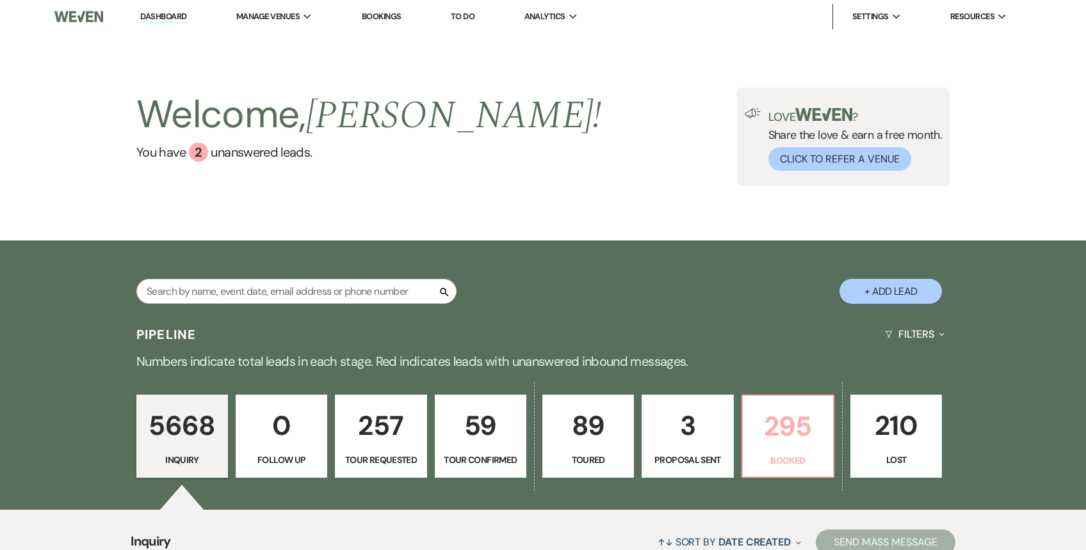
click at [789, 438] on p "295" at bounding box center [787, 426] width 75 height 43
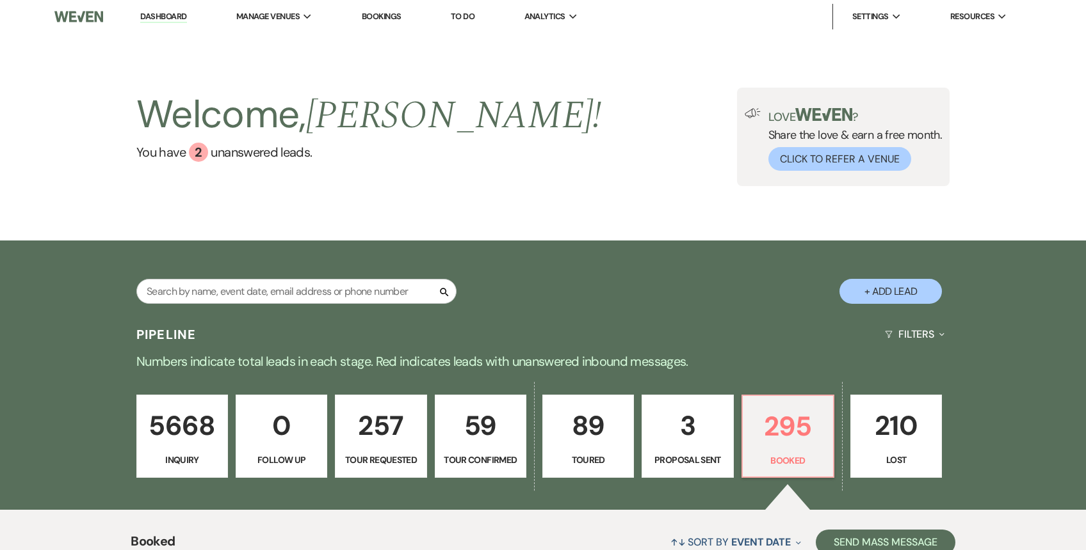
click at [170, 18] on link "Dashboard" at bounding box center [163, 17] width 46 height 12
